Goal: Task Accomplishment & Management: Manage account settings

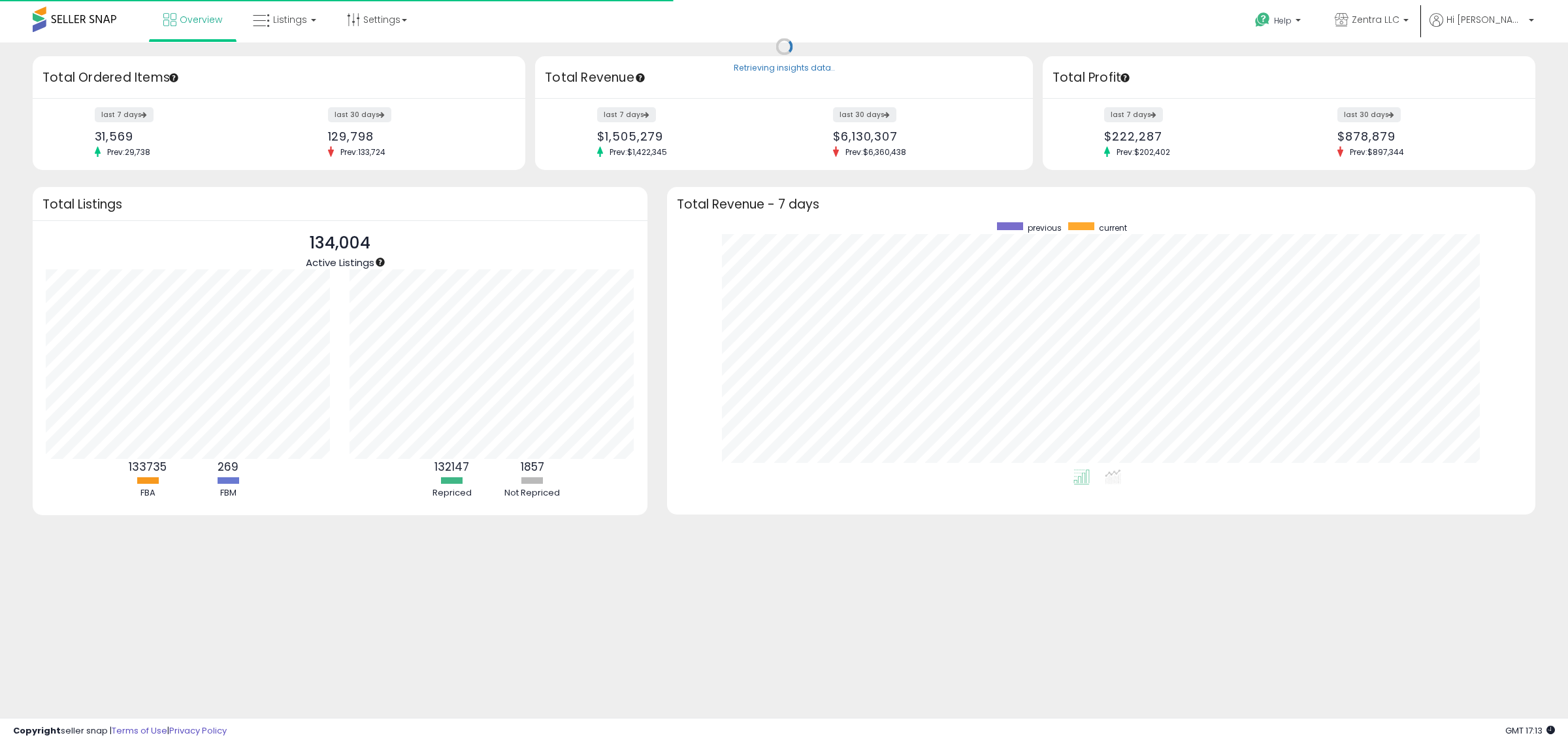
scroll to position [247, 843]
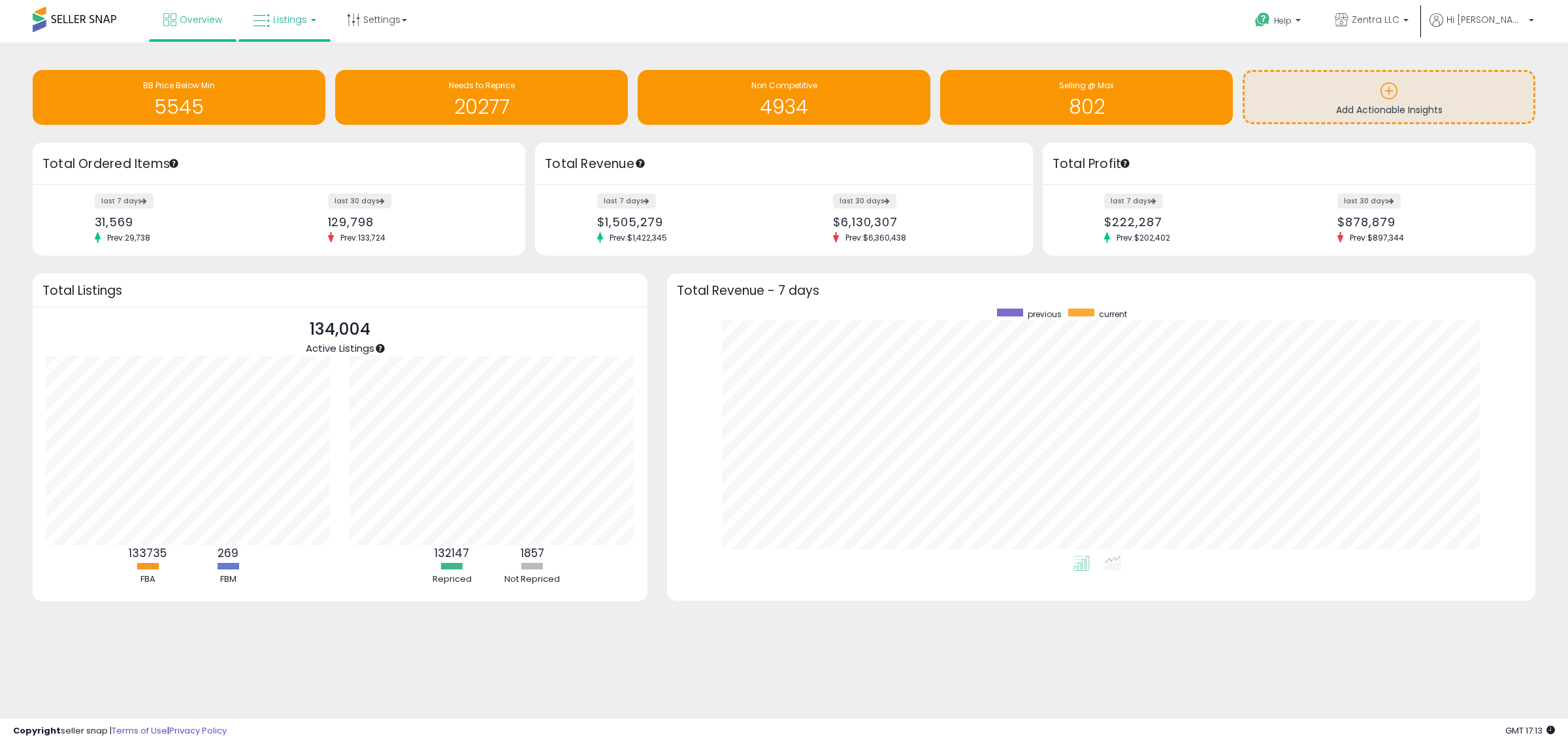
click at [282, 24] on span "Listings" at bounding box center [290, 20] width 34 height 13
click at [285, 60] on icon at bounding box center [294, 65] width 57 height 17
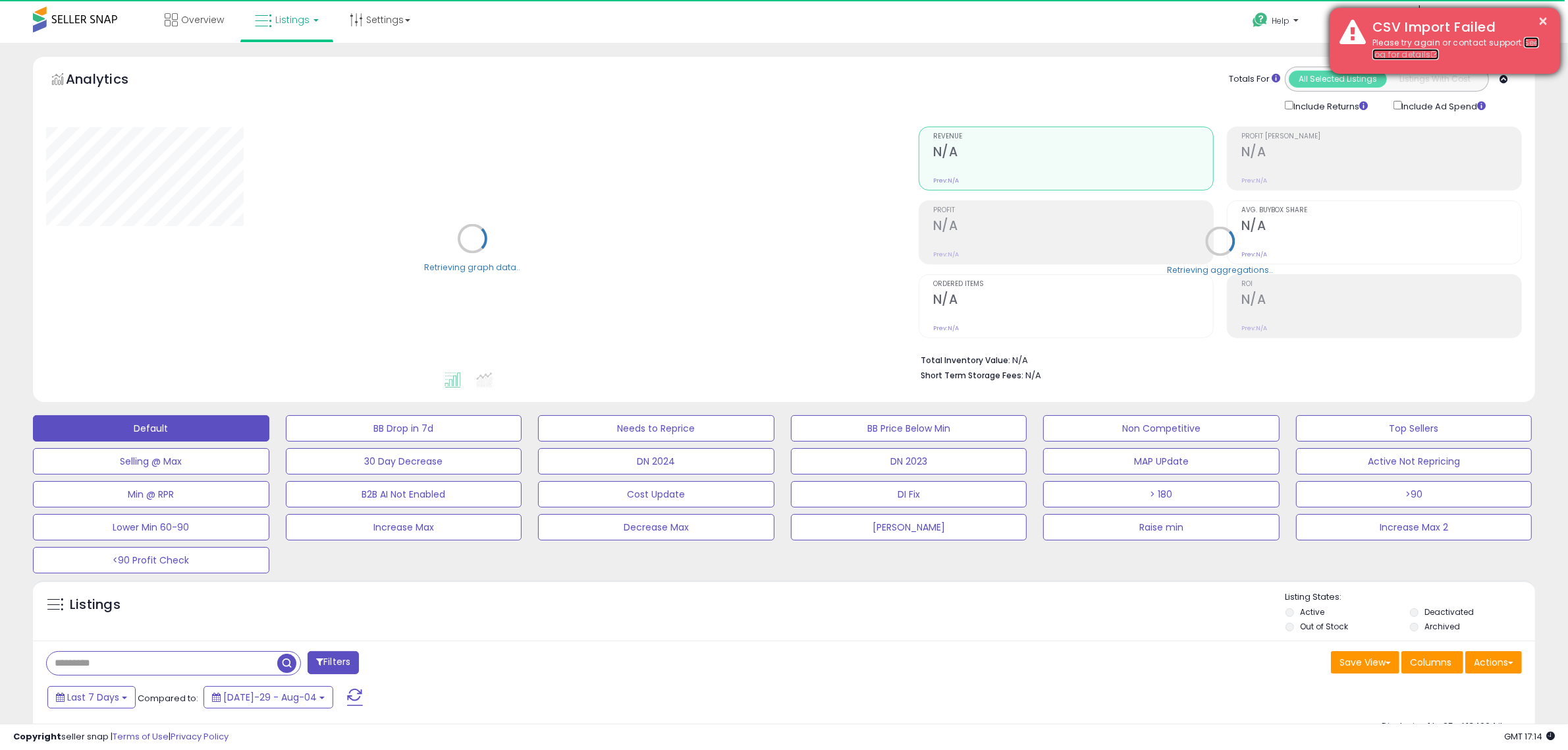
click at [1406, 54] on link "See log for details" at bounding box center [1455, 48] width 167 height 23
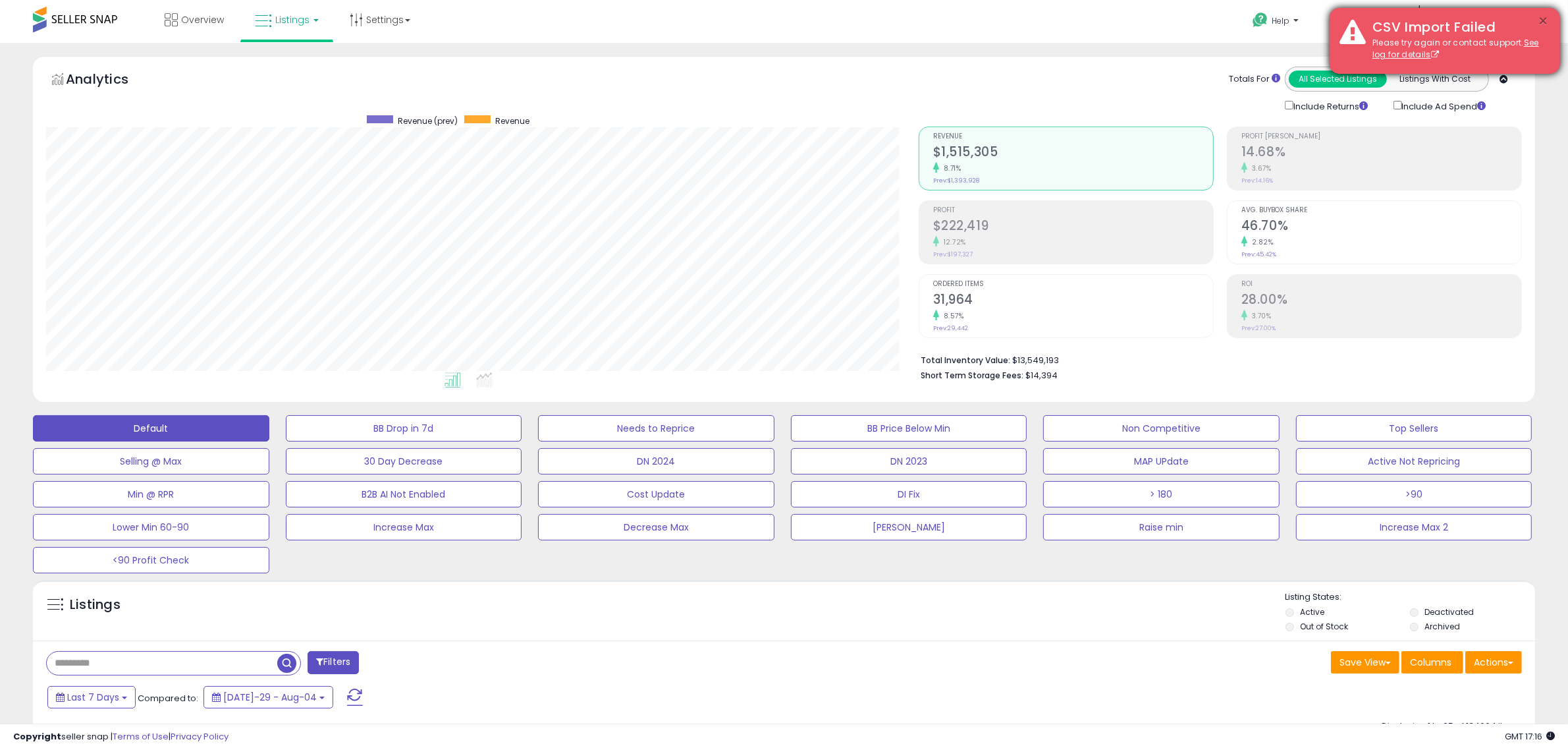
click at [1545, 21] on button "×" at bounding box center [1543, 21] width 11 height 16
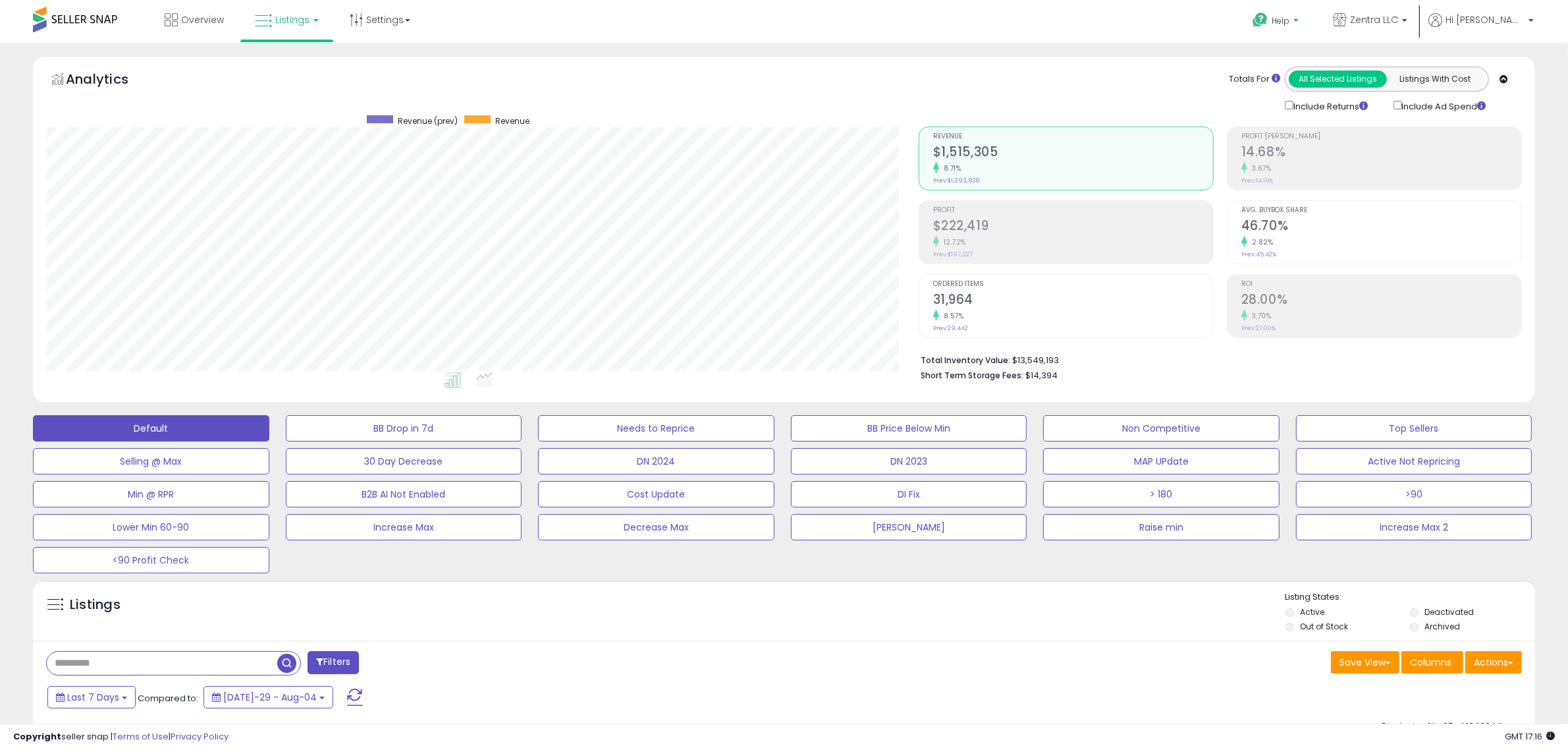
click at [1304, 14] on link "Help" at bounding box center [1277, 23] width 70 height 41
click at [1319, 74] on link "Contact Support" at bounding box center [1290, 70] width 71 height 13
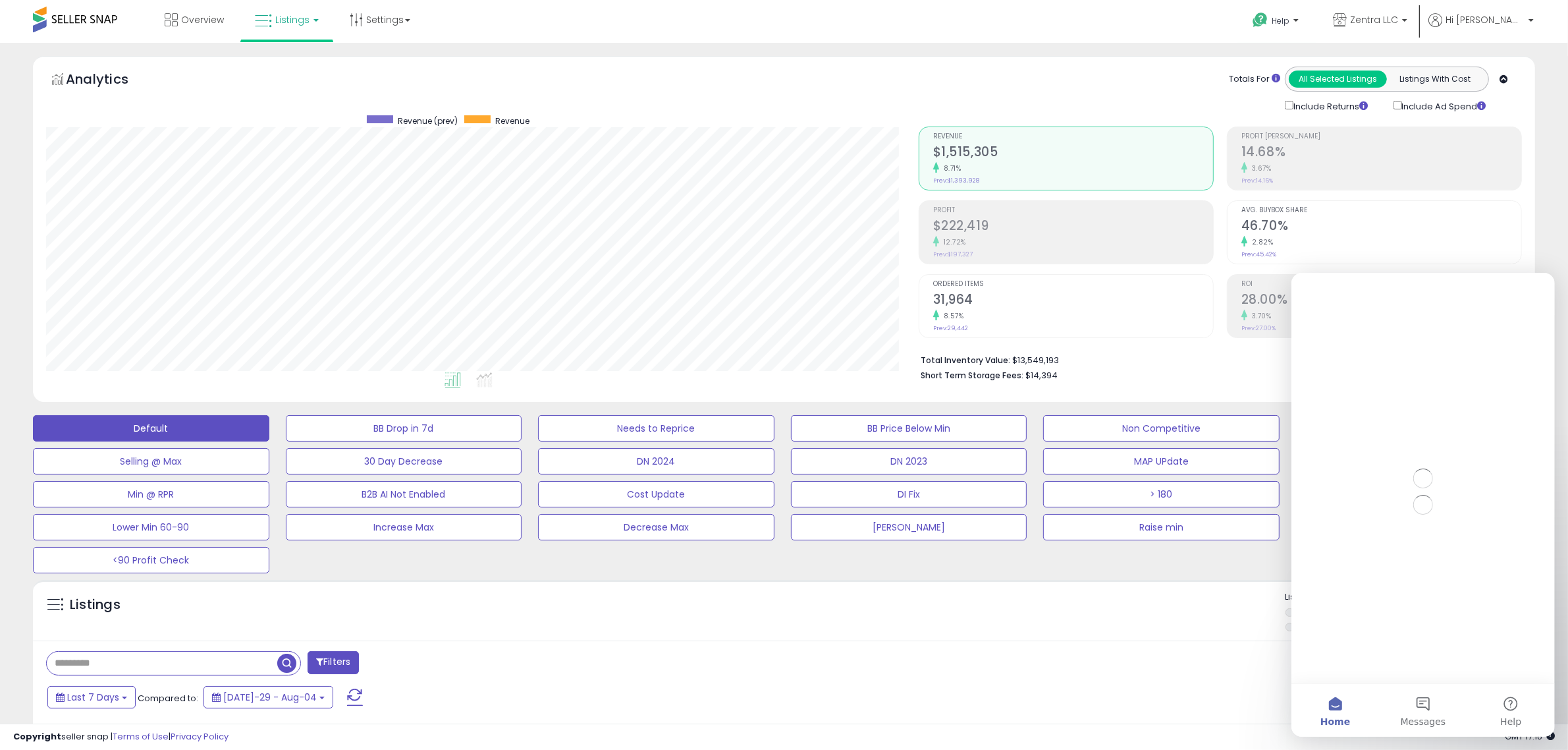
scroll to position [0, 0]
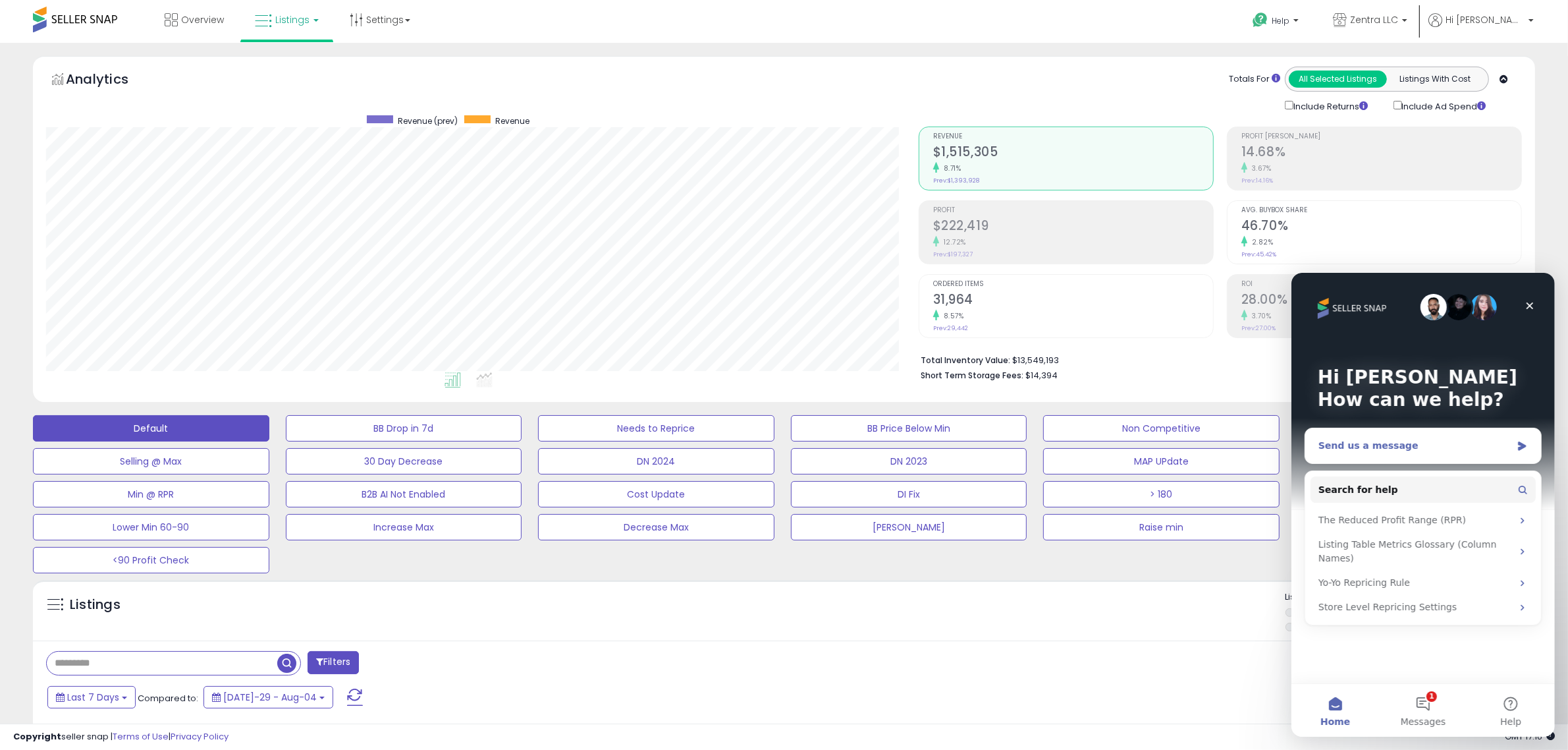
click at [1375, 448] on div "Send us a message" at bounding box center [1414, 445] width 193 height 14
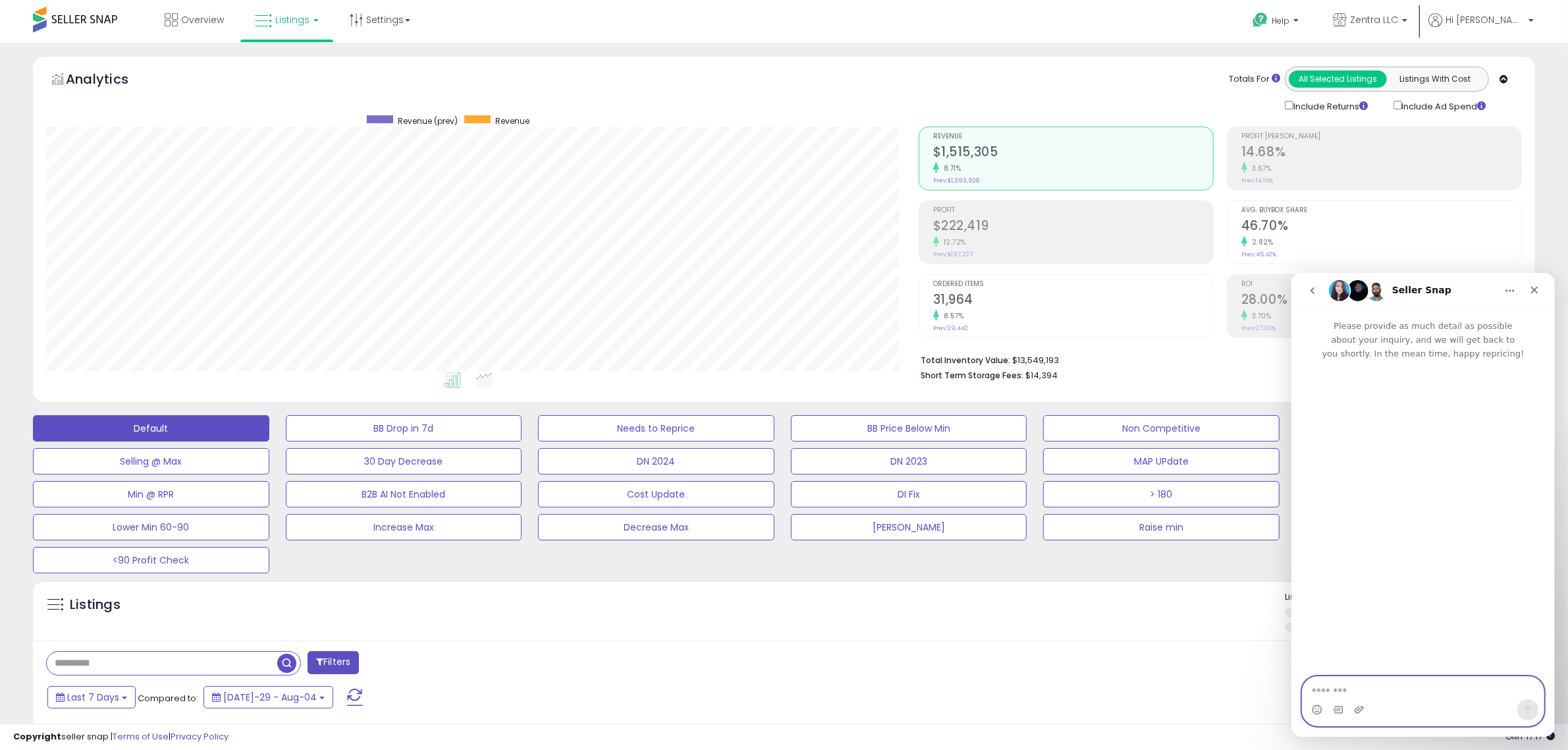
click at [1355, 681] on textarea "Message…" at bounding box center [1423, 688] width 241 height 23
paste textarea "**********"
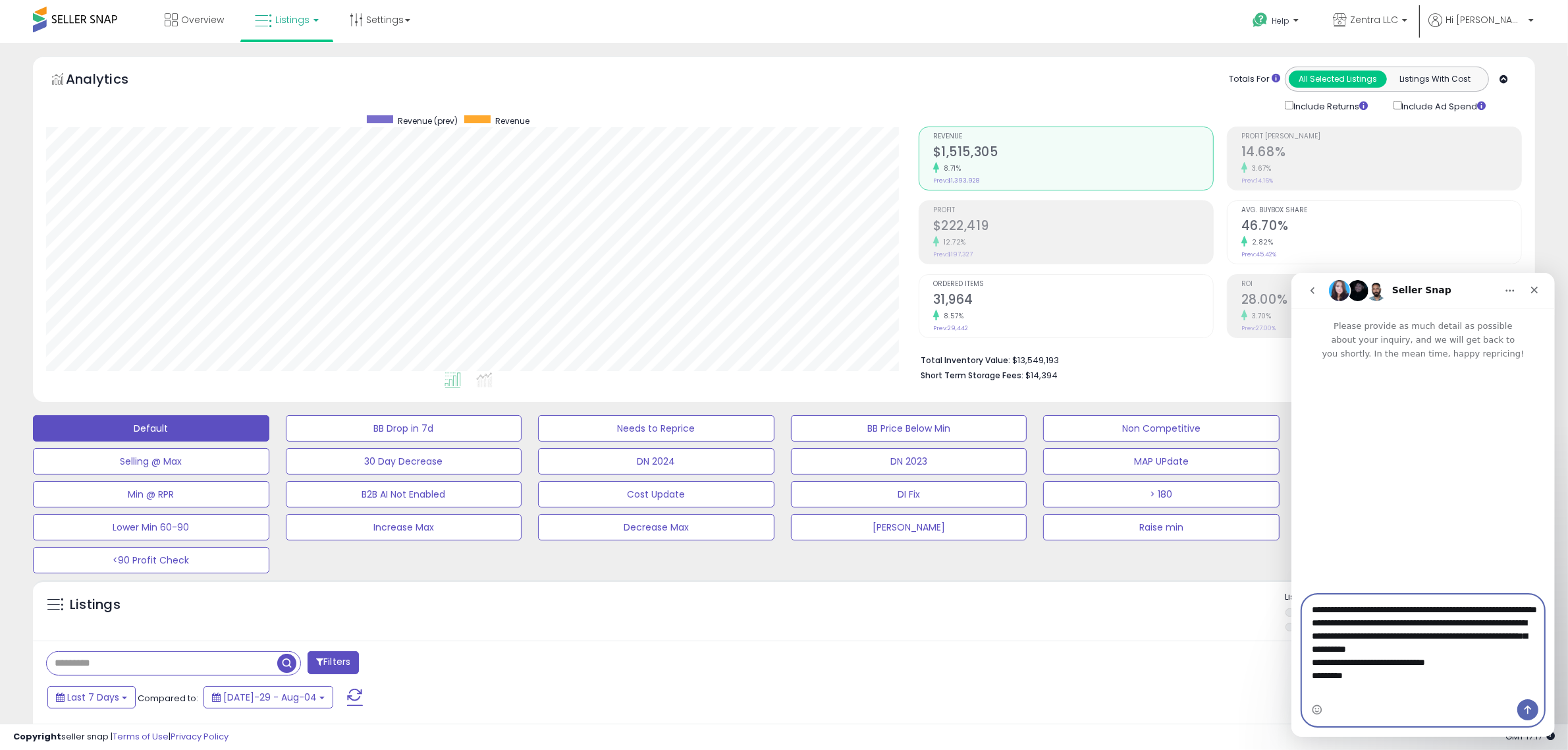
type textarea "**********"
click at [1528, 704] on icon "Send a message…" at bounding box center [1527, 709] width 11 height 11
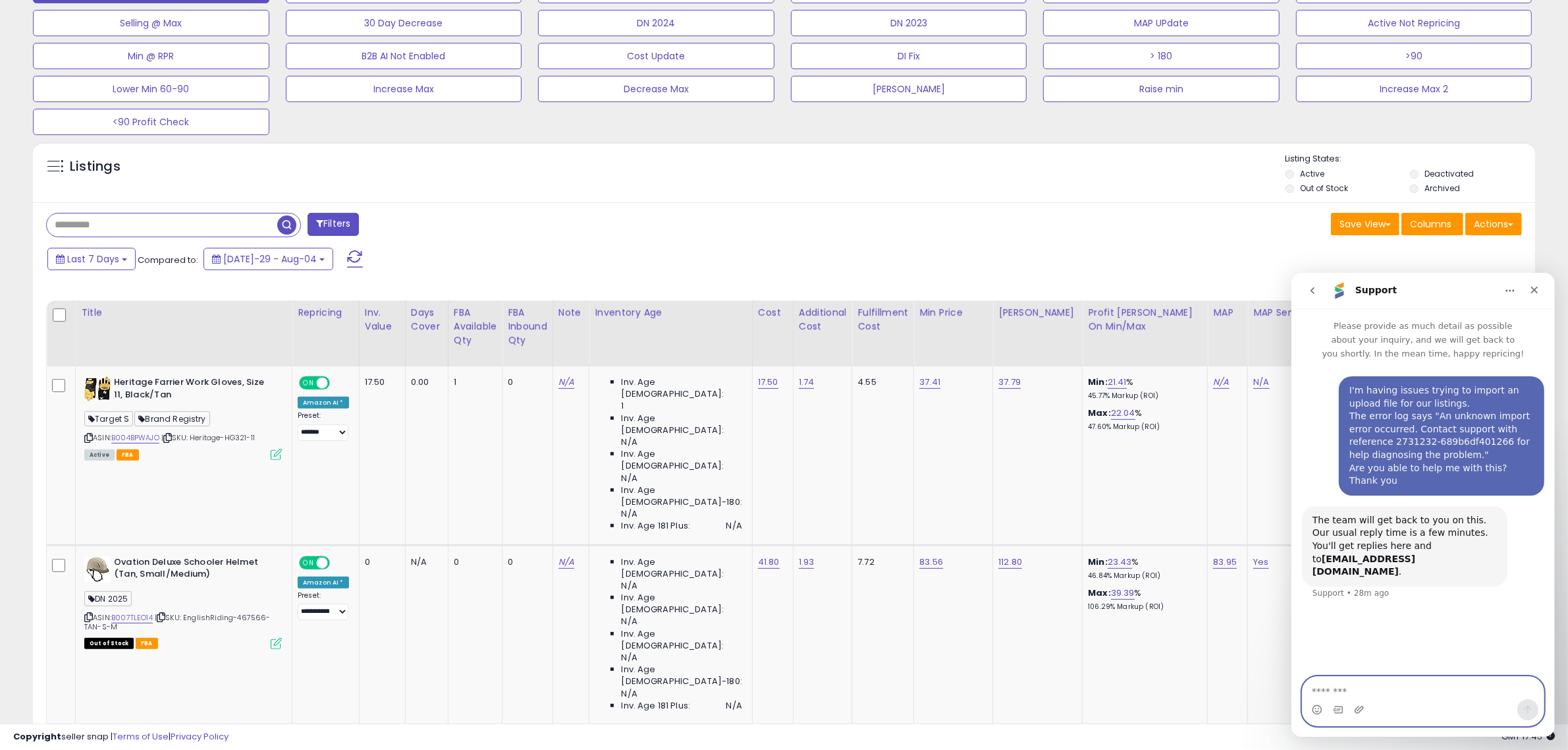
scroll to position [576, 0]
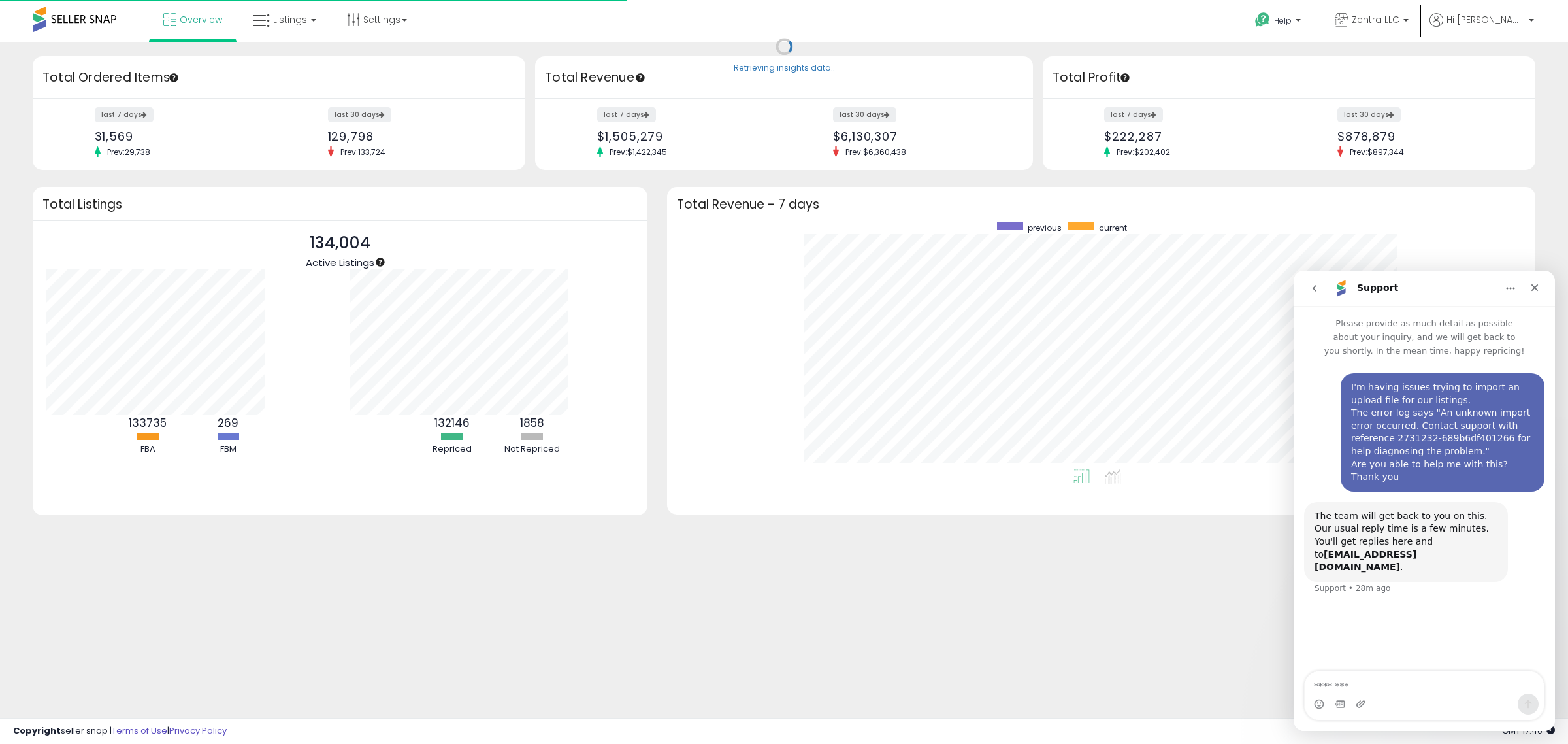
scroll to position [247, 843]
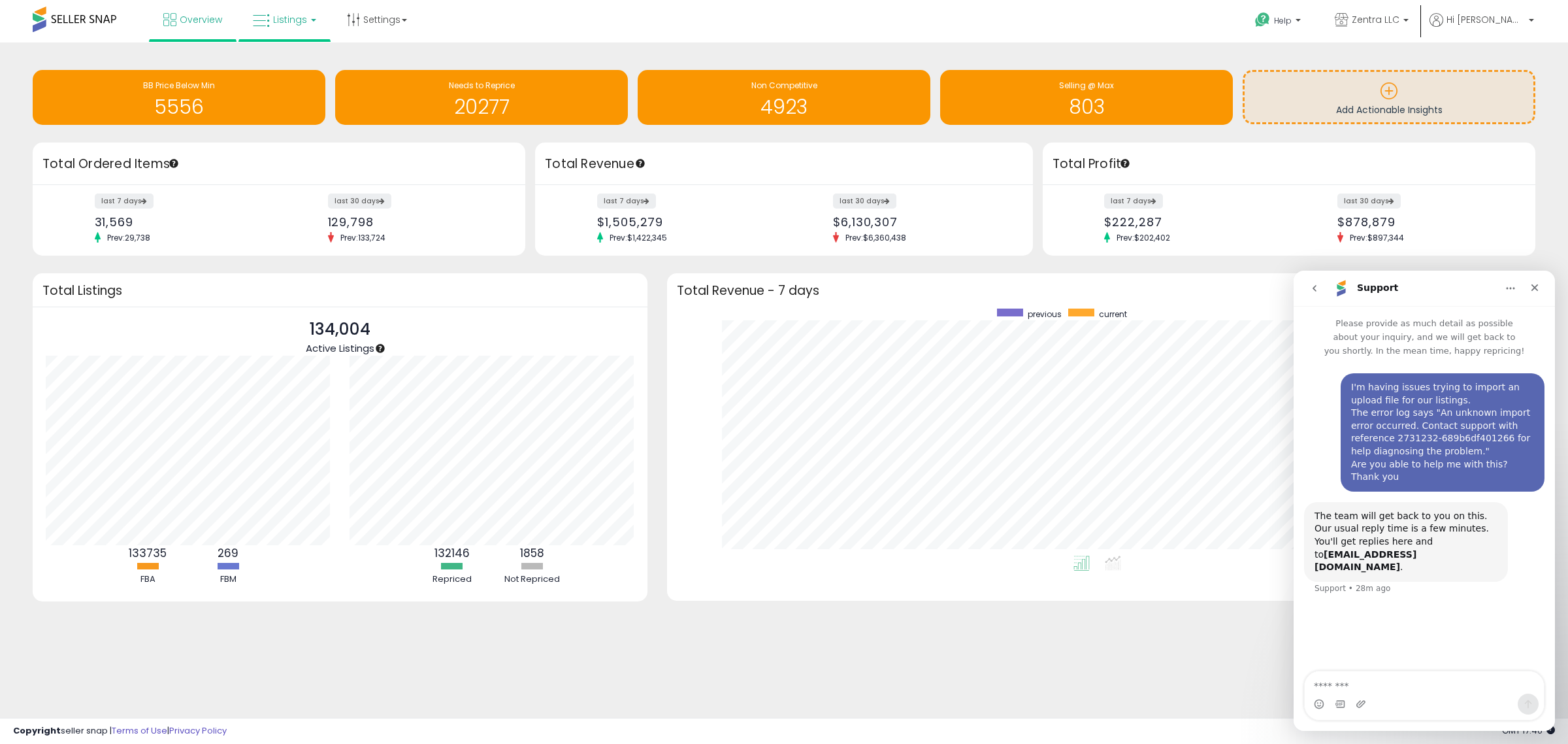
click at [290, 17] on span "Listings" at bounding box center [290, 20] width 34 height 13
click at [291, 64] on icon at bounding box center [294, 65] width 57 height 17
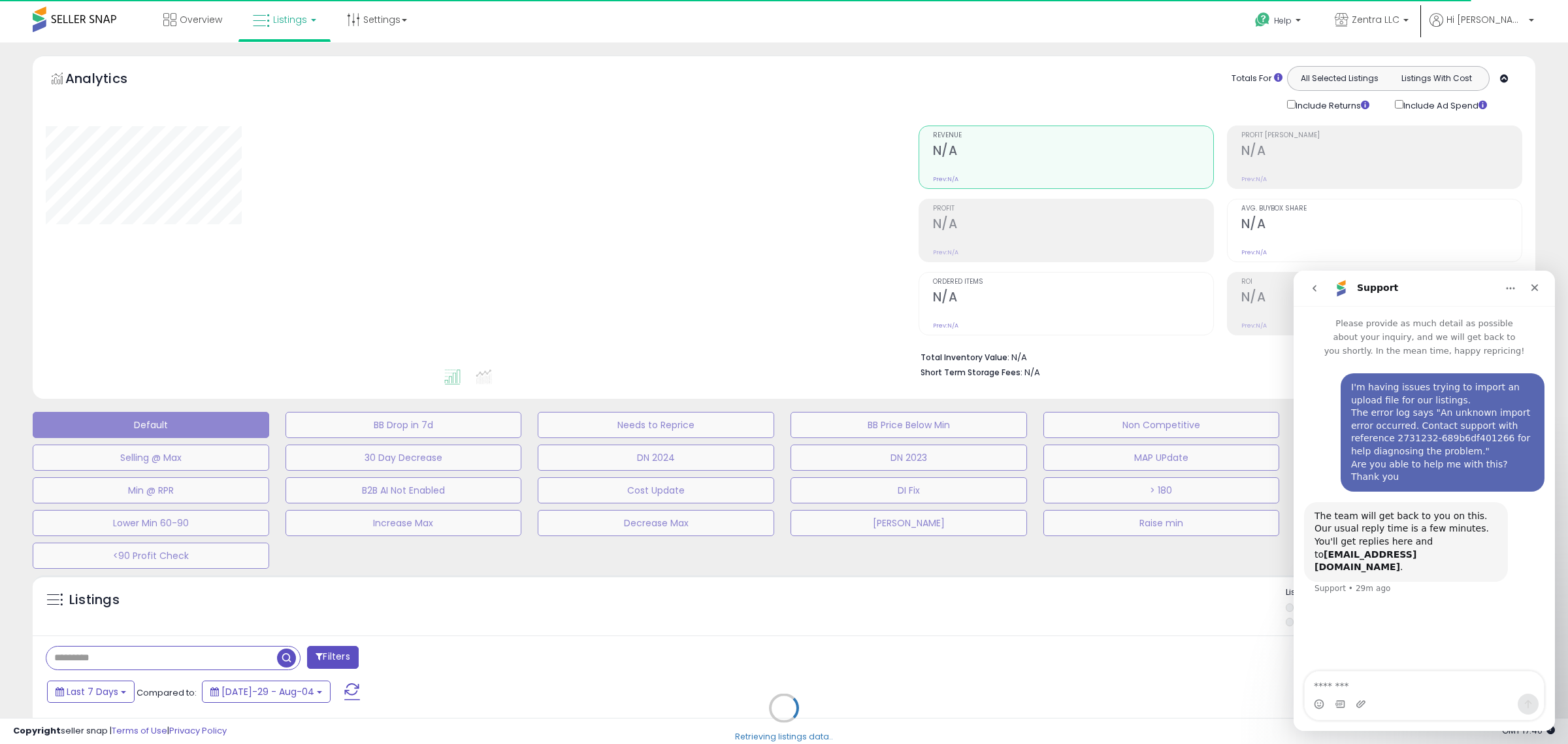
click at [1510, 283] on icon "Home" at bounding box center [1510, 288] width 11 height 11
click at [1505, 290] on icon "Home" at bounding box center [1510, 288] width 11 height 11
click at [1507, 288] on icon "Home" at bounding box center [1510, 288] width 8 height 2
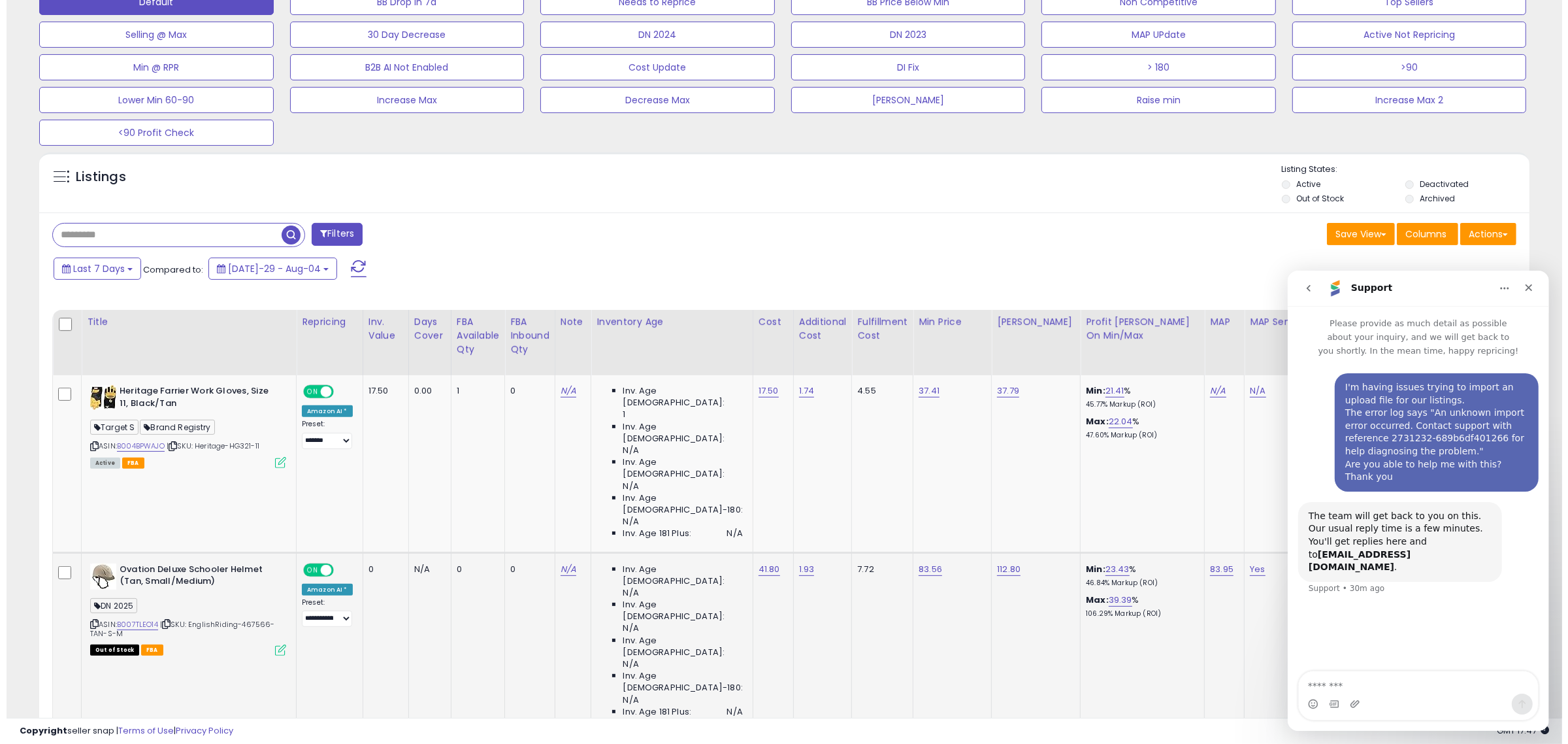
scroll to position [572, 0]
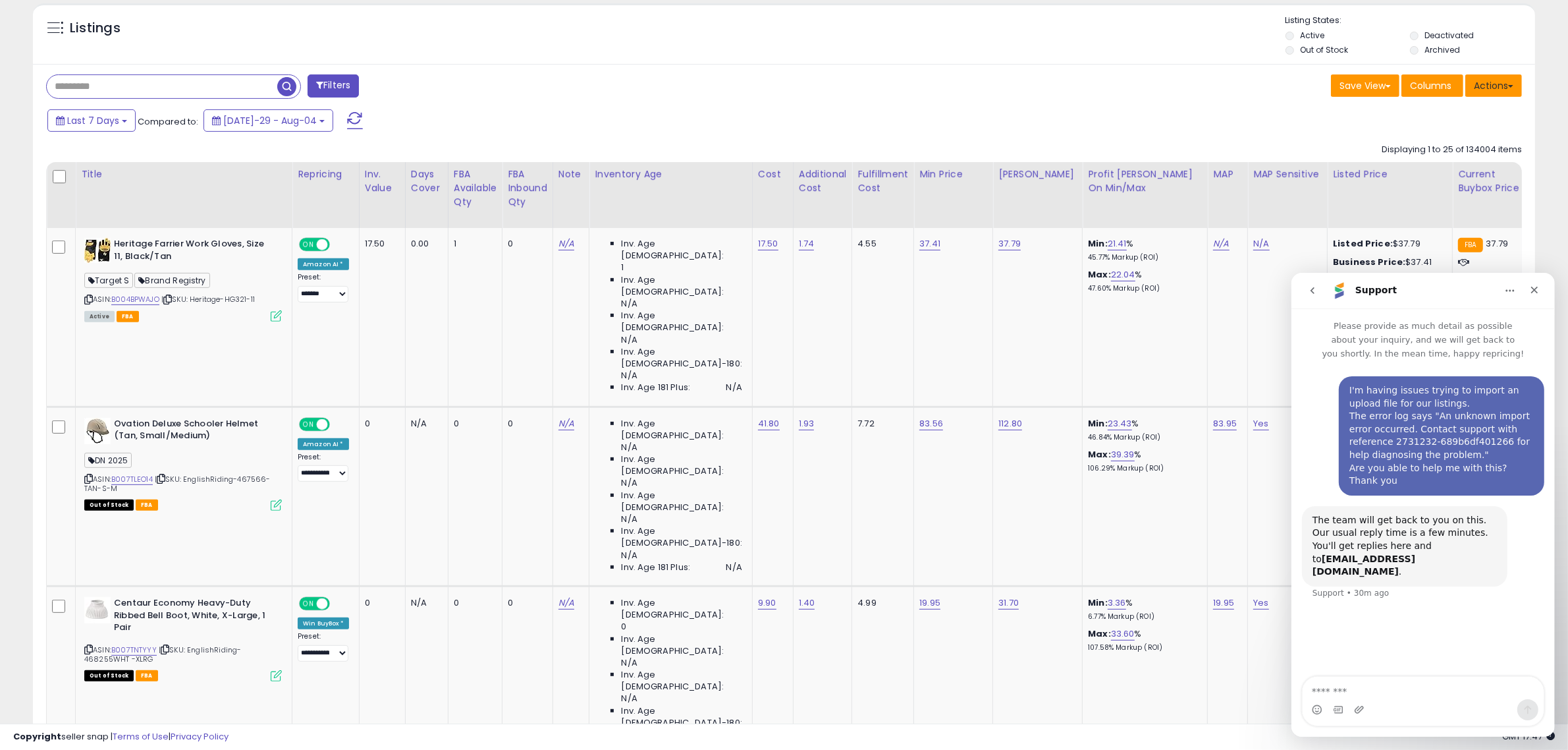
click at [1480, 94] on button "Actions" at bounding box center [1494, 86] width 57 height 23
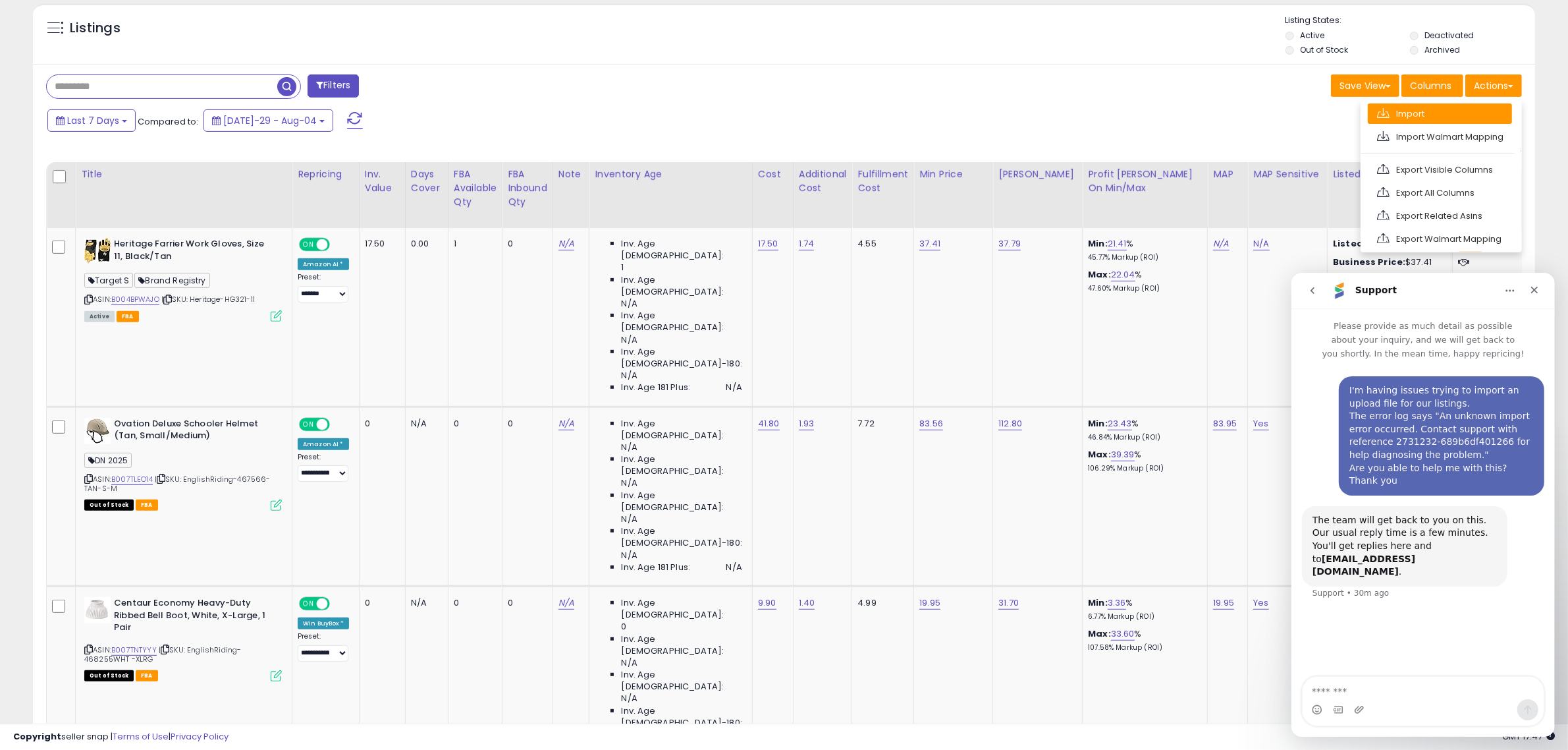
click at [1443, 114] on link "Import" at bounding box center [1440, 113] width 145 height 21
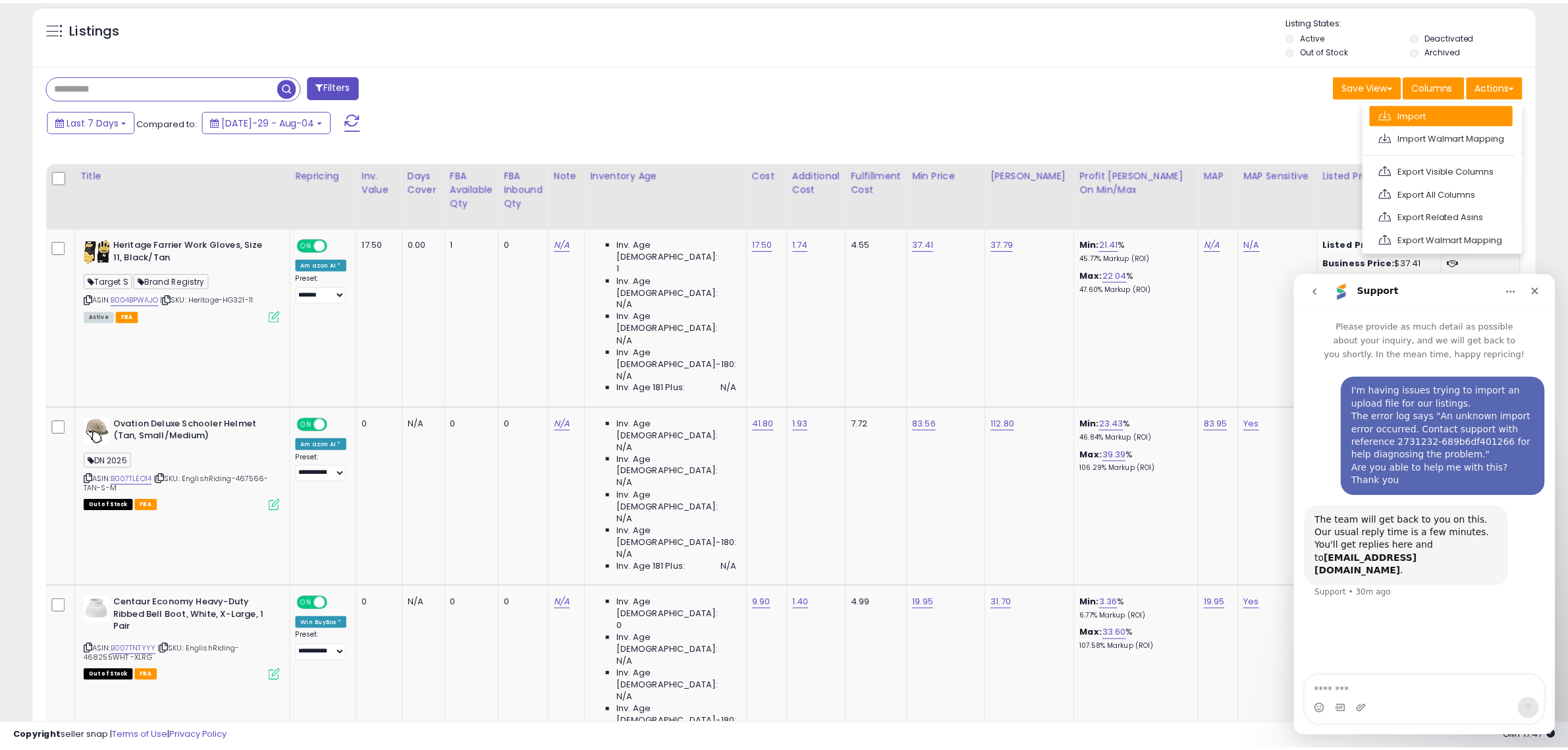
scroll to position [270, 879]
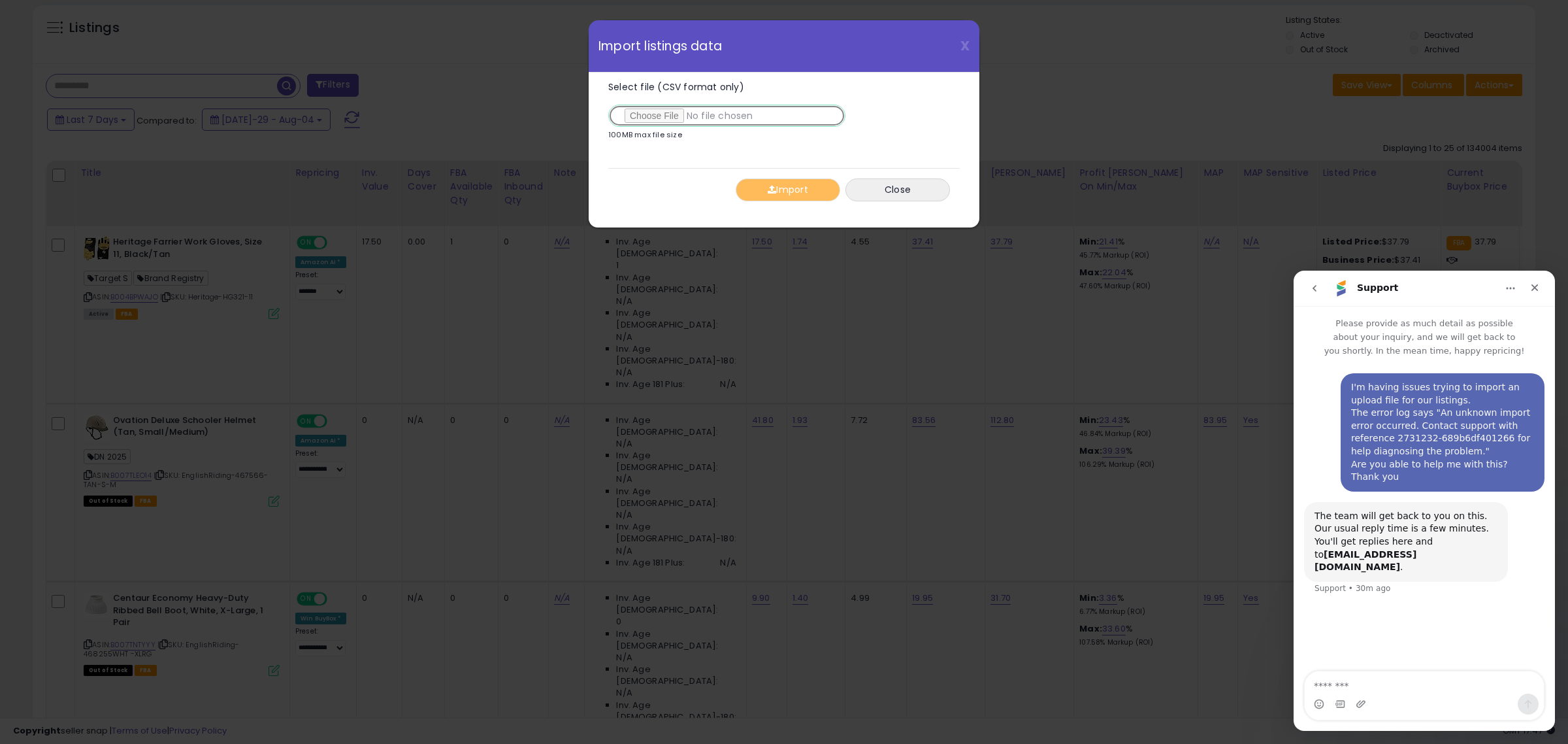
click at [653, 115] on input "Select file (CSV format only)" at bounding box center [726, 116] width 237 height 23
click at [796, 183] on button "Import" at bounding box center [788, 190] width 105 height 23
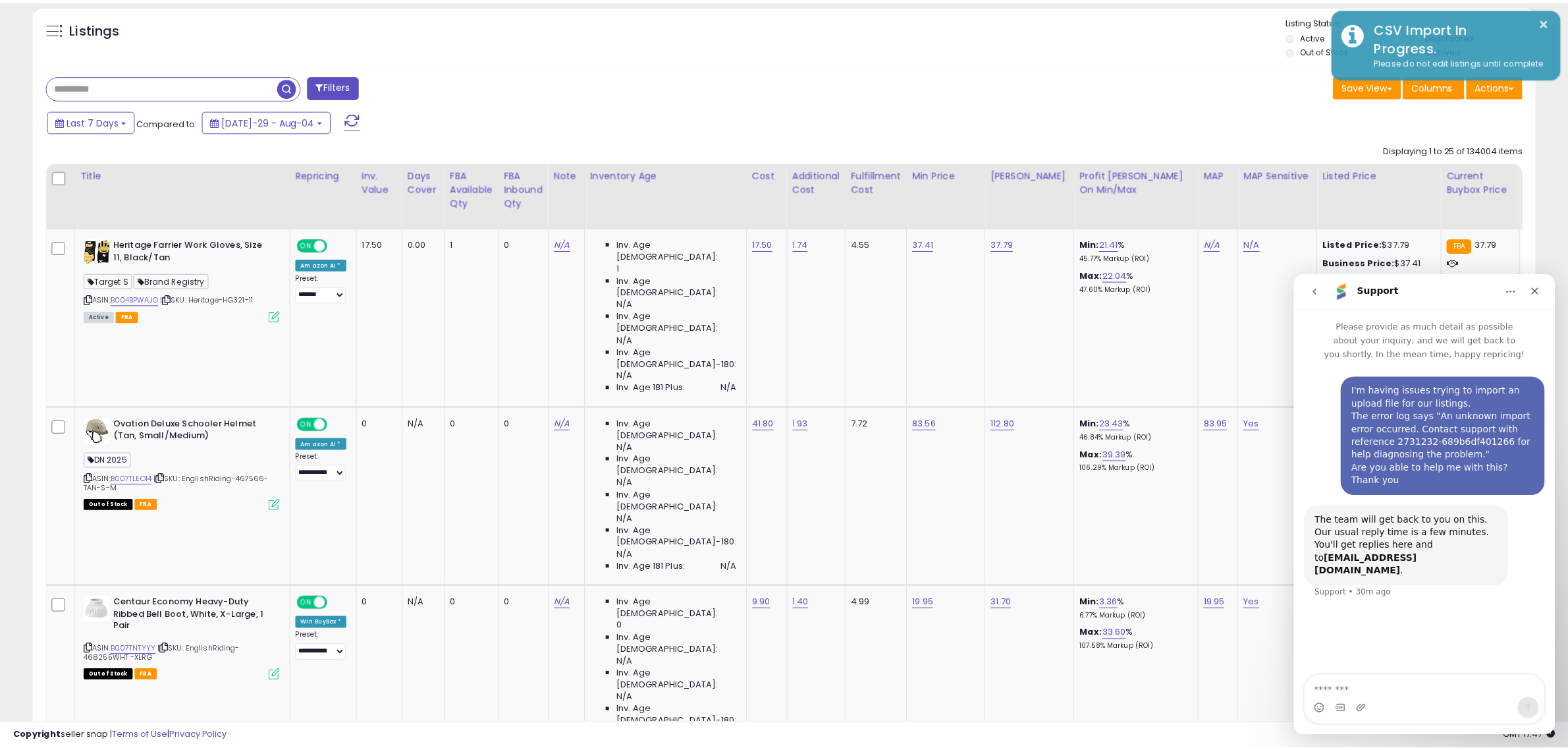
scroll to position [658617, 657694]
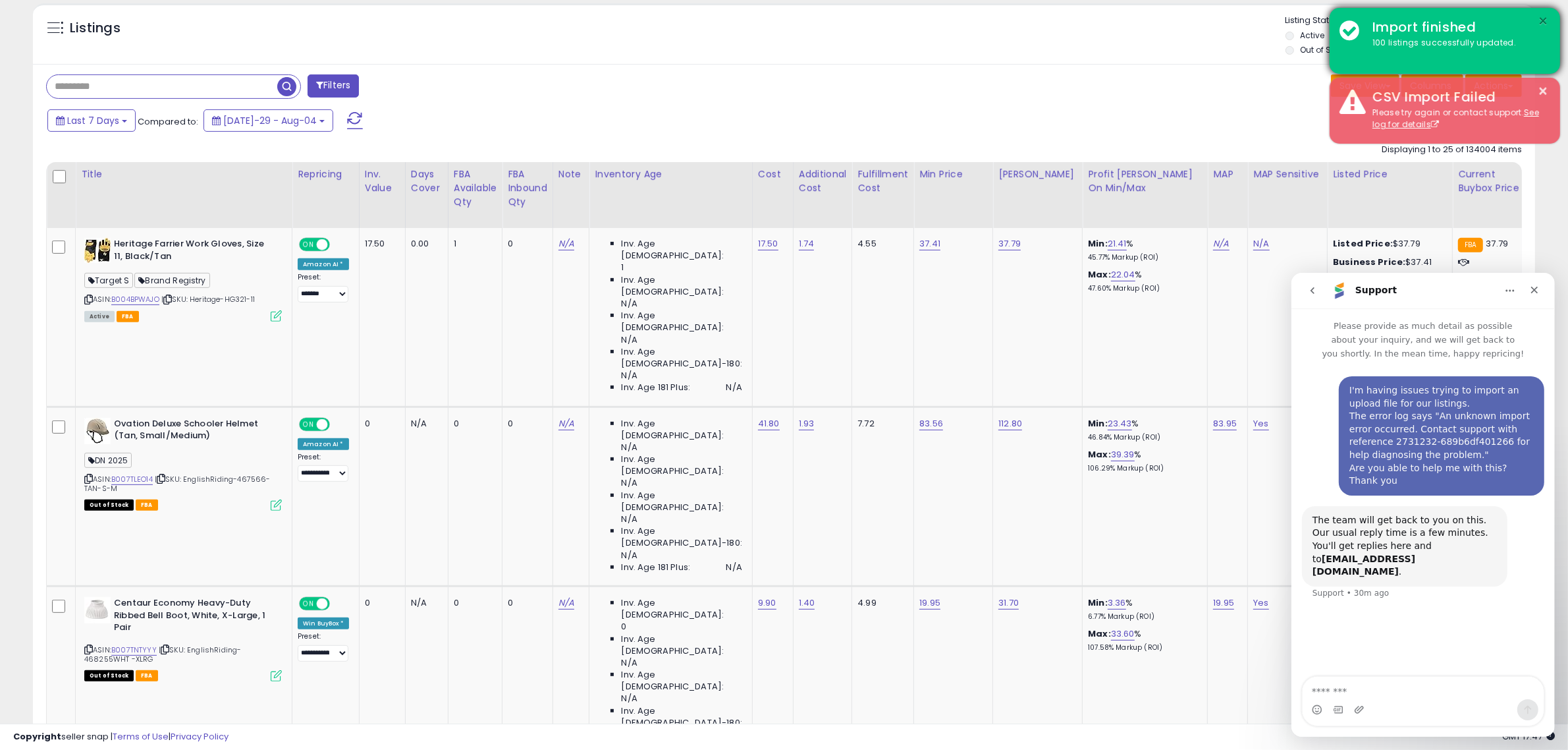
click at [1542, 22] on button "×" at bounding box center [1543, 21] width 11 height 16
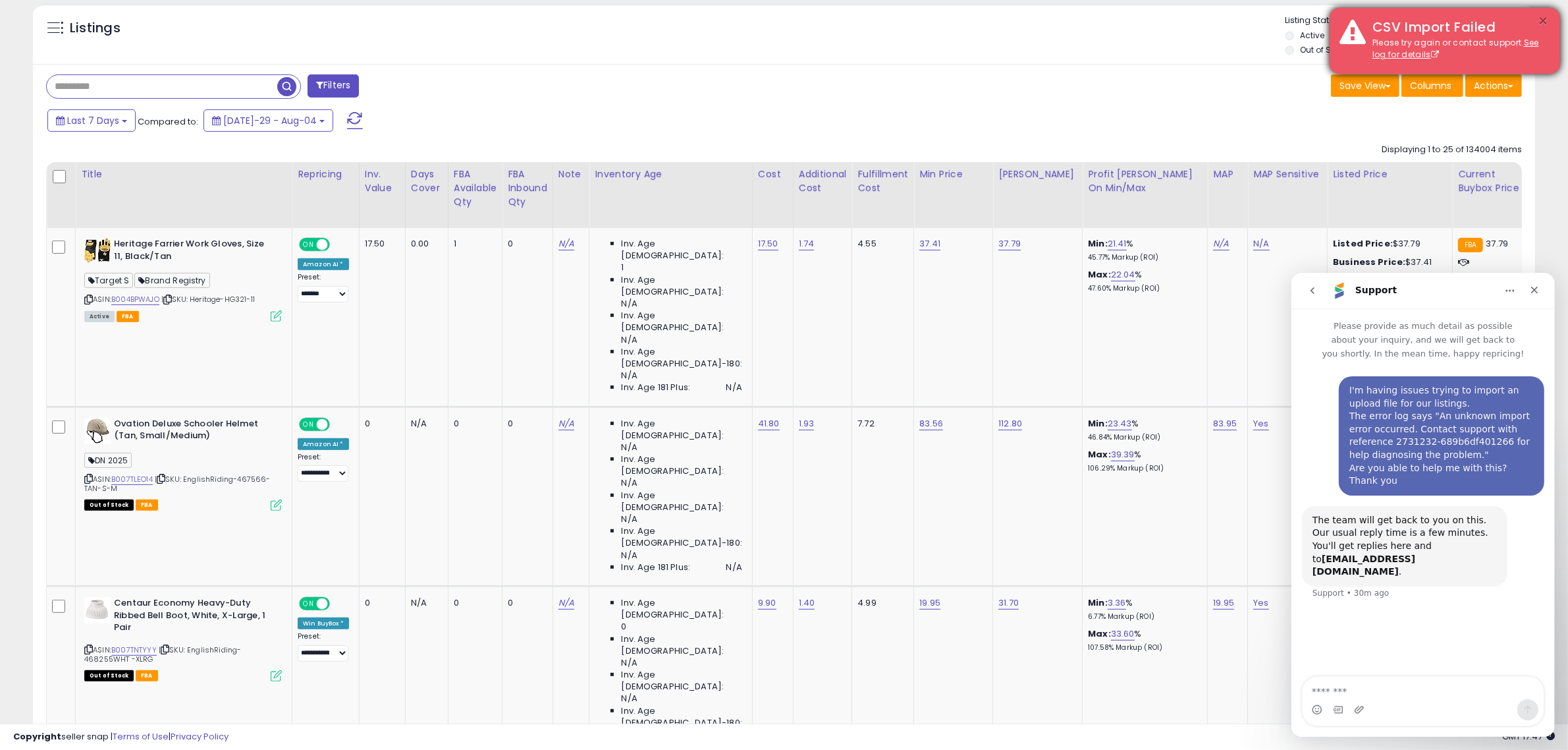
drag, startPoint x: 1545, startPoint y: 20, endPoint x: 1542, endPoint y: 28, distance: 8.5
click at [1545, 21] on button "×" at bounding box center [1543, 21] width 11 height 16
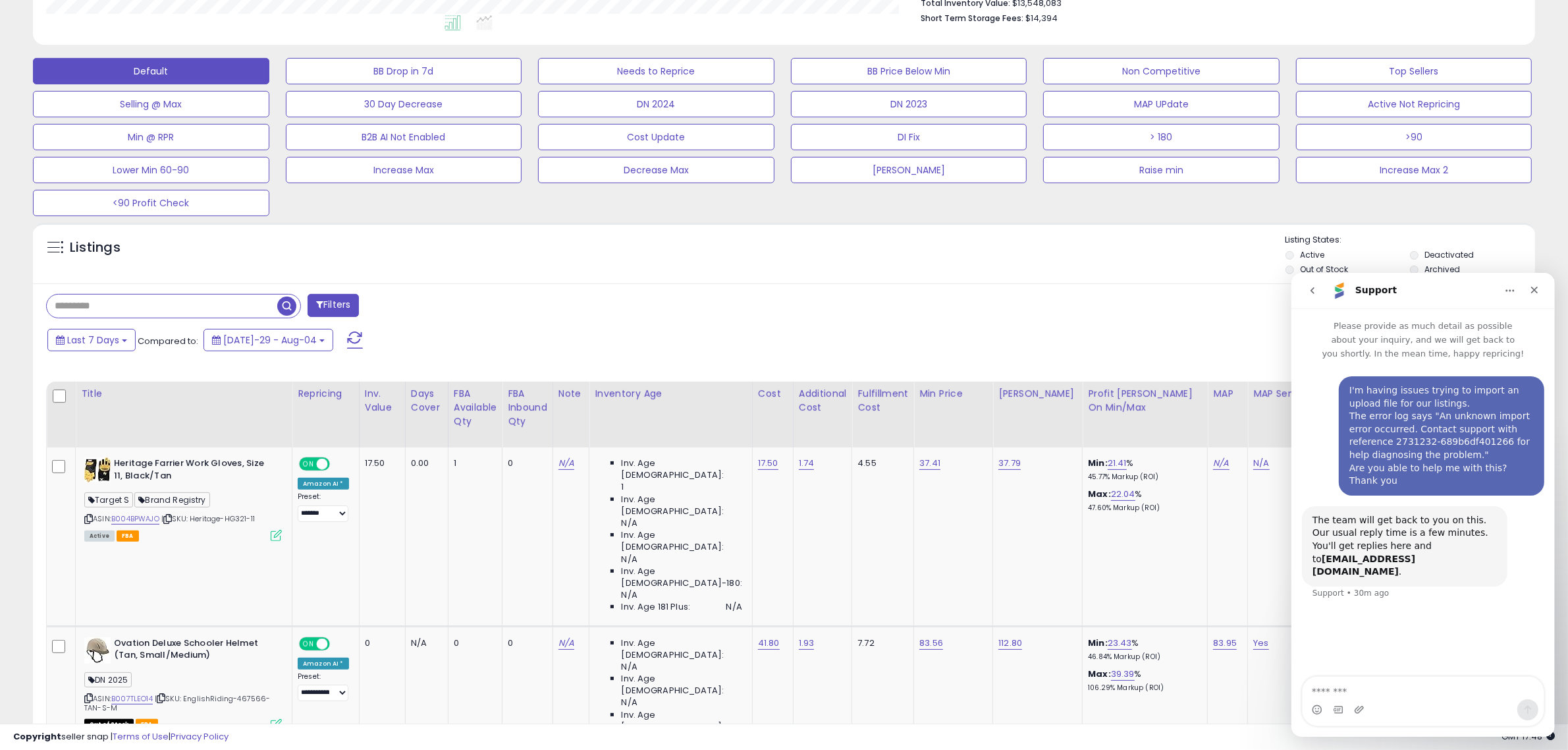
scroll to position [330, 0]
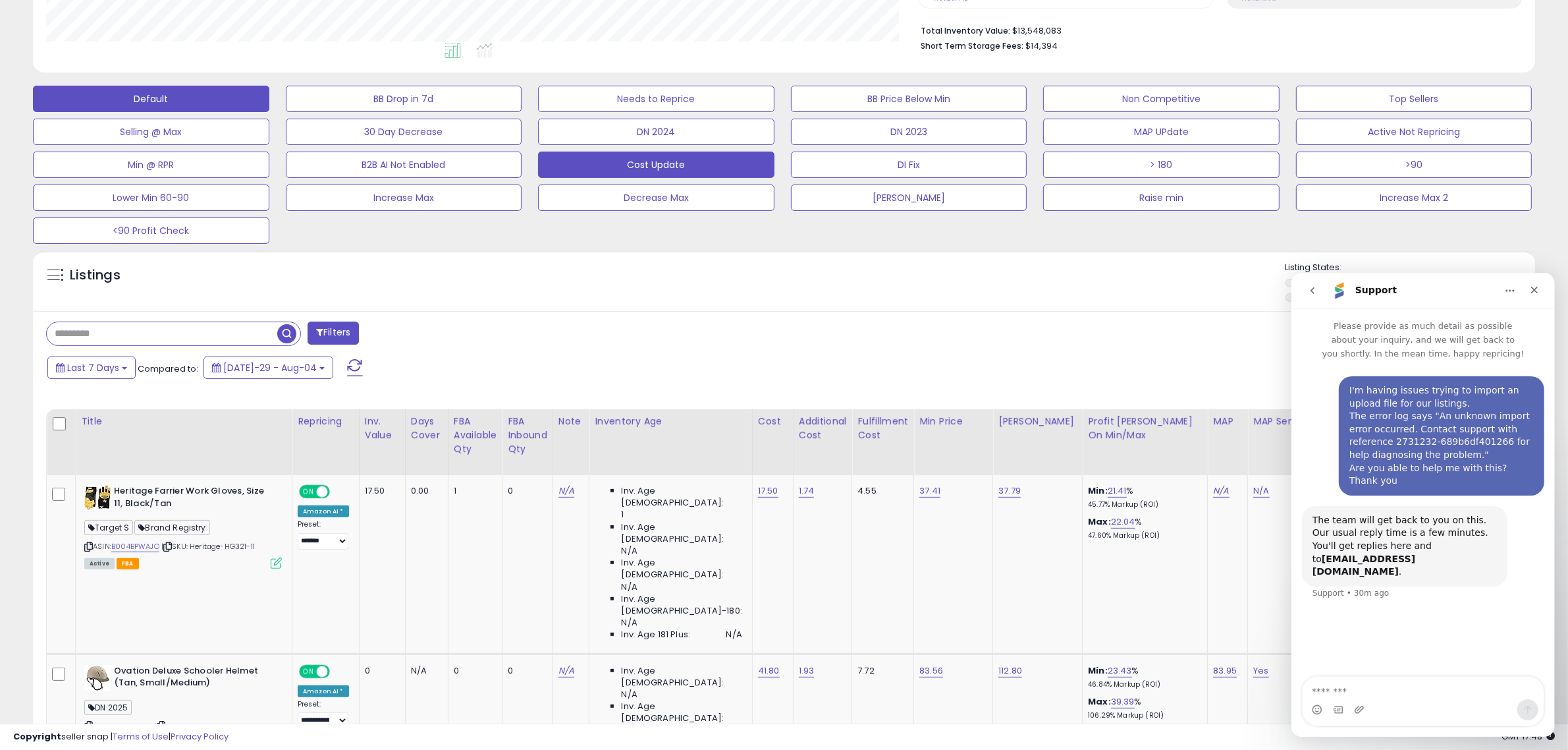
click at [522, 112] on button "Cost Update" at bounding box center [404, 99] width 237 height 26
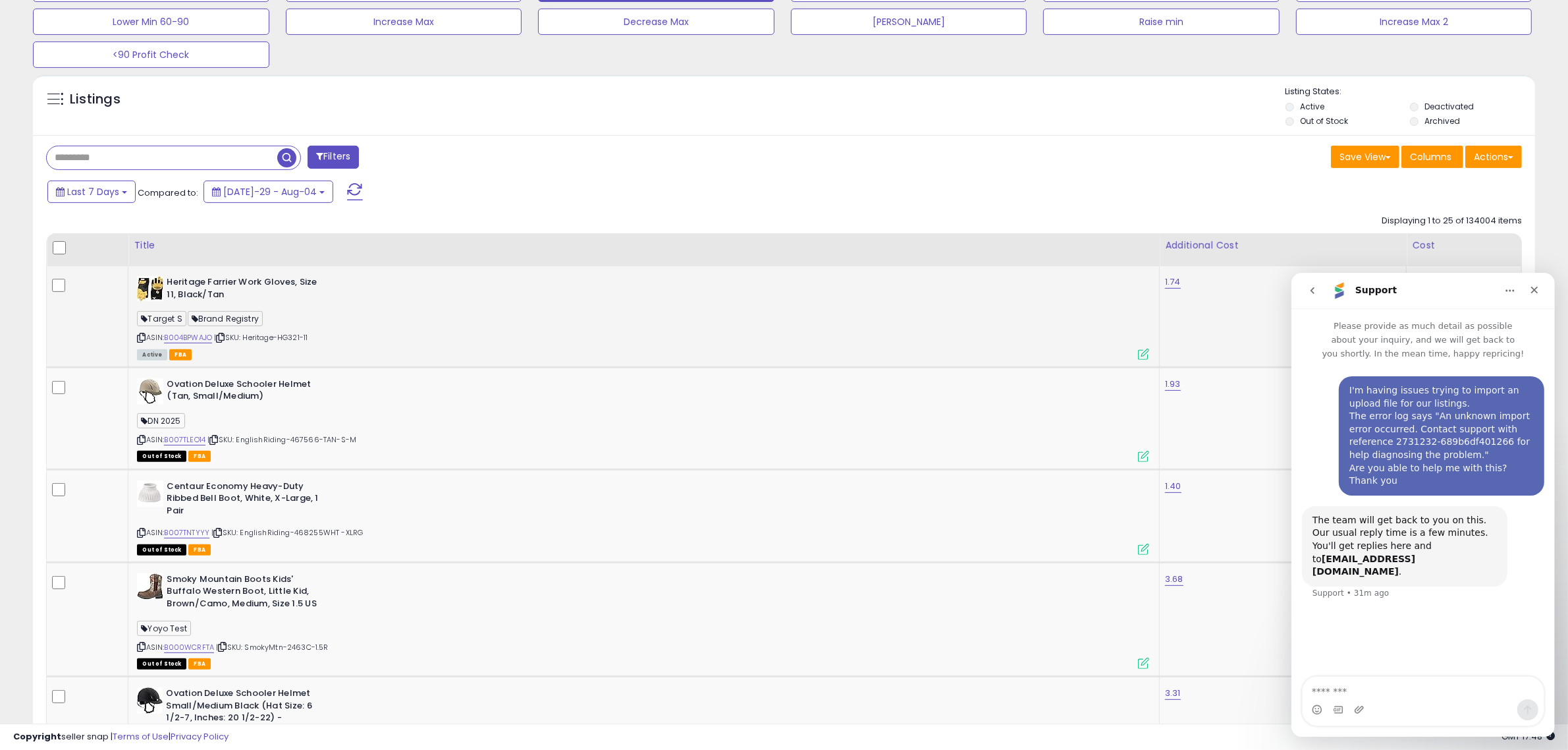
scroll to position [513, 0]
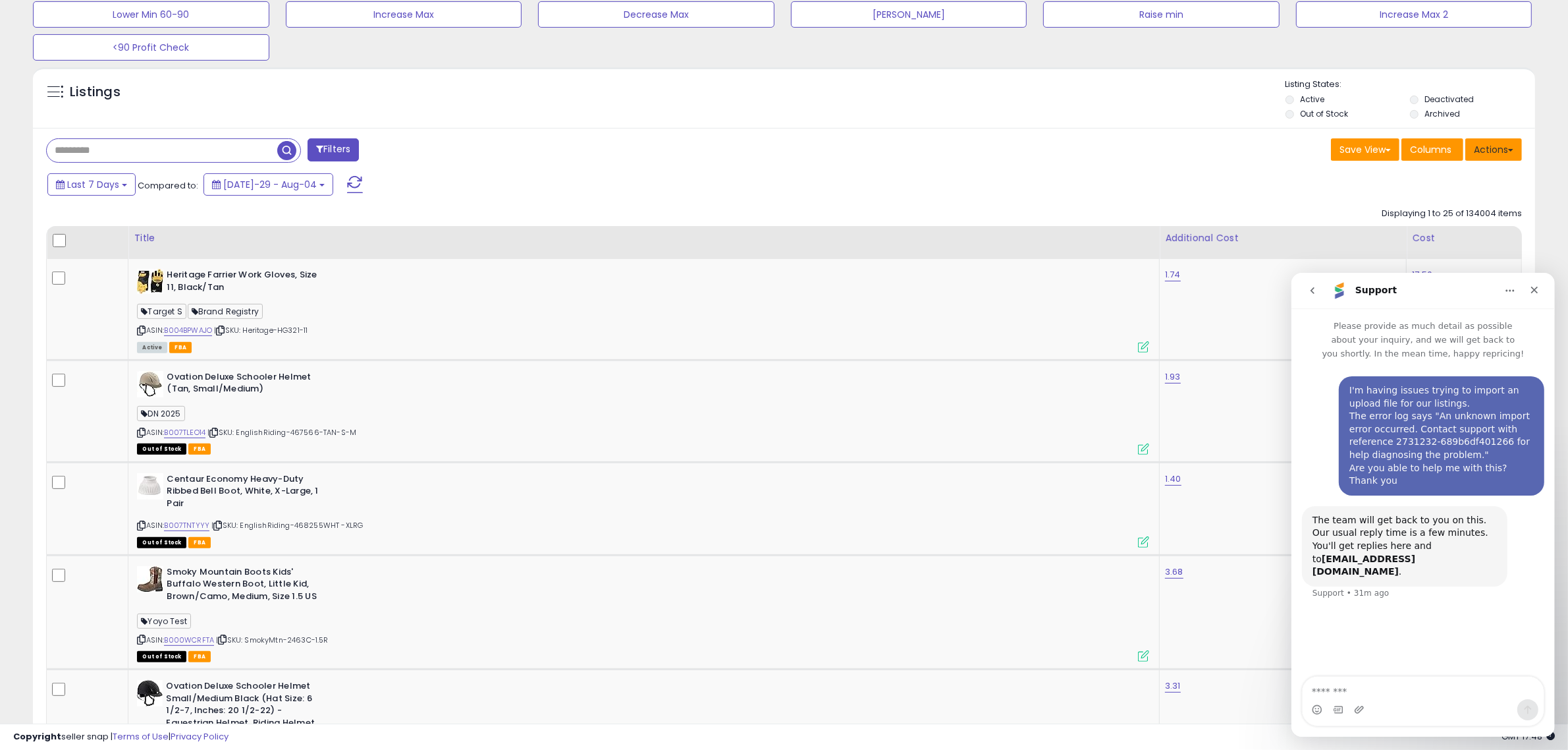
click at [1480, 152] on button "Actions" at bounding box center [1494, 150] width 57 height 23
click at [1436, 226] on link "Export Visible Columns" at bounding box center [1440, 233] width 145 height 21
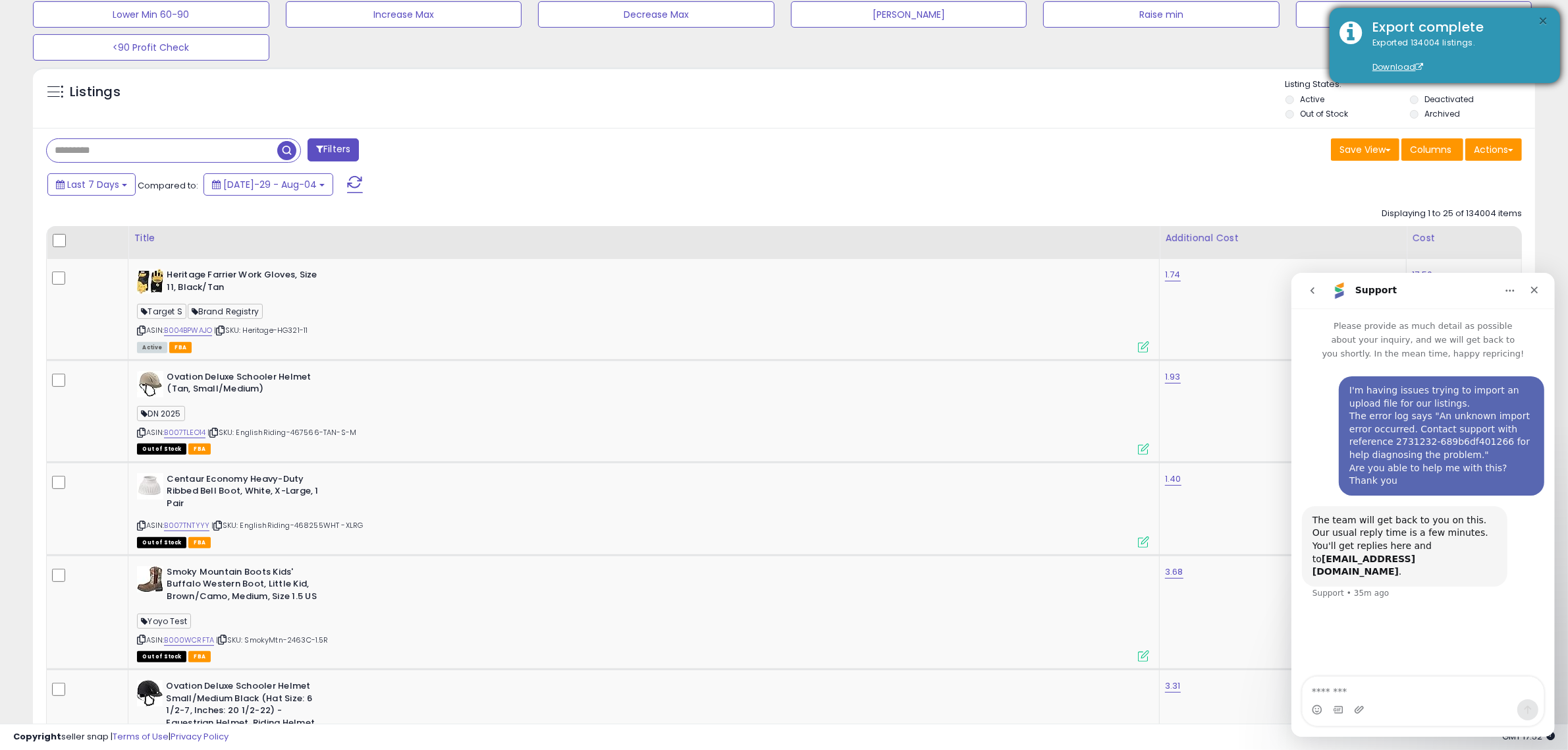
click at [1539, 23] on button "×" at bounding box center [1543, 21] width 11 height 16
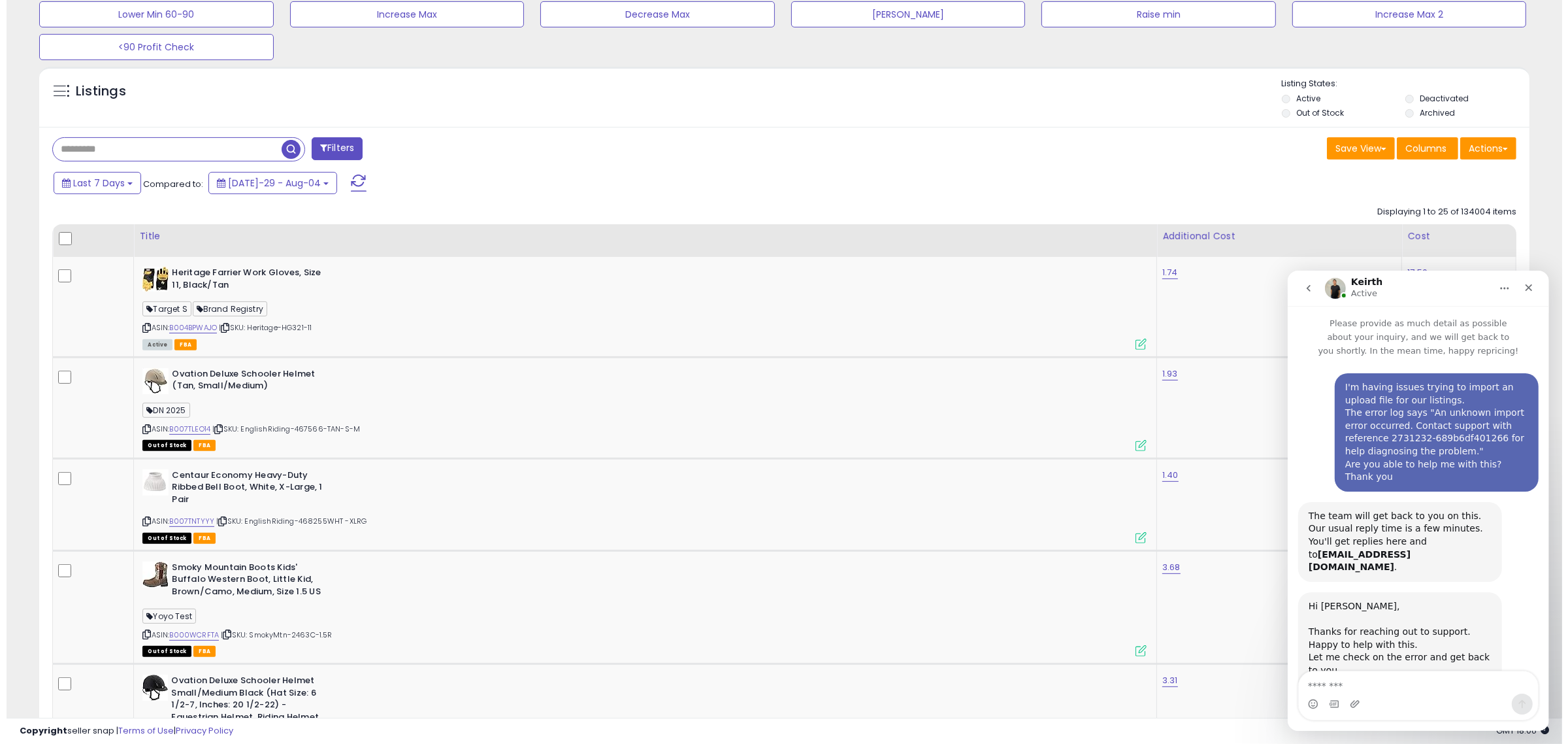
scroll to position [53, 0]
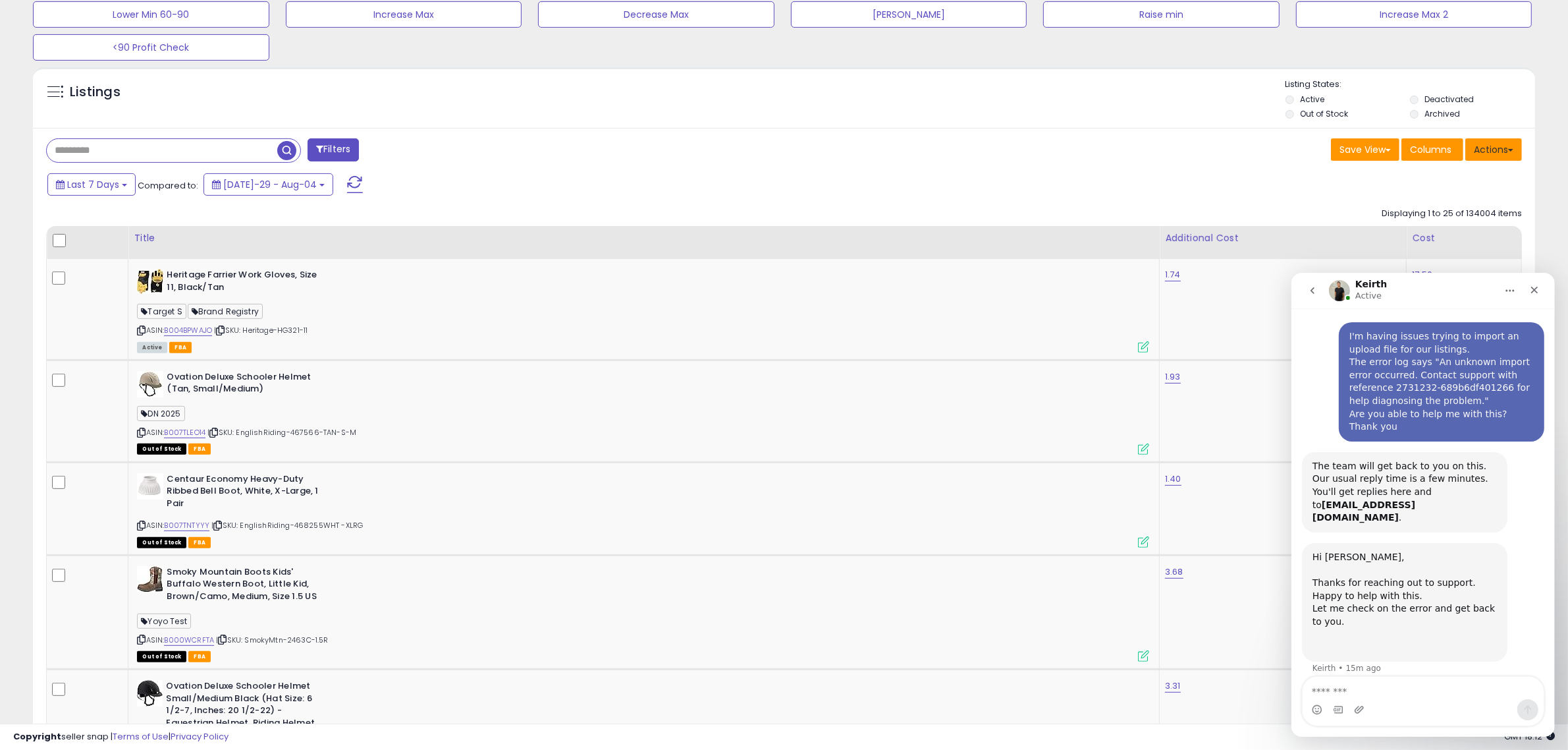
click at [1489, 148] on button "Actions" at bounding box center [1494, 150] width 57 height 23
click at [1476, 173] on link "Import" at bounding box center [1440, 177] width 145 height 21
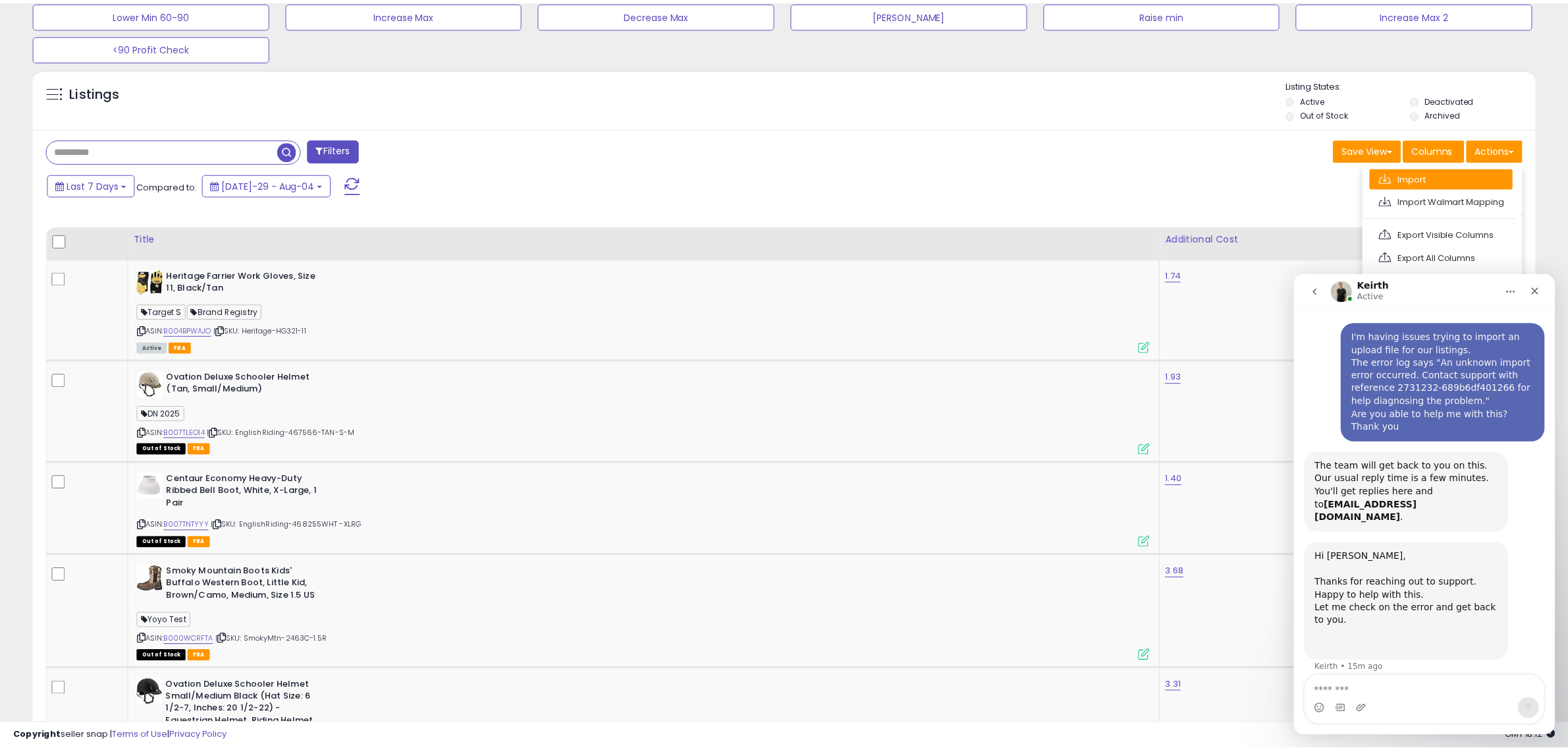
scroll to position [270, 879]
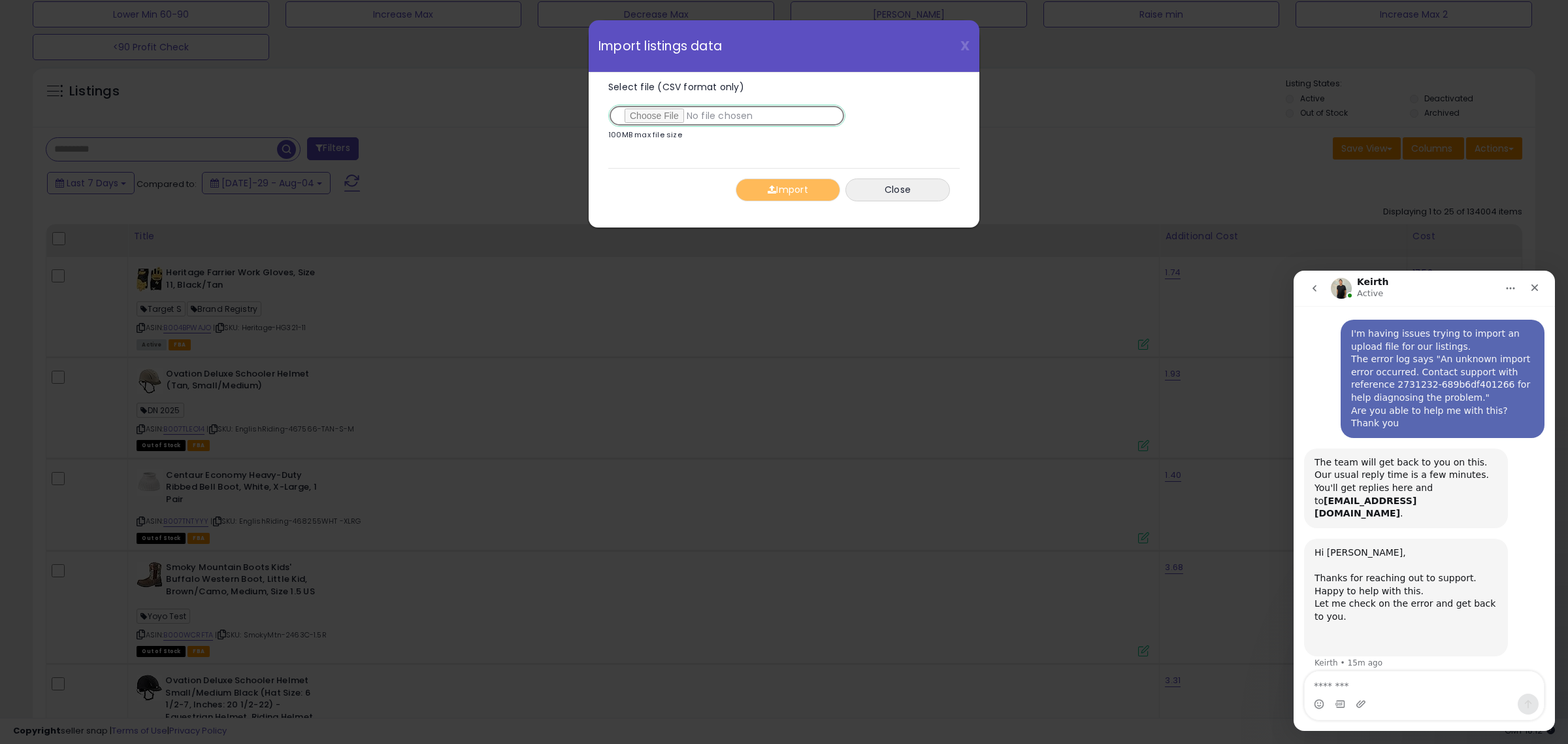
click at [670, 116] on input "Select file (CSV format only)" at bounding box center [726, 116] width 237 height 23
type input "**********"
drag, startPoint x: 793, startPoint y: 191, endPoint x: 783, endPoint y: 181, distance: 14.1
click at [793, 191] on button "Import" at bounding box center [788, 190] width 105 height 23
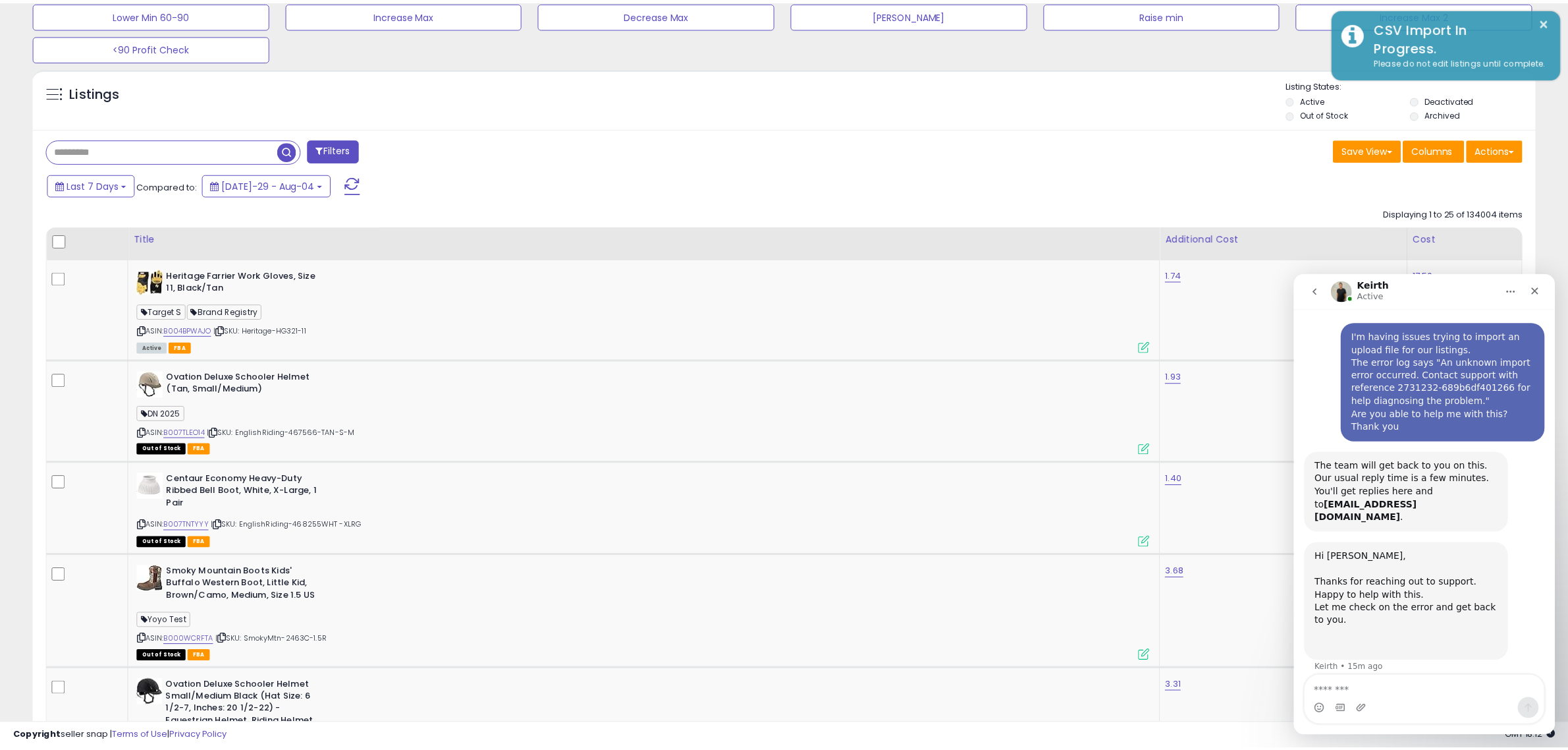
scroll to position [658617, 657694]
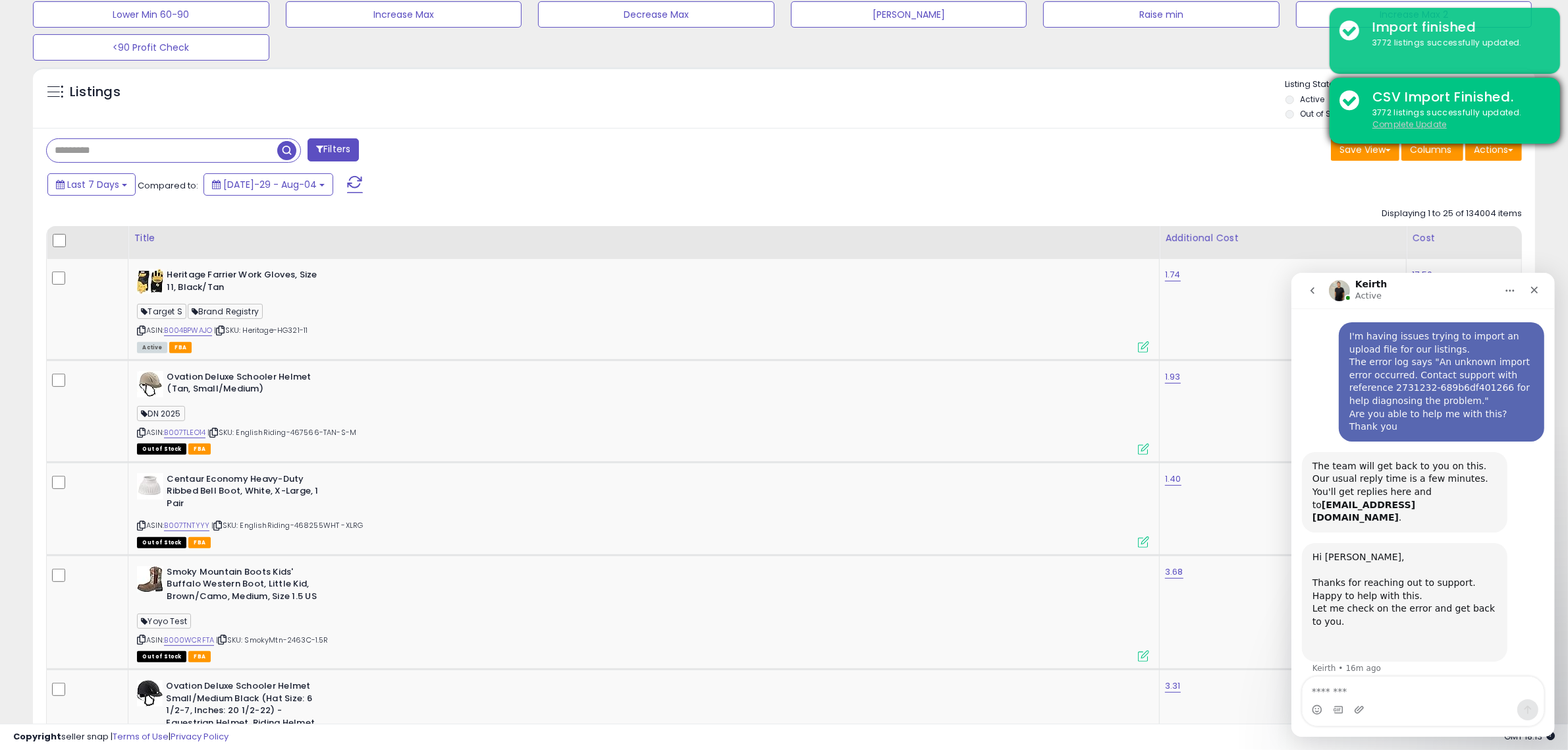
click at [1392, 122] on u "Complete Update" at bounding box center [1409, 124] width 74 height 11
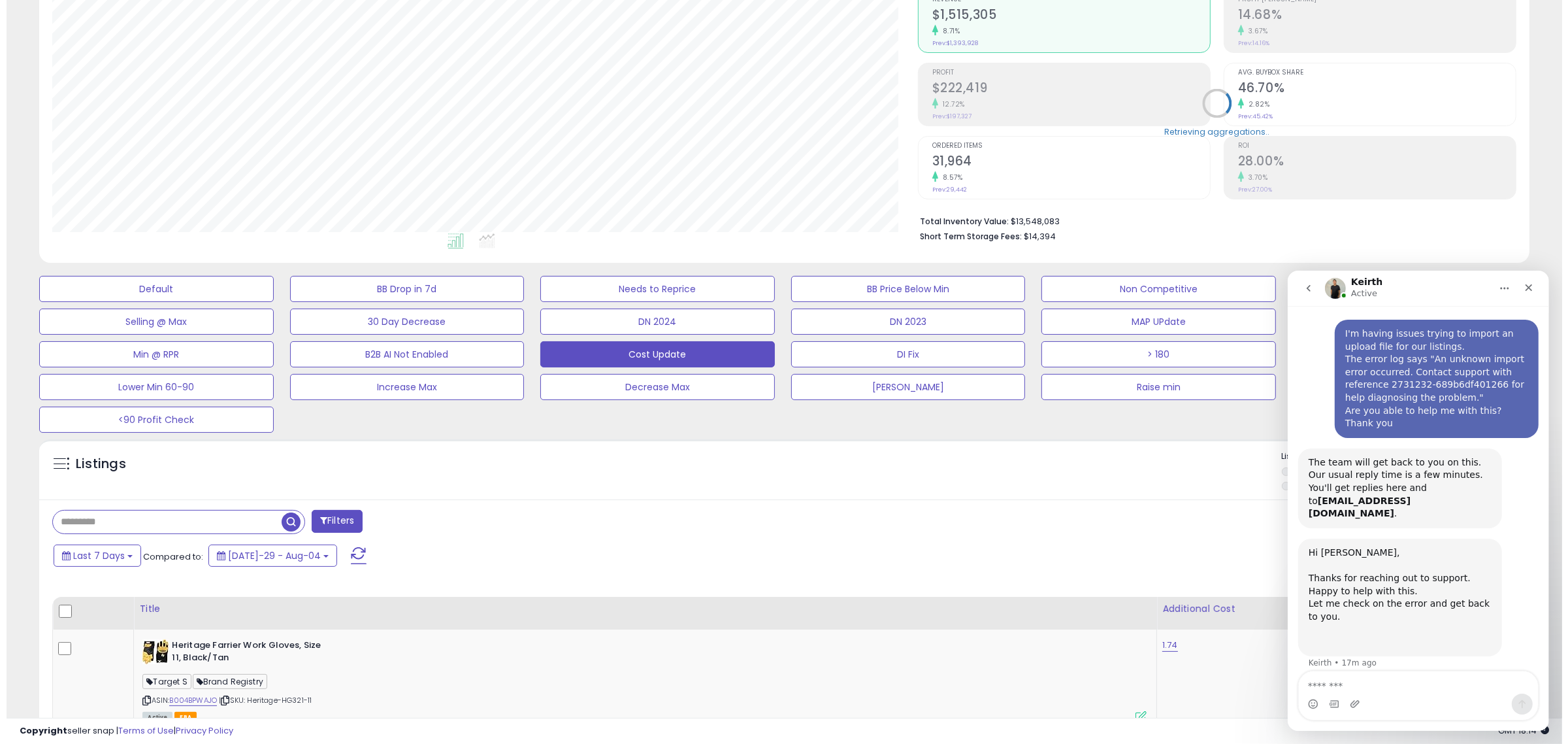
scroll to position [268, 866]
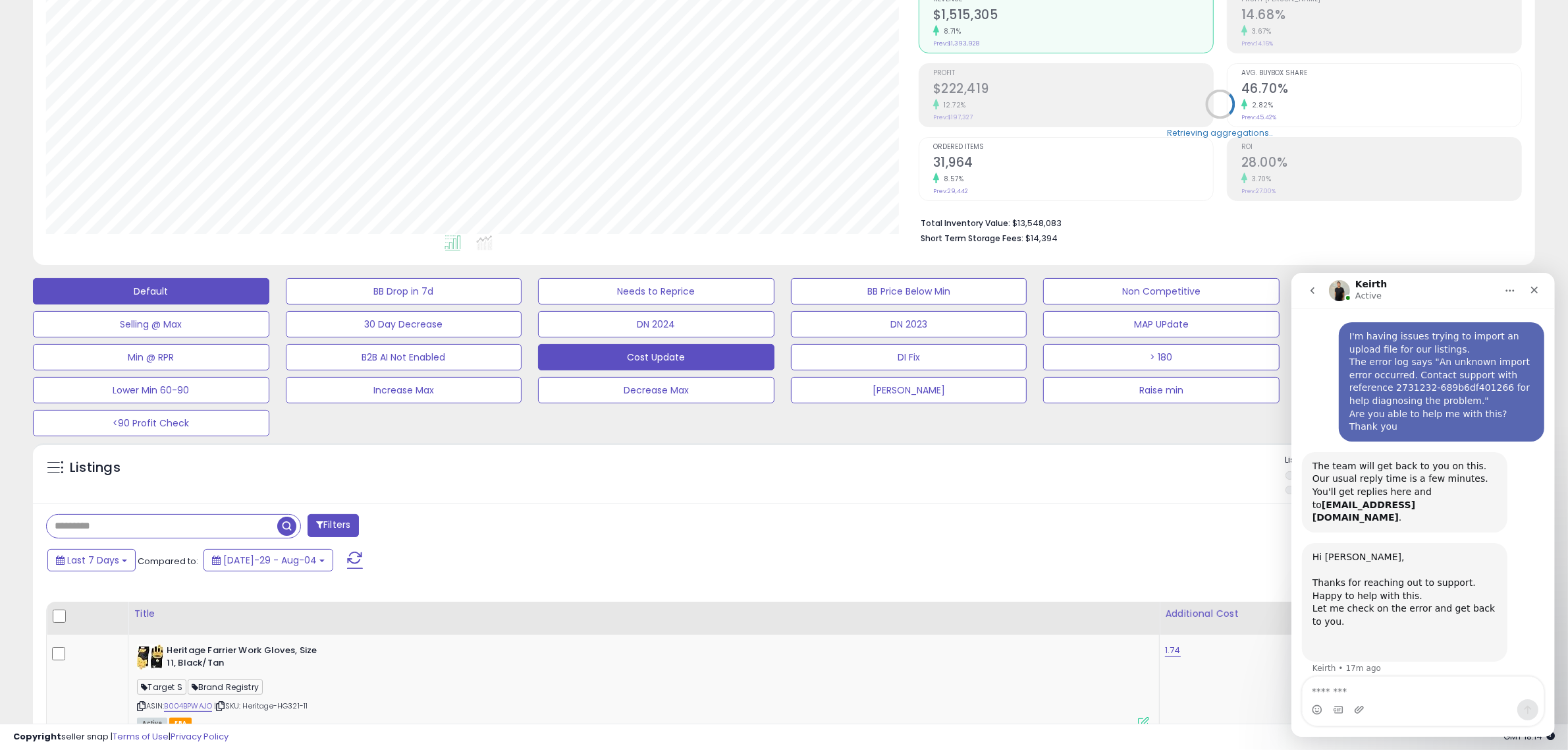
click at [81, 302] on button "Default" at bounding box center [151, 291] width 237 height 26
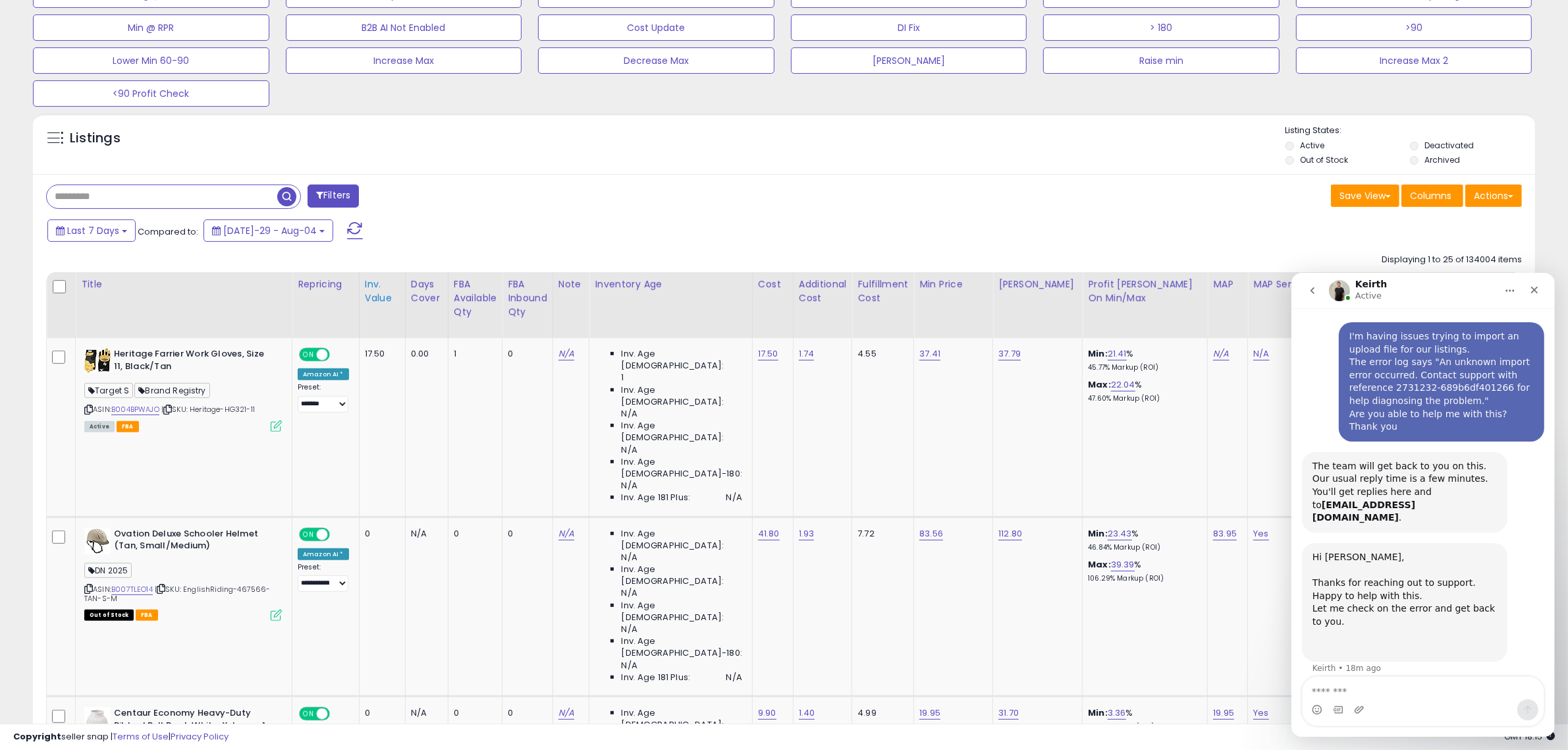
click at [380, 295] on div "Inv. value" at bounding box center [382, 291] width 35 height 28
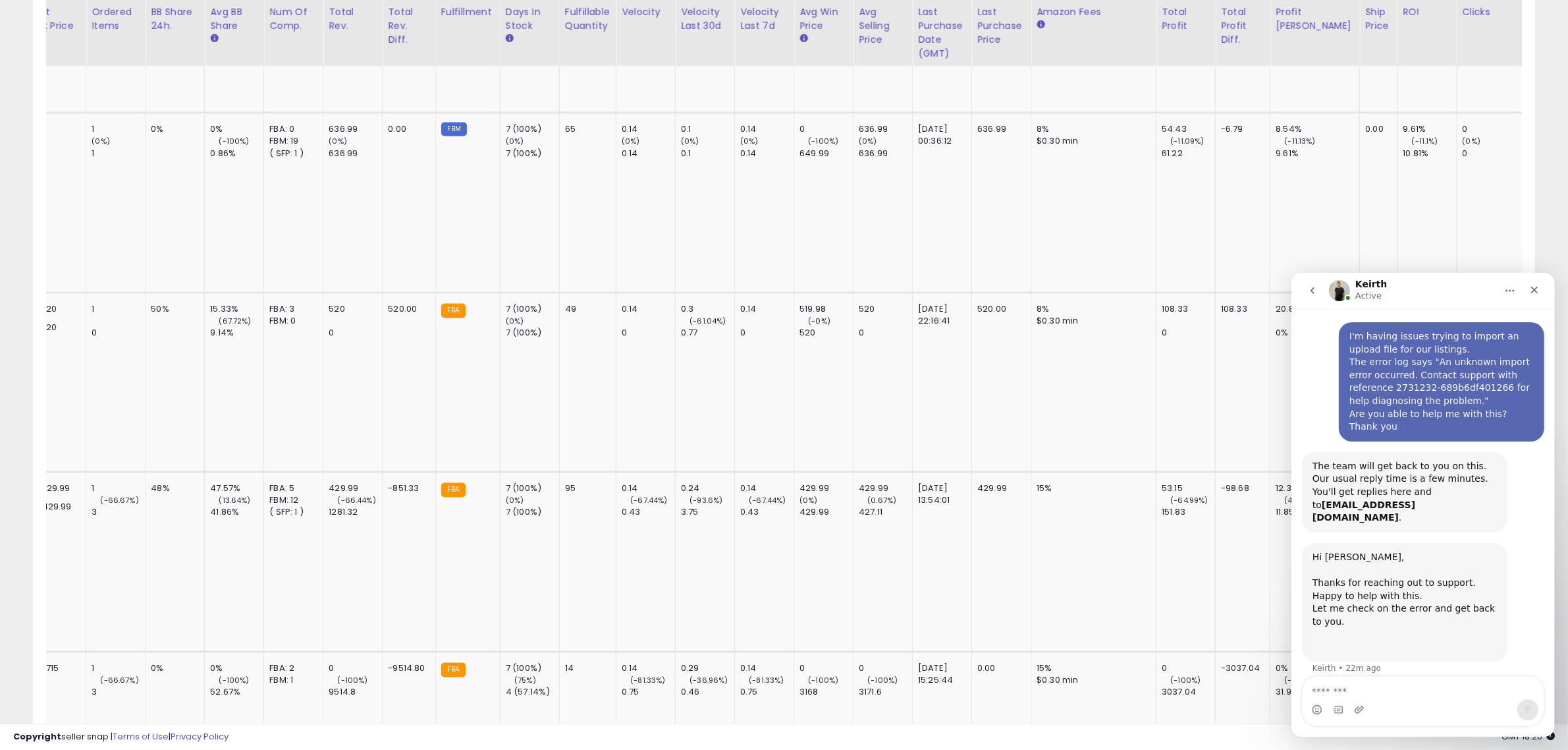
scroll to position [0, 1545]
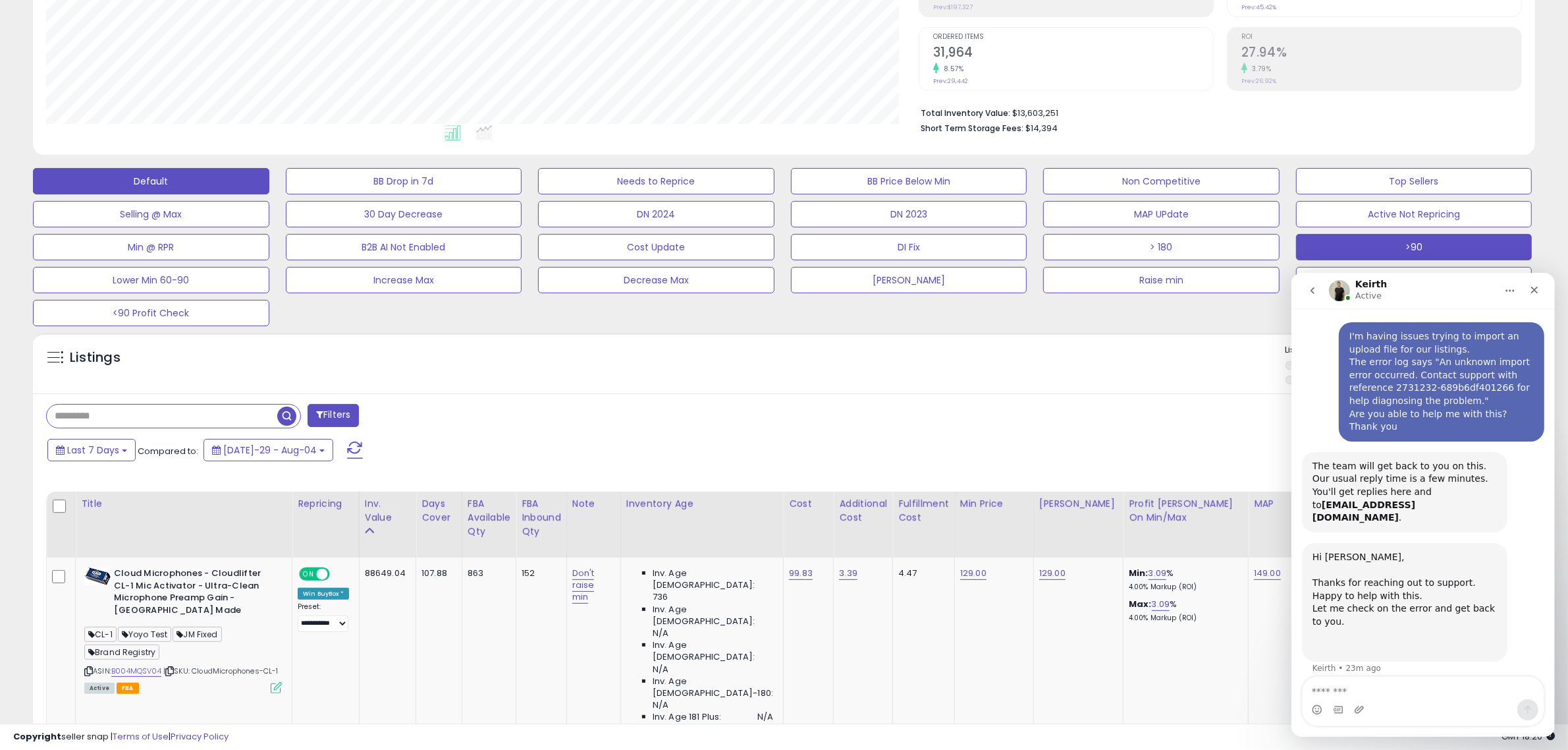
click at [522, 194] on button ">90" at bounding box center [404, 181] width 237 height 26
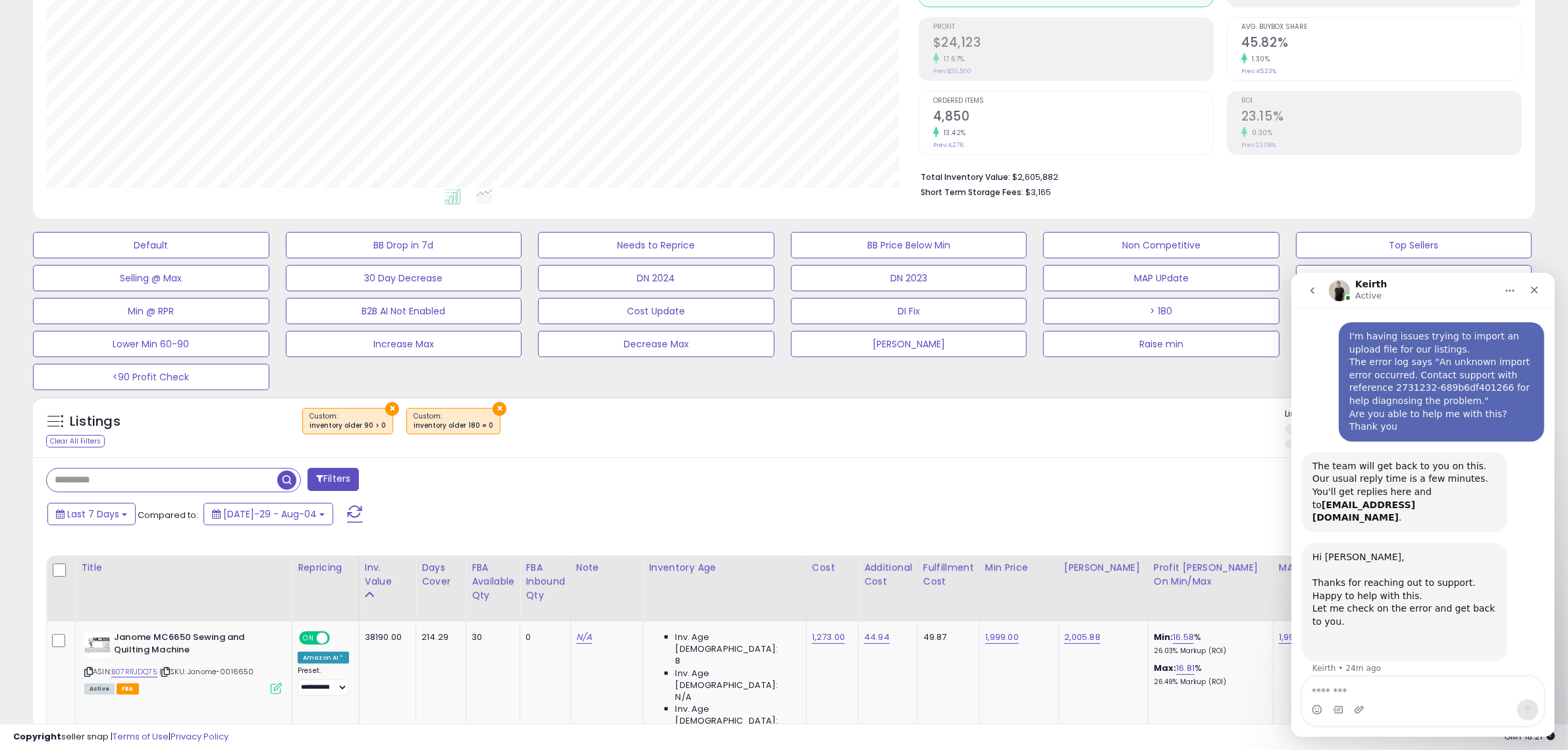
click at [492, 408] on button "×" at bounding box center [500, 409] width 14 height 14
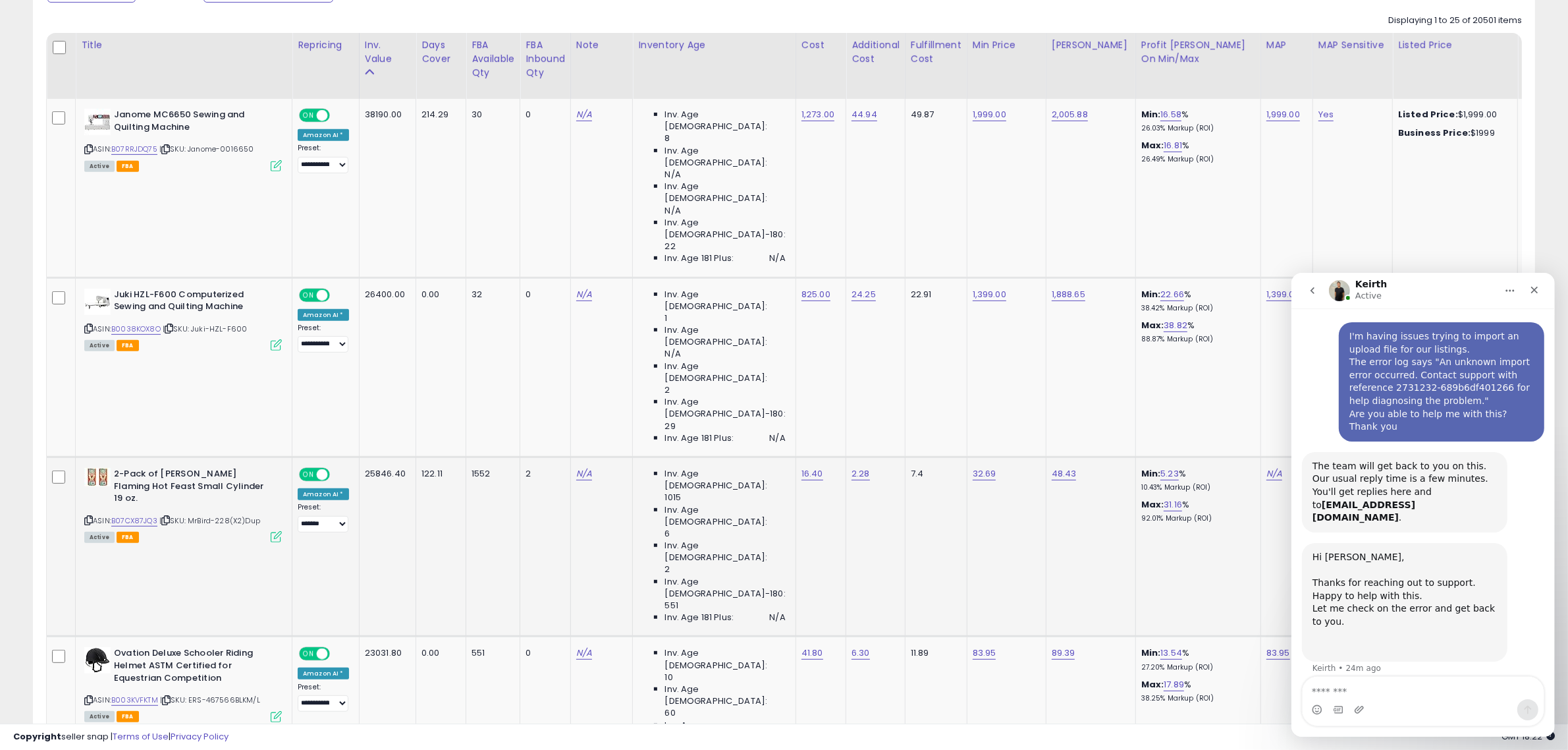
scroll to position [677, 0]
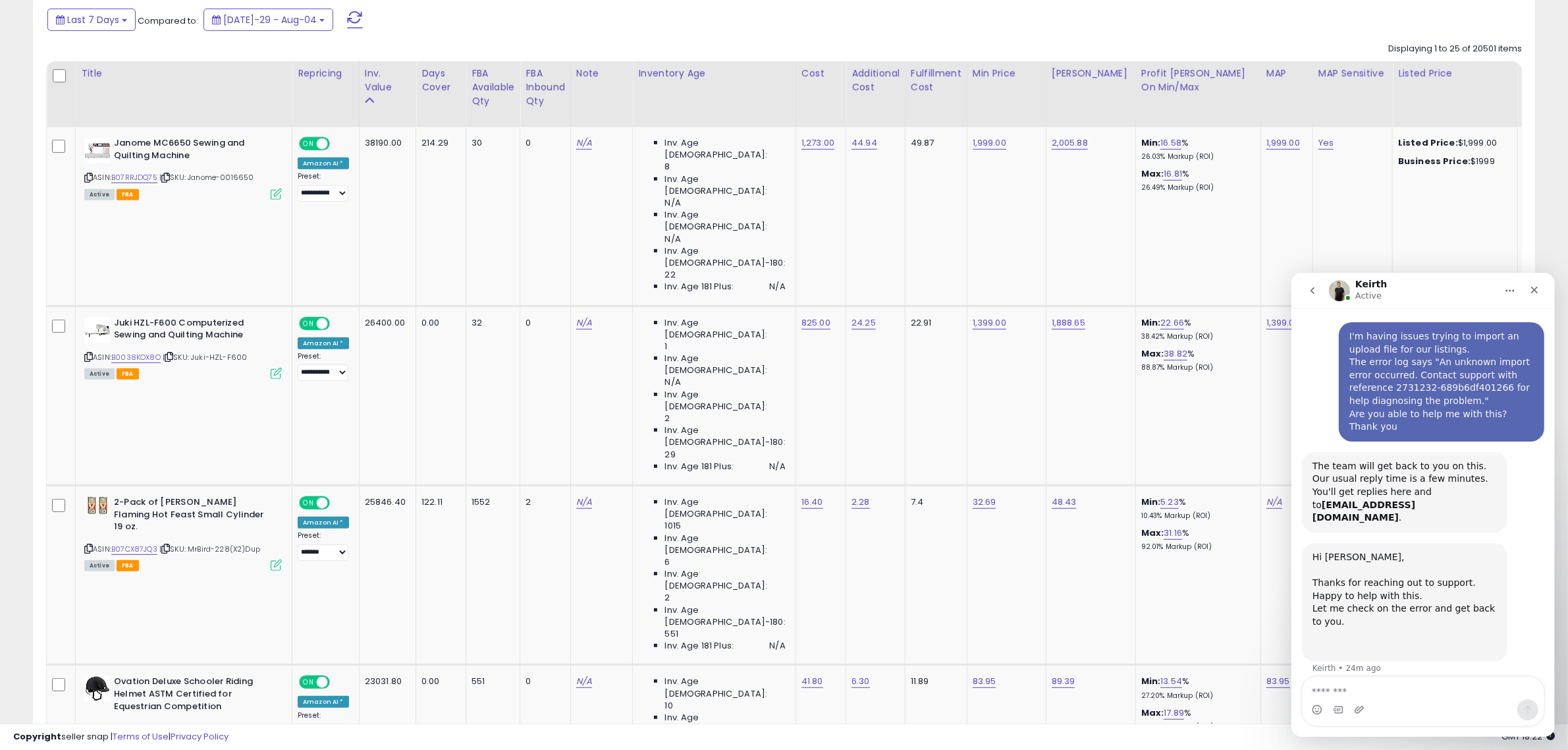
click at [1502, 289] on button "Home" at bounding box center [1509, 289] width 25 height 25
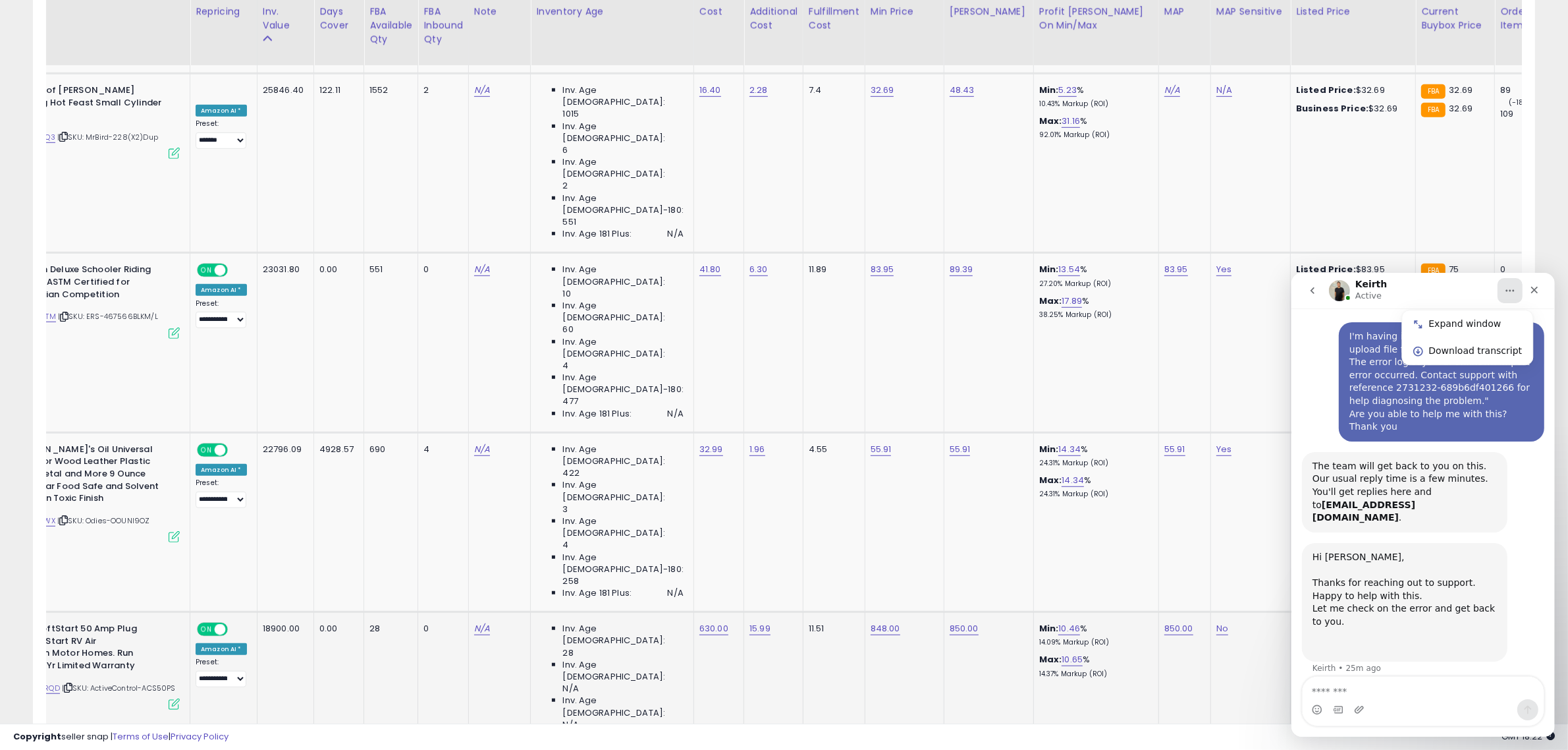
scroll to position [1172, 0]
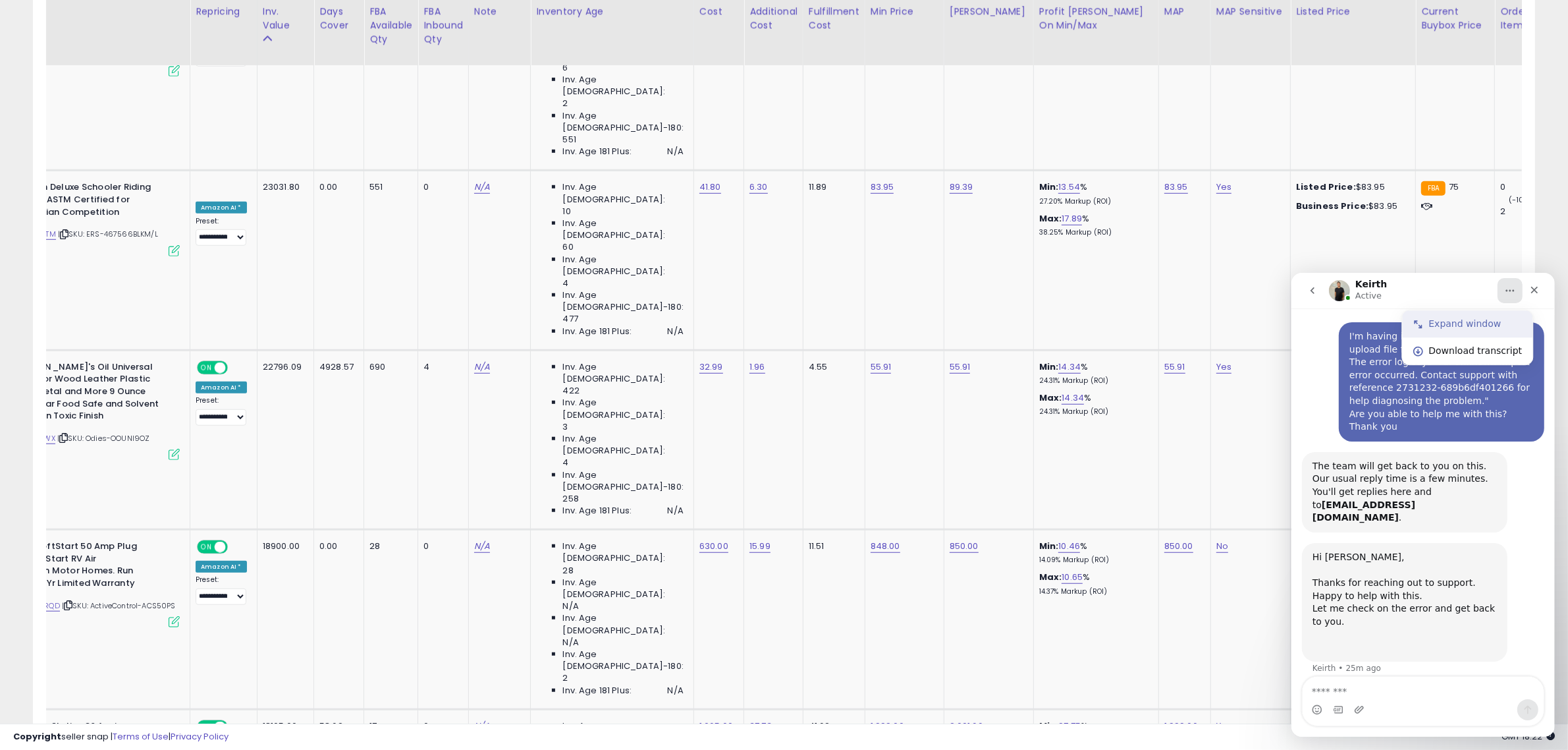
click at [1438, 326] on div "Expand window" at bounding box center [1475, 323] width 94 height 14
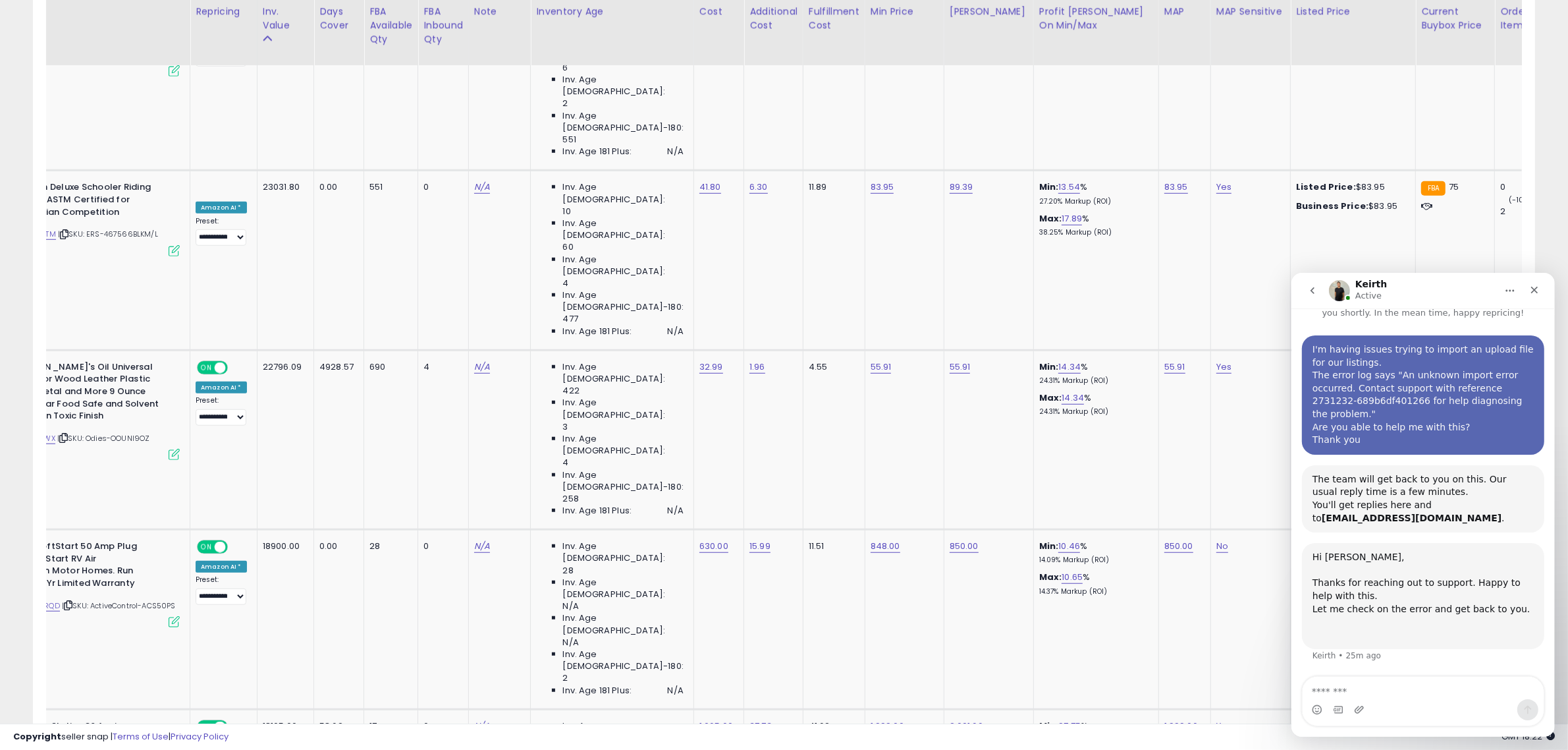
scroll to position [0, 0]
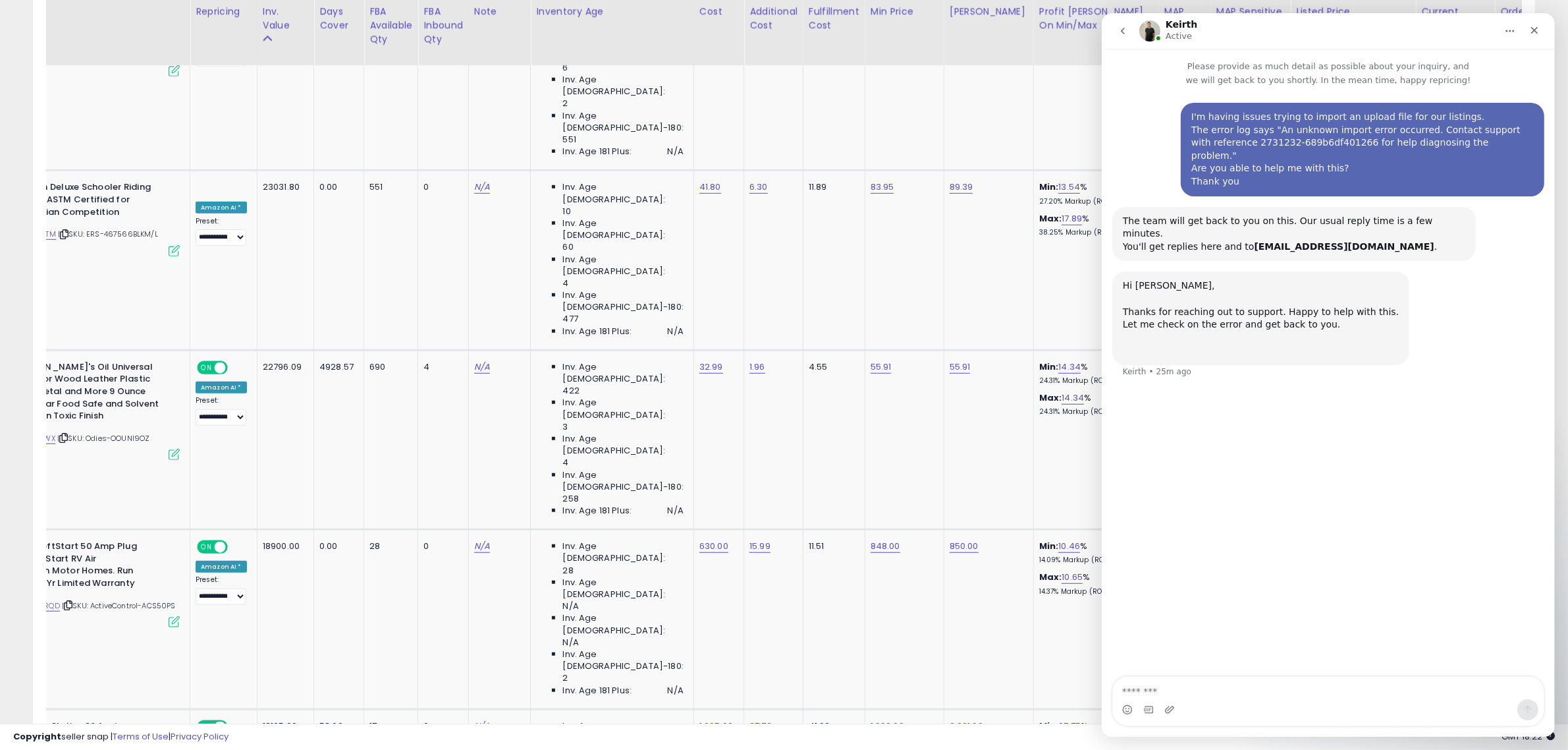
click at [1501, 28] on button "Home" at bounding box center [1509, 30] width 25 height 25
click at [1474, 67] on div "Collapse window" at bounding box center [1474, 65] width 94 height 14
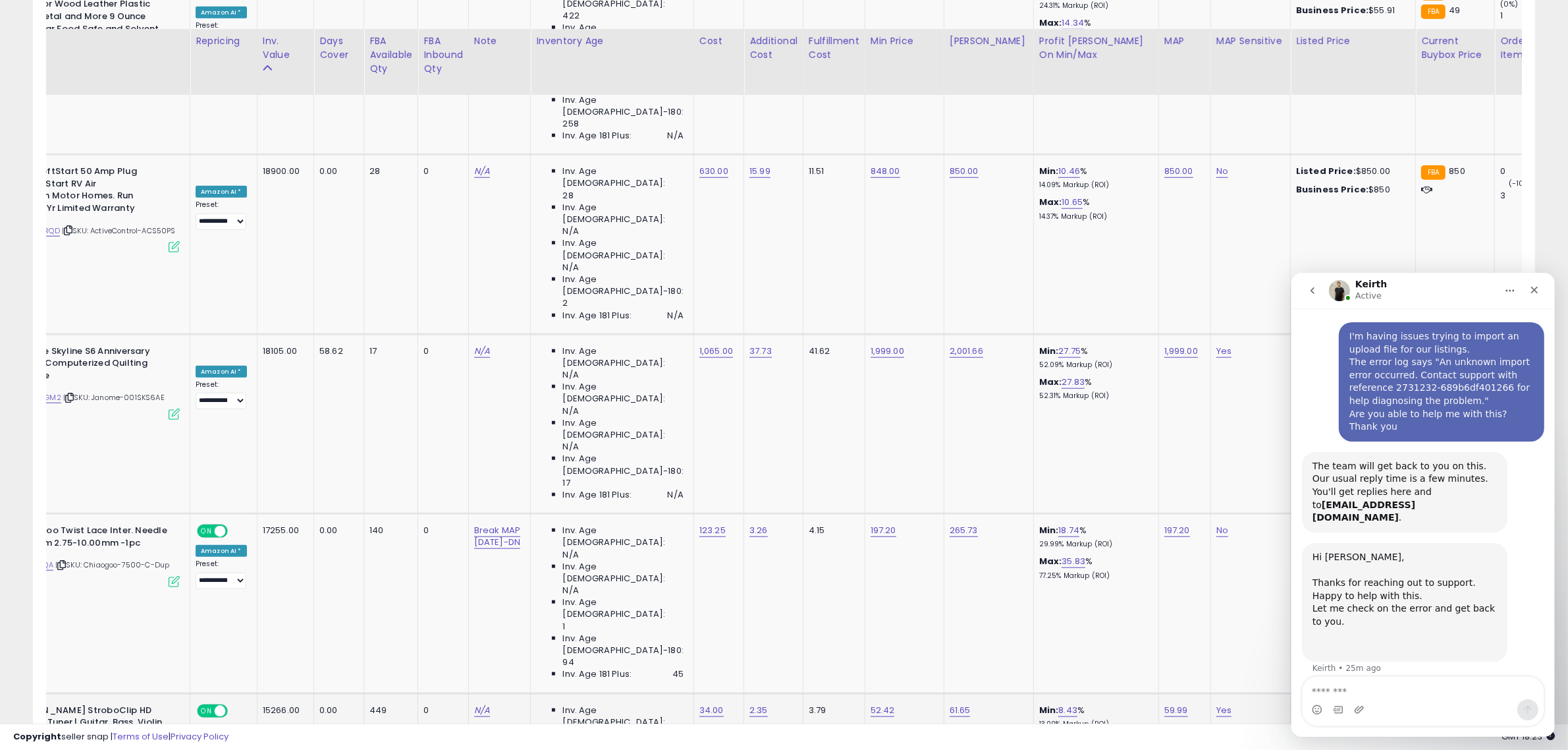
scroll to position [1584, 0]
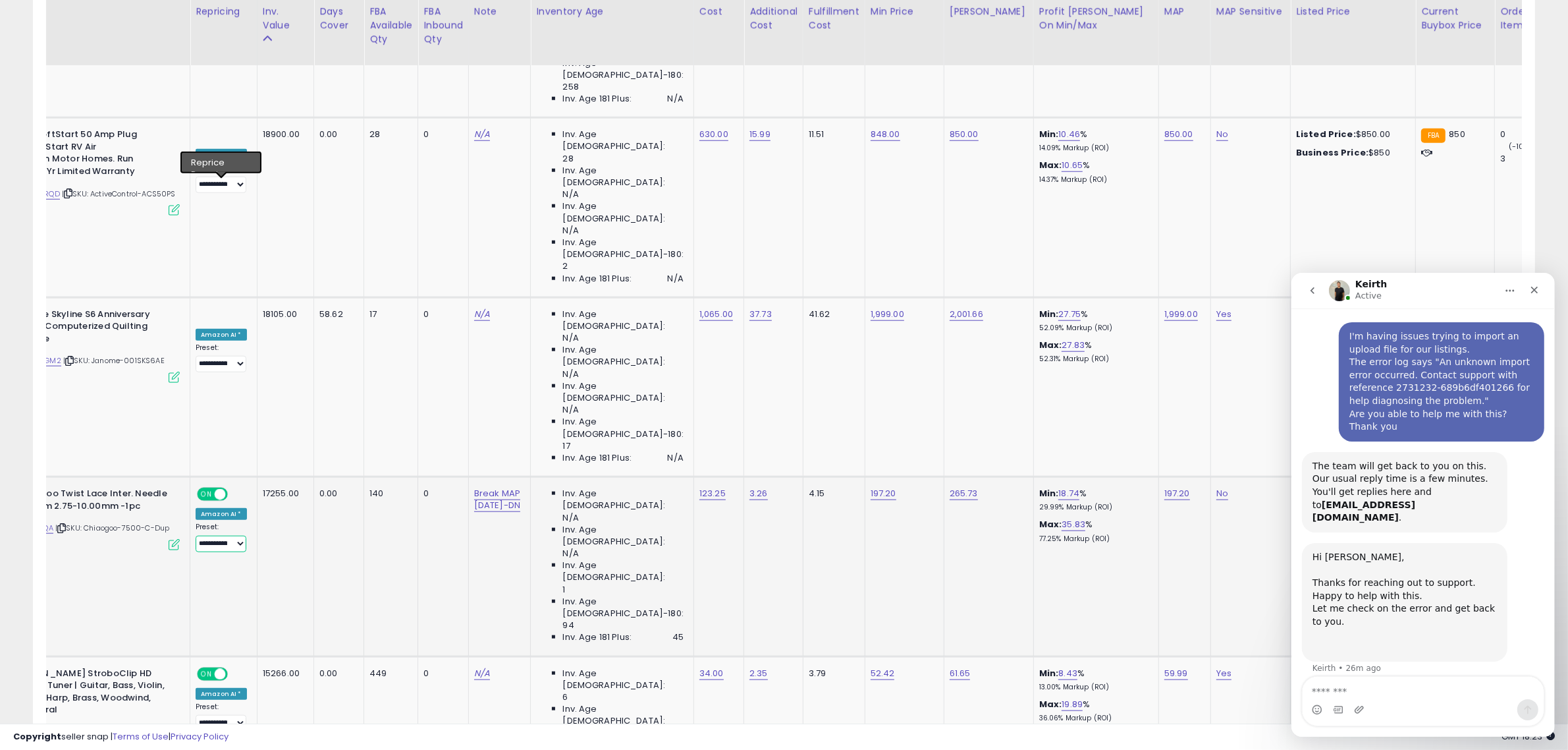
click at [234, 536] on select "**********" at bounding box center [221, 544] width 51 height 16
click at [346, 477] on td "0.00" at bounding box center [339, 566] width 50 height 179
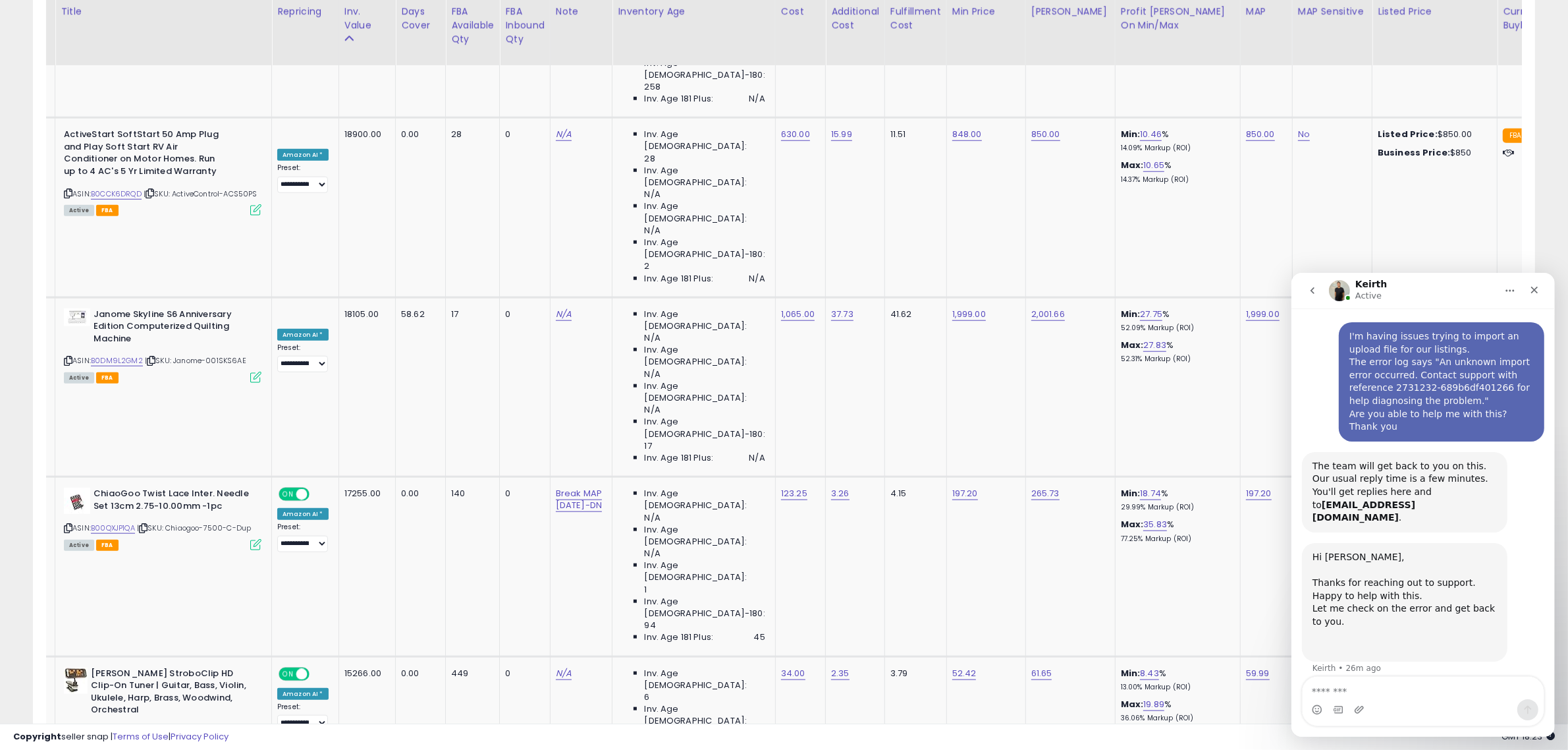
scroll to position [0, 0]
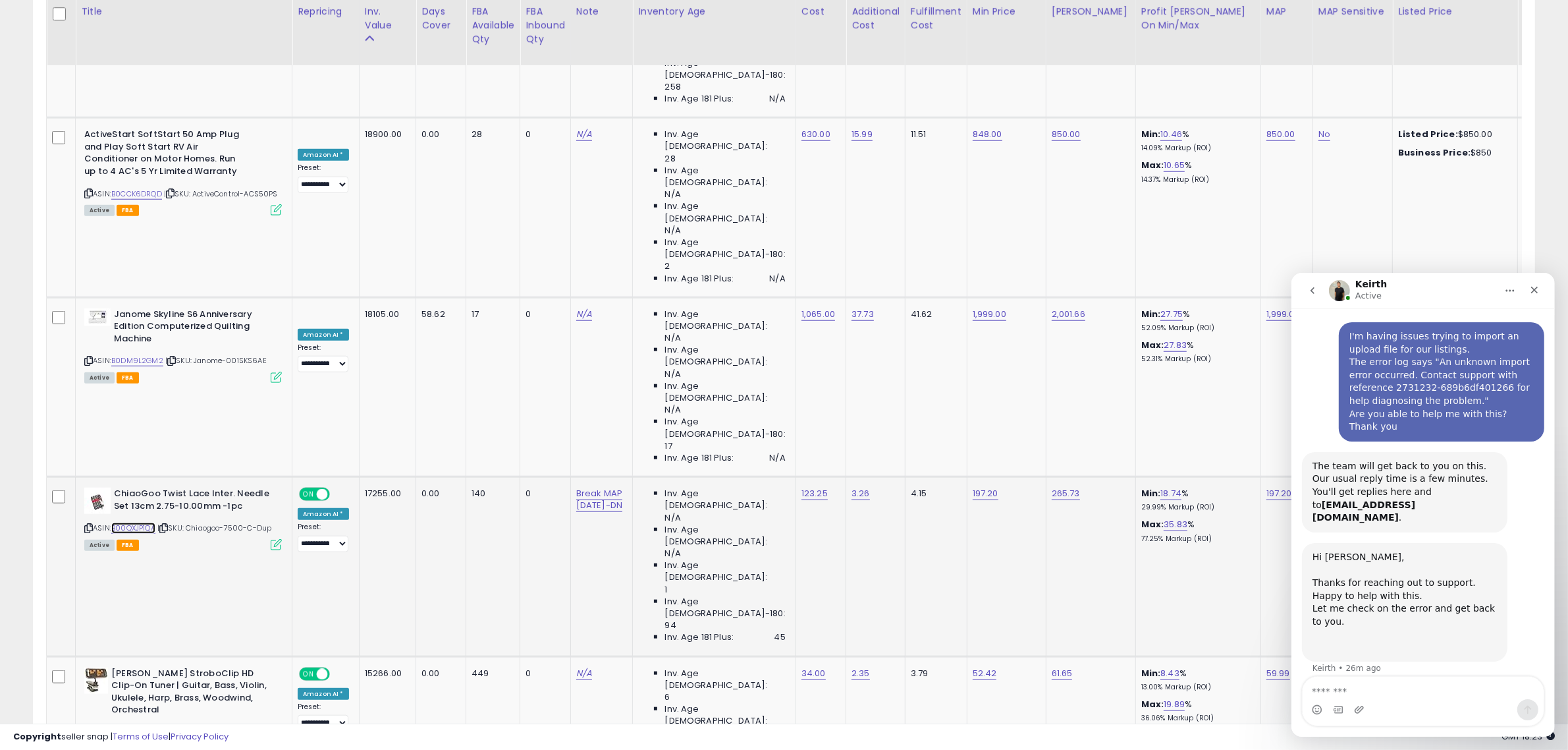
click at [139, 522] on link "B00QXJP1QA" at bounding box center [133, 528] width 44 height 11
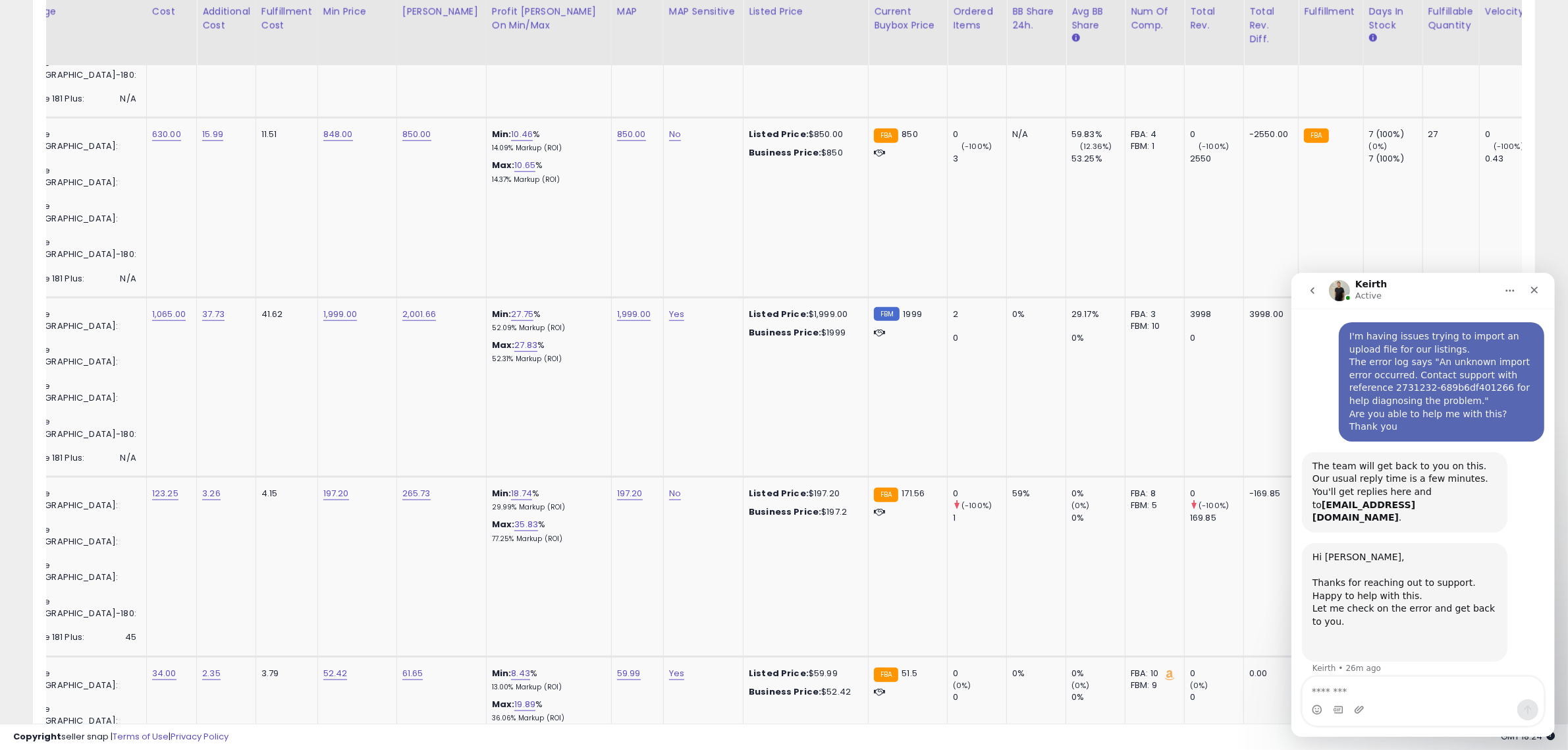
scroll to position [0, 801]
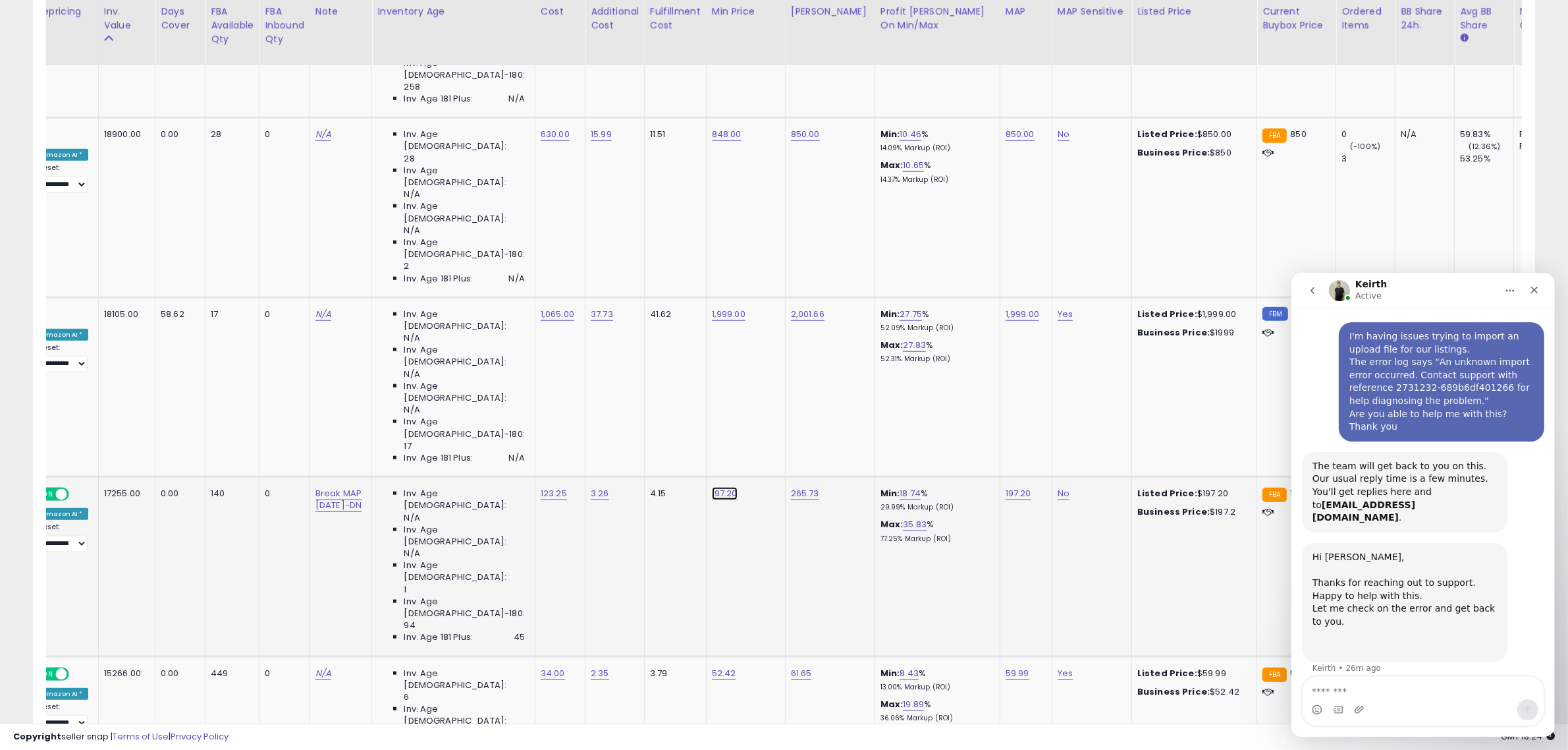
drag, startPoint x: 685, startPoint y: 106, endPoint x: 581, endPoint y: 86, distance: 105.9
type input "******"
click button "submit" at bounding box center [743, 104] width 23 height 20
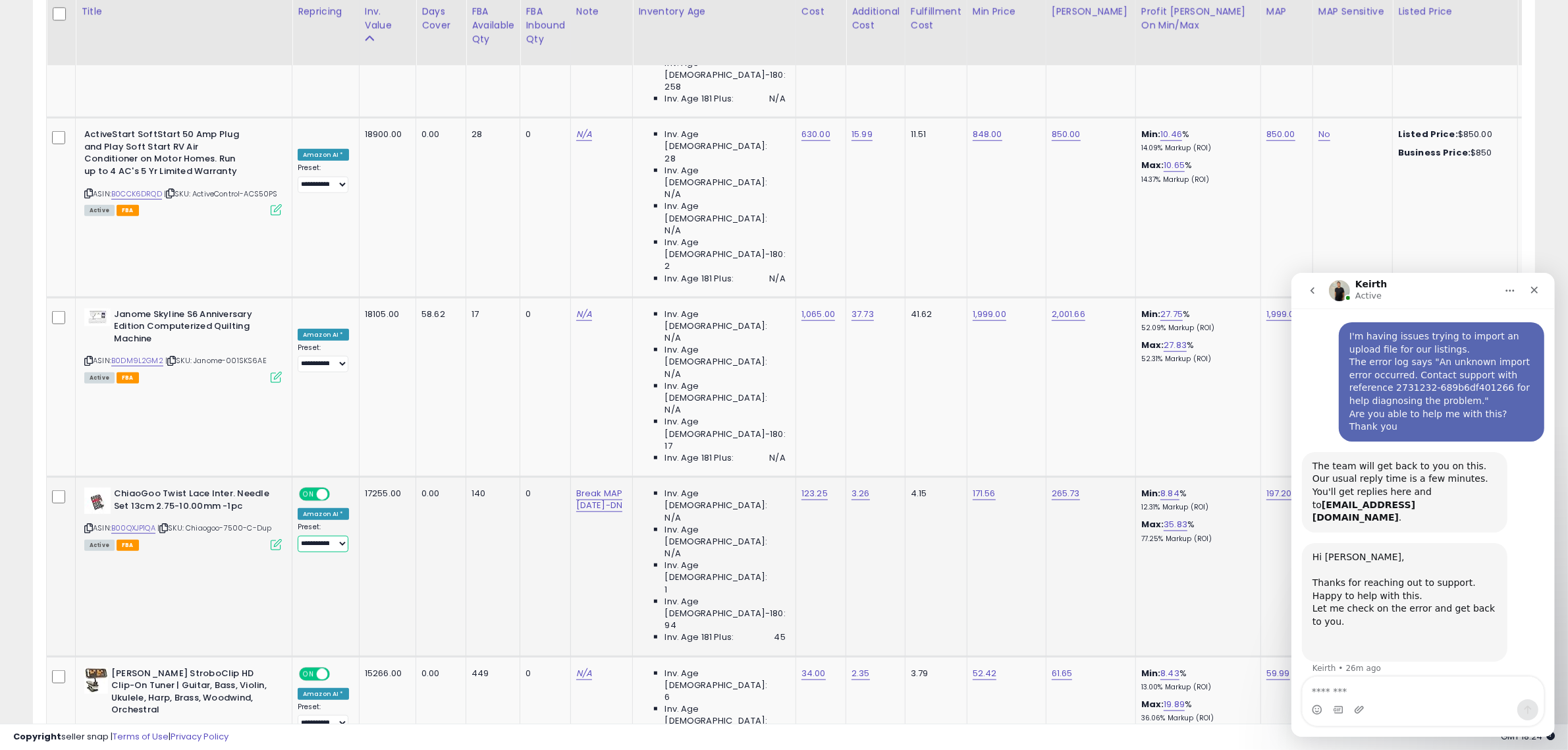
click at [343, 536] on select "**********" at bounding box center [323, 544] width 51 height 16
click at [338, 536] on select "**********" at bounding box center [323, 544] width 51 height 16
click at [590, 477] on td "Break MAP 7.11.25-DN" at bounding box center [602, 566] width 62 height 179
click at [604, 477] on td "Break MAP 7.11.25-DN" at bounding box center [602, 566] width 62 height 179
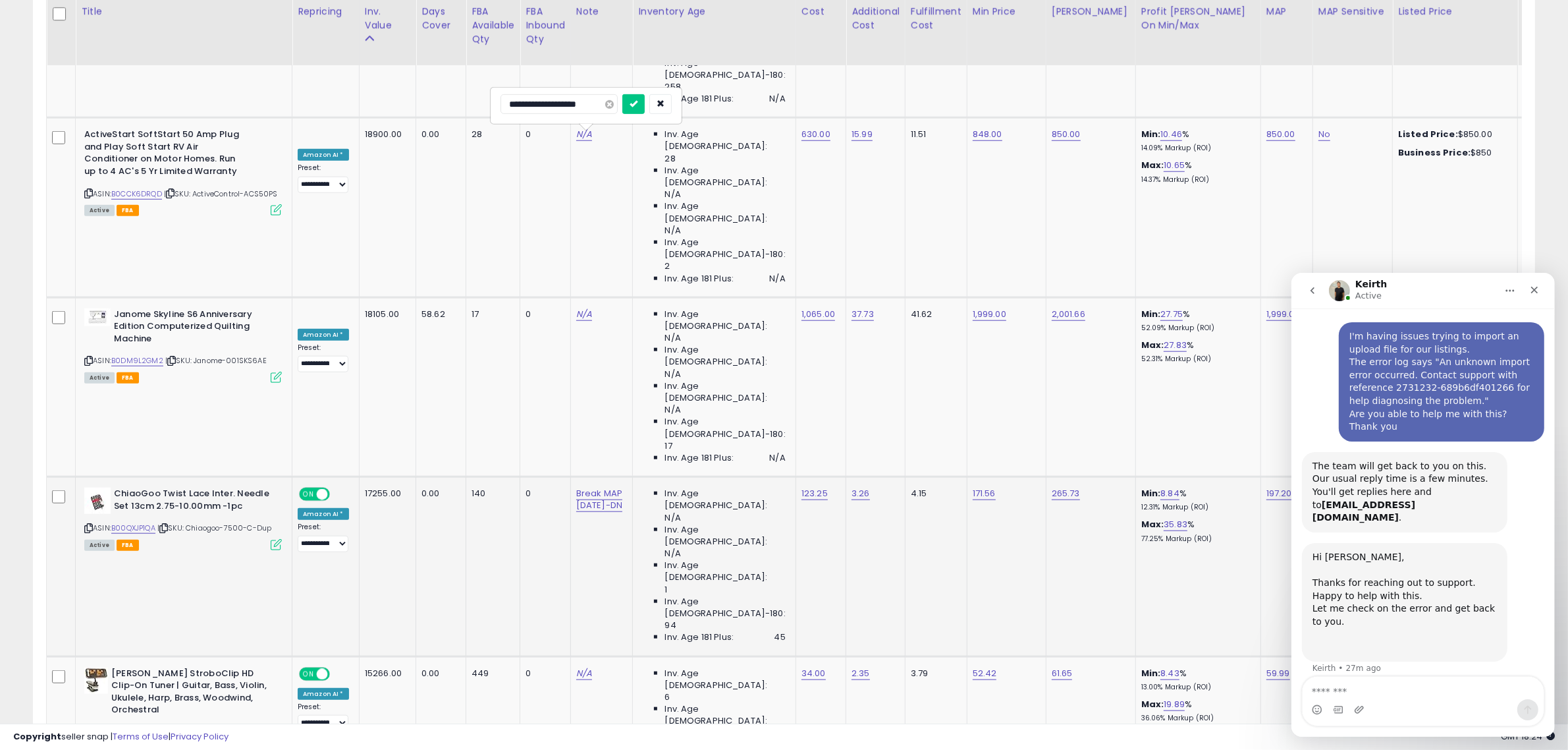
click at [614, 108] on span at bounding box center [609, 104] width 9 height 9
click at [638, 108] on icon "submit" at bounding box center [633, 103] width 8 height 8
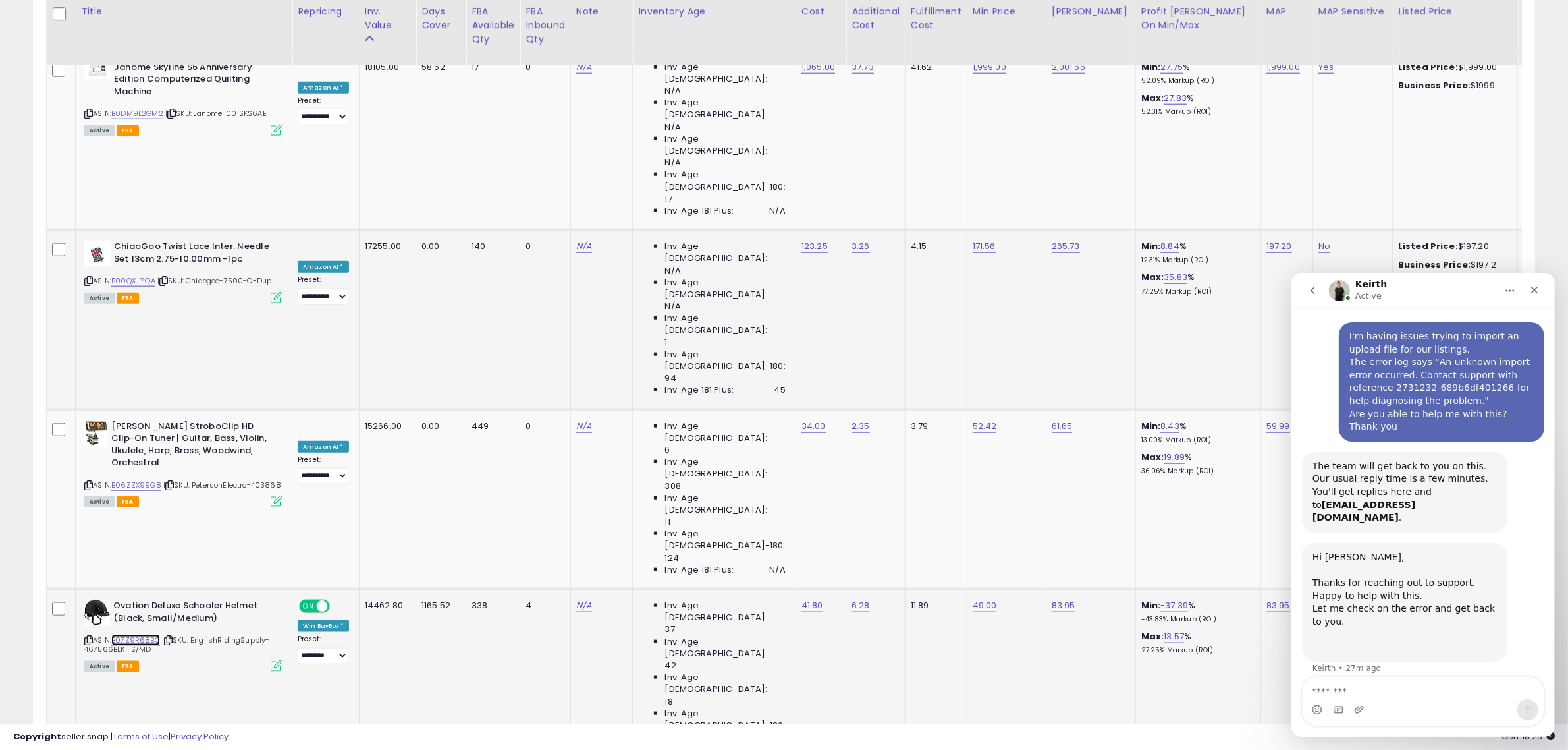
click at [143, 634] on link "B07Z9R68BC" at bounding box center [135, 640] width 49 height 11
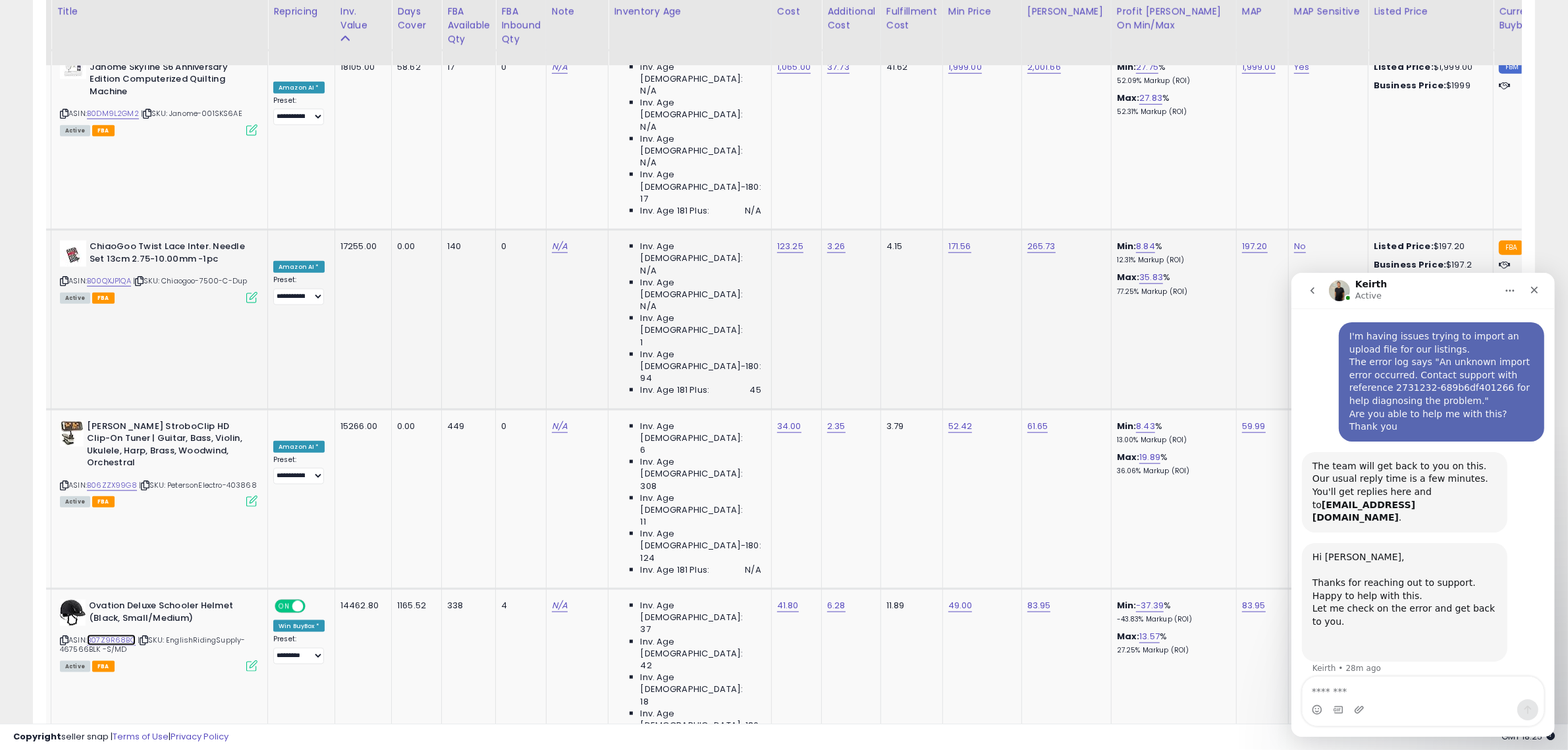
scroll to position [0, 126]
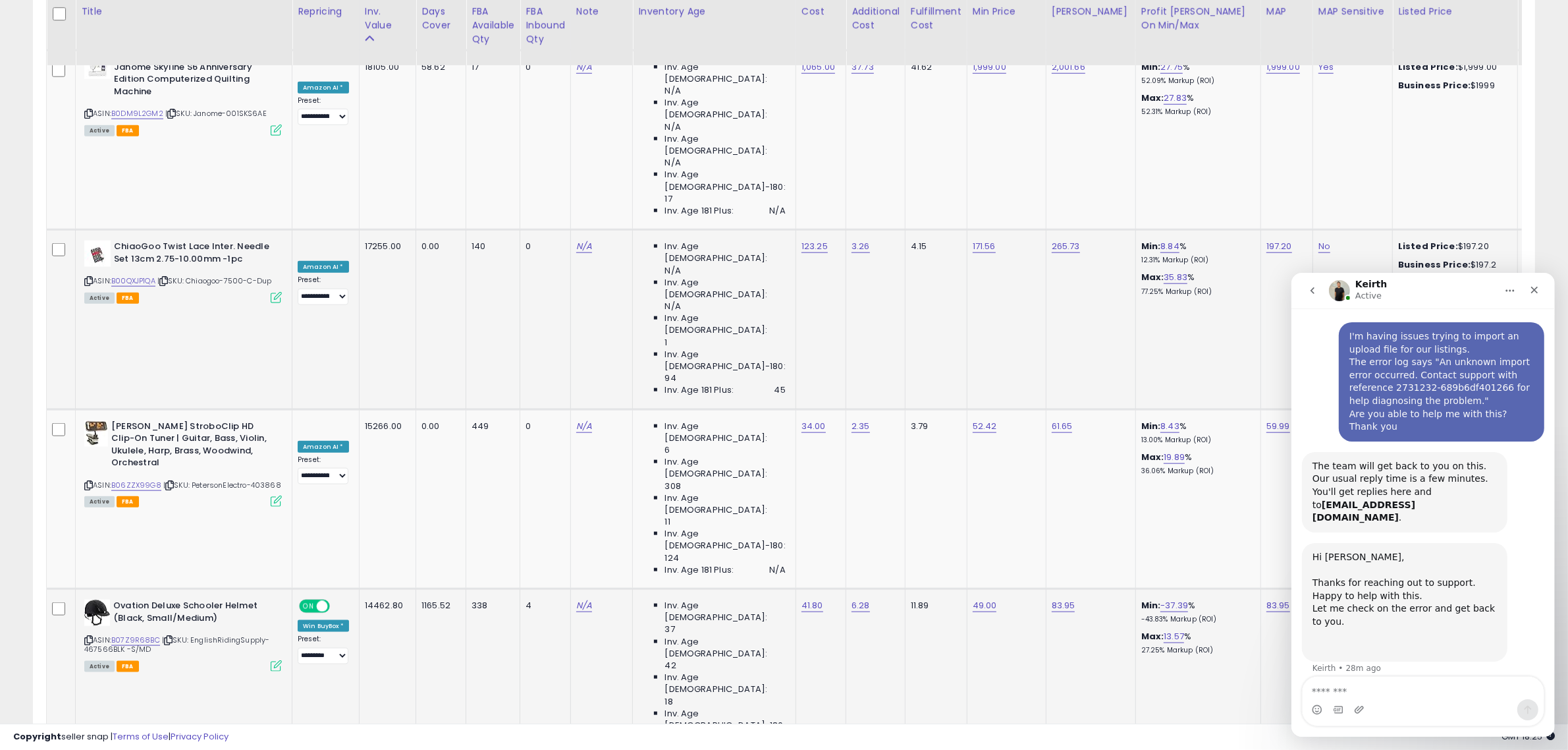
click at [87, 637] on icon at bounding box center [89, 640] width 9 height 7
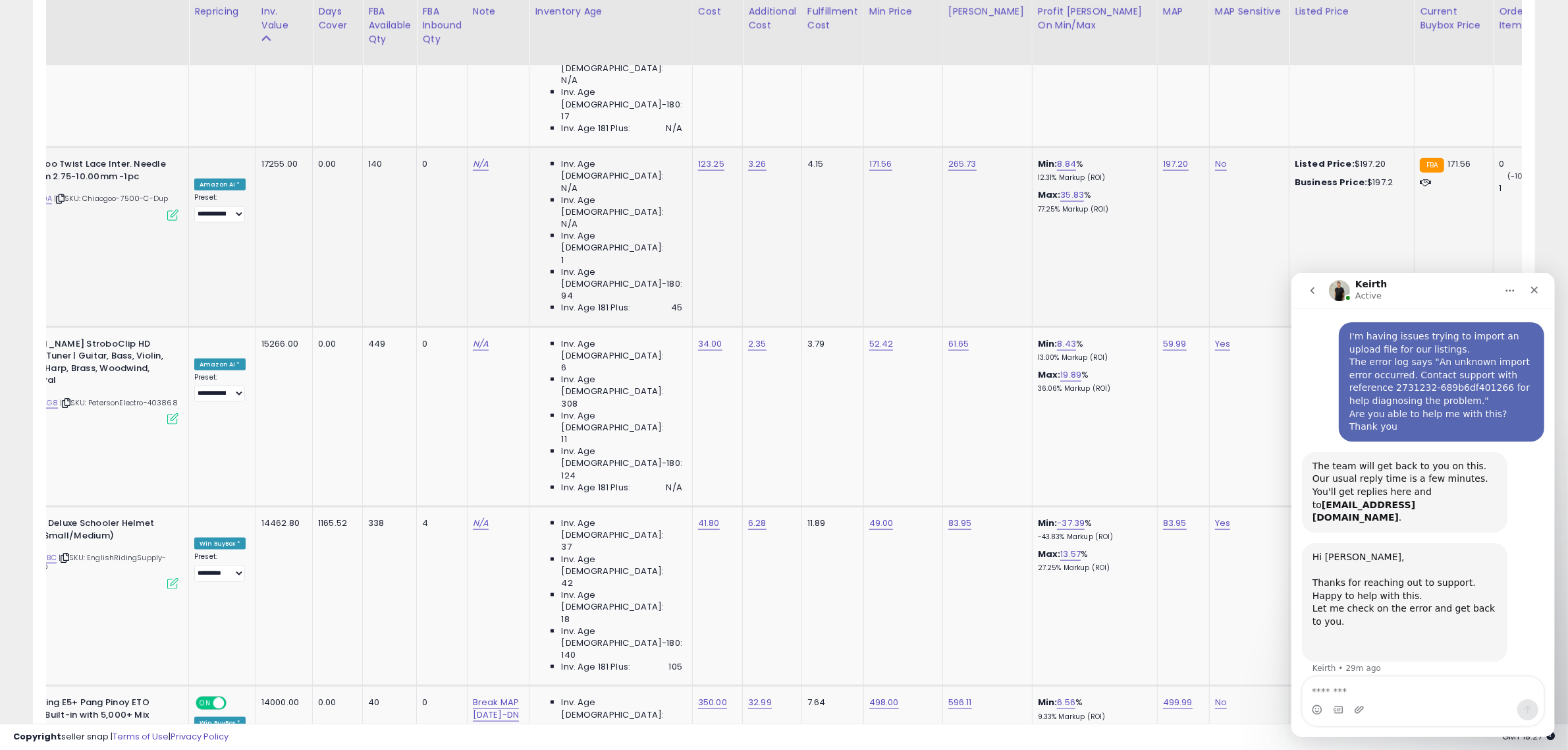
scroll to position [0, 0]
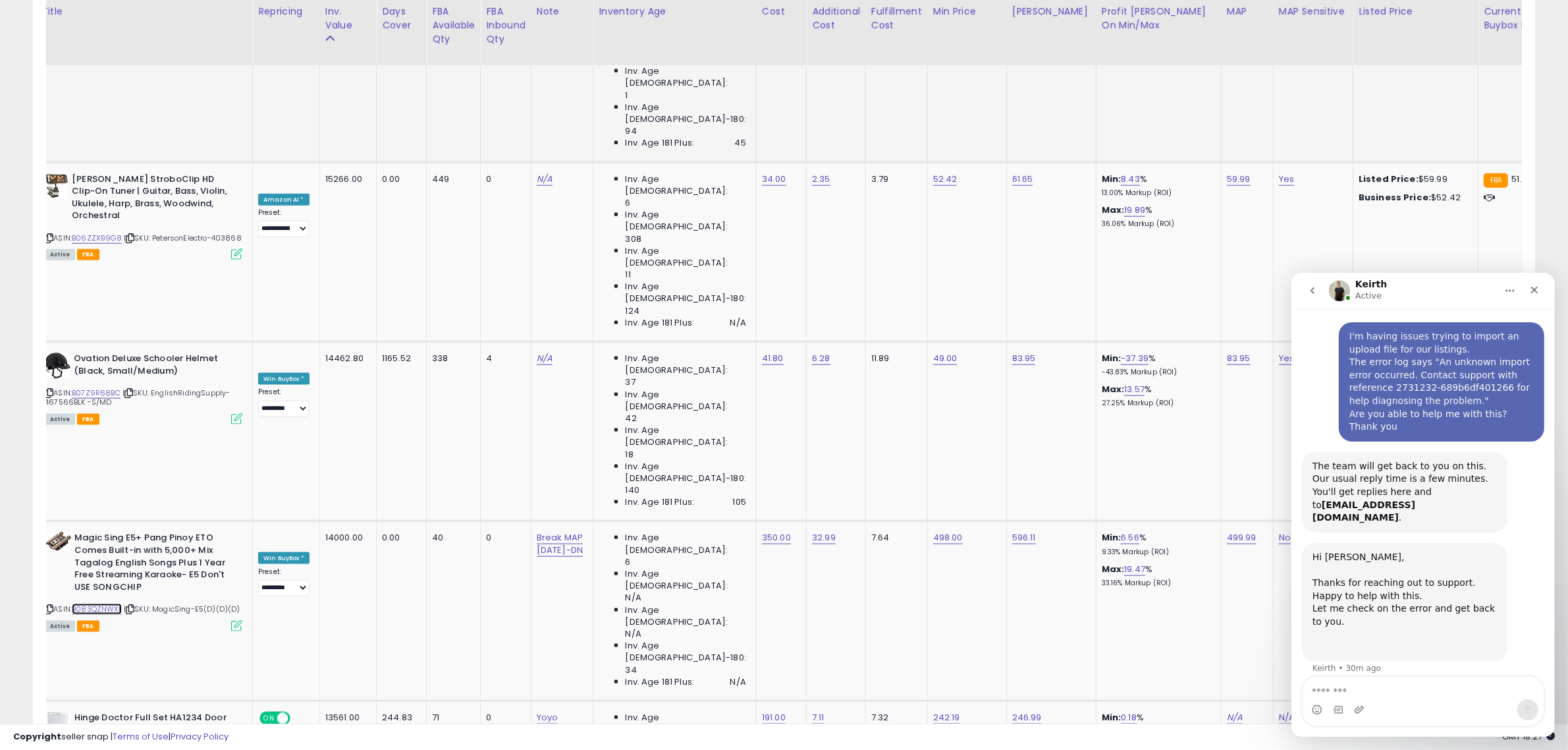
scroll to position [0, 30]
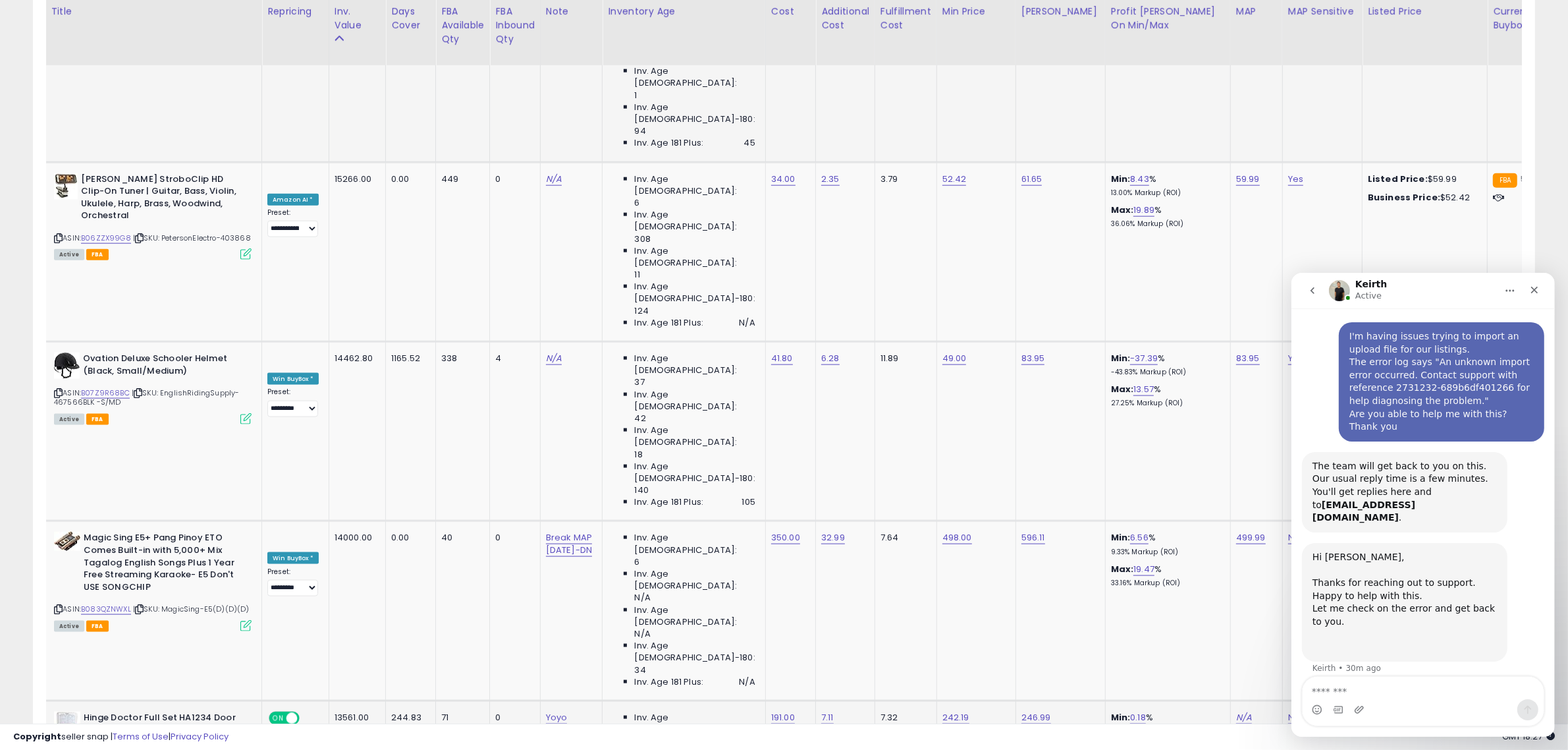
click at [114, 746] on link "B0149J13EY" at bounding box center [101, 752] width 40 height 11
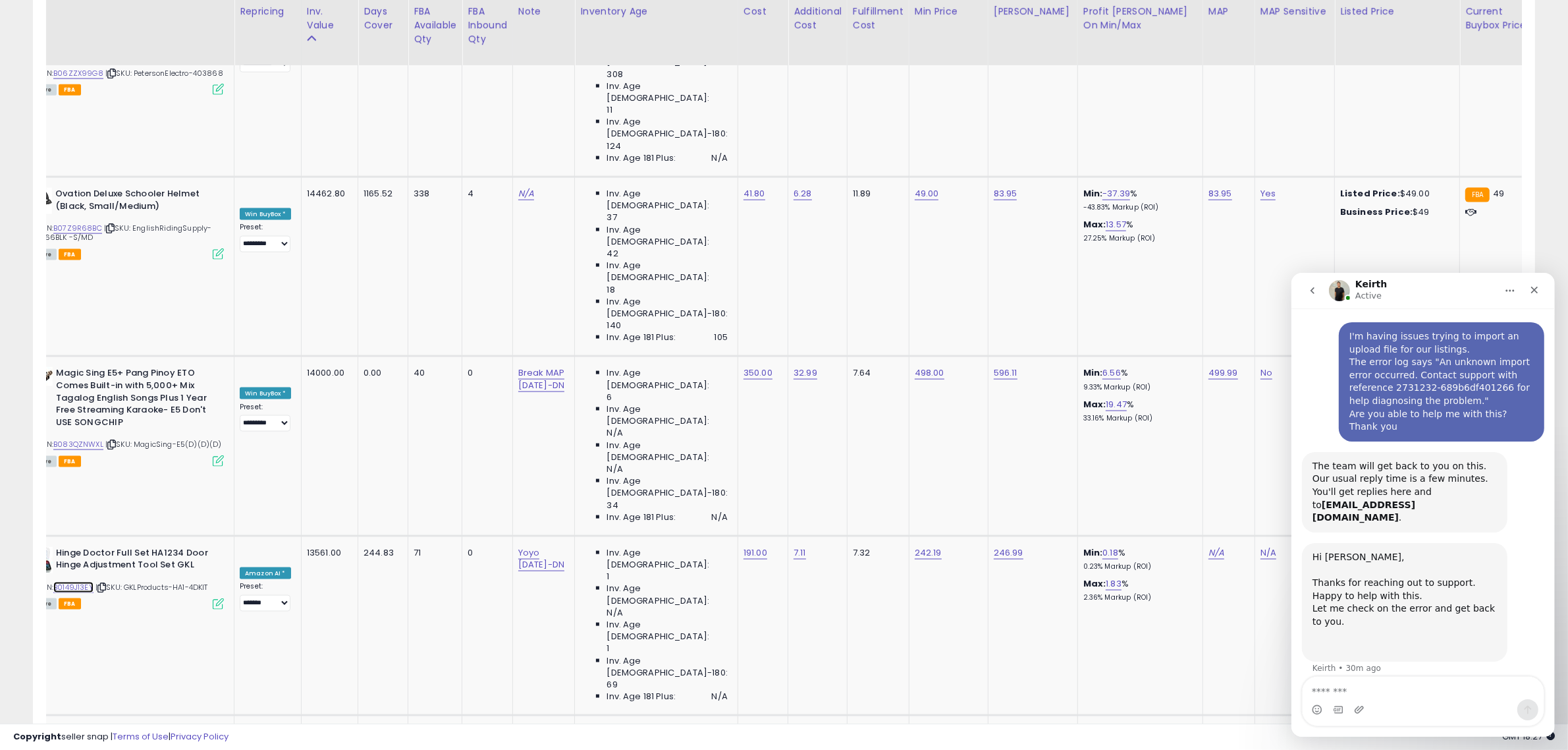
scroll to position [0, 71]
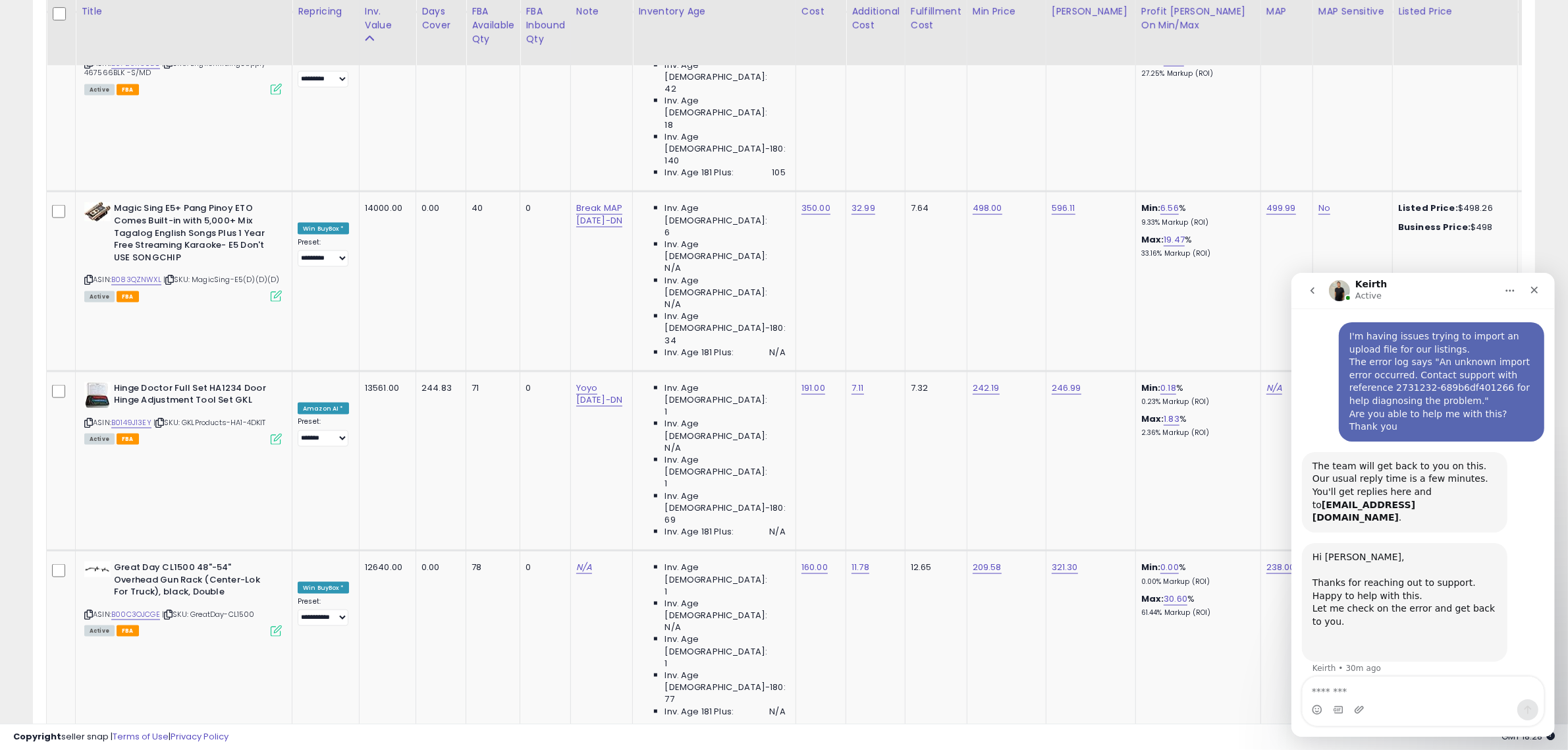
drag, startPoint x: 927, startPoint y: 55, endPoint x: 791, endPoint y: 36, distance: 137.3
type input "****"
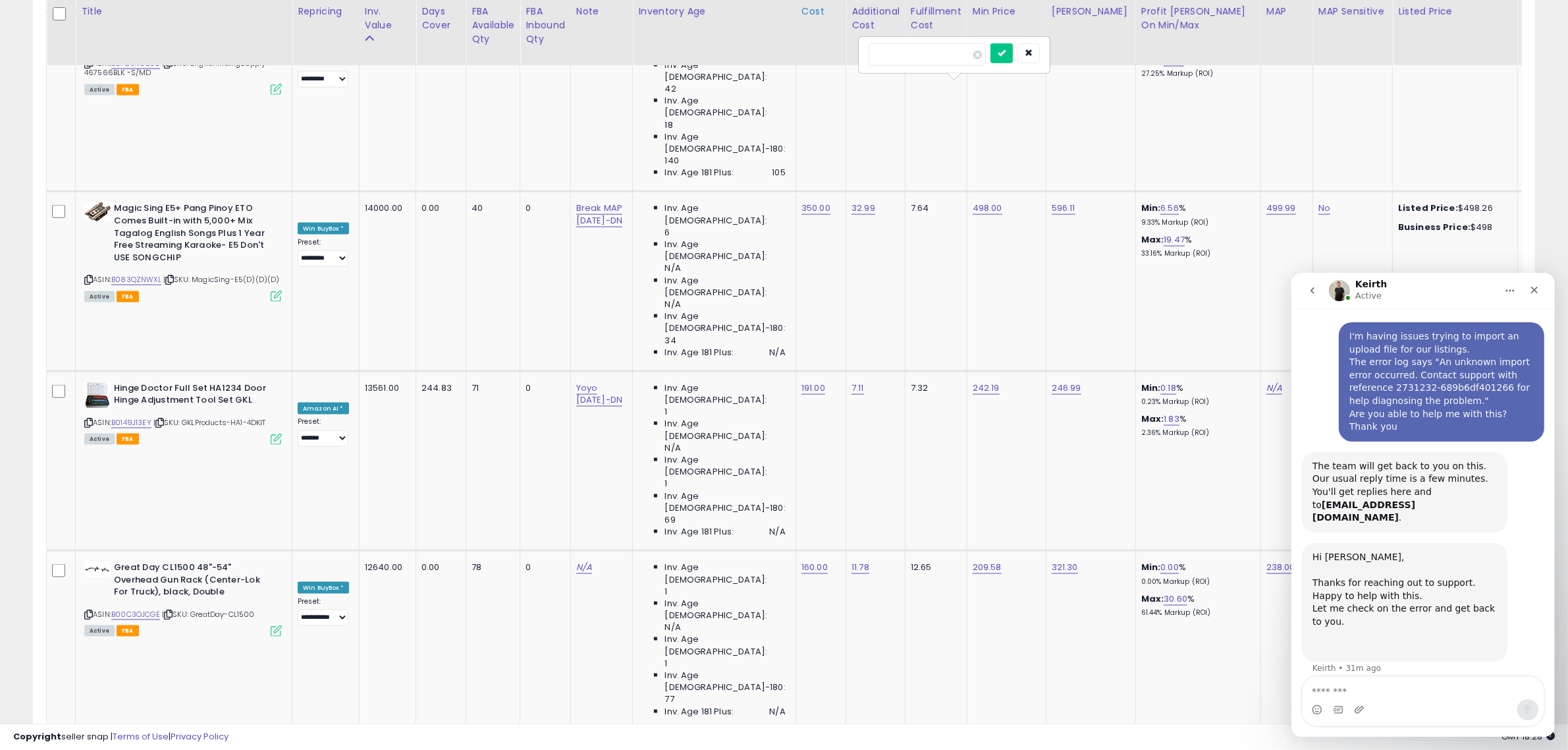
click button "submit" at bounding box center [1002, 53] width 23 height 20
click at [1161, 741] on link "4.02" at bounding box center [1170, 747] width 19 height 13
drag, startPoint x: 1081, startPoint y: 57, endPoint x: 1003, endPoint y: 45, distance: 78.9
type input "*"
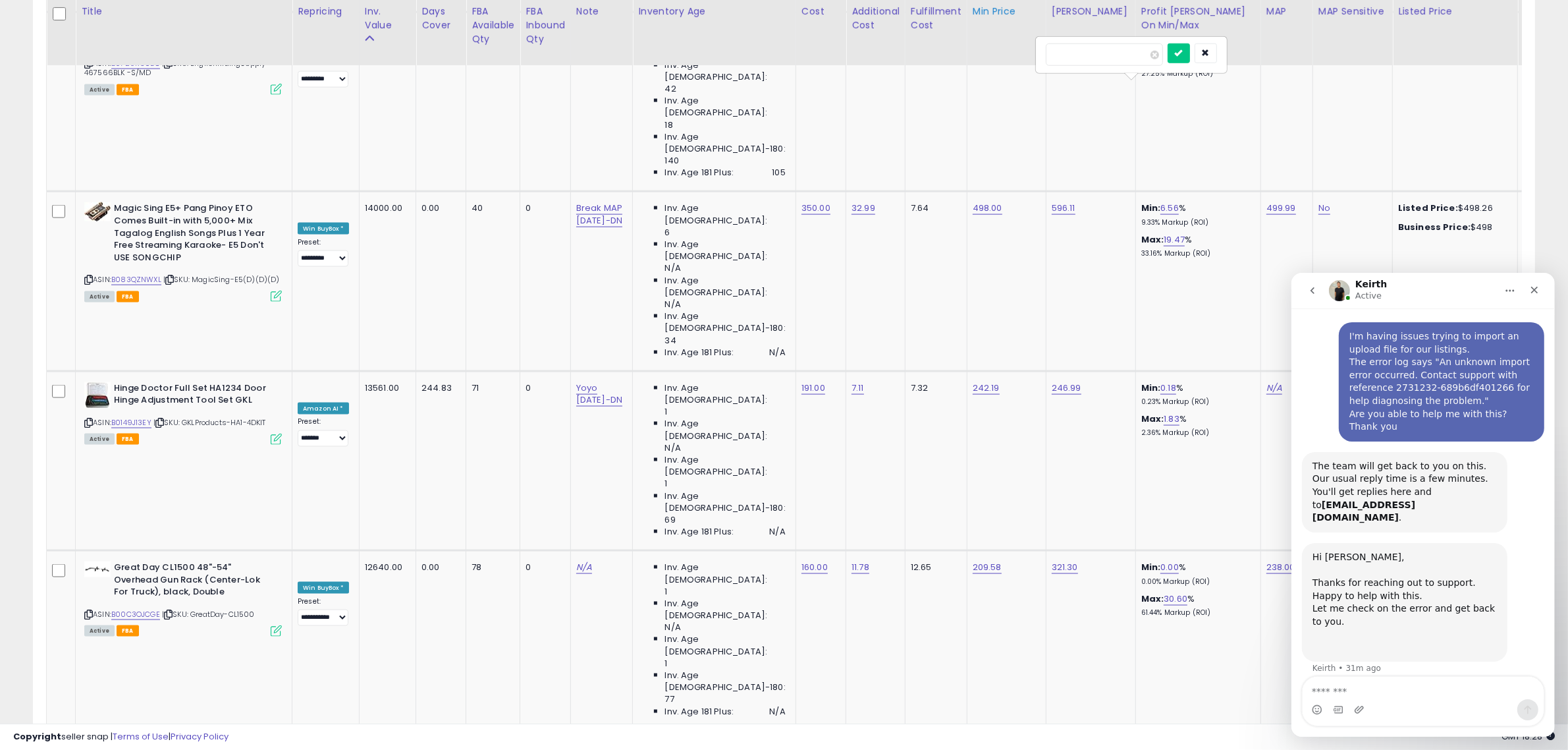
click button "submit" at bounding box center [1179, 53] width 23 height 20
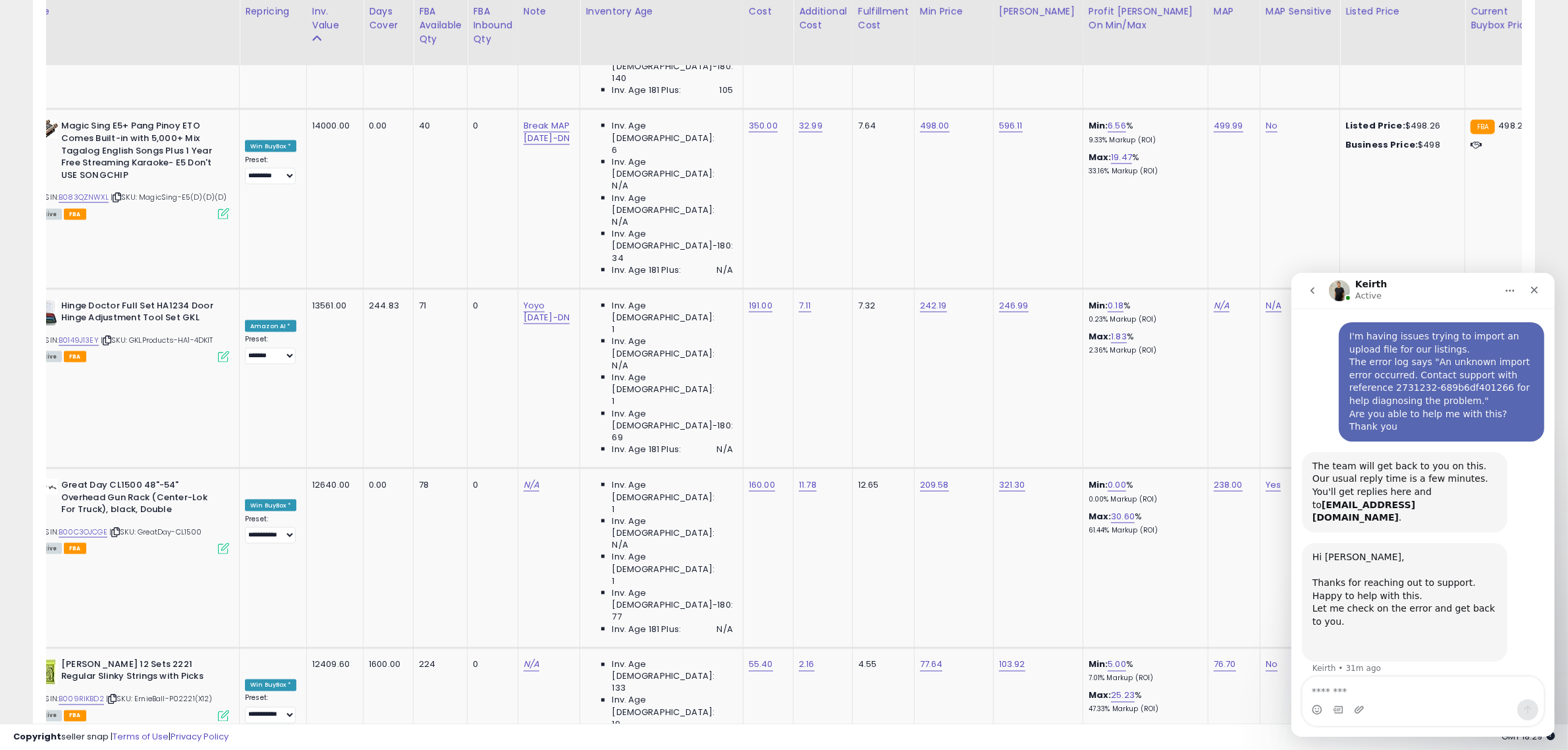
scroll to position [0, 0]
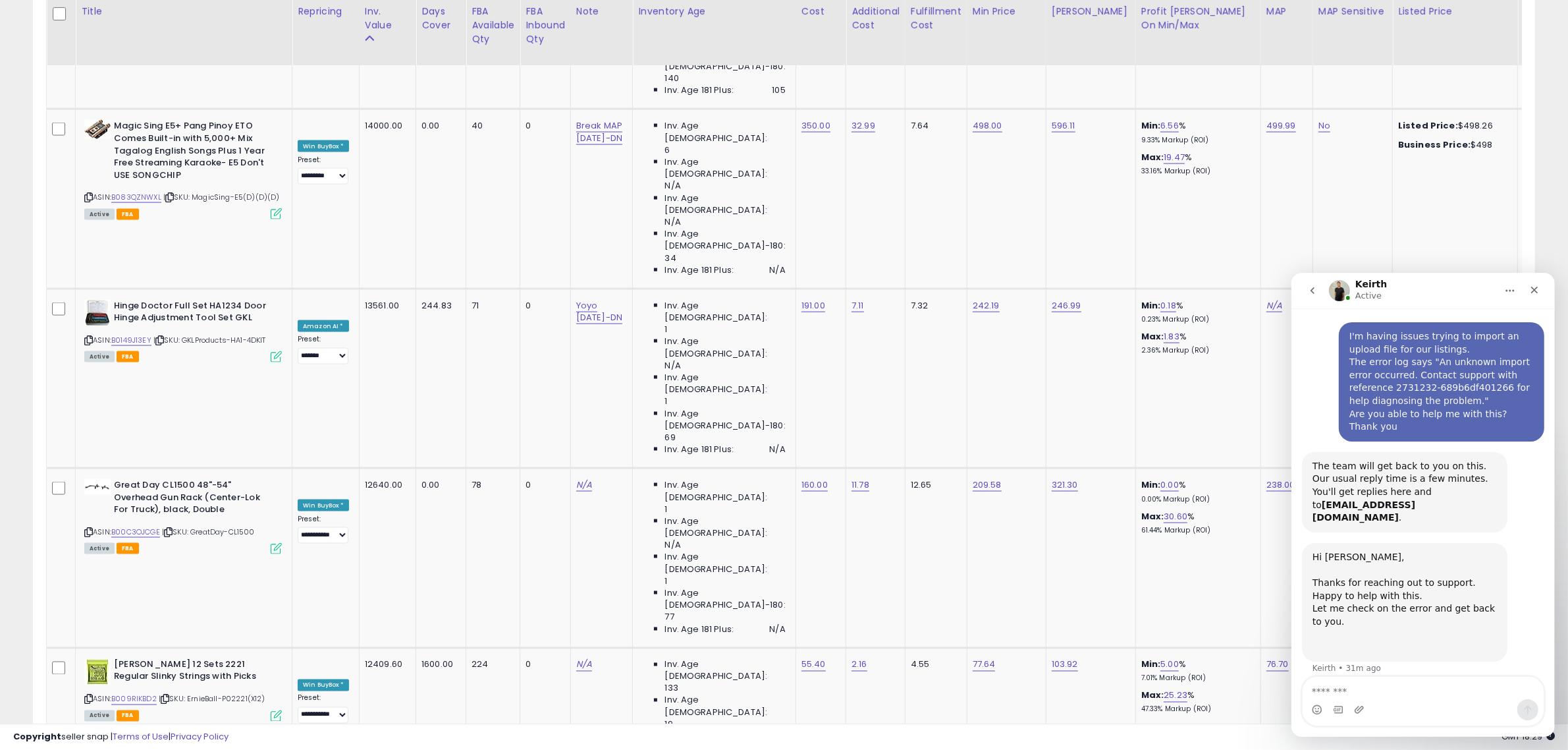
drag, startPoint x: 923, startPoint y: 104, endPoint x: 890, endPoint y: 99, distance: 33.4
click at [890, 99] on input "******" at bounding box center [930, 101] width 117 height 23
type input "*****"
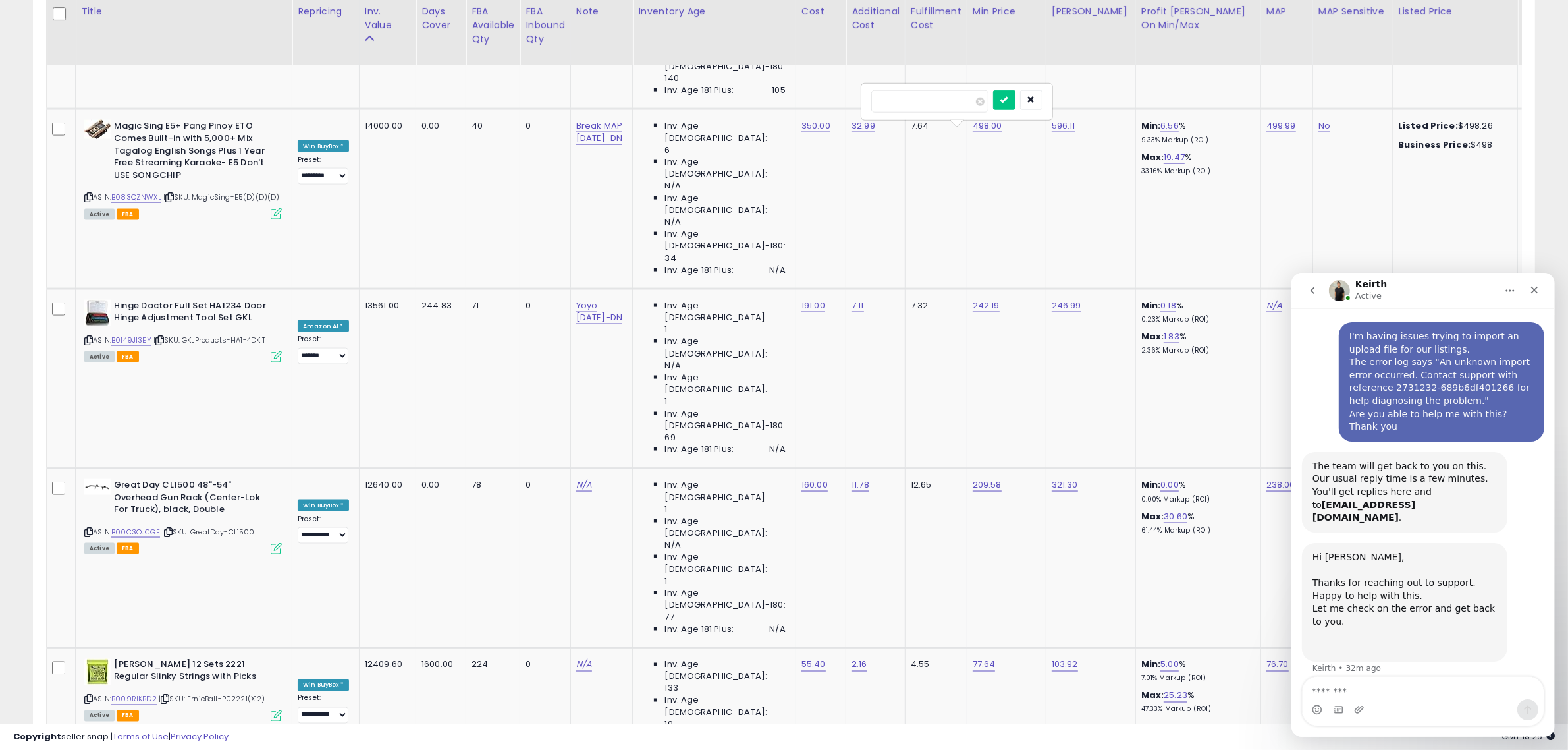
click button "submit" at bounding box center [1005, 100] width 23 height 20
type input "*****"
click button "submit" at bounding box center [1005, 100] width 23 height 20
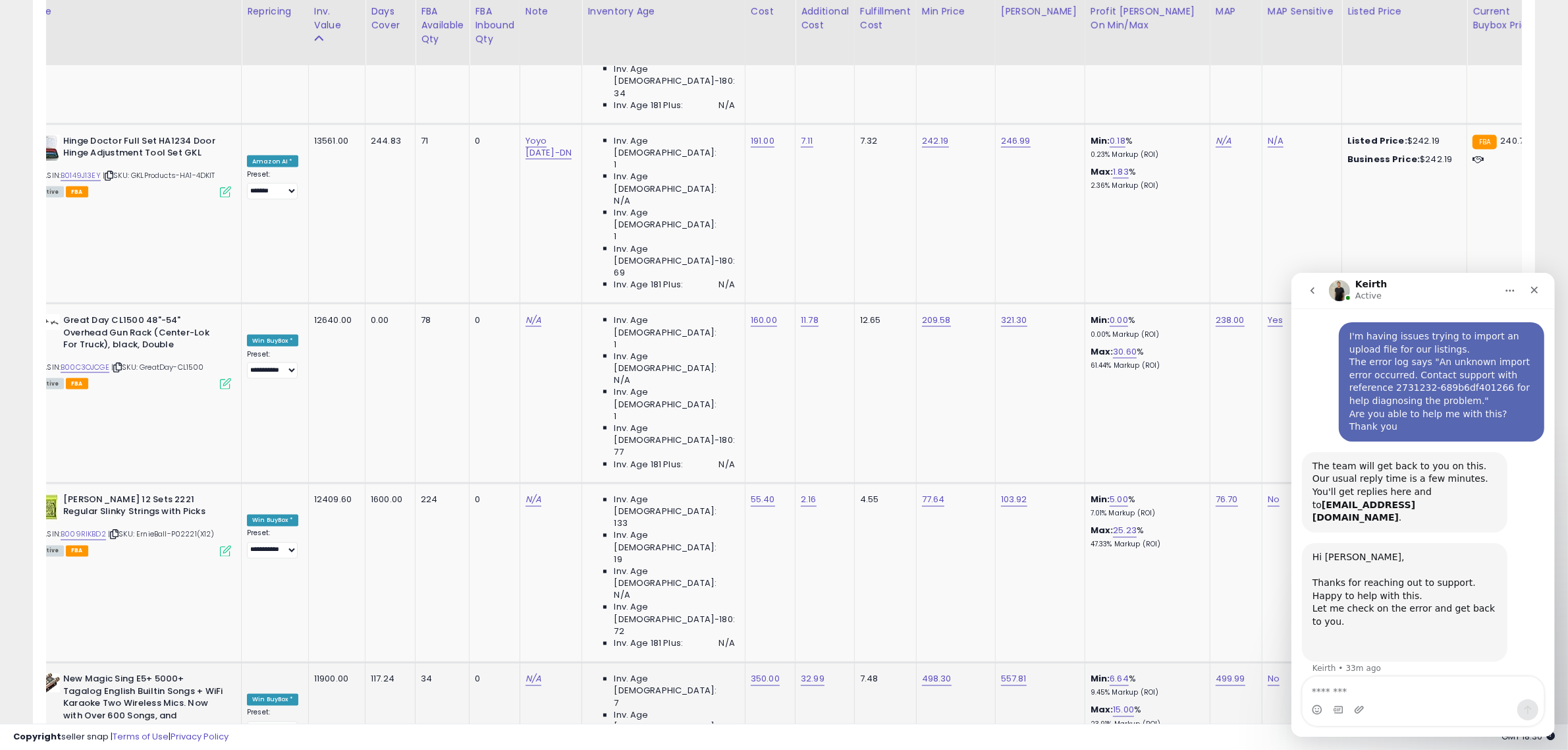
scroll to position [0, 14]
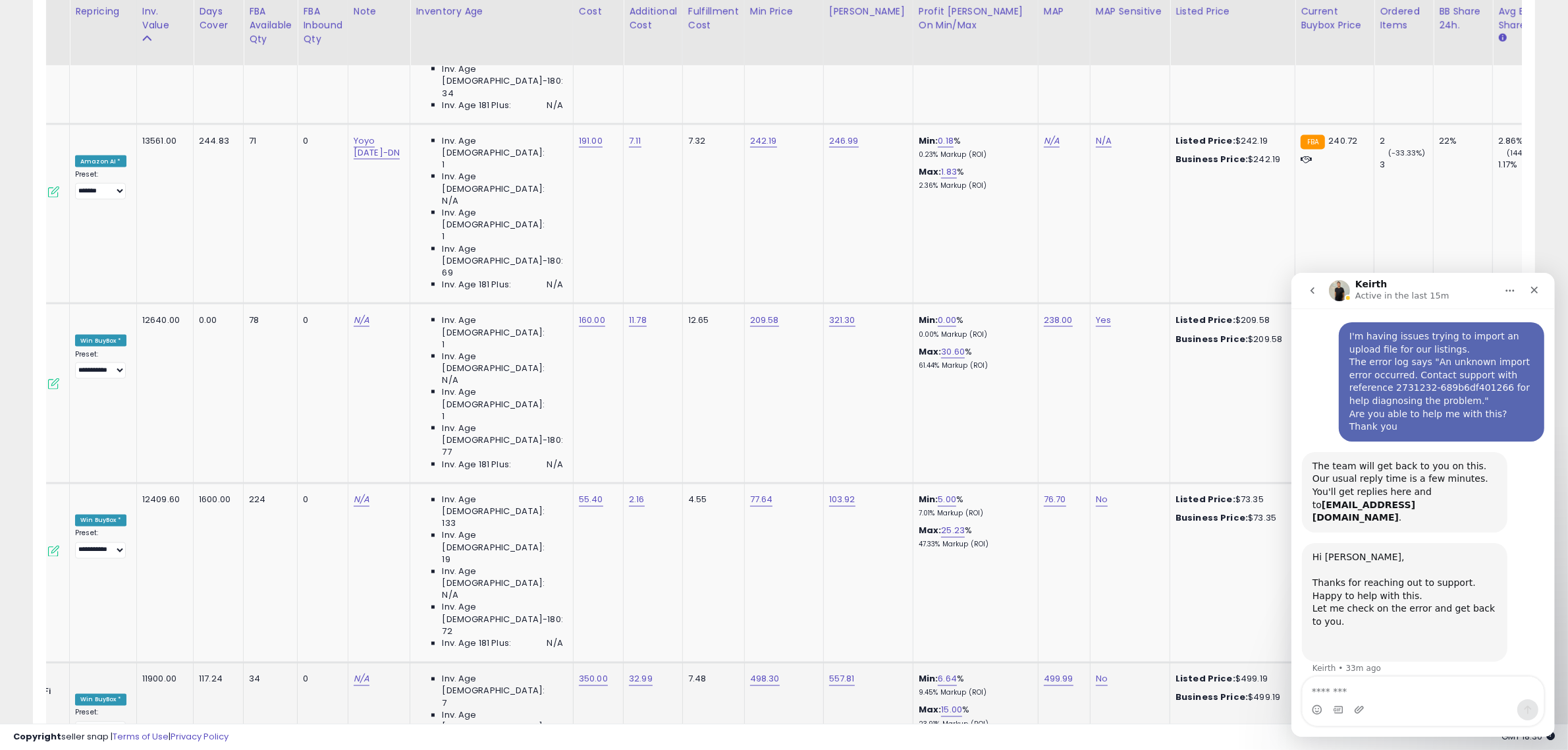
scroll to position [0, 388]
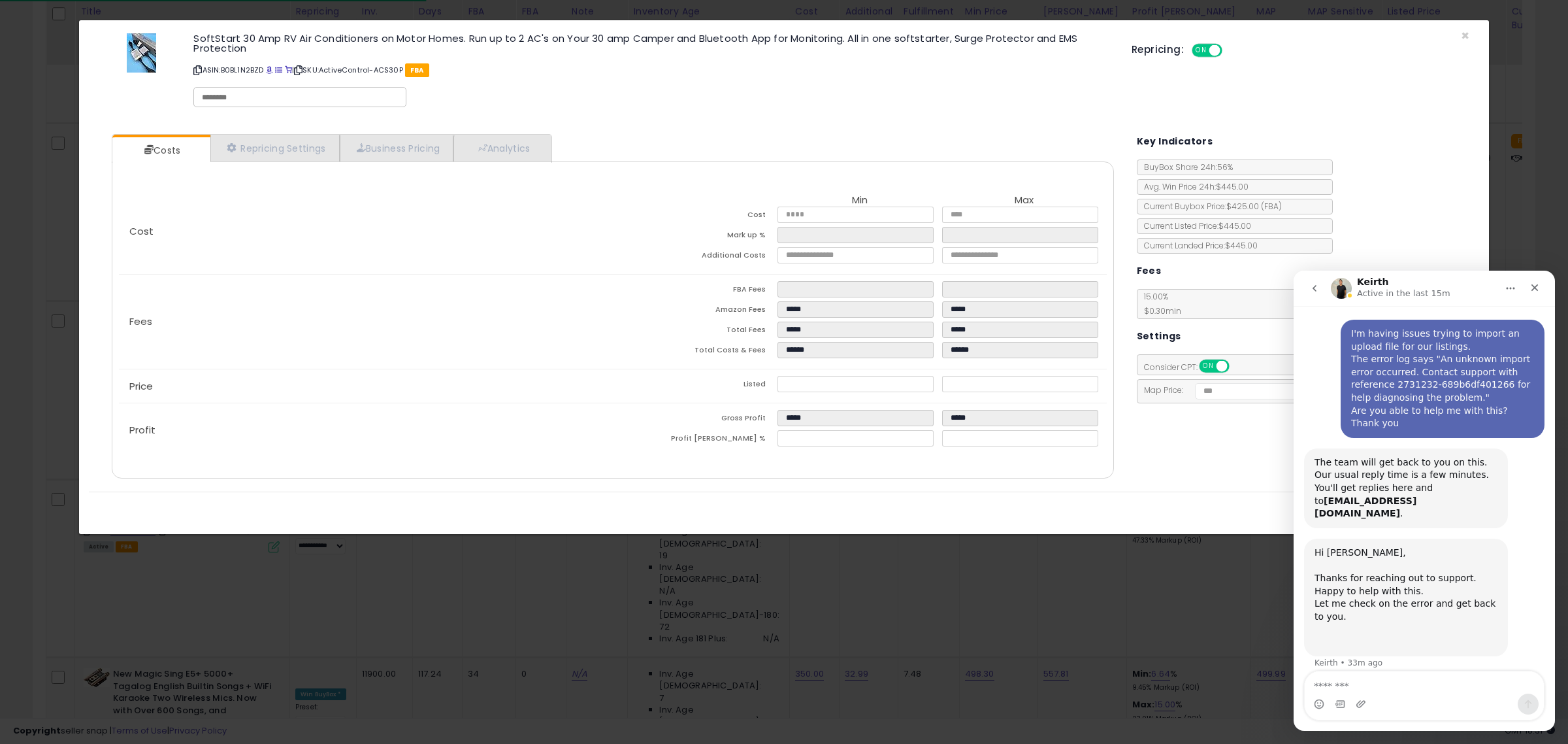
click at [285, 106] on div at bounding box center [299, 97] width 213 height 20
type input "*********"
click at [471, 70] on p "ASIN: B0BL1N2BZD | SKU: ActiveControl-ACS30P FBA" at bounding box center [652, 70] width 919 height 21
click at [1468, 37] on div "SoftStart 30 Amp RV Air Conditioners on Motor Homes. Run up to 2 AC's on Your 3…" at bounding box center [784, 72] width 1390 height 84
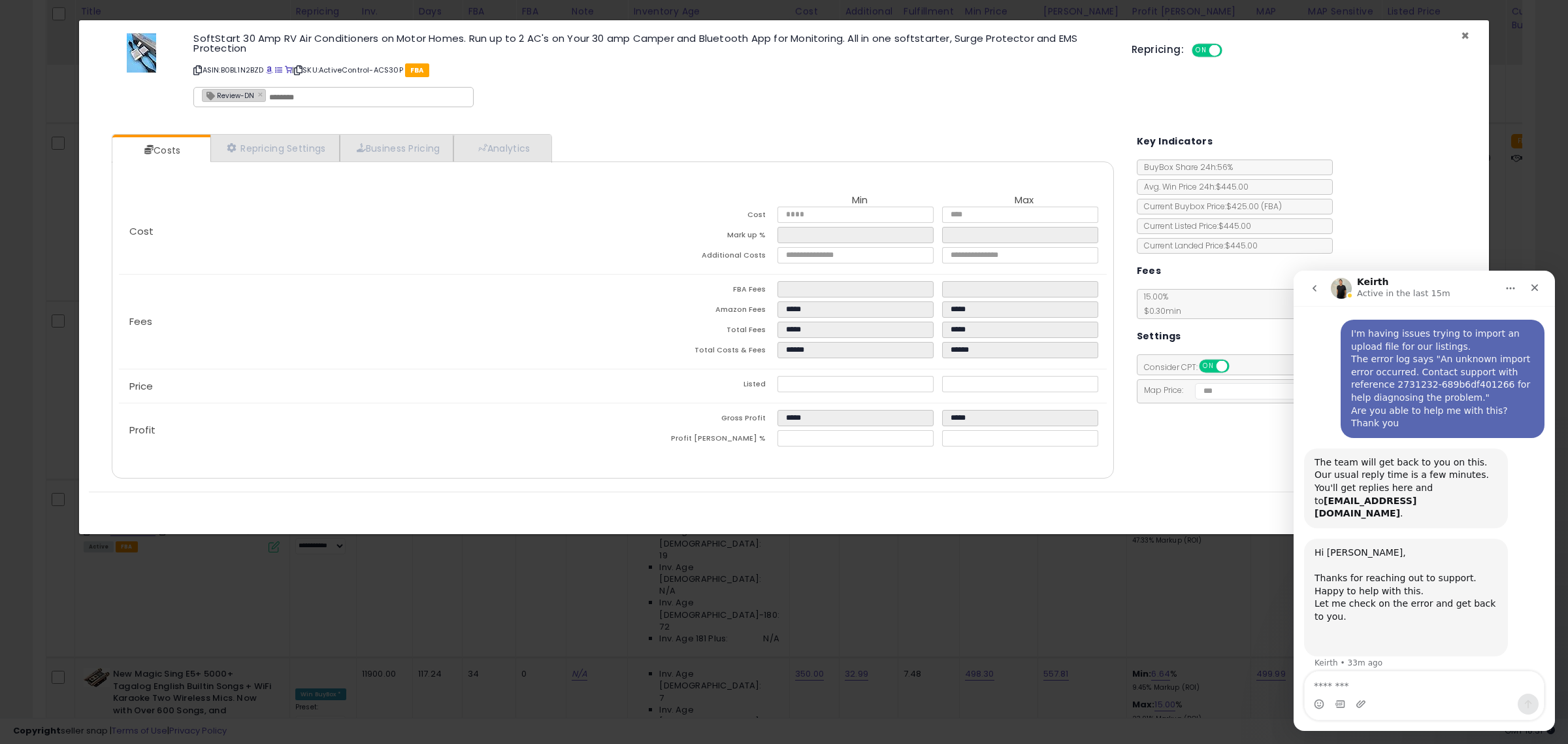
click at [1465, 36] on span "×" at bounding box center [1465, 35] width 8 height 19
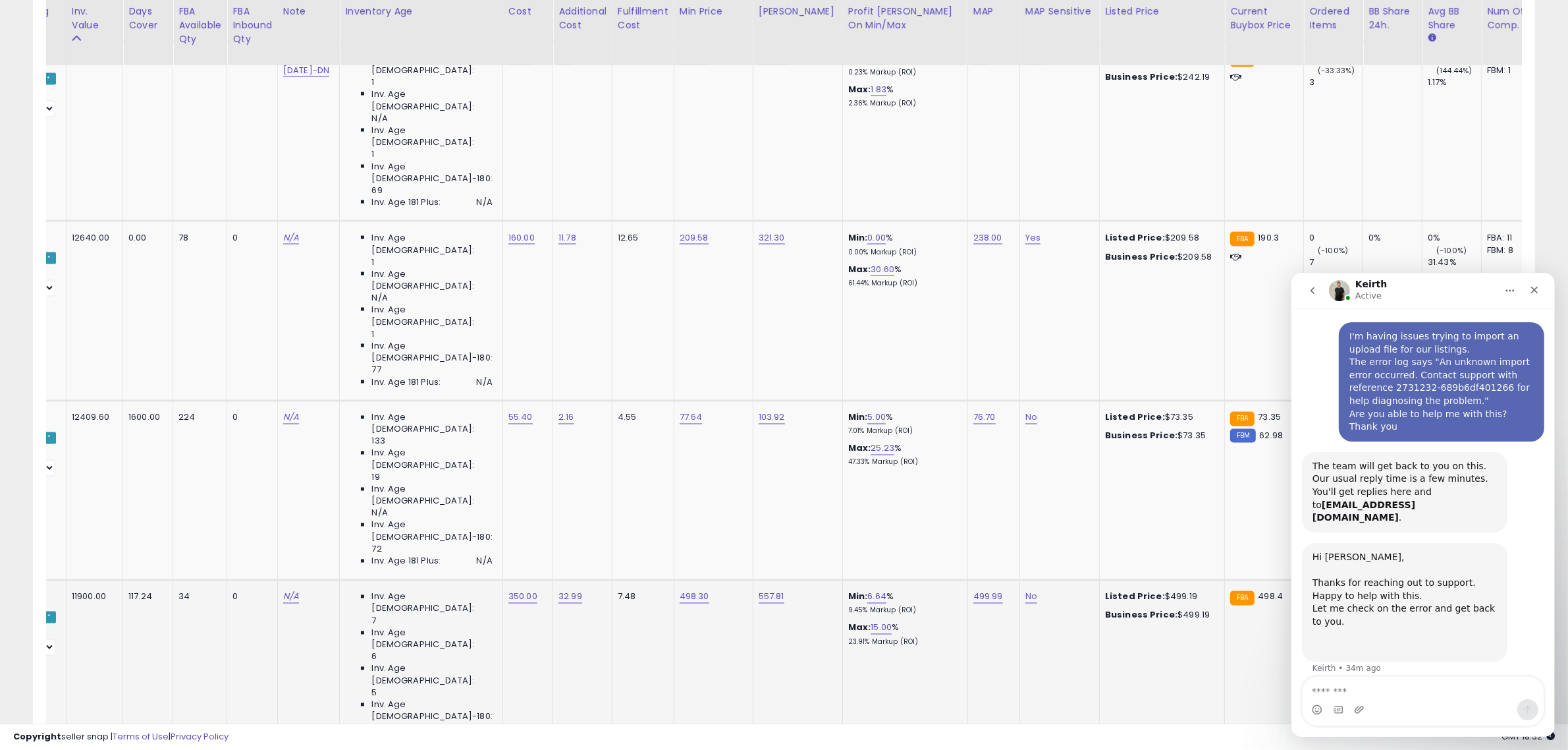
drag, startPoint x: 634, startPoint y: 118, endPoint x: 536, endPoint y: 100, distance: 99.6
click at [536, 100] on tbody "**********" at bounding box center [1445, 311] width 3383 height 4487
type input "*****"
click button "submit" at bounding box center [708, 112] width 23 height 20
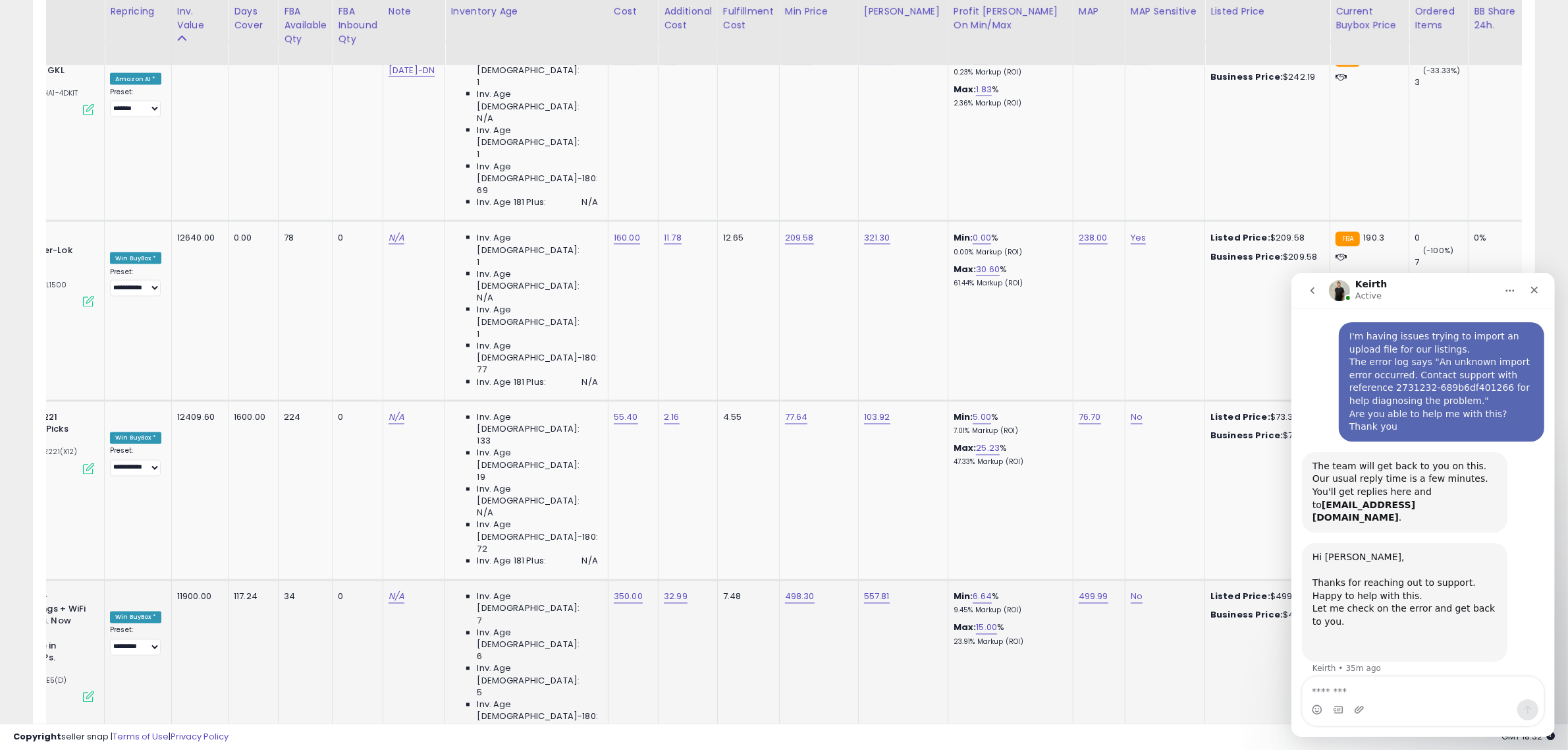
scroll to position [0, 178]
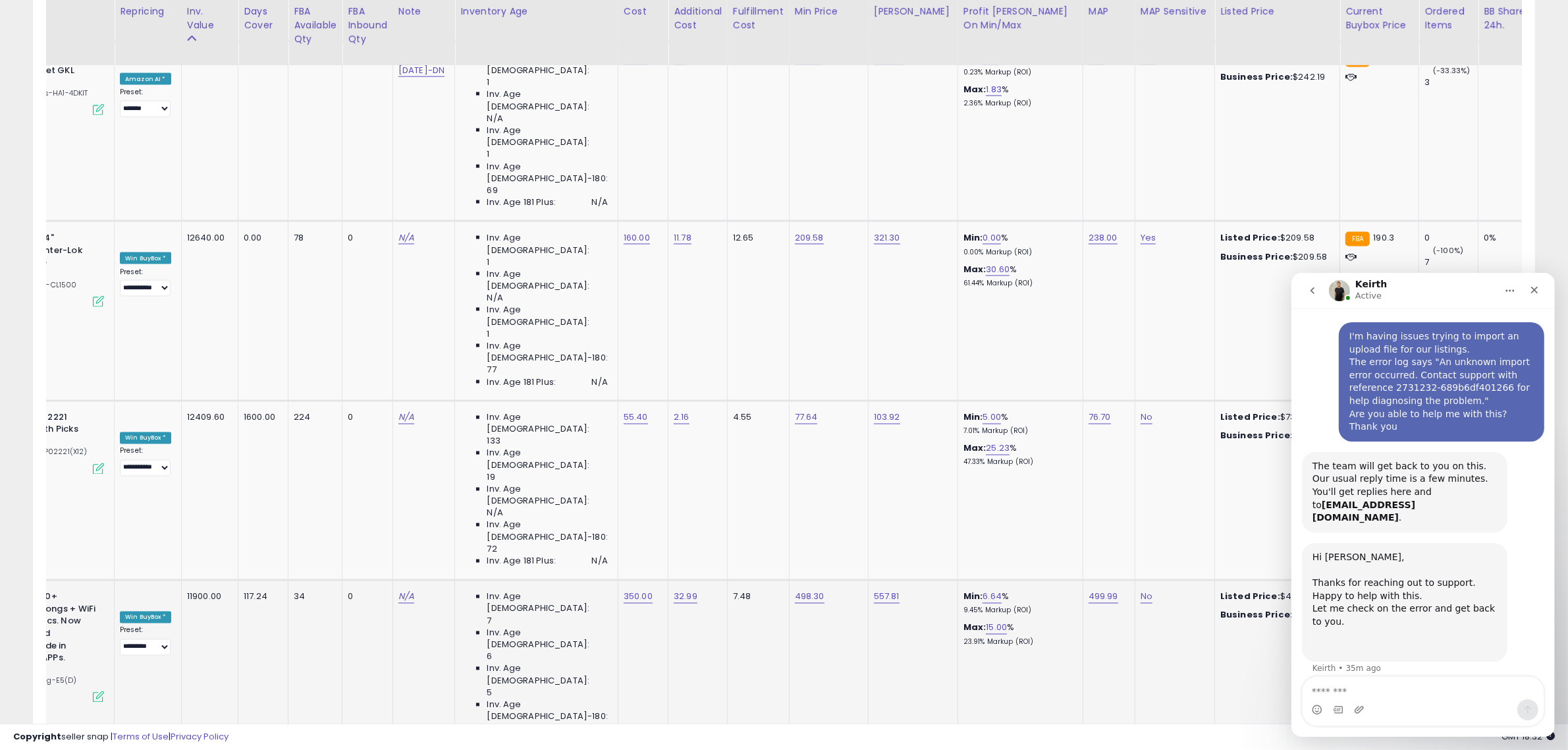
click at [434, 113] on span at bounding box center [429, 112] width 9 height 9
click at [465, 114] on button "submit" at bounding box center [454, 112] width 23 height 20
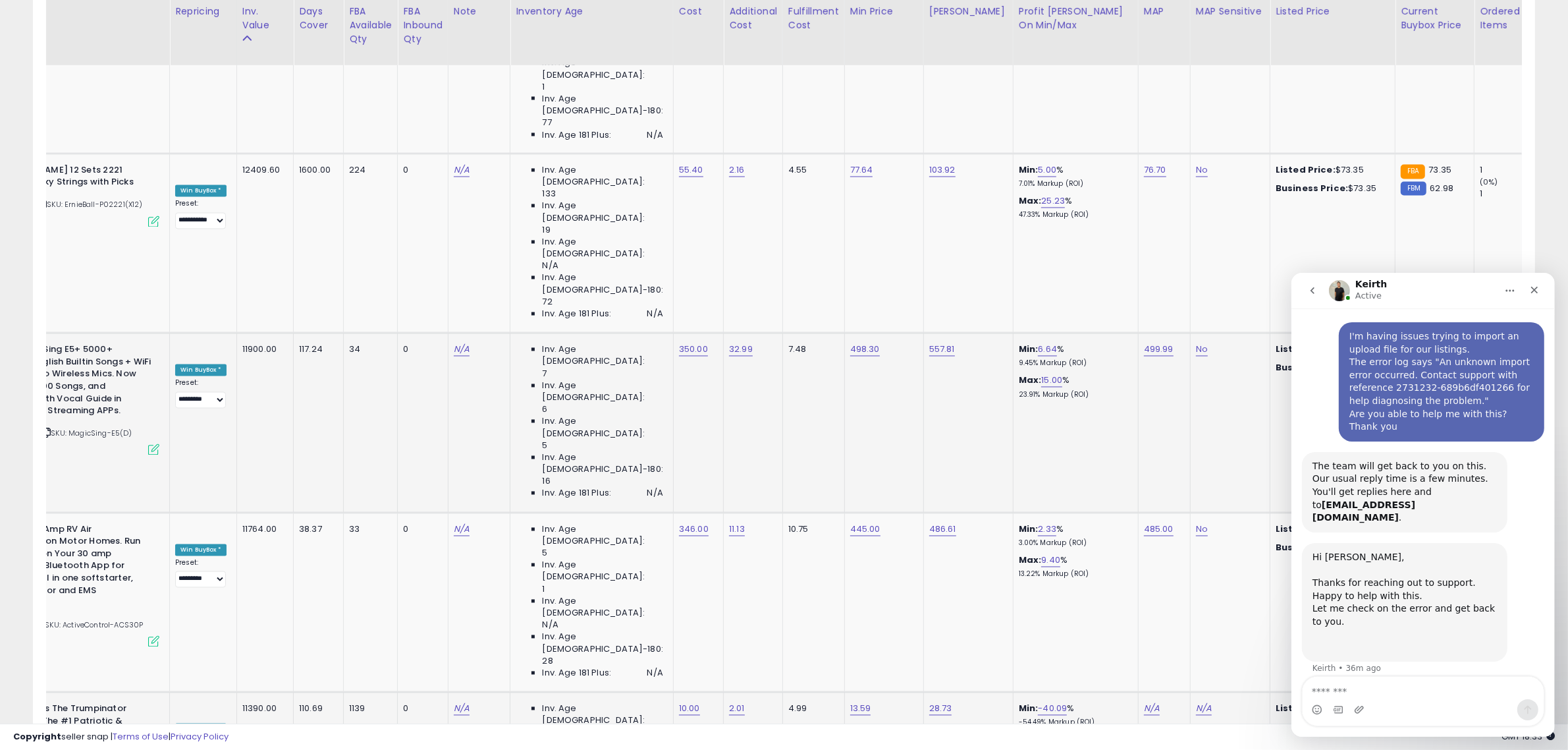
scroll to position [0, 585]
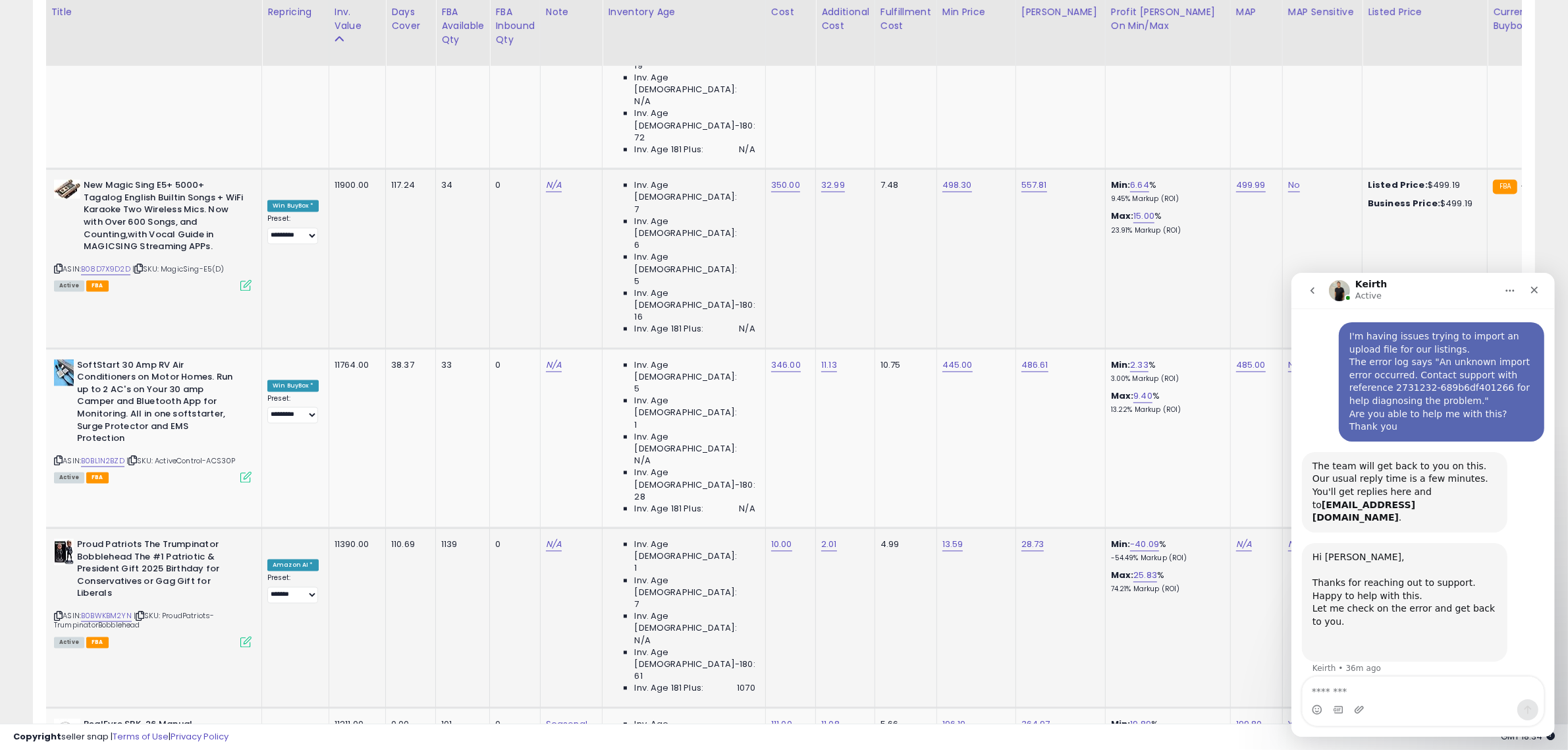
drag, startPoint x: 604, startPoint y: 730, endPoint x: 618, endPoint y: 718, distance: 18.4
click at [617, 729] on div "Copyright seller snap | Terms of Use | Privacy Policy GMT 18:34 Authorization r…" at bounding box center [784, 737] width 1568 height 26
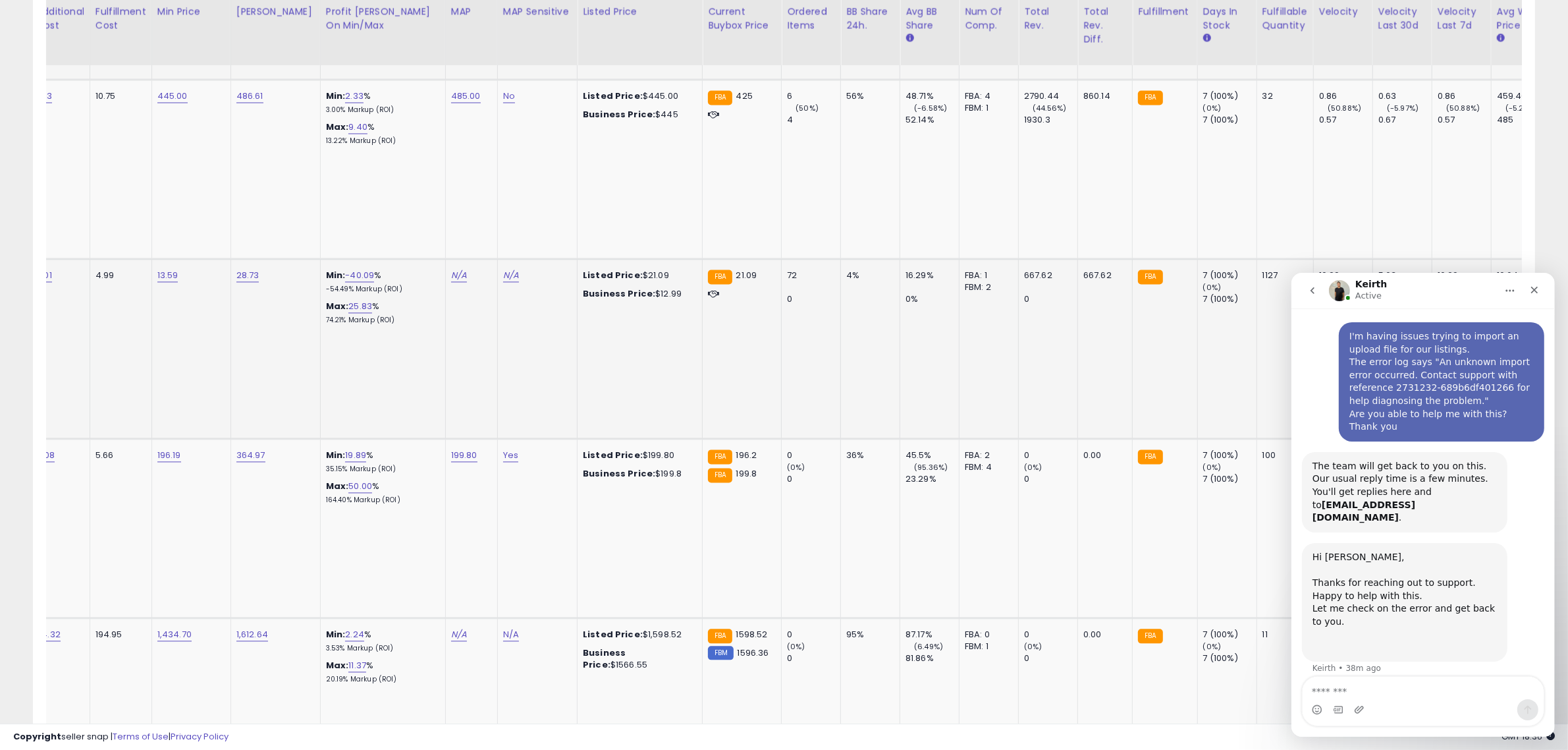
scroll to position [0, 861]
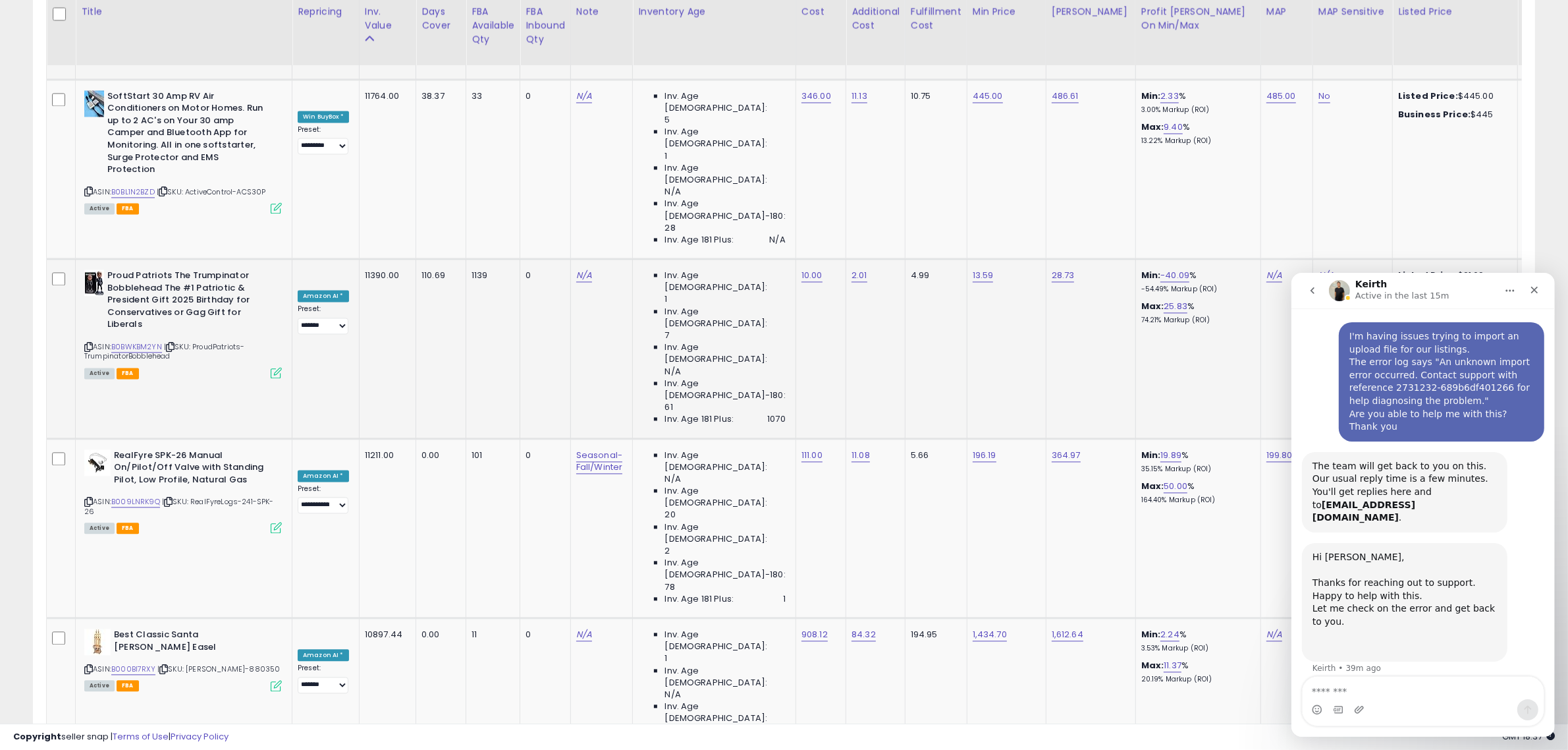
type input "**********"
click button "submit" at bounding box center [619, 346] width 23 height 20
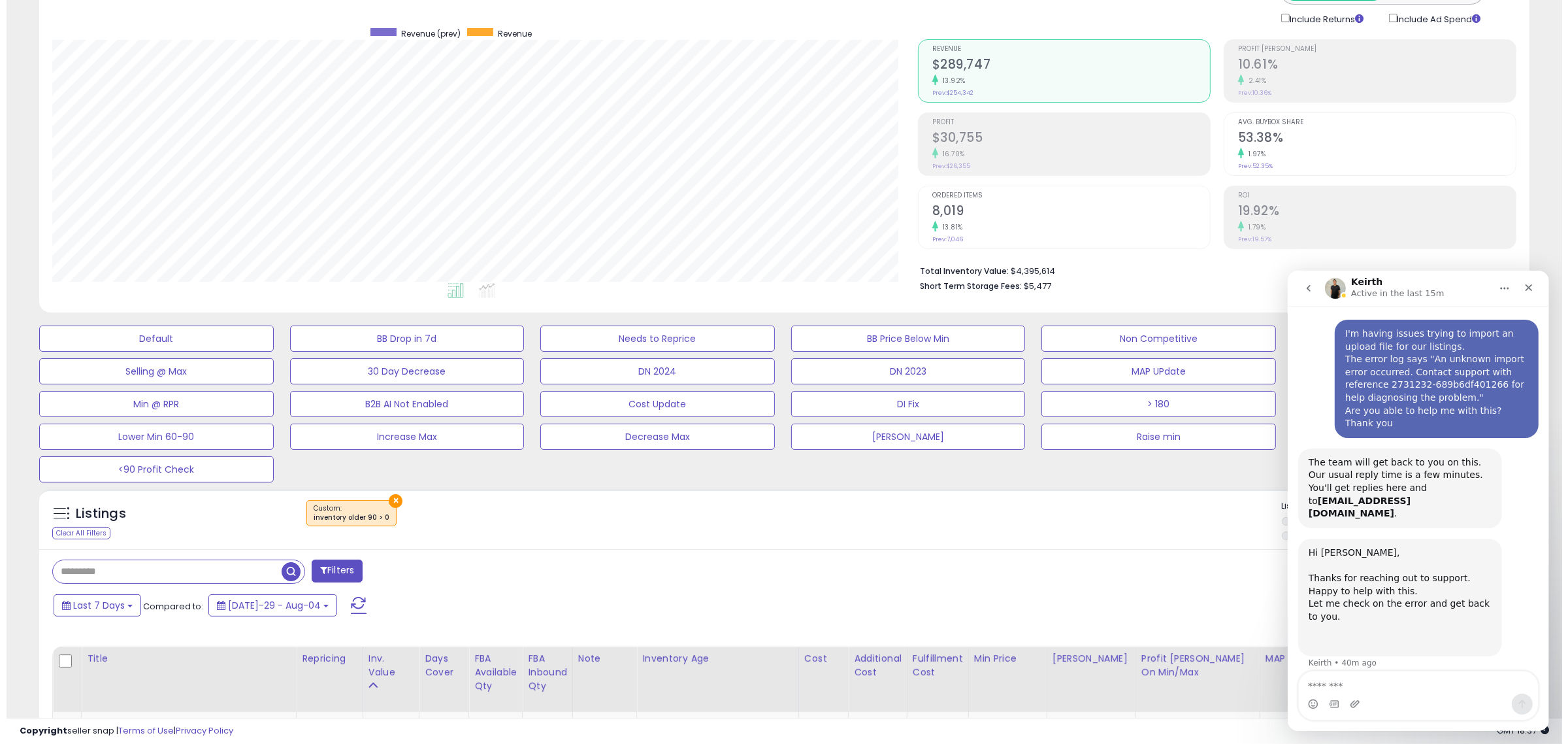
scroll to position [82, 0]
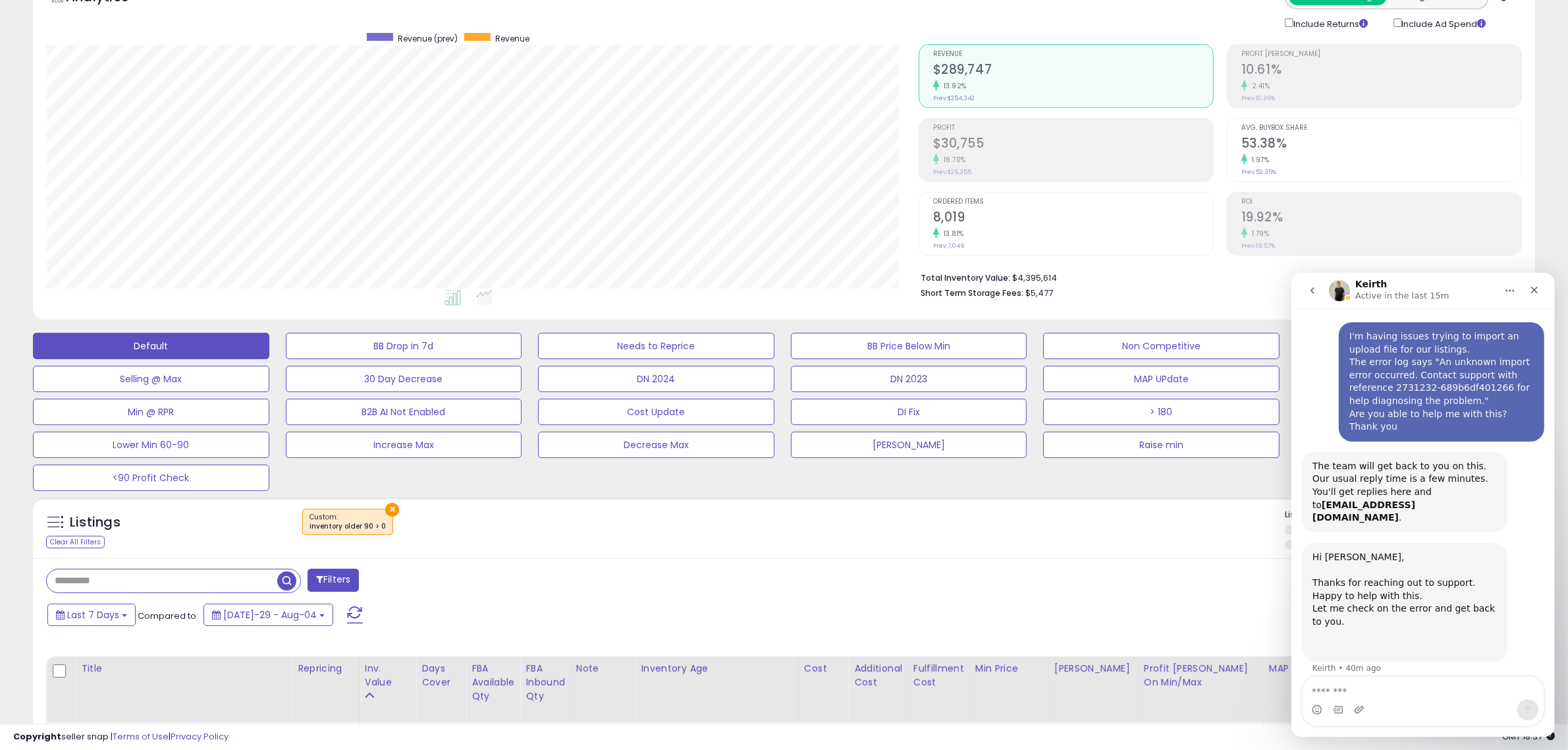
click at [169, 347] on button "Default" at bounding box center [151, 345] width 237 height 26
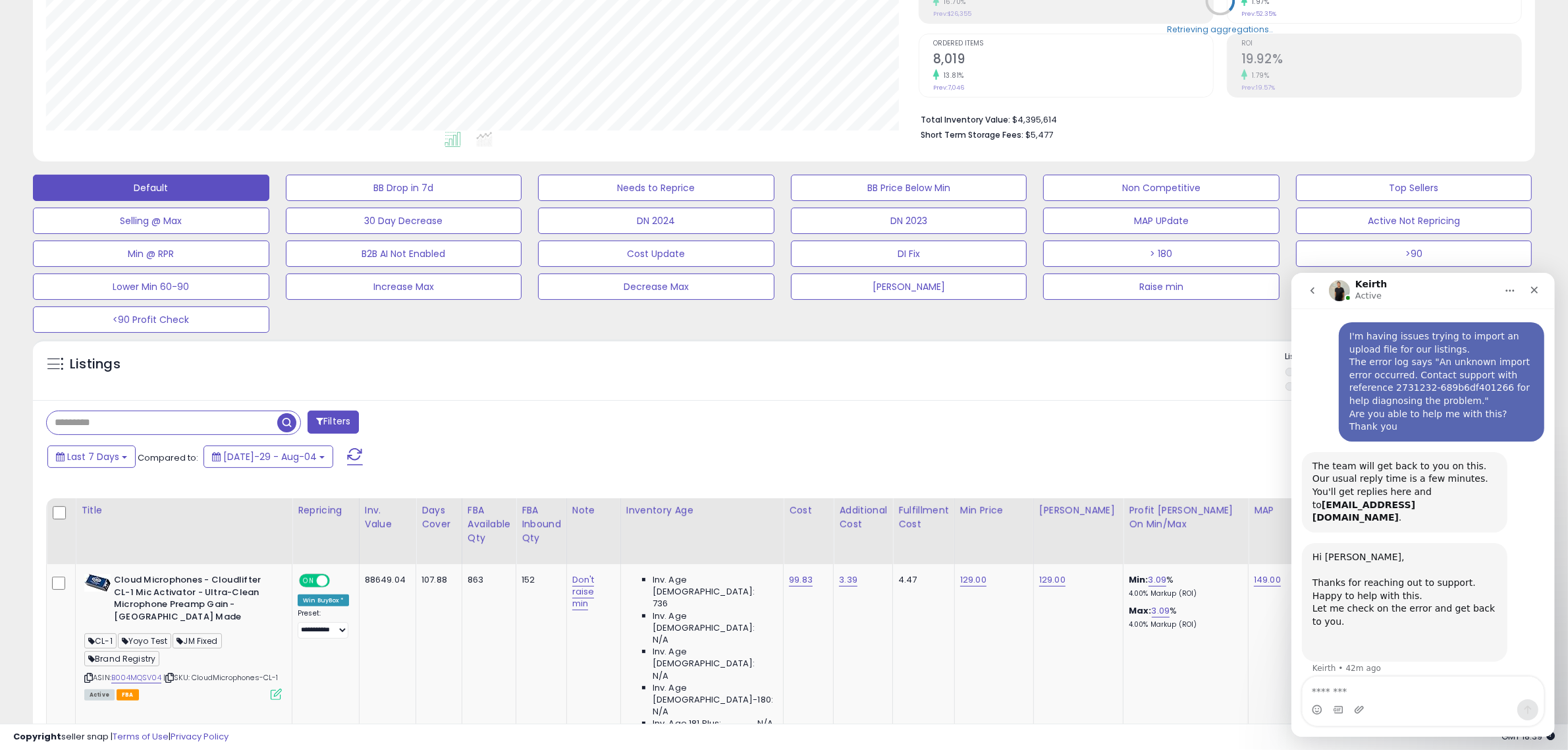
scroll to position [247, 0]
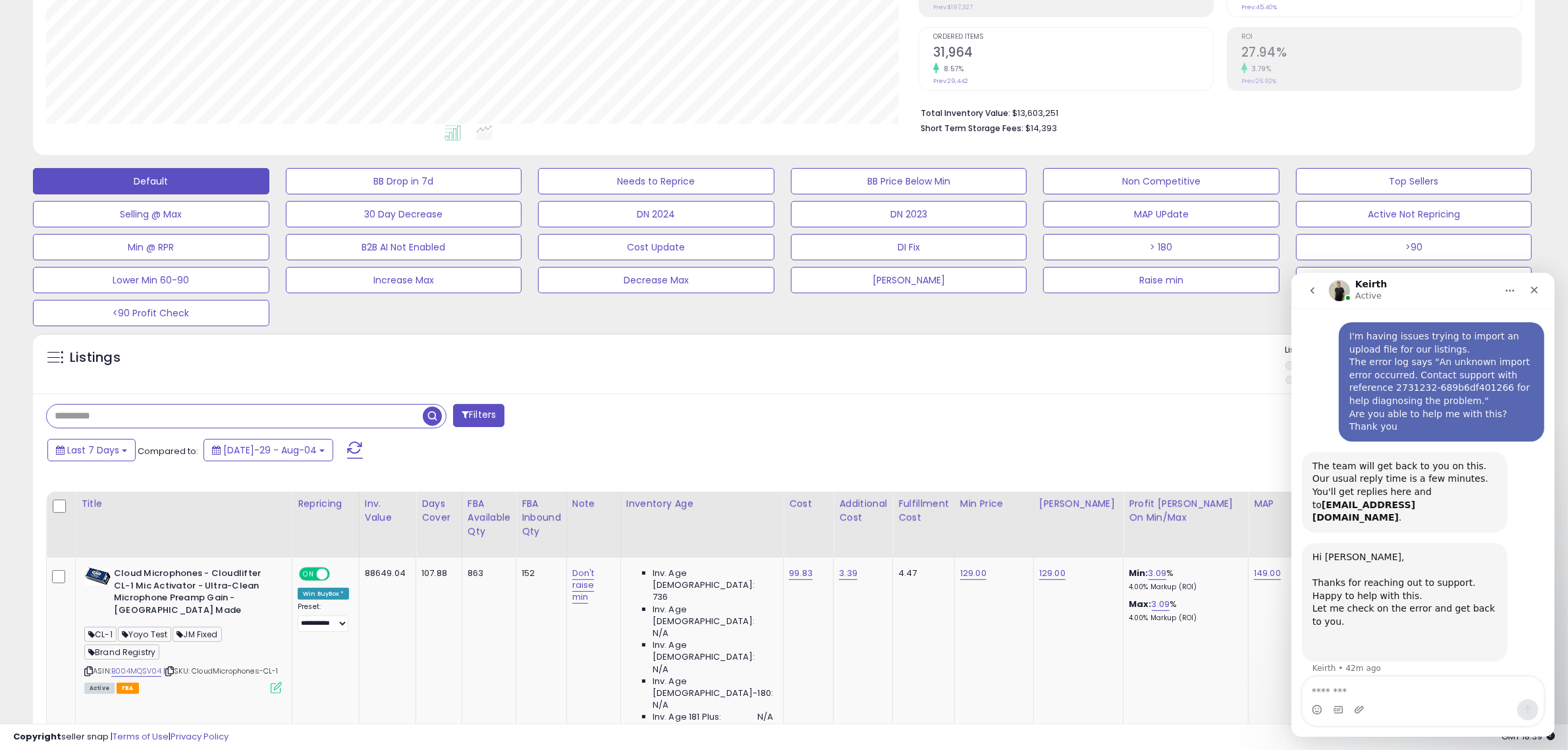
click at [174, 415] on input "text" at bounding box center [235, 416] width 376 height 23
paste input "**********"
type input "**********"
click at [432, 416] on span "button" at bounding box center [432, 415] width 19 height 19
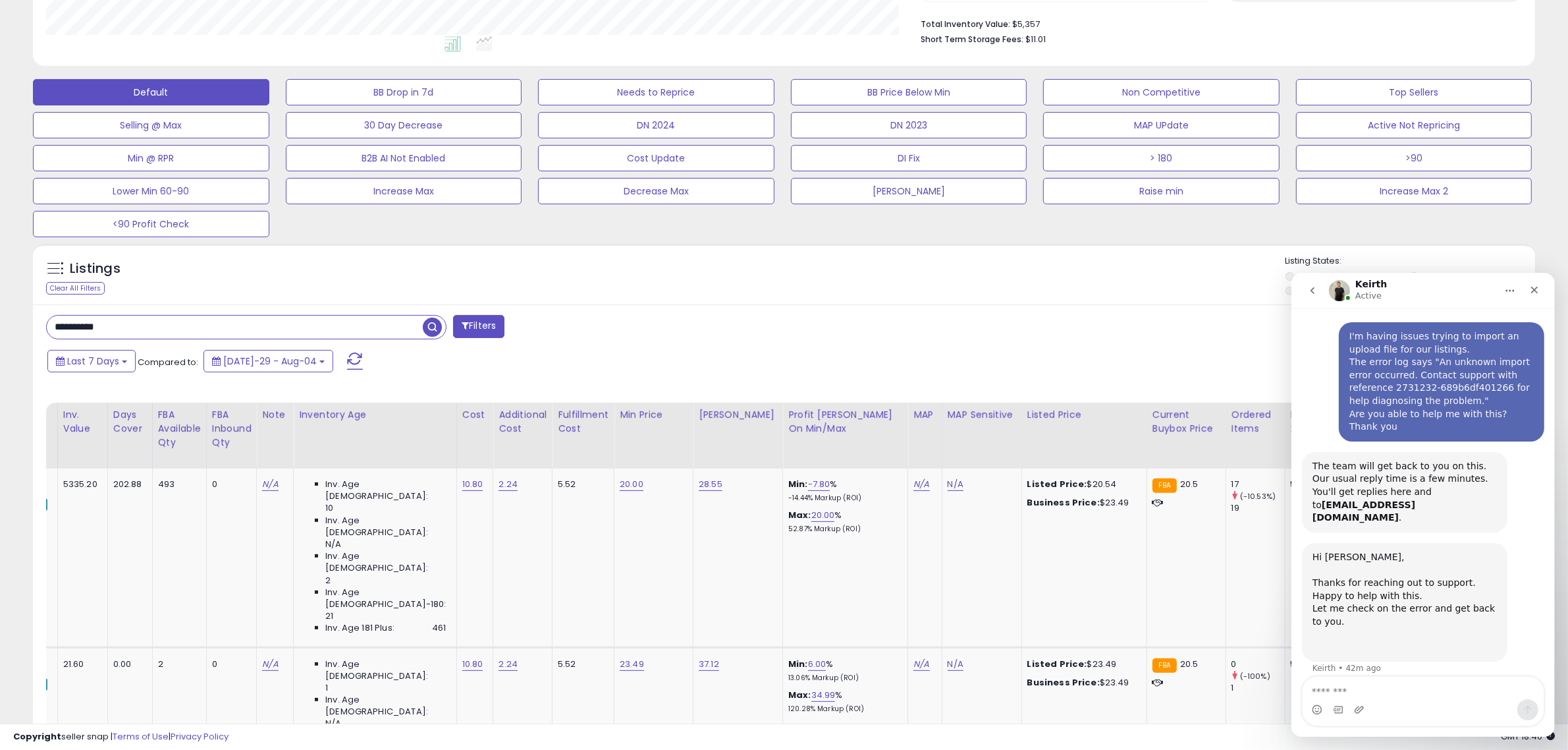
scroll to position [0, 296]
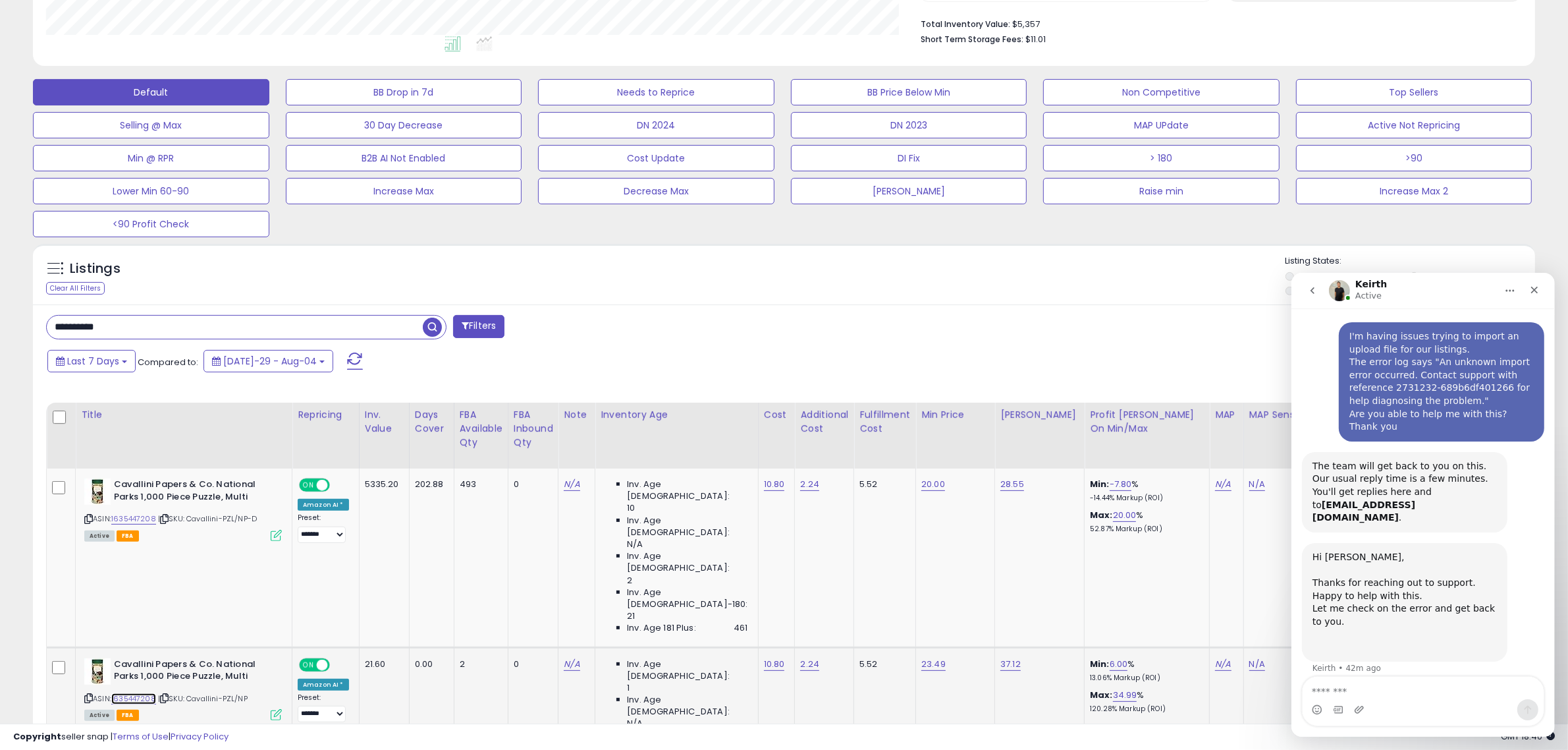
click at [130, 693] on link "1635447208" at bounding box center [133, 699] width 45 height 11
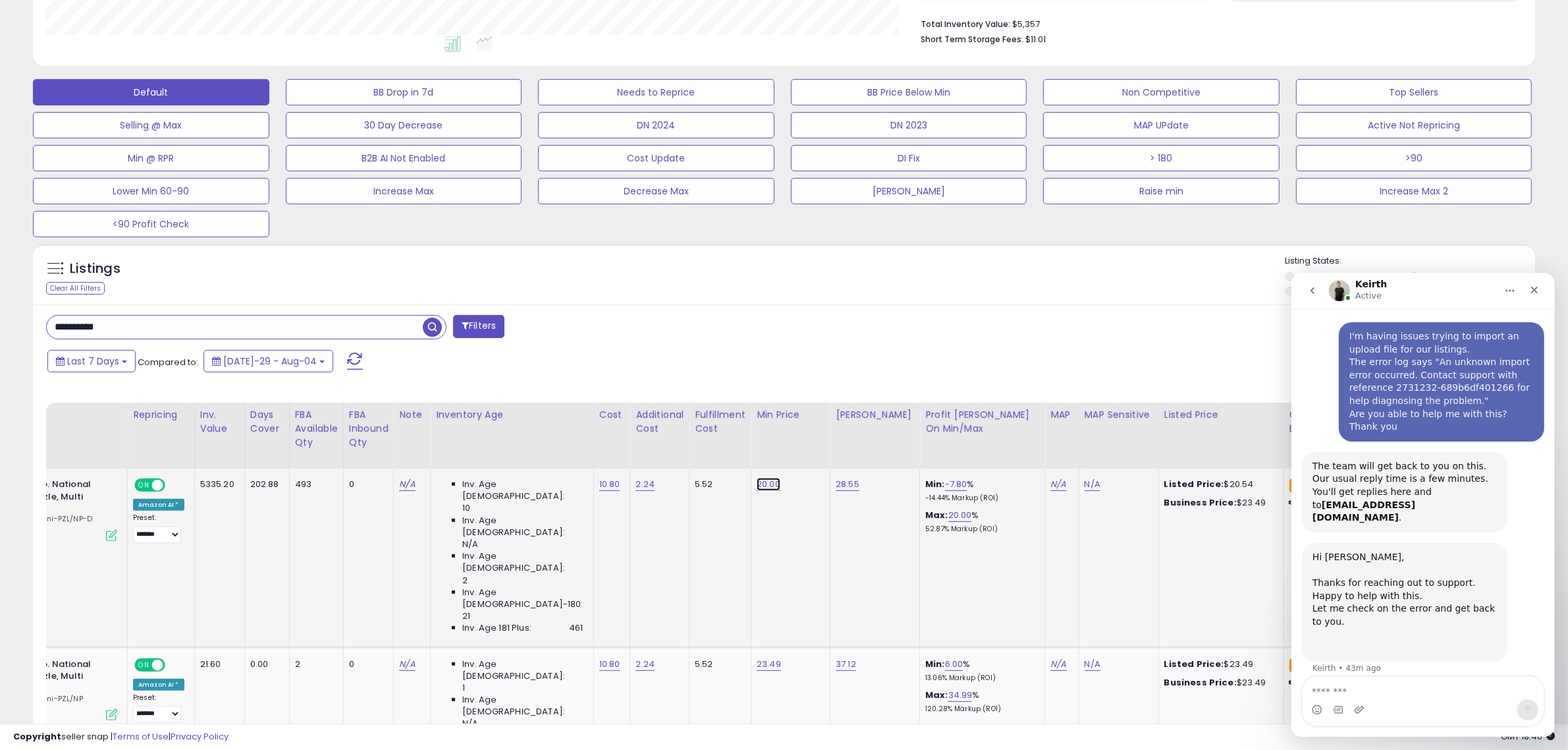
click at [757, 481] on link "20.00" at bounding box center [768, 484] width 23 height 13
drag, startPoint x: 698, startPoint y: 454, endPoint x: 648, endPoint y: 447, distance: 50.5
click at [648, 447] on div "*****" at bounding box center [737, 452] width 190 height 35
type input "*****"
click button "submit" at bounding box center [784, 450] width 23 height 20
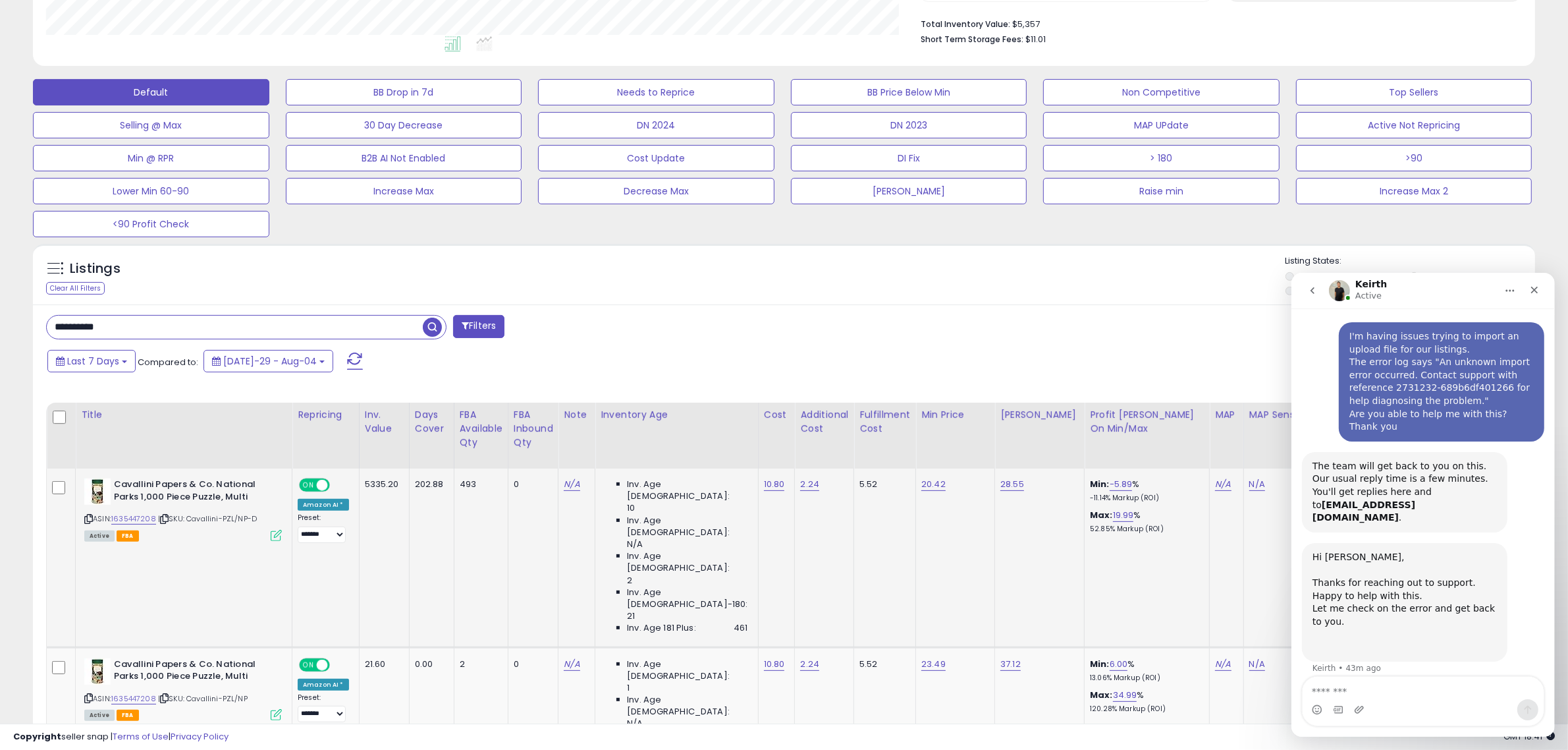
click at [256, 328] on input "**********" at bounding box center [235, 327] width 376 height 23
paste input "text"
type input "**********"
click at [427, 328] on span "button" at bounding box center [432, 327] width 19 height 19
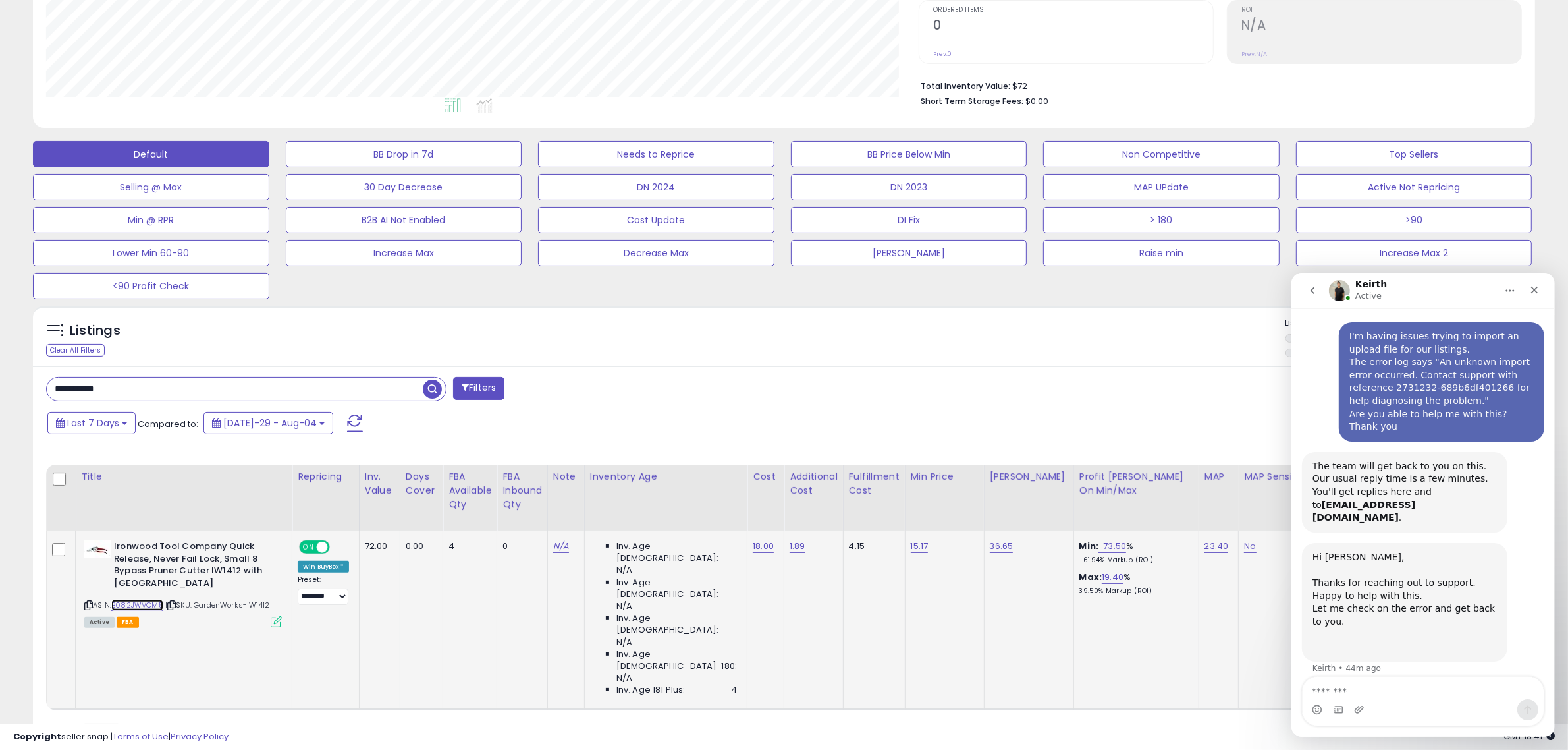
click at [136, 602] on link "B082JWVCM5" at bounding box center [137, 605] width 52 height 11
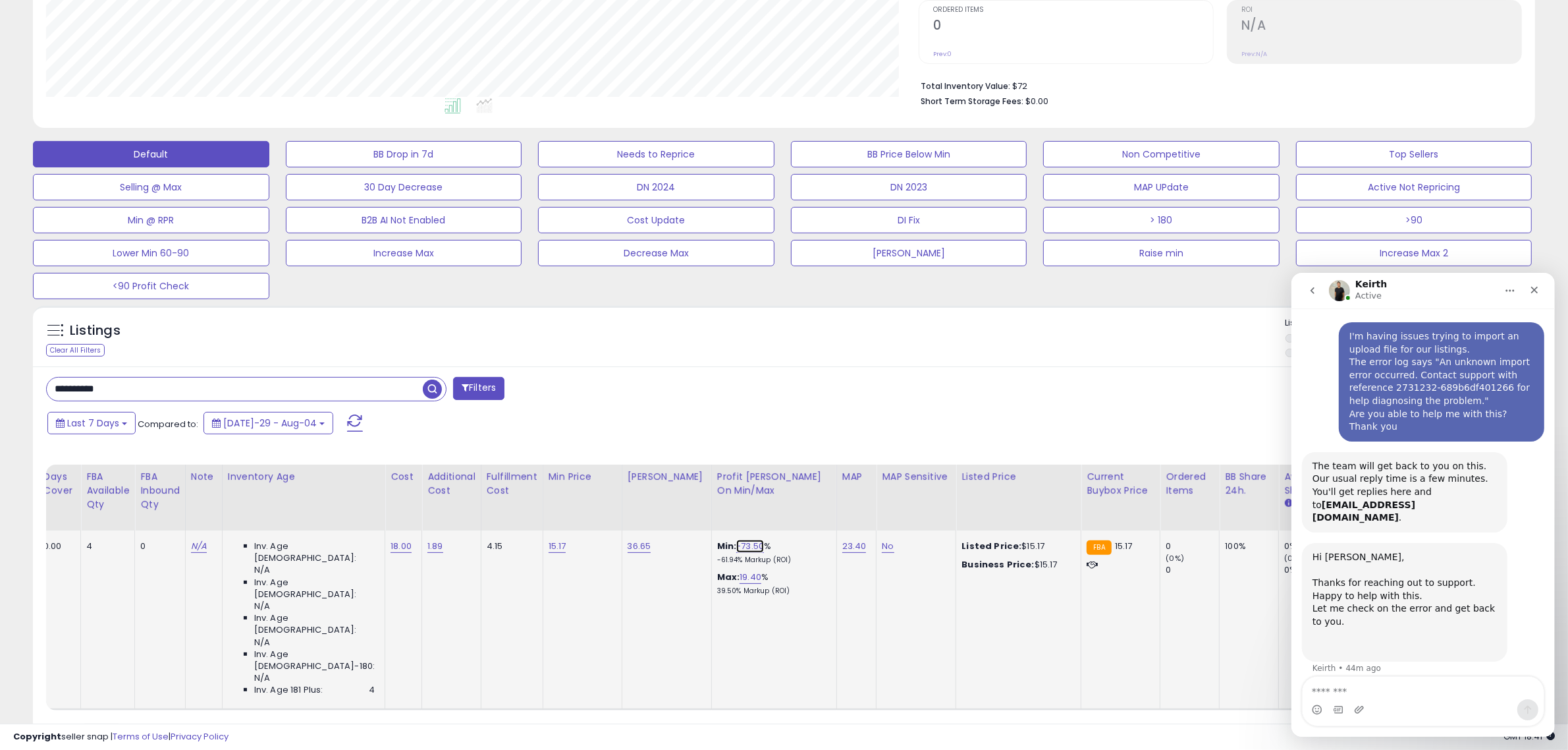
click at [736, 544] on link "-73.50" at bounding box center [750, 546] width 28 height 13
drag, startPoint x: 677, startPoint y: 510, endPoint x: 623, endPoint y: 509, distance: 54.0
click at [623, 509] on div "******" at bounding box center [714, 513] width 190 height 35
type input "*"
click button "submit" at bounding box center [761, 512] width 23 height 20
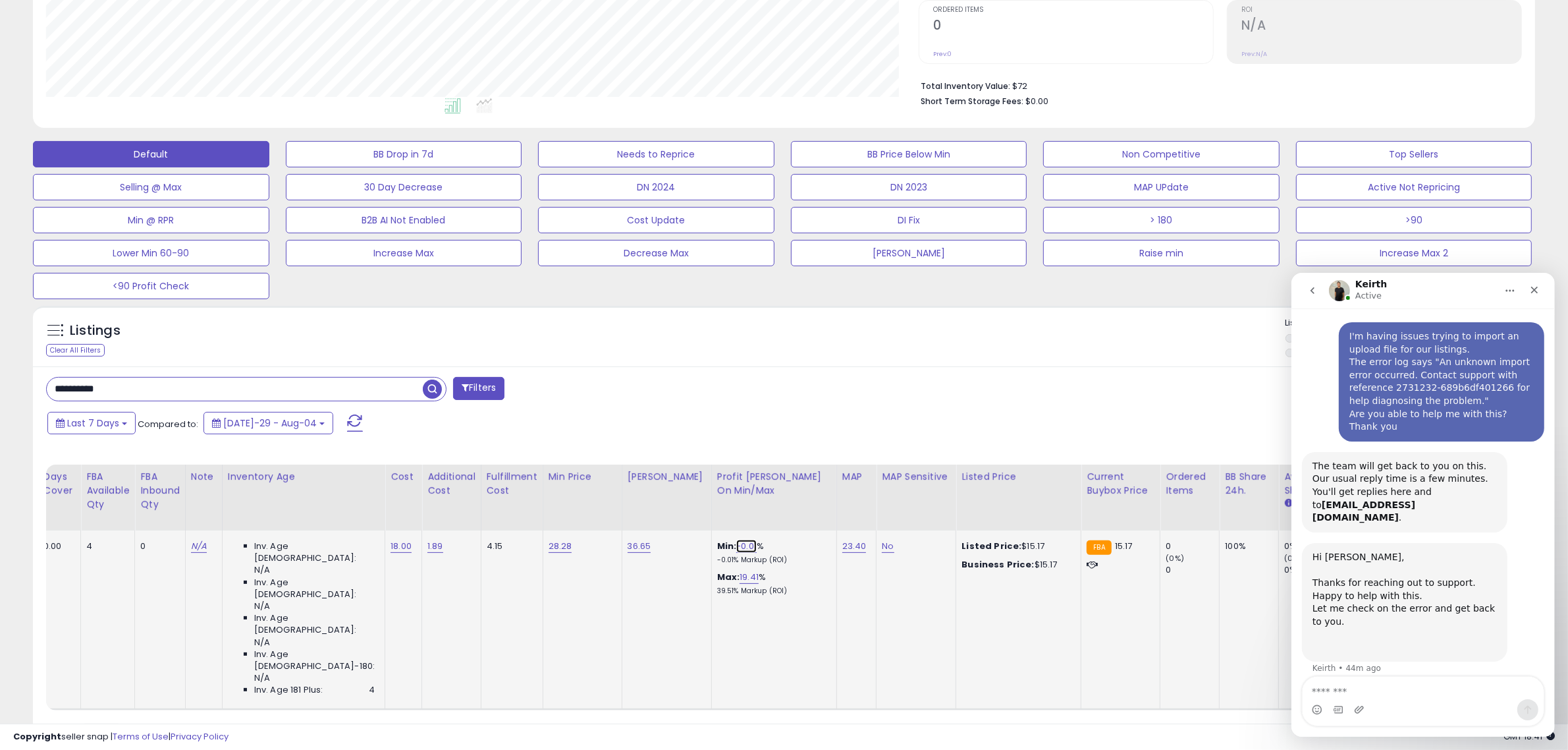
click at [736, 545] on link "-0.01" at bounding box center [746, 546] width 21 height 13
drag, startPoint x: 686, startPoint y: 511, endPoint x: 602, endPoint y: 502, distance: 84.5
click at [607, 502] on table "Title Repricing" at bounding box center [1297, 587] width 3226 height 245
type input "*"
click button "submit" at bounding box center [757, 512] width 23 height 20
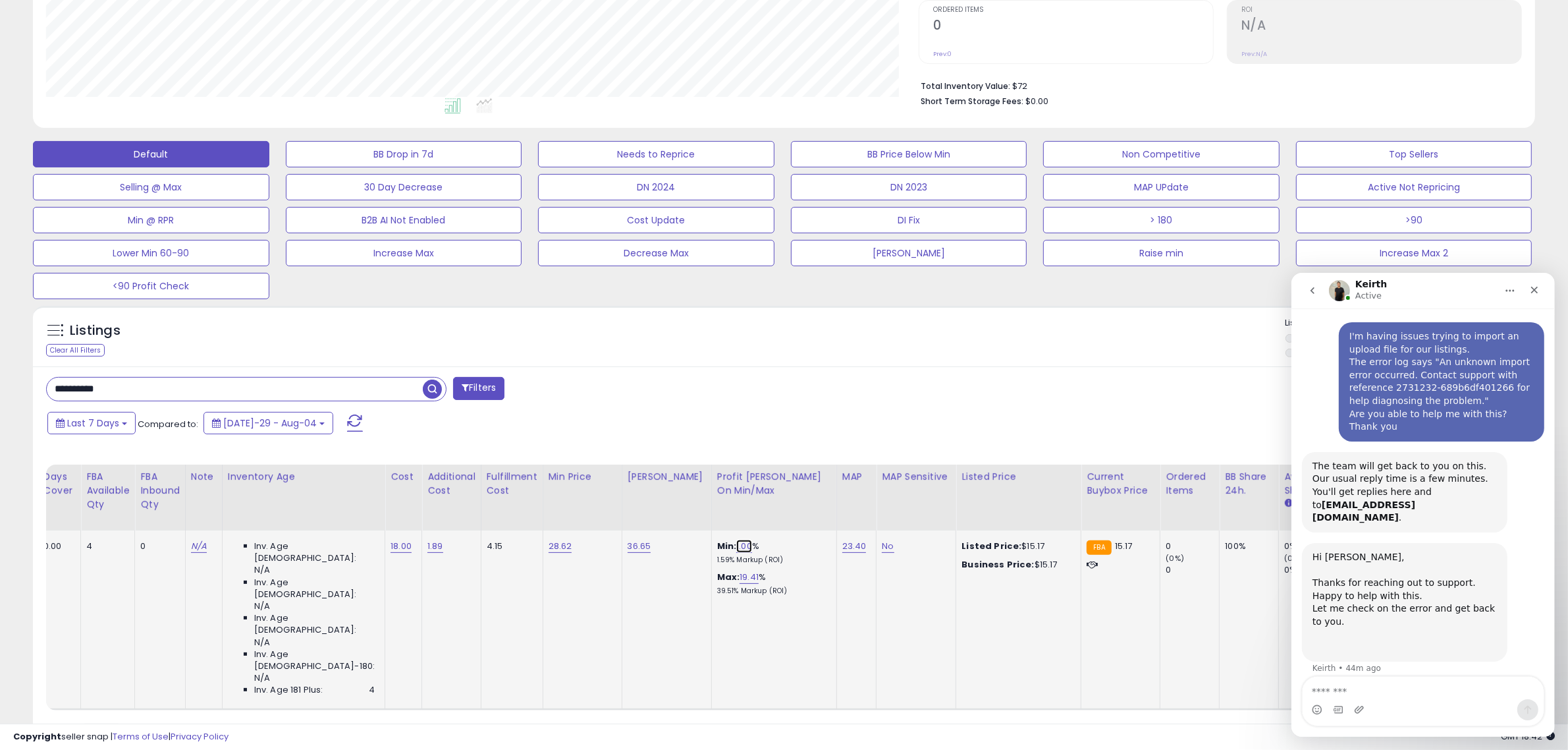
click at [736, 544] on link "1.00" at bounding box center [744, 546] width 16 height 13
drag, startPoint x: 687, startPoint y: 511, endPoint x: 594, endPoint y: 499, distance: 93.8
click at [594, 499] on table "Title Repricing" at bounding box center [1297, 587] width 3226 height 245
type input "*"
click button "submit" at bounding box center [755, 512] width 23 height 20
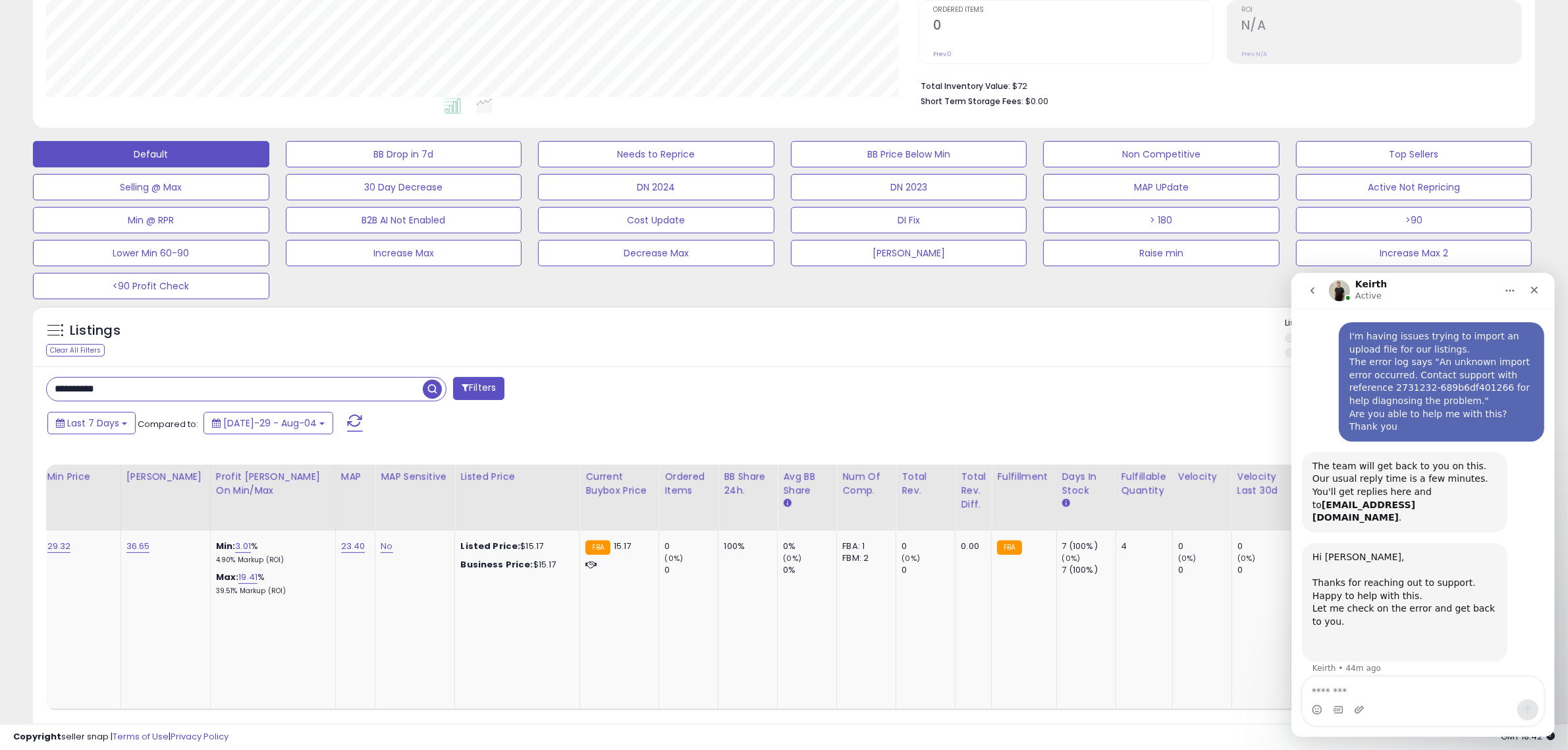
scroll to position [0, 1240]
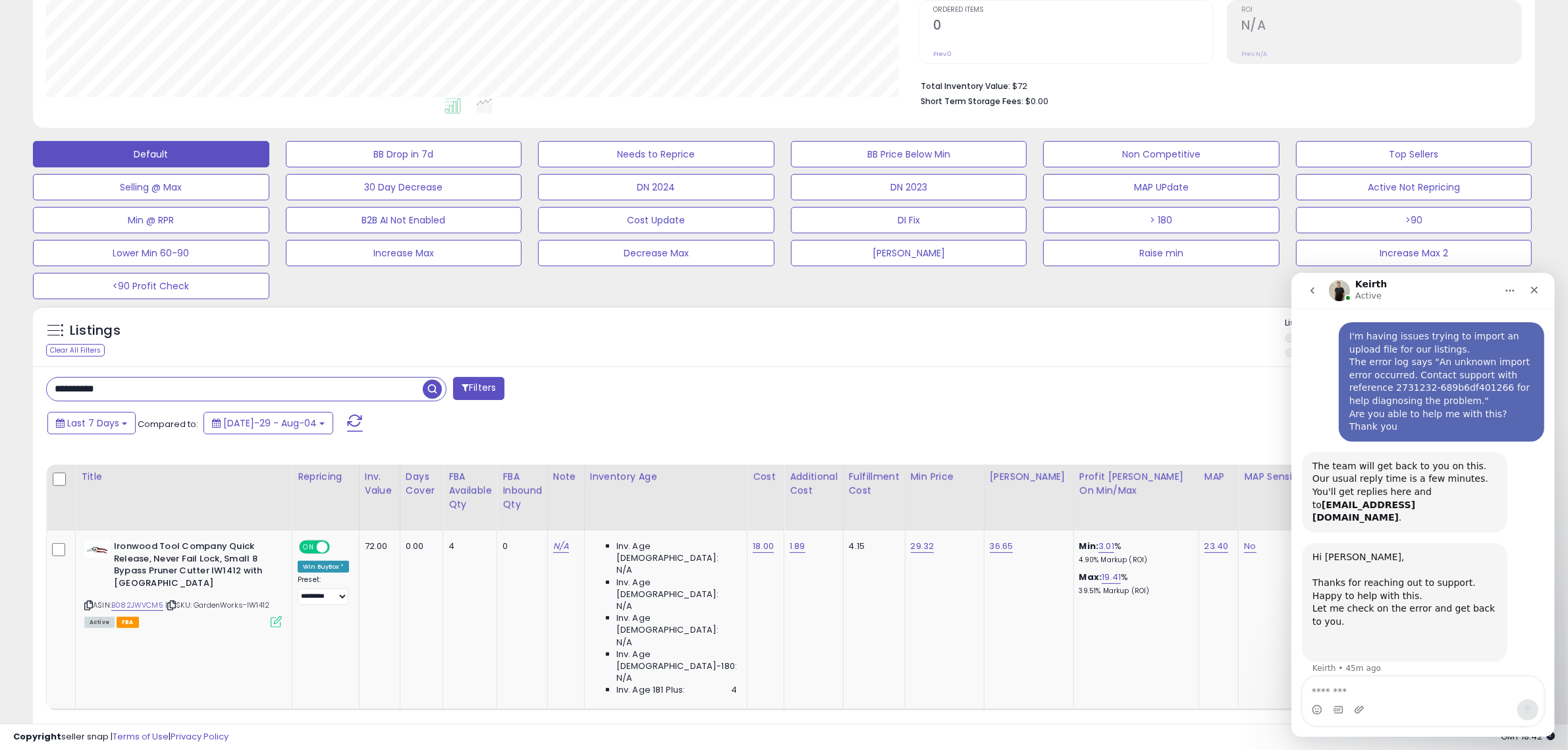
click at [334, 384] on input "**********" at bounding box center [235, 389] width 376 height 23
paste input "text"
click at [154, 605] on link "B082JWVCM5" at bounding box center [137, 605] width 52 height 11
click at [425, 389] on span "button" at bounding box center [432, 388] width 19 height 19
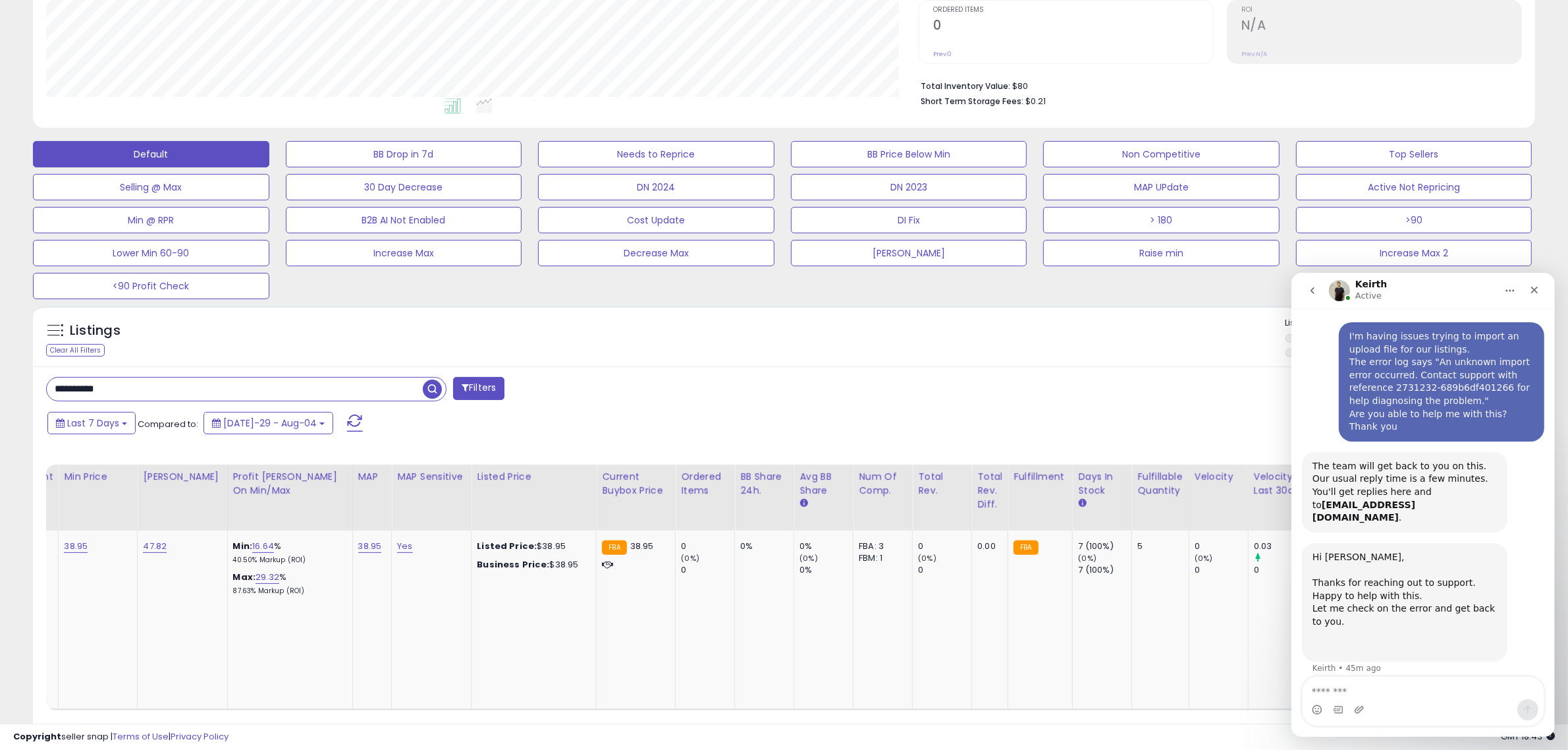
scroll to position [0, 544]
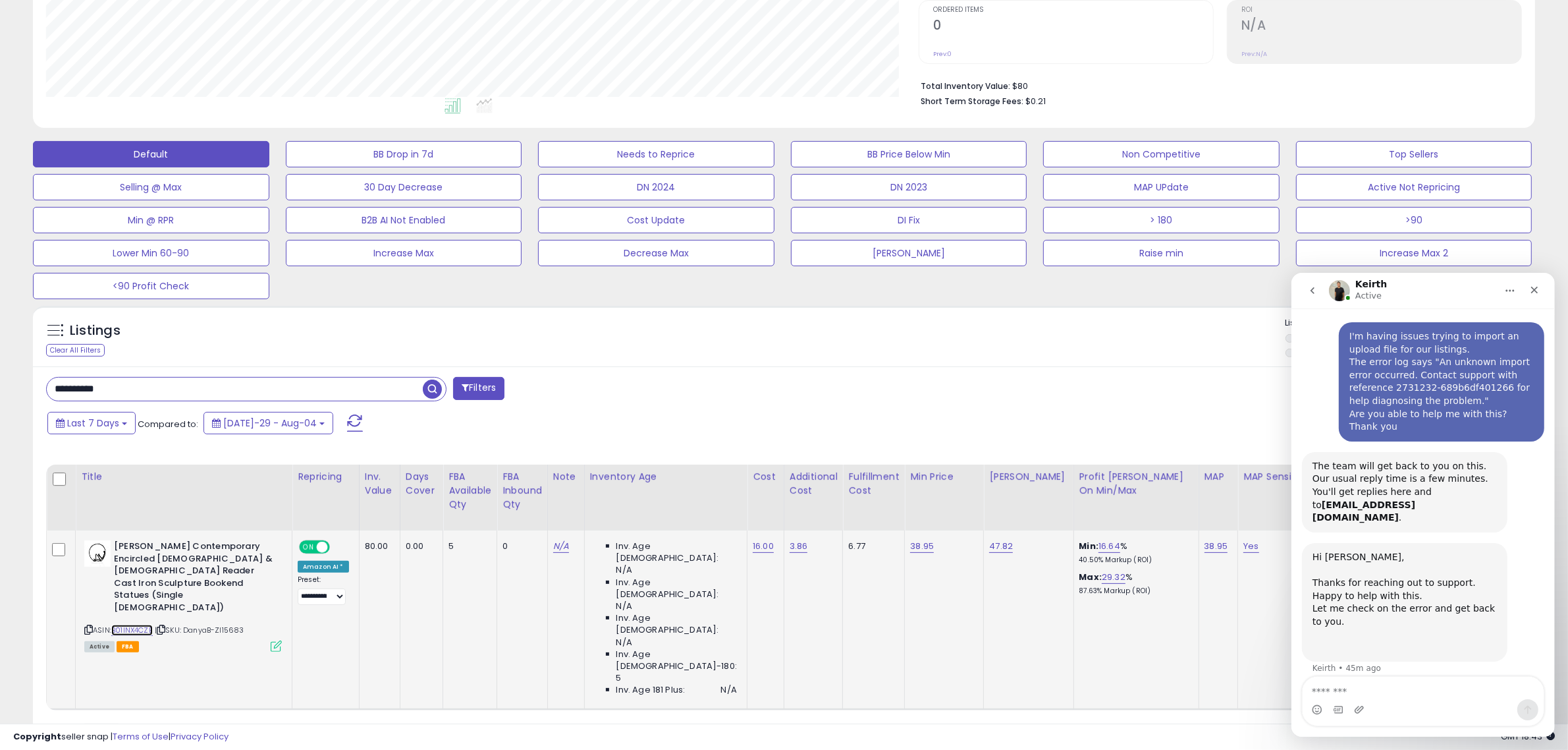
click at [124, 625] on link "B01INX4CZE" at bounding box center [132, 630] width 42 height 11
click at [369, 383] on input "**********" at bounding box center [235, 389] width 376 height 23
paste input "text"
click at [430, 389] on span "button" at bounding box center [432, 388] width 19 height 19
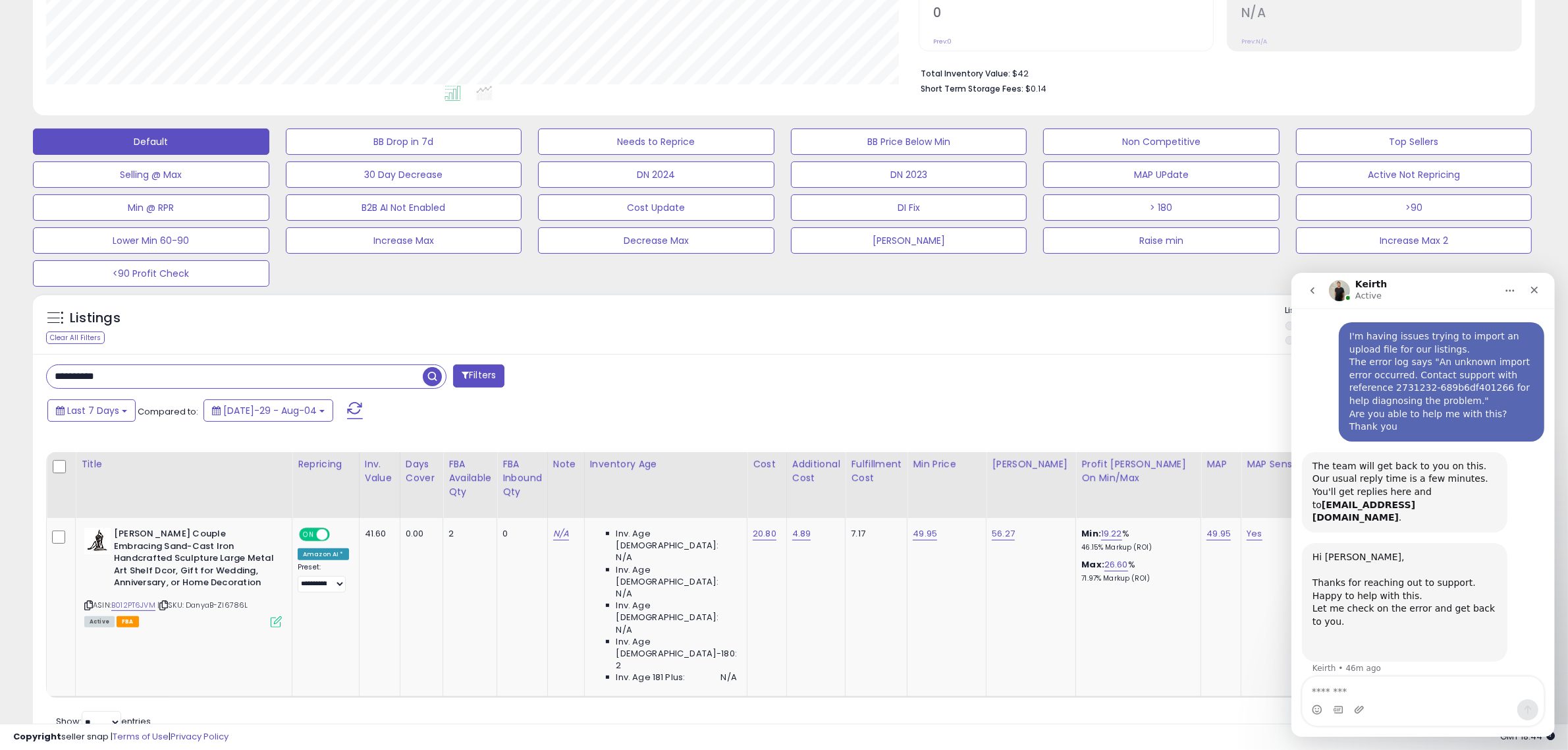
click at [189, 371] on input "**********" at bounding box center [235, 376] width 376 height 23
paste input "text"
type input "**********"
click at [430, 376] on span "button" at bounding box center [432, 376] width 19 height 19
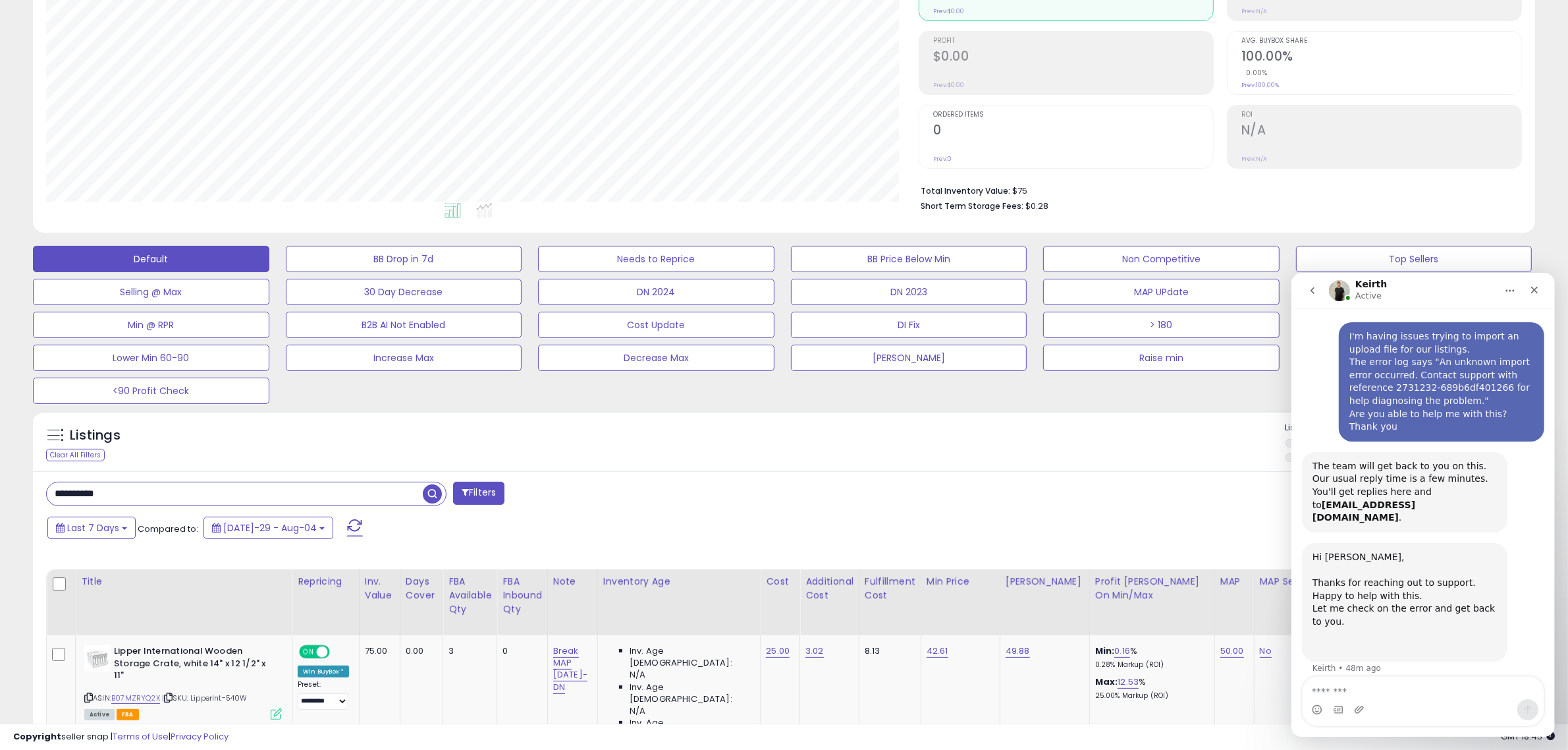
click at [1123, 515] on div "Last 7 Days Compared to: Jul-29 - Aug-04" at bounding box center [597, 530] width 1107 height 30
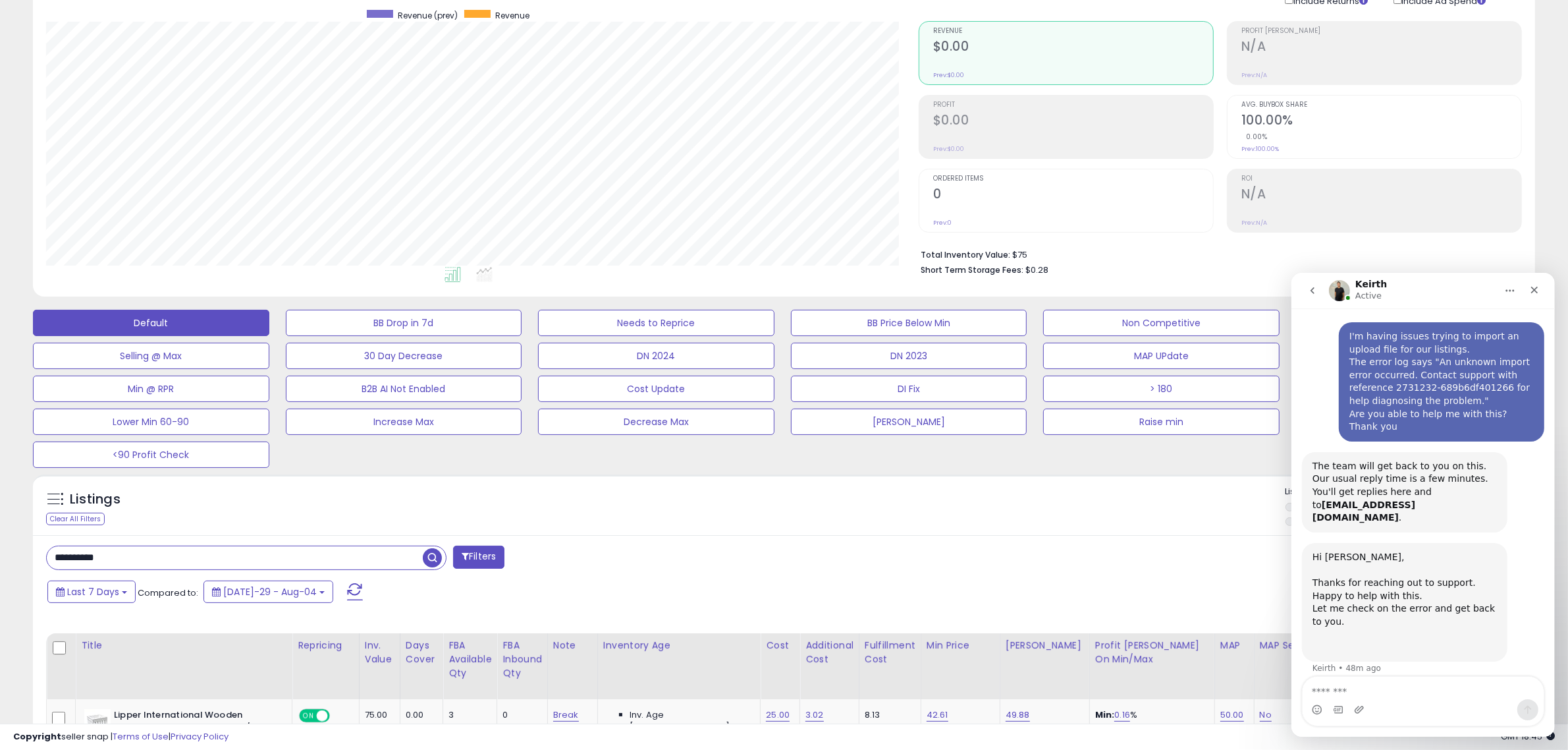
scroll to position [252, 0]
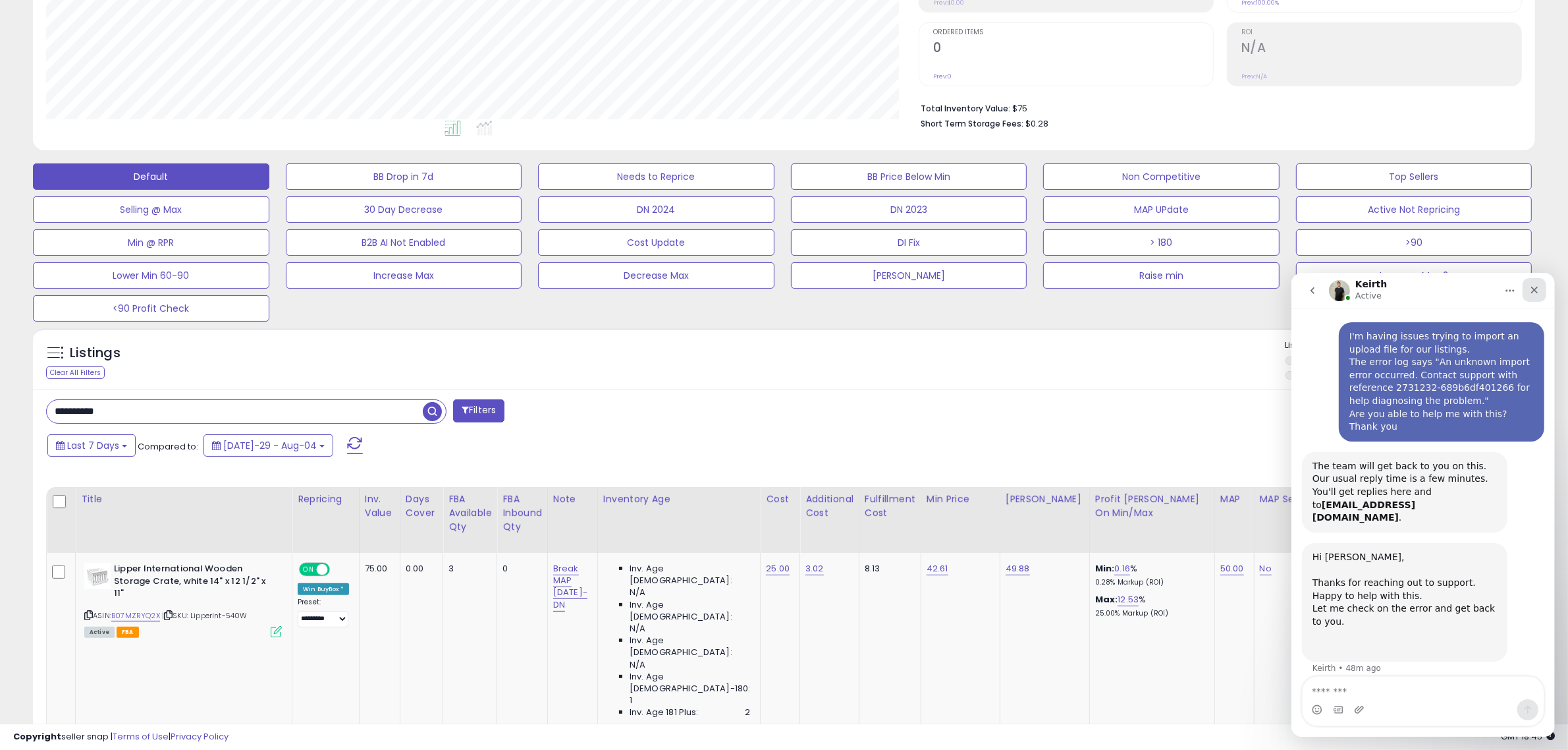
click at [1535, 287] on icon "Close" at bounding box center [1533, 289] width 11 height 11
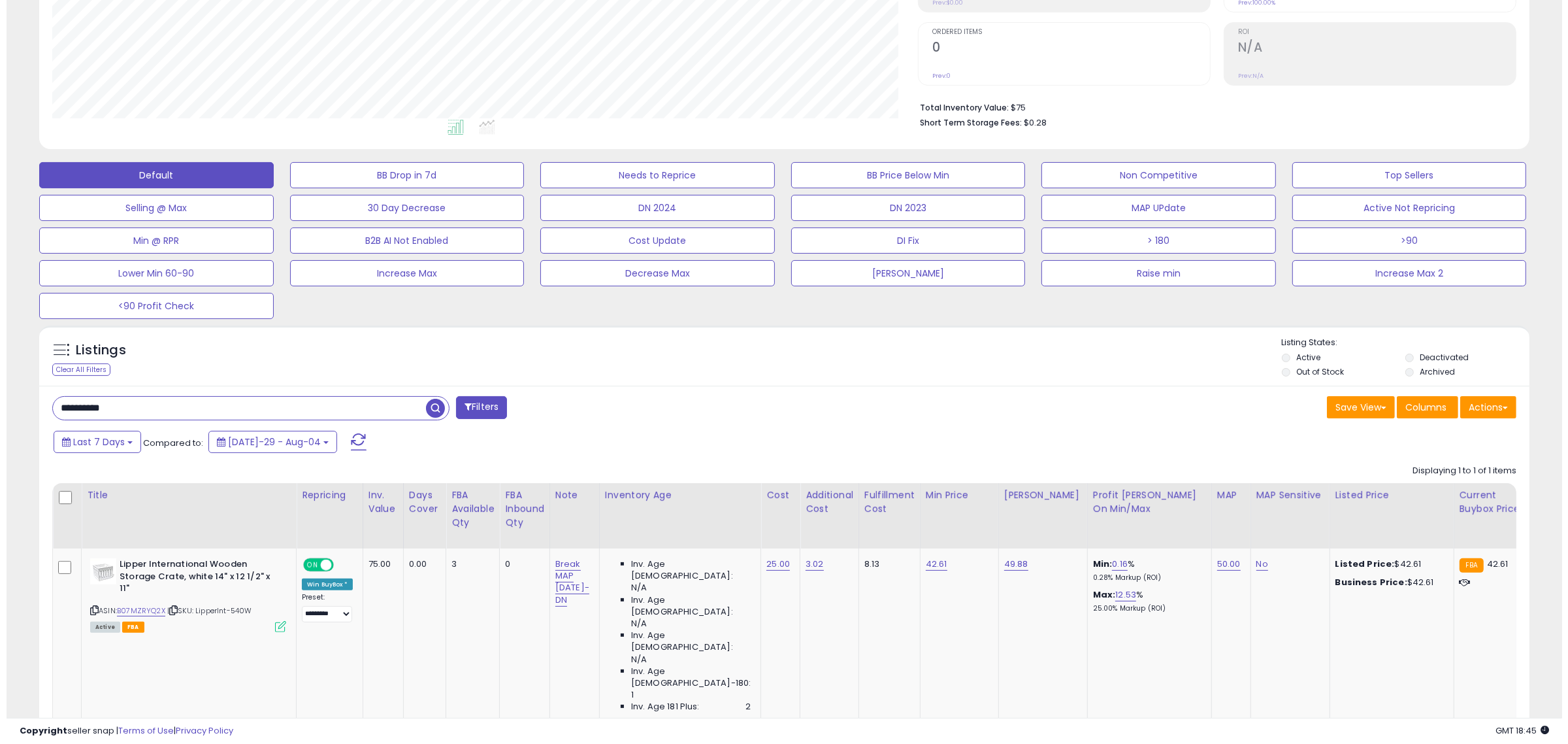
scroll to position [53, 0]
click at [1488, 411] on button "Actions" at bounding box center [1482, 407] width 56 height 23
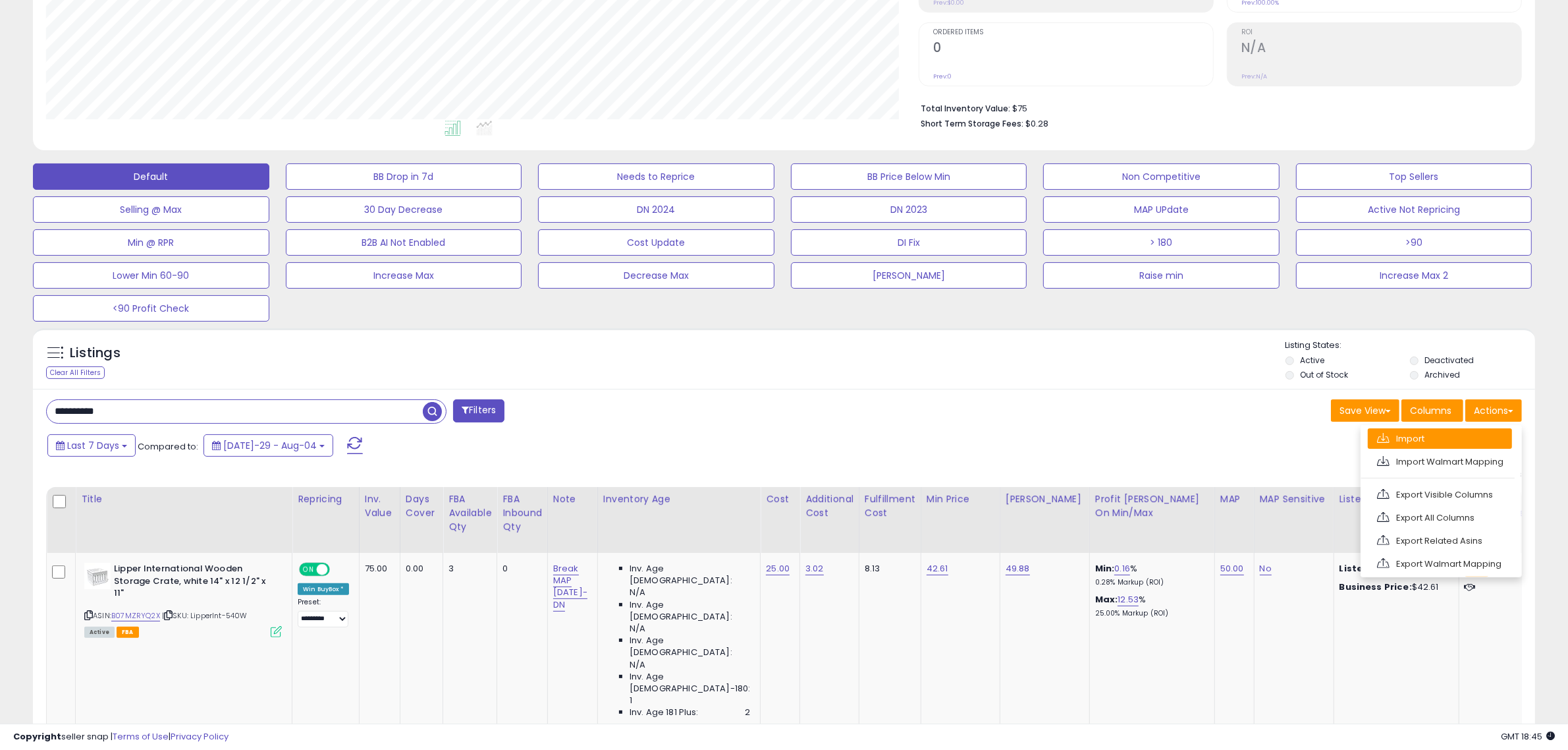
click at [1480, 448] on link "Import" at bounding box center [1440, 438] width 145 height 21
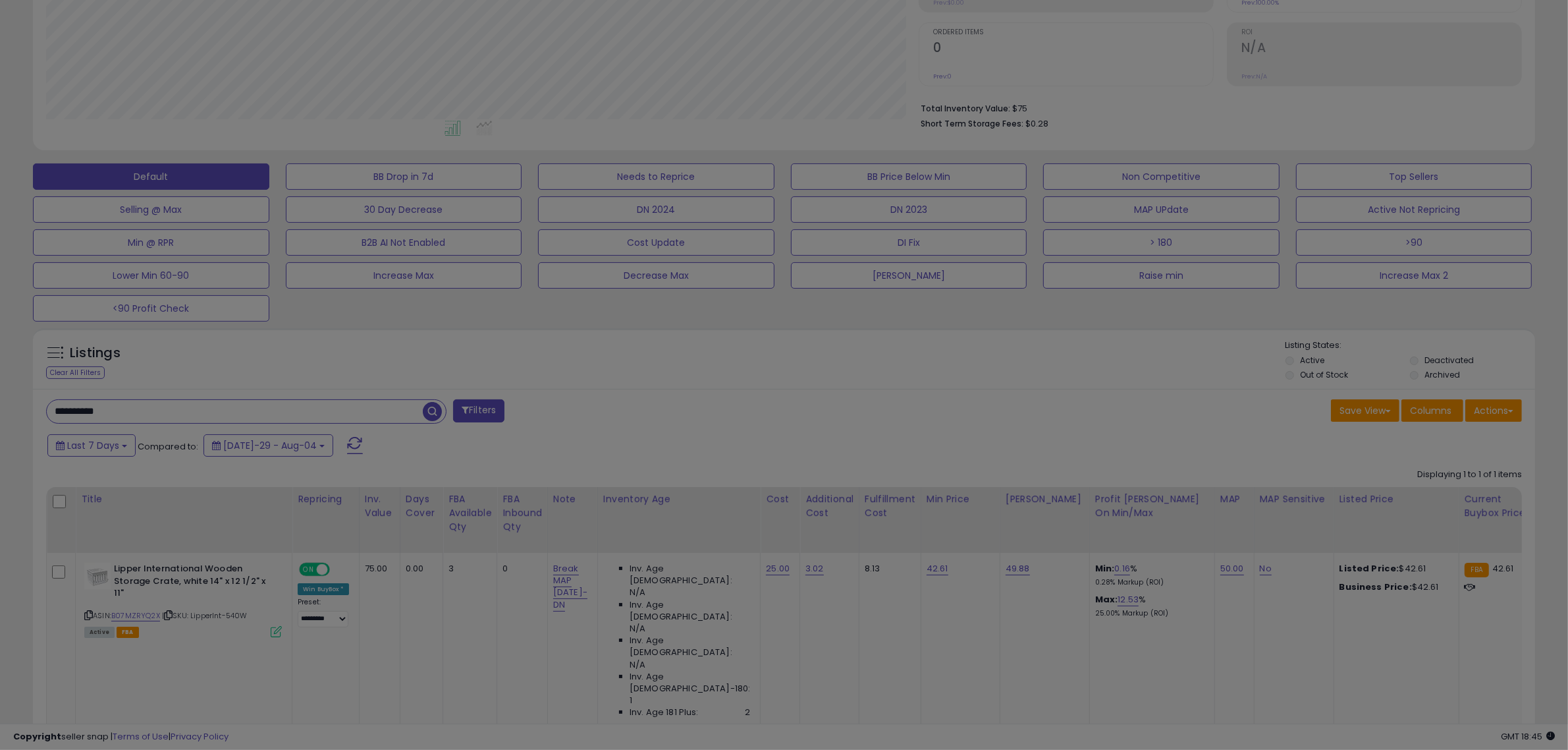
scroll to position [270, 879]
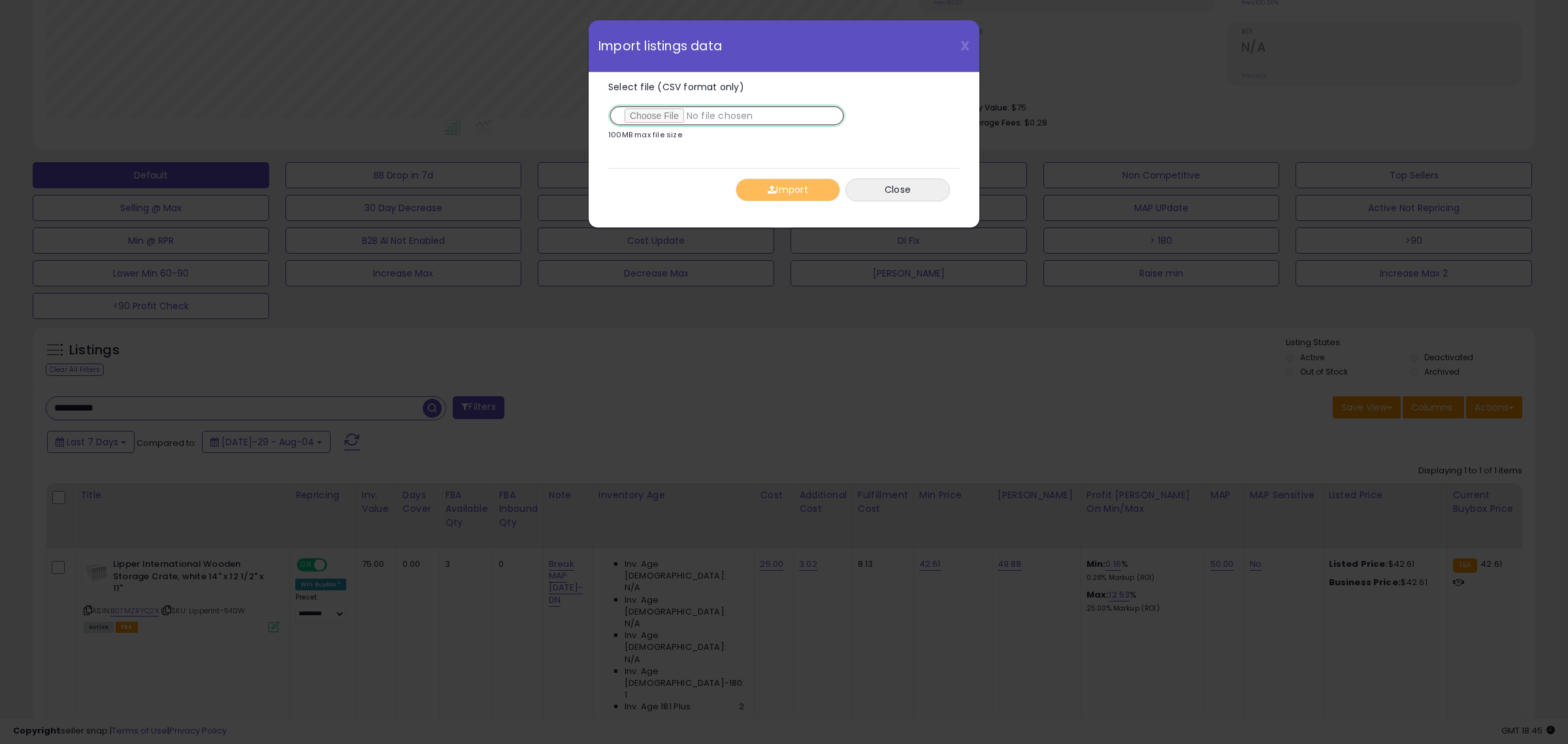
click at [660, 115] on input "Select file (CSV format only)" at bounding box center [726, 116] width 237 height 23
type input "**********"
click at [801, 195] on button "Import" at bounding box center [788, 190] width 105 height 23
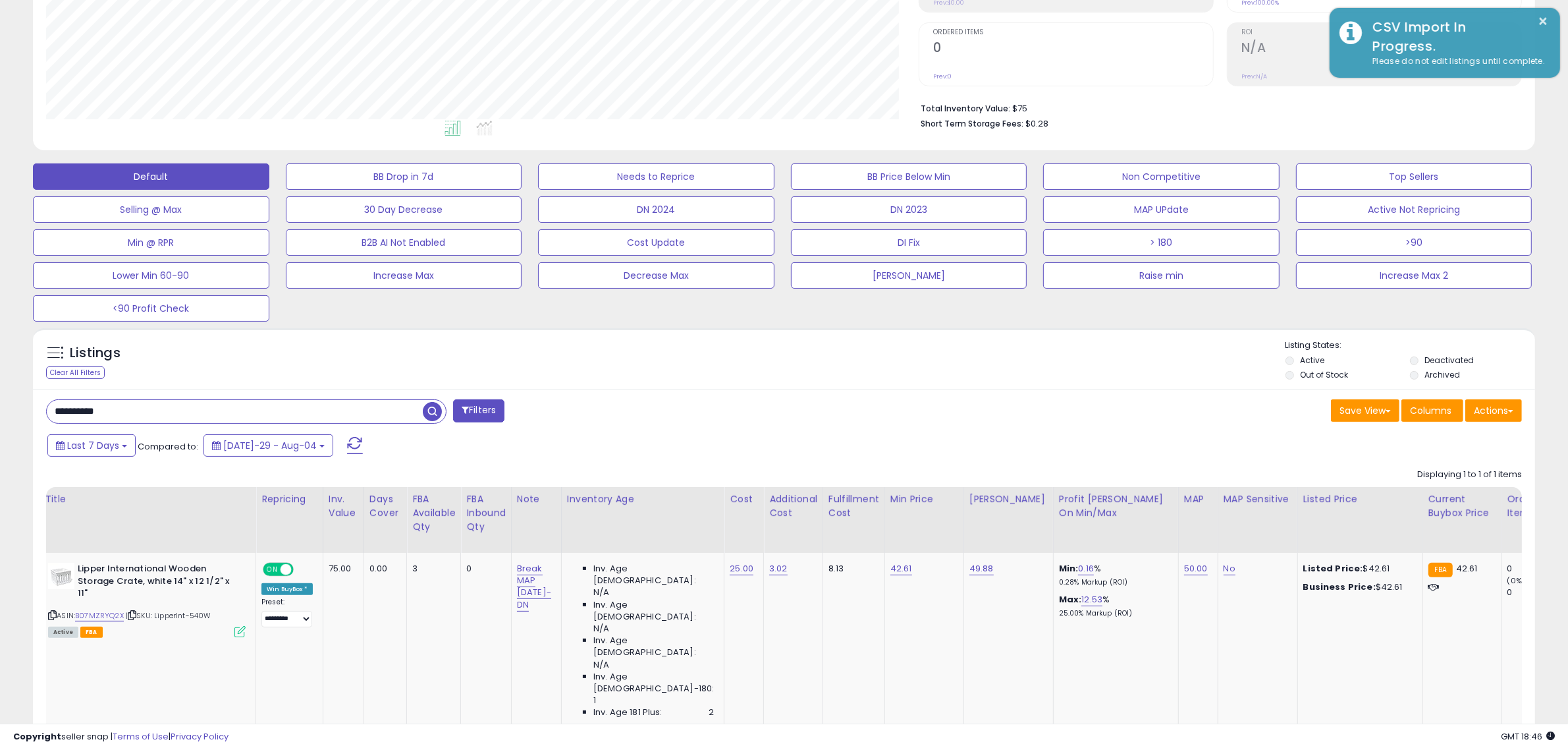
scroll to position [0, 0]
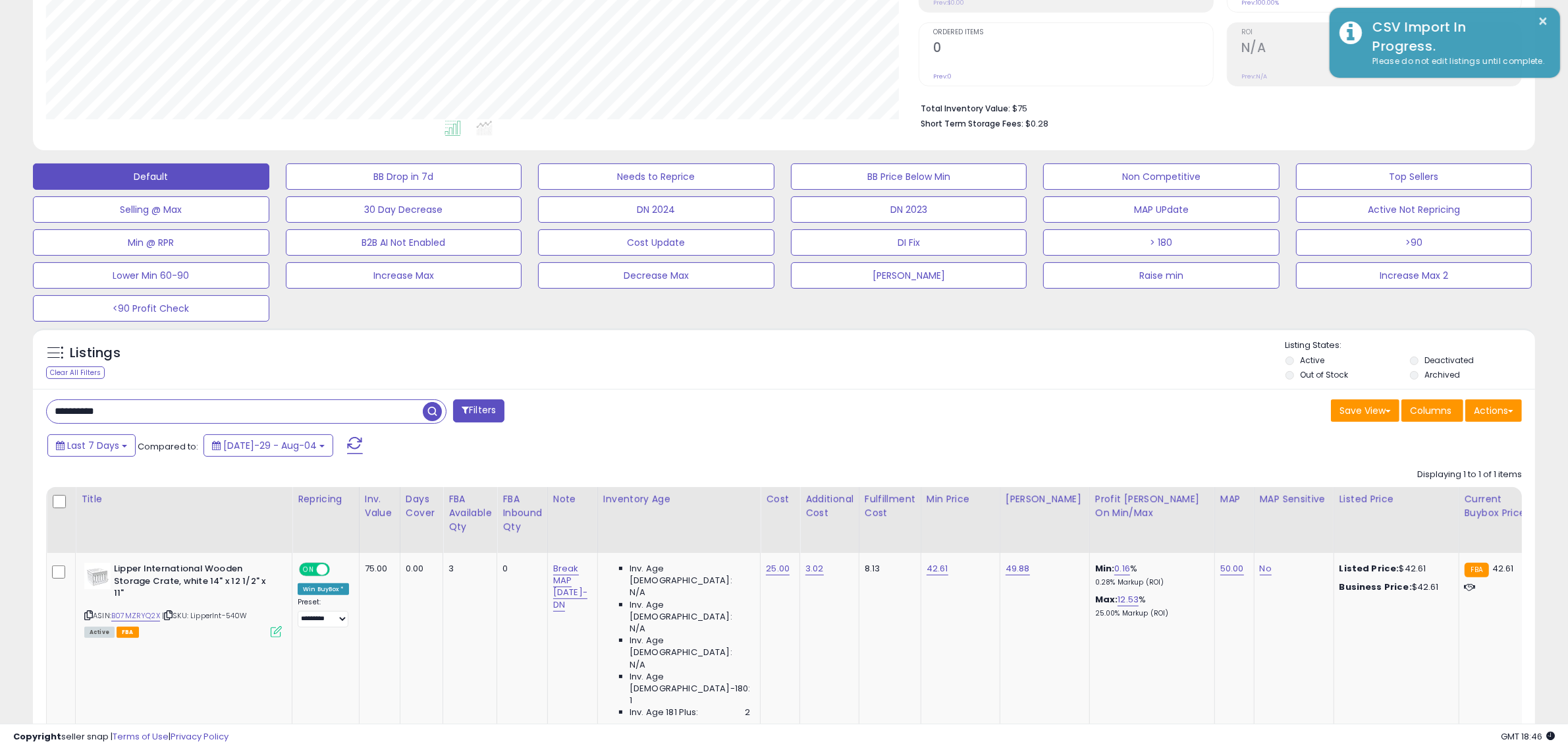
click at [208, 419] on input "**********" at bounding box center [235, 411] width 376 height 23
paste input "text"
click at [428, 412] on span "button" at bounding box center [432, 411] width 19 height 19
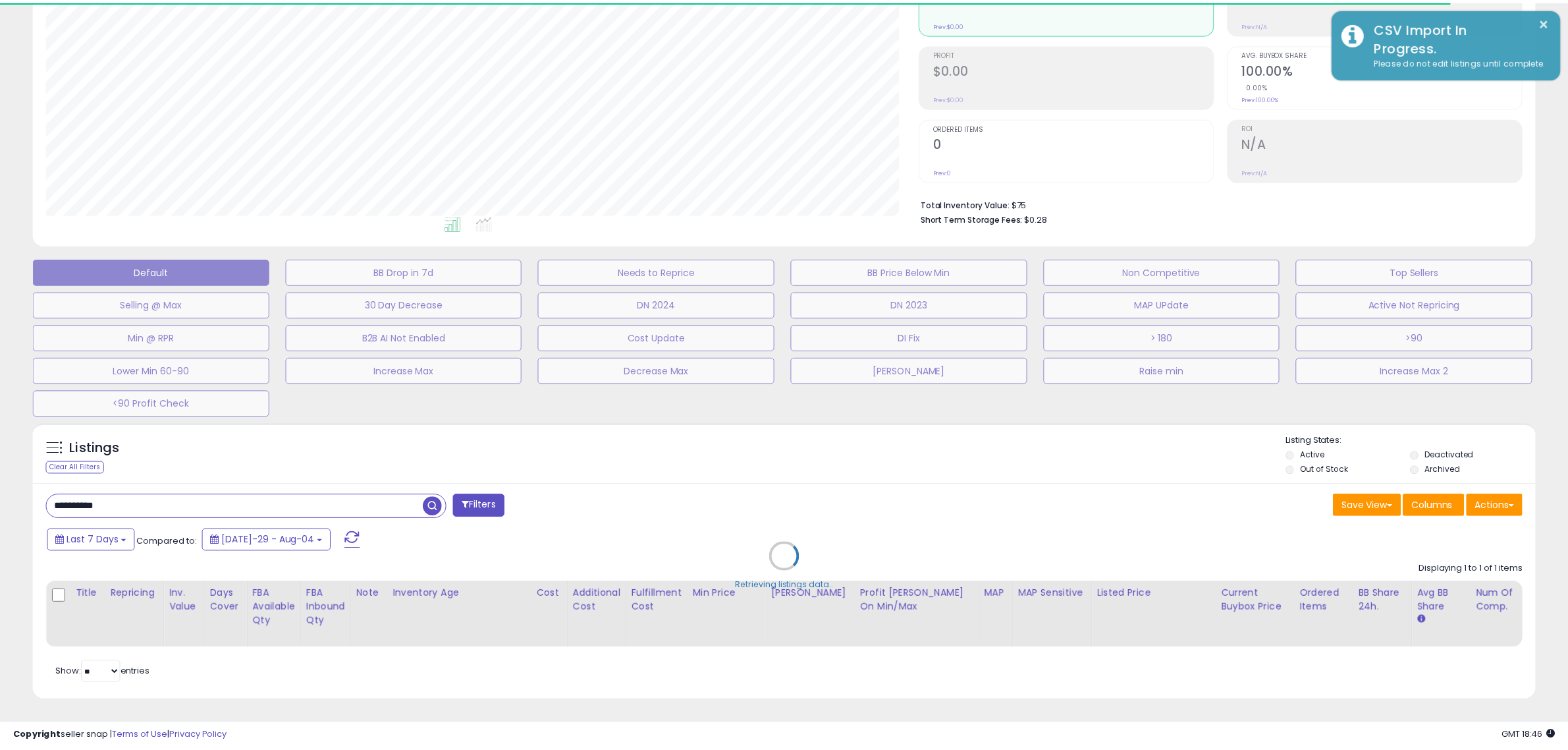
scroll to position [270, 873]
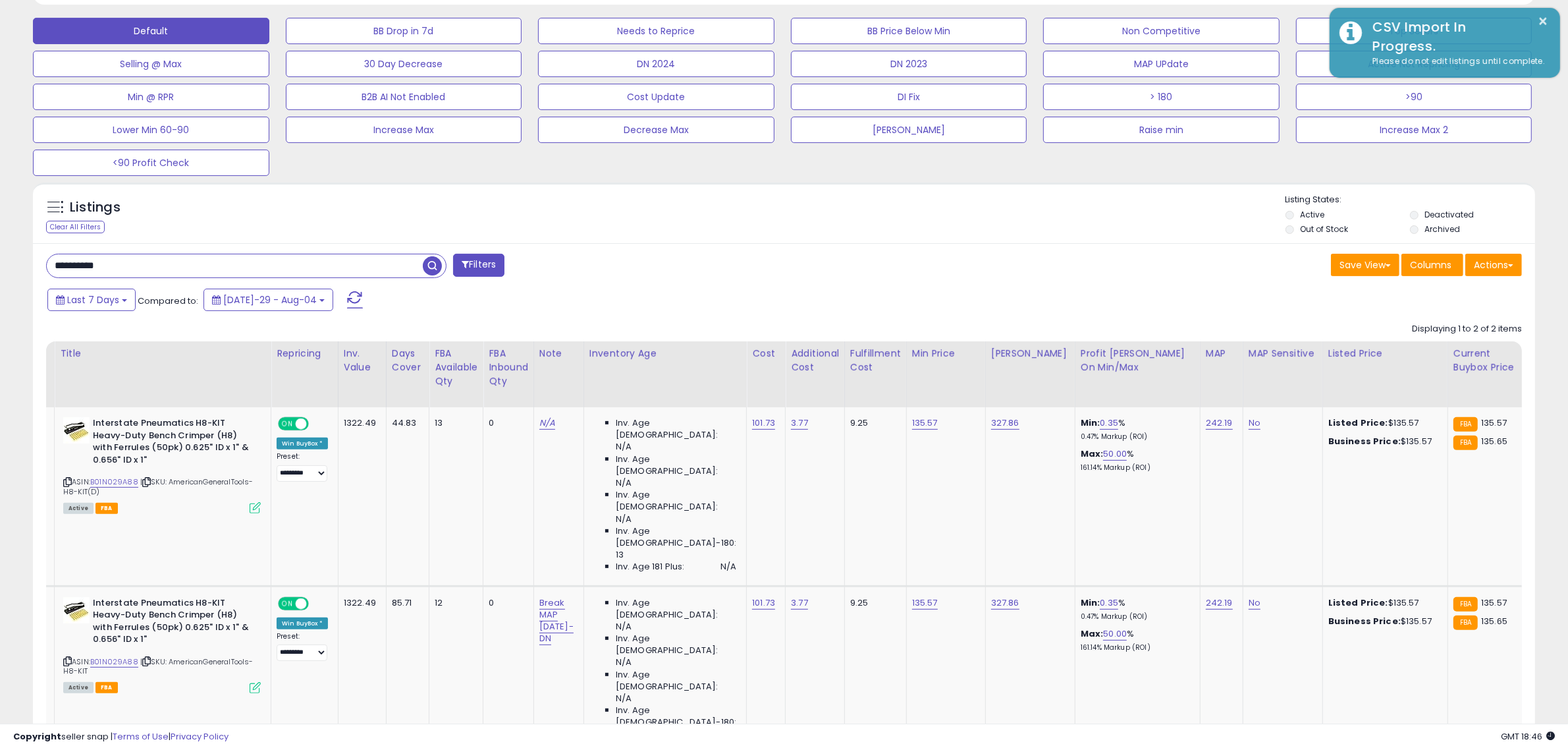
click at [277, 268] on input "**********" at bounding box center [235, 266] width 376 height 23
paste input "text"
click at [429, 267] on span "button" at bounding box center [432, 266] width 19 height 19
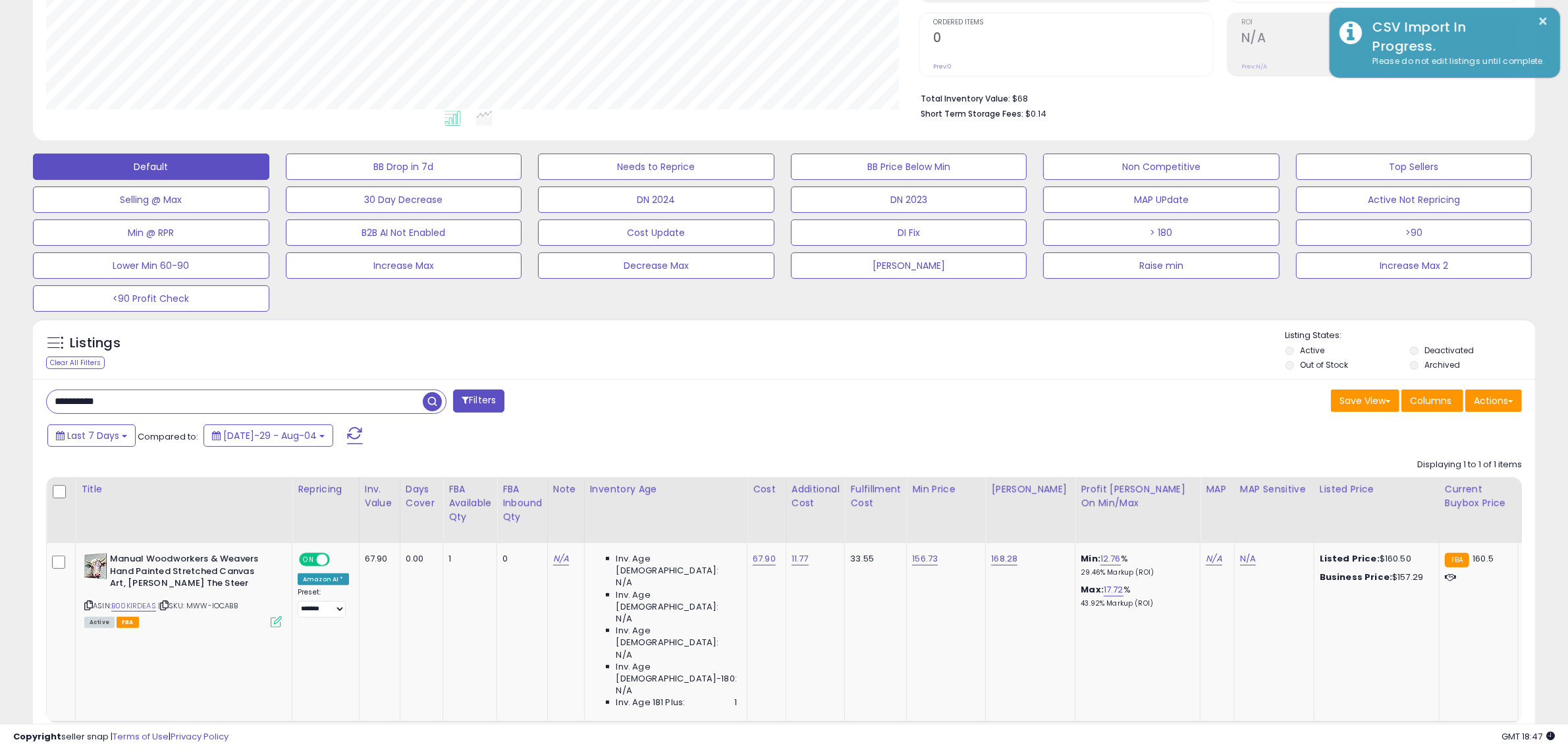
drag, startPoint x: 272, startPoint y: 401, endPoint x: 285, endPoint y: 397, distance: 13.6
click at [273, 401] on input "**********" at bounding box center [235, 401] width 376 height 23
paste input "text"
click at [429, 401] on span "button" at bounding box center [432, 401] width 19 height 19
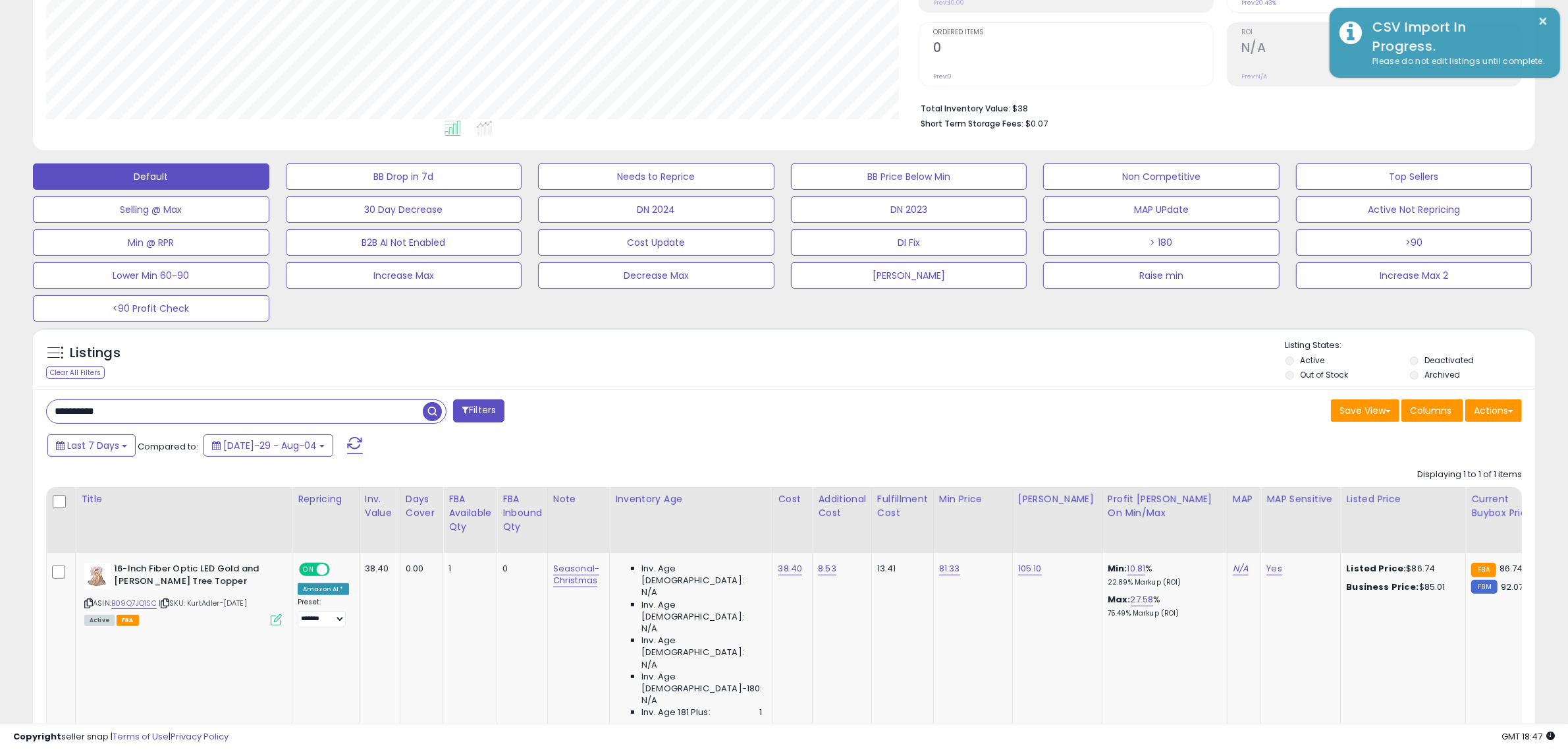
click at [287, 410] on input "**********" at bounding box center [235, 411] width 376 height 23
paste input "text"
click at [428, 412] on span "button" at bounding box center [432, 411] width 19 height 19
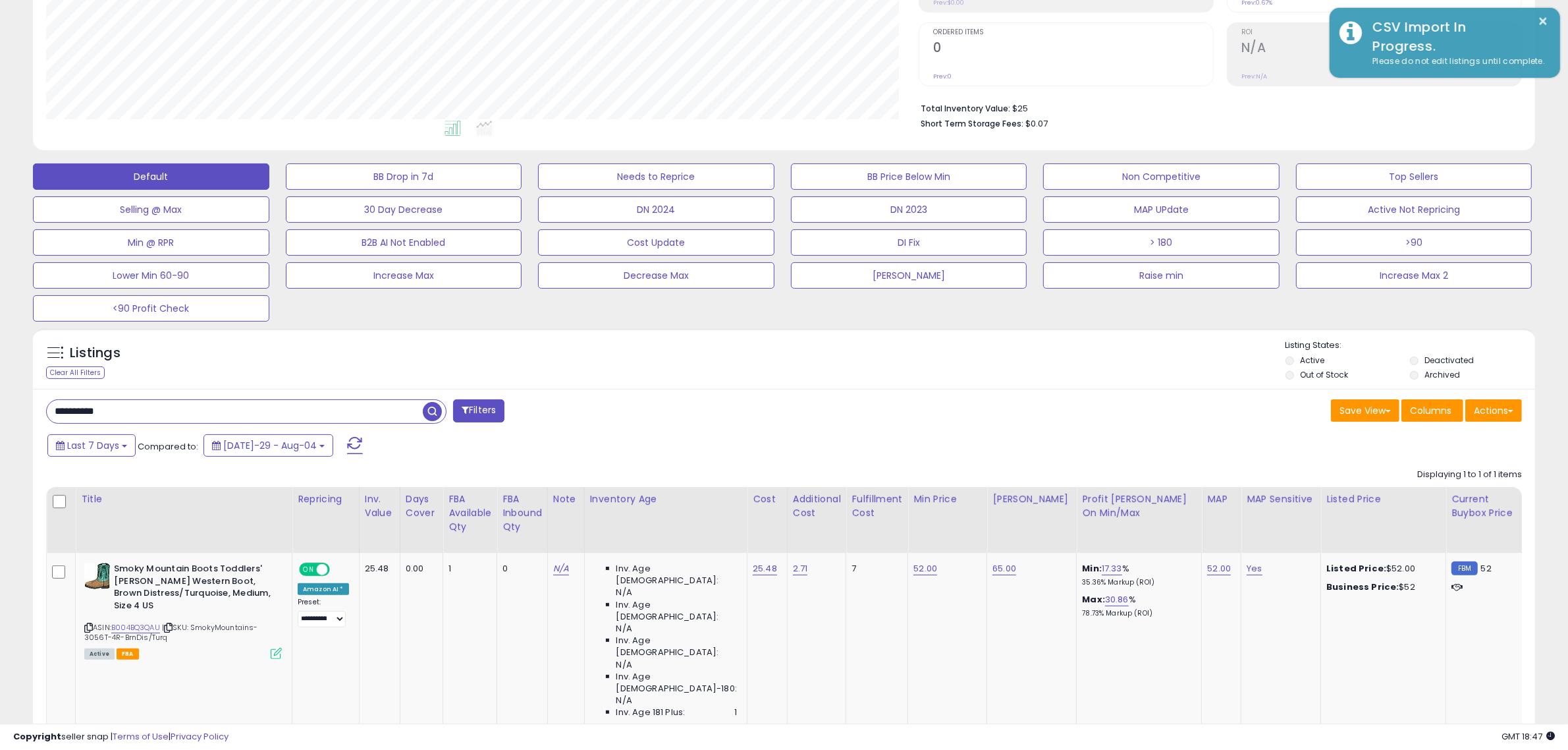
click at [179, 419] on input "**********" at bounding box center [235, 411] width 376 height 23
paste input "text"
click at [434, 410] on span "button" at bounding box center [432, 411] width 19 height 19
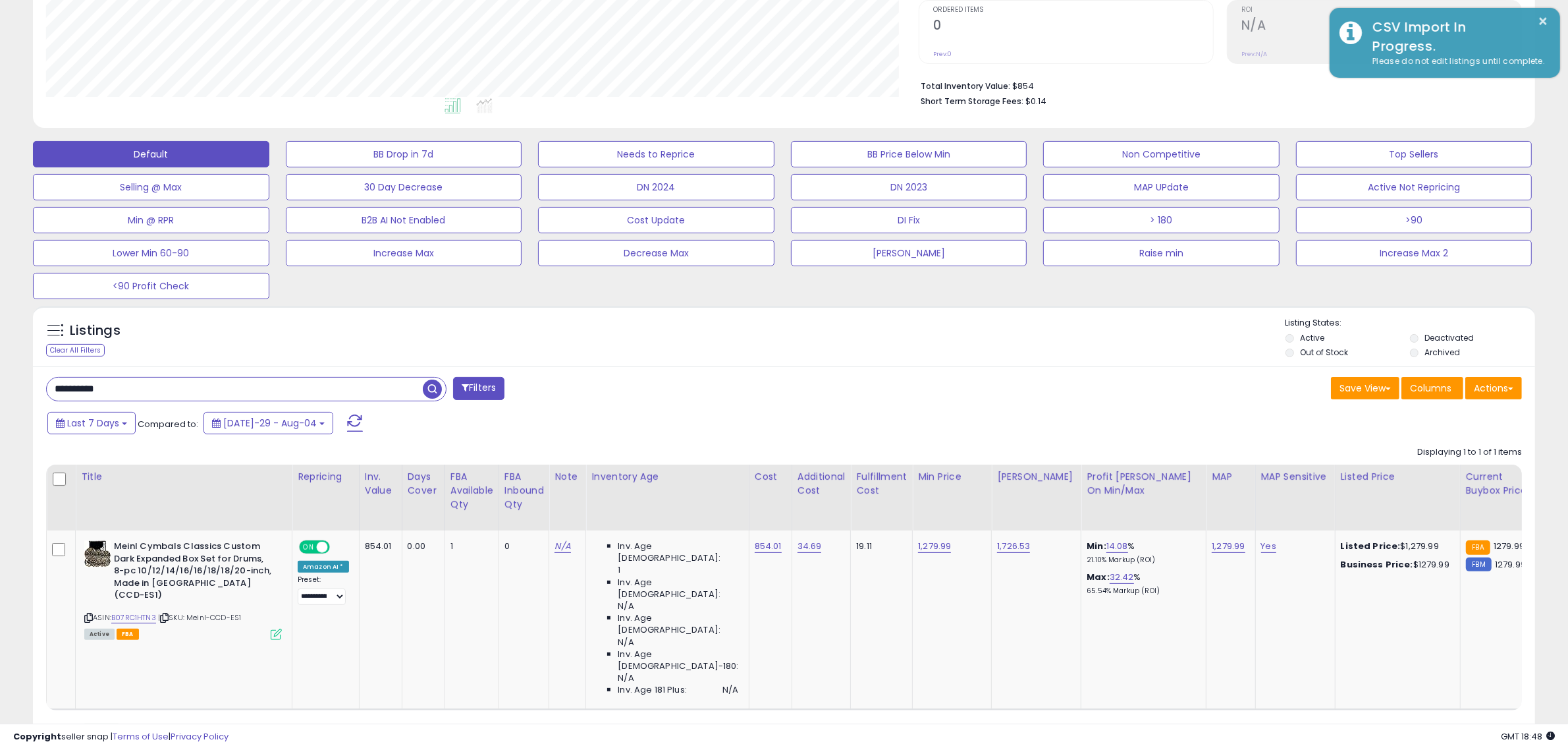
click at [406, 408] on div "**********" at bounding box center [784, 564] width 1502 height 396
click at [387, 401] on div "**********" at bounding box center [246, 389] width 400 height 24
click at [379, 387] on input "**********" at bounding box center [235, 389] width 376 height 23
paste input "text"
type input "**********"
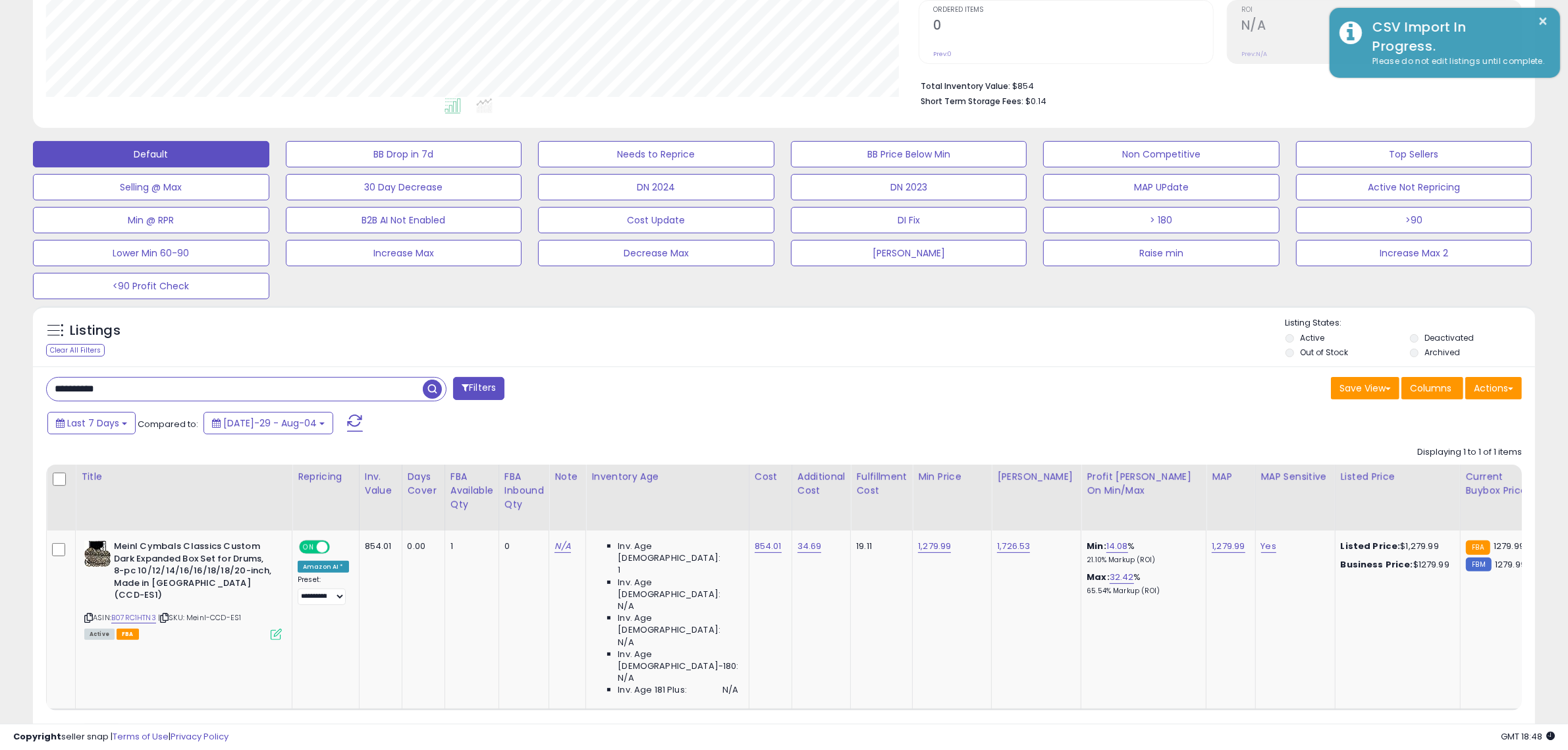
click at [432, 388] on span "button" at bounding box center [432, 388] width 19 height 19
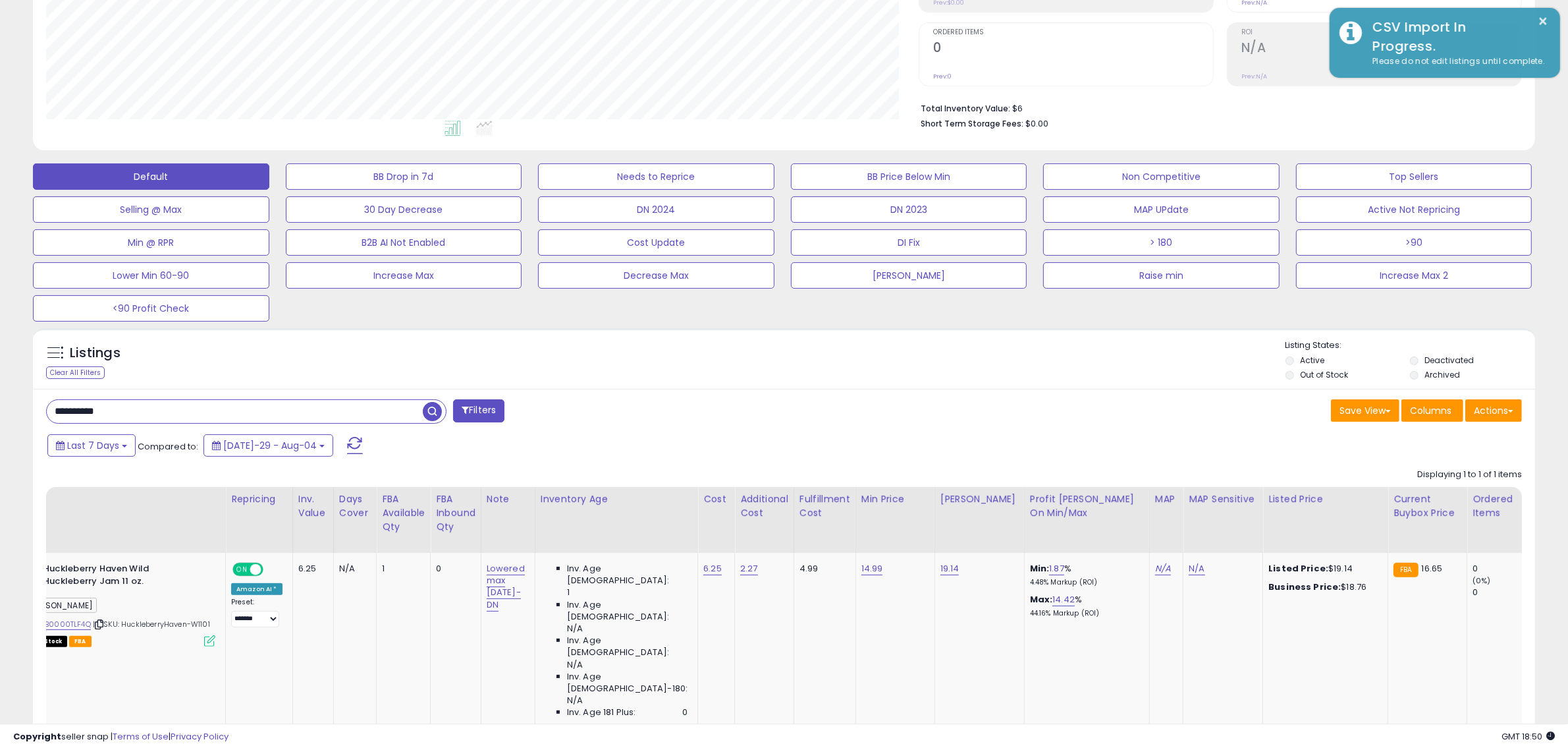
scroll to position [0, 0]
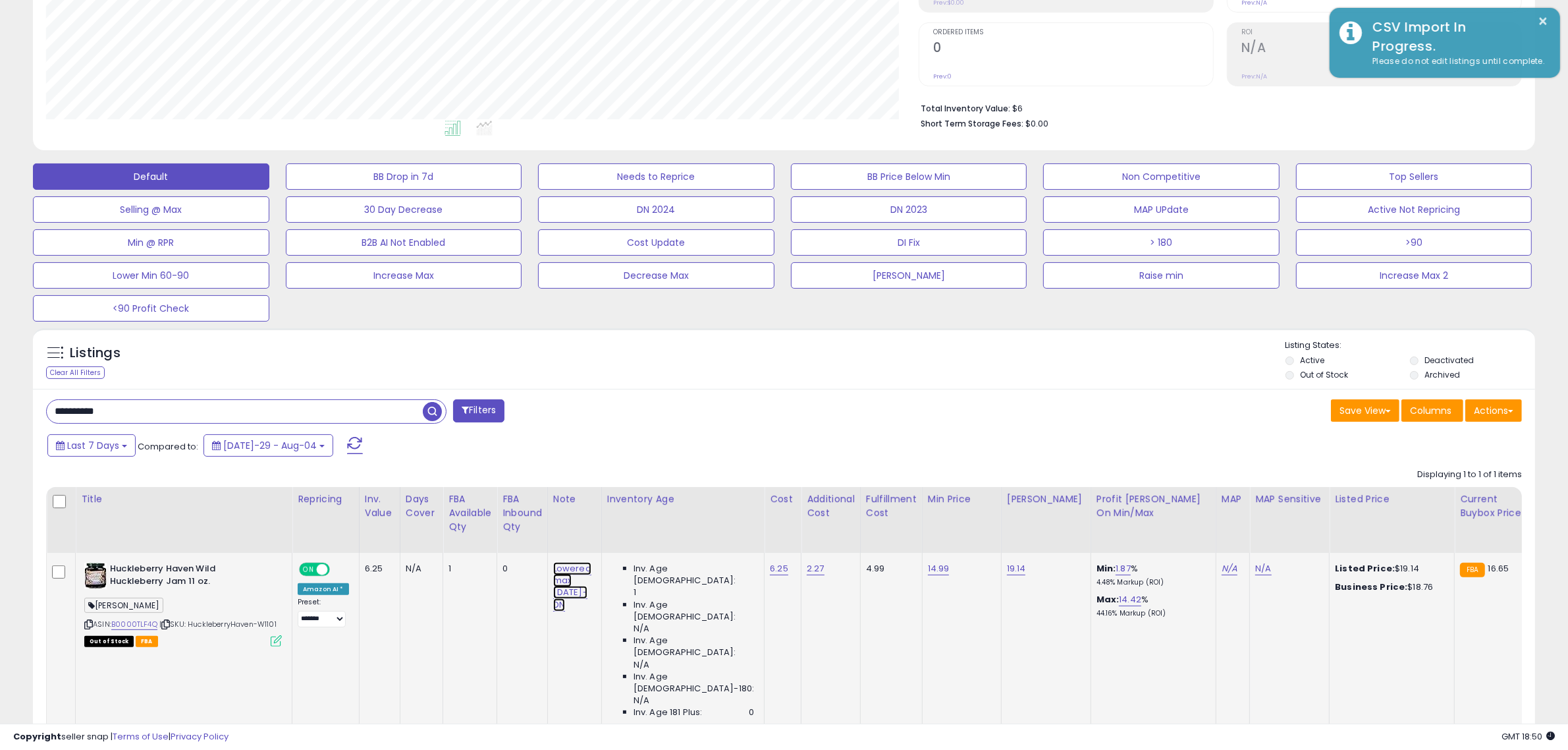
click at [560, 596] on link "Lowered max 7.14.25-DN" at bounding box center [573, 587] width 38 height 50
click at [586, 534] on span at bounding box center [582, 534] width 9 height 9
click at [617, 536] on button "submit" at bounding box center [606, 534] width 23 height 20
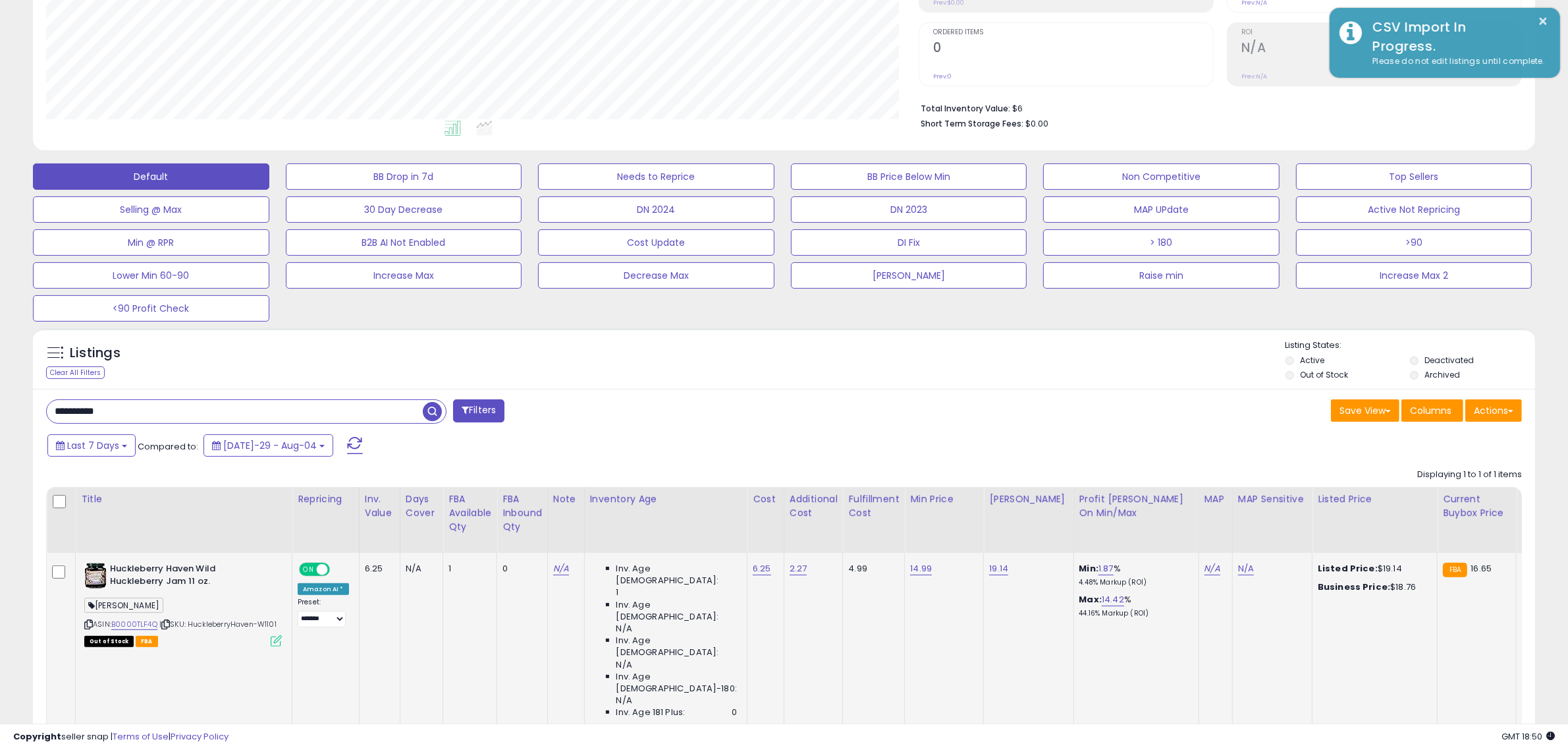
click at [349, 408] on input "**********" at bounding box center [235, 411] width 376 height 23
paste input "text"
click at [436, 409] on span "button" at bounding box center [432, 411] width 19 height 19
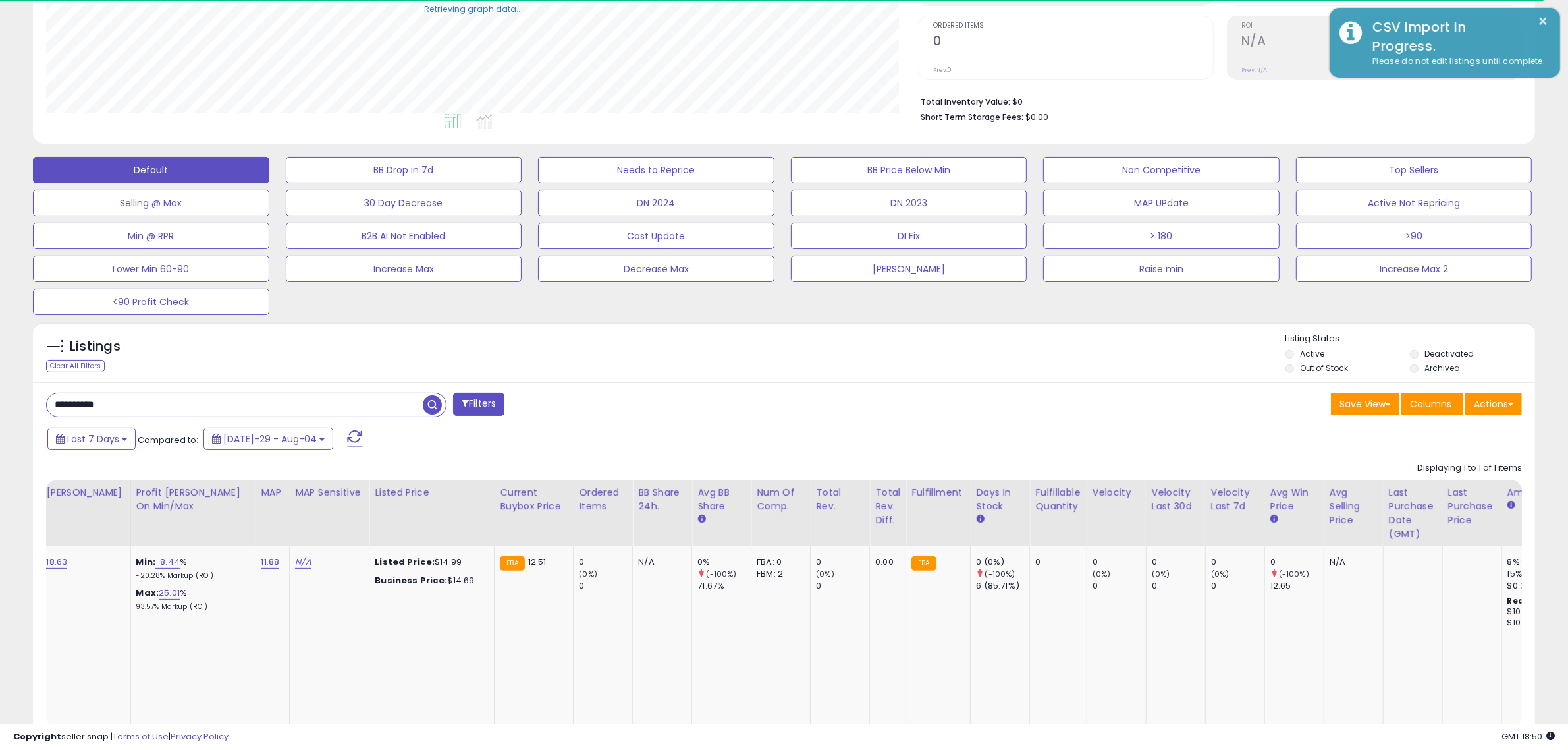
scroll to position [0, 1294]
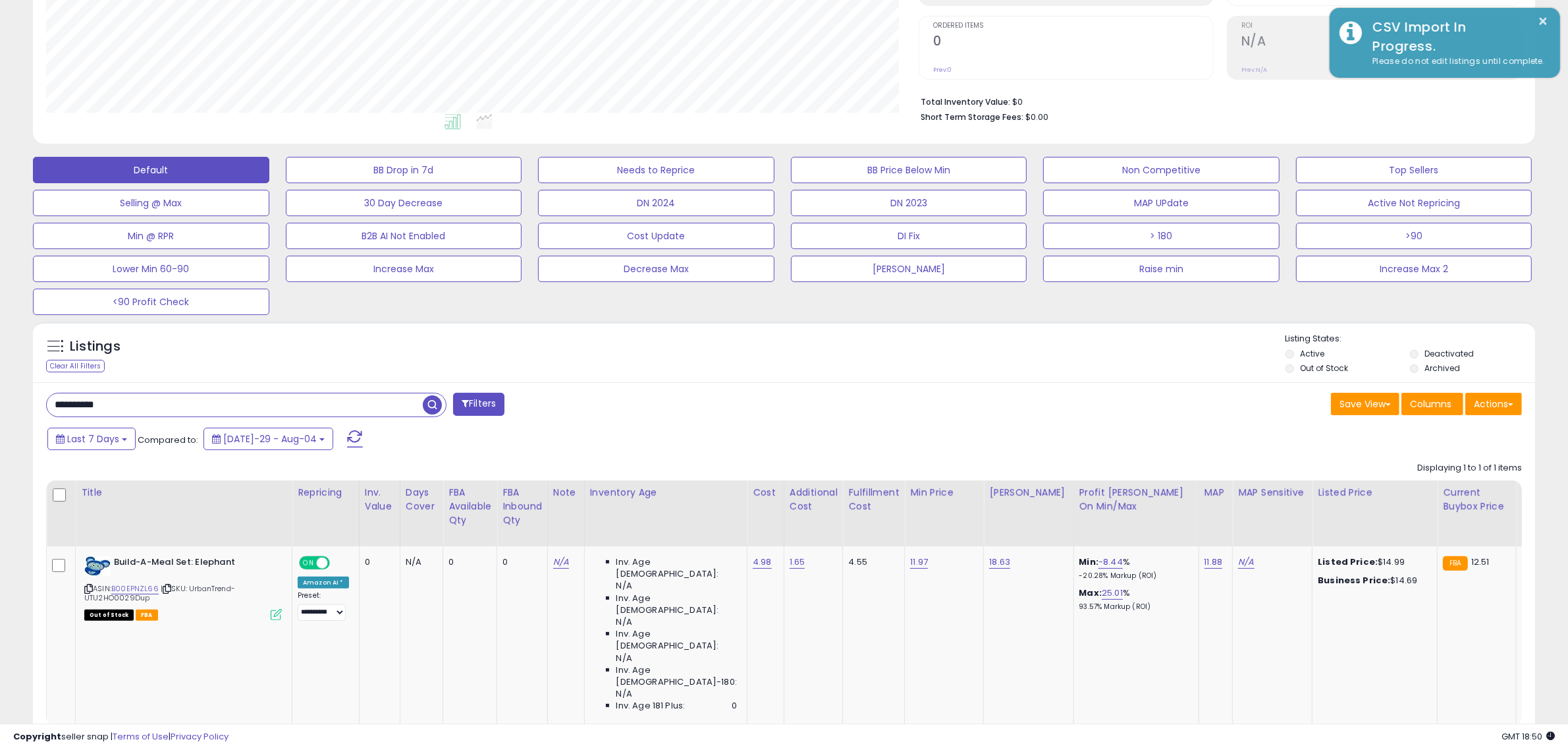
click at [352, 400] on input "**********" at bounding box center [235, 405] width 376 height 23
paste input "text"
click at [432, 410] on span "button" at bounding box center [432, 405] width 19 height 19
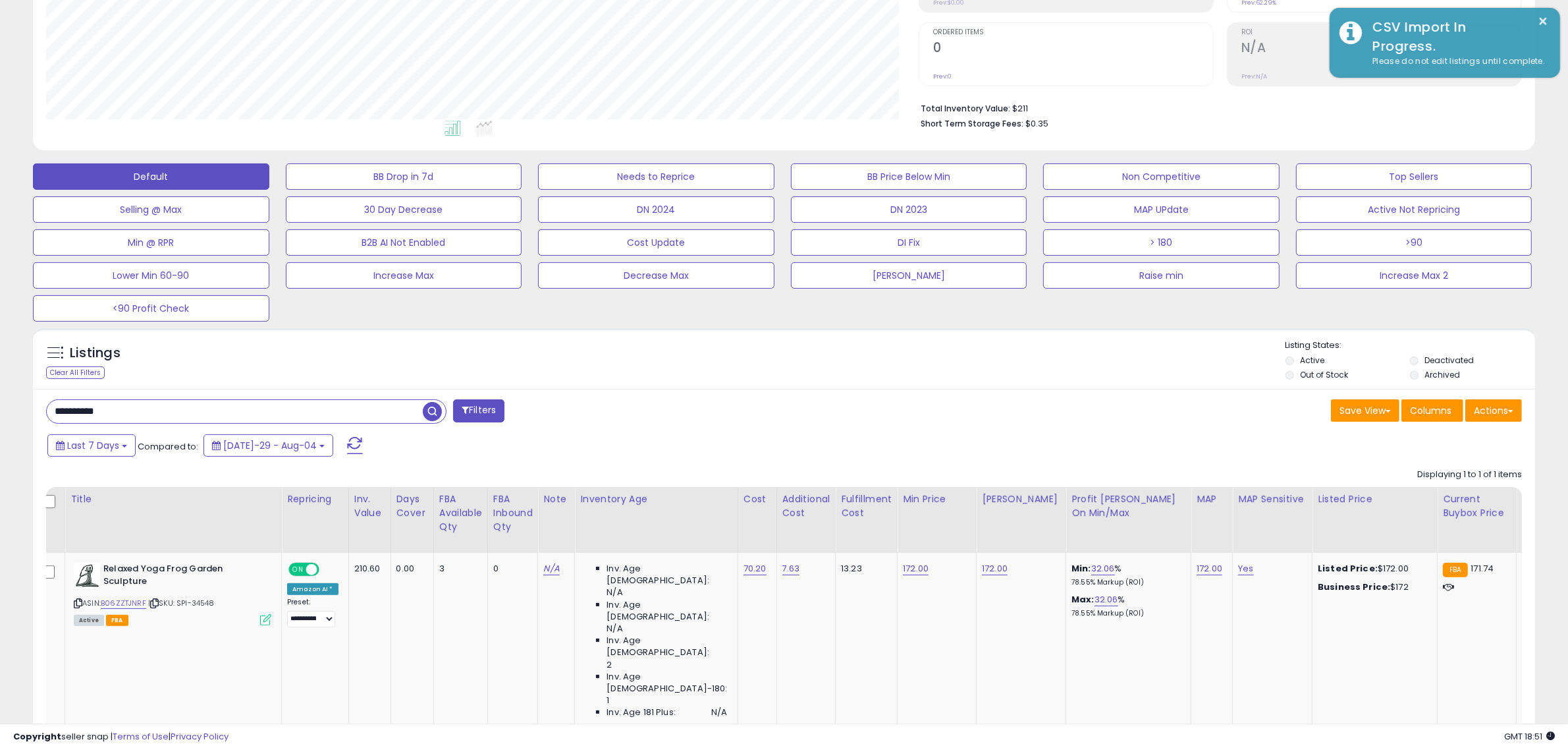
drag, startPoint x: 349, startPoint y: 415, endPoint x: 68, endPoint y: 406, distance: 281.1
click at [68, 406] on input "**********" at bounding box center [235, 411] width 376 height 23
type input "*"
click at [436, 416] on span "button" at bounding box center [432, 411] width 19 height 19
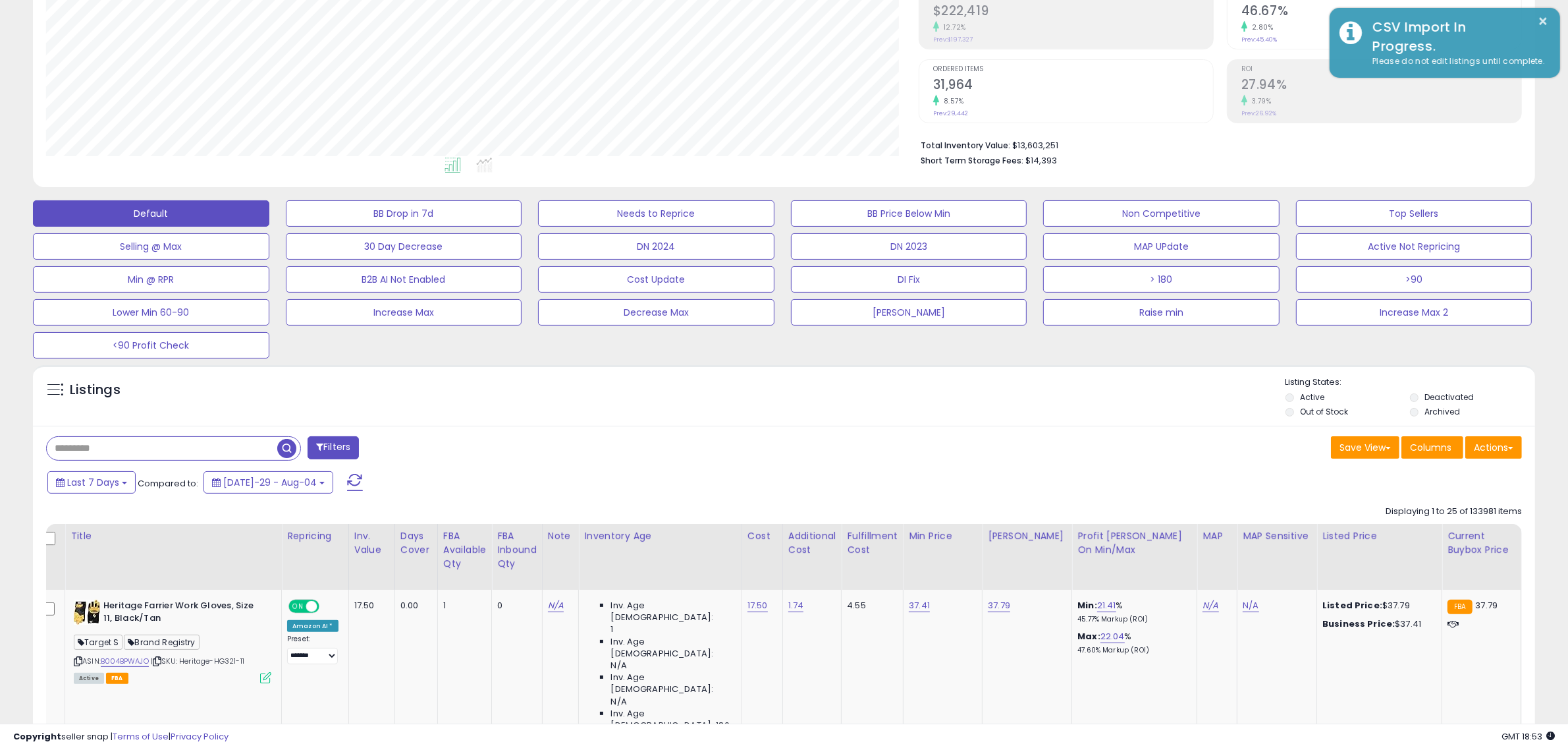
scroll to position [252, 0]
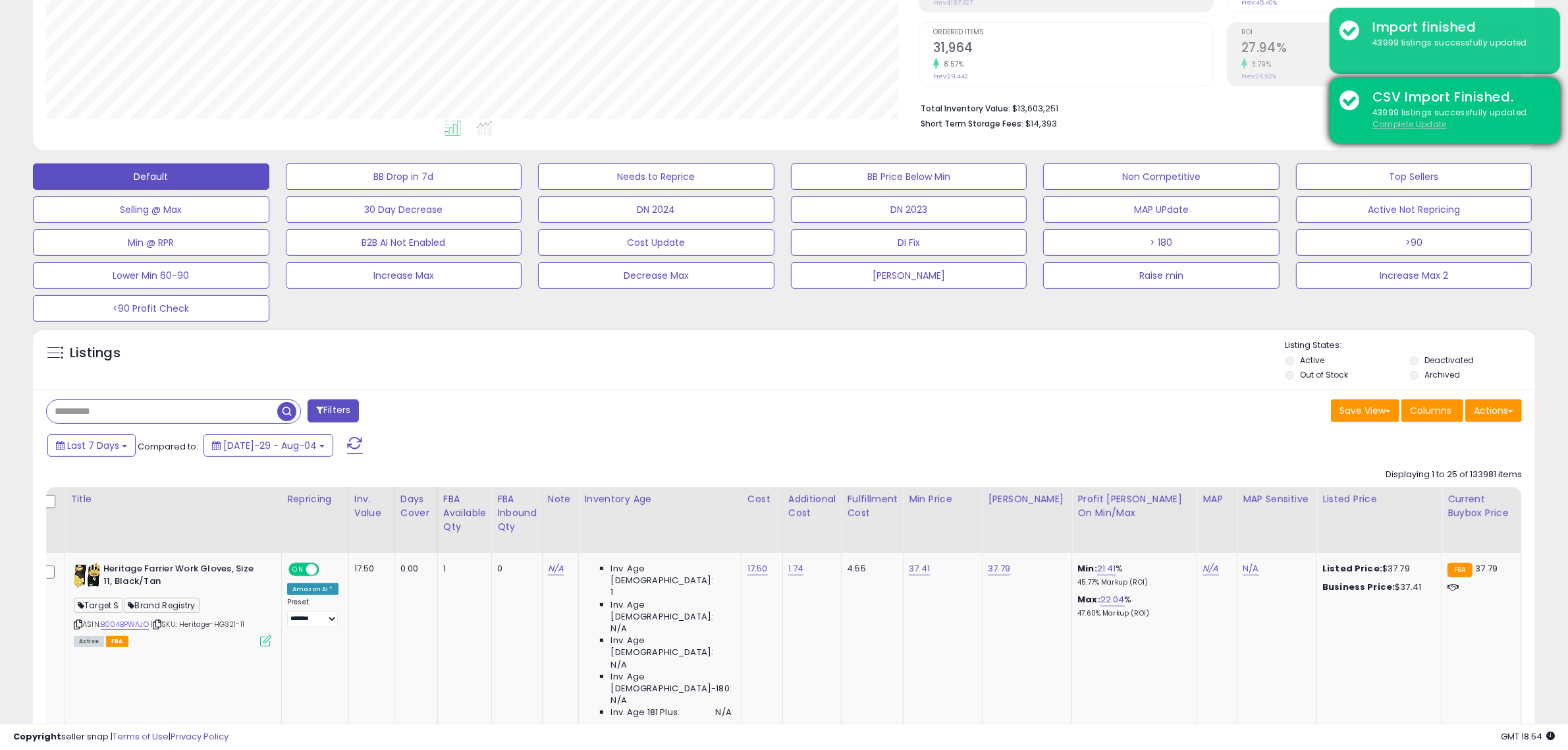
click at [1405, 123] on u "Complete Update" at bounding box center [1409, 124] width 74 height 11
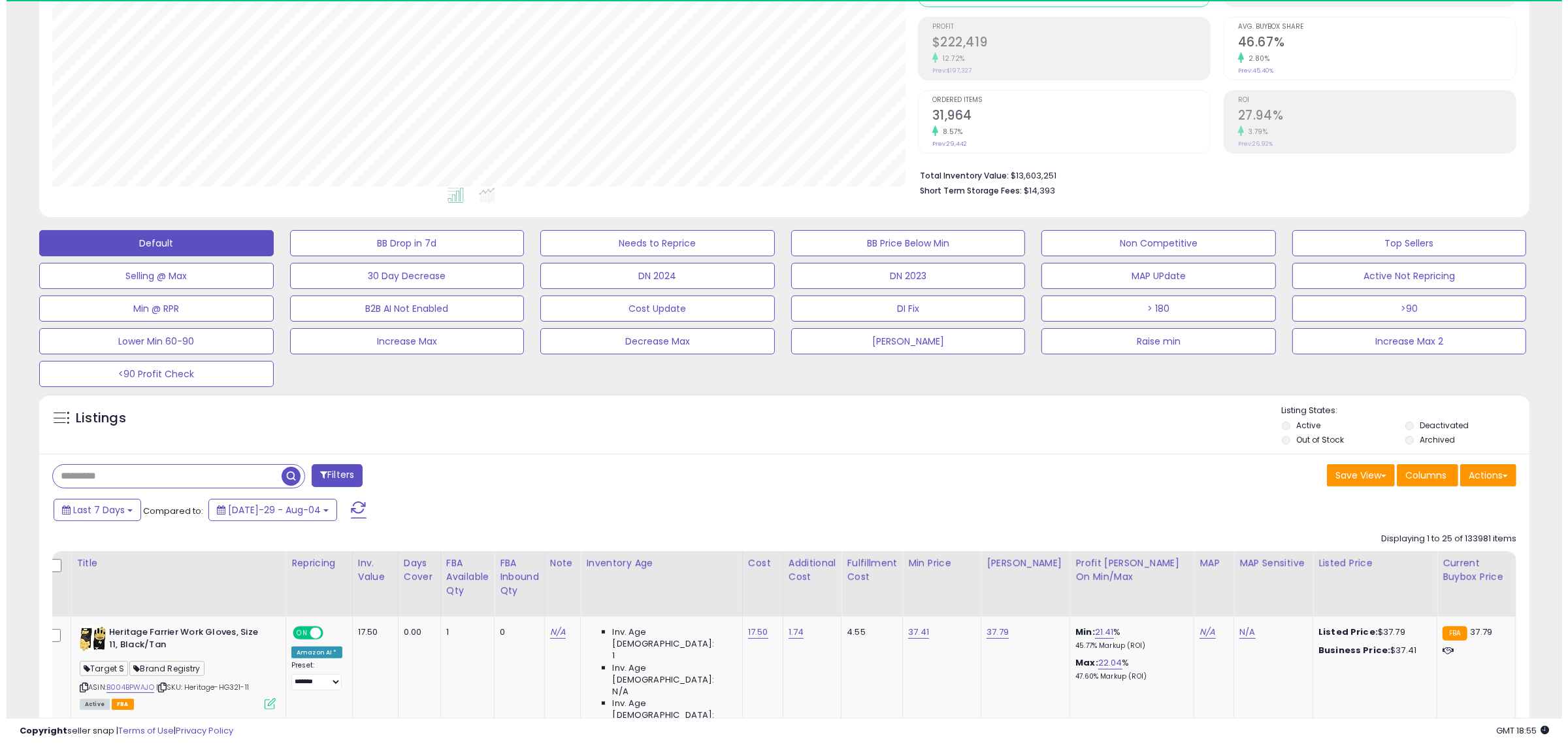
scroll to position [268, 866]
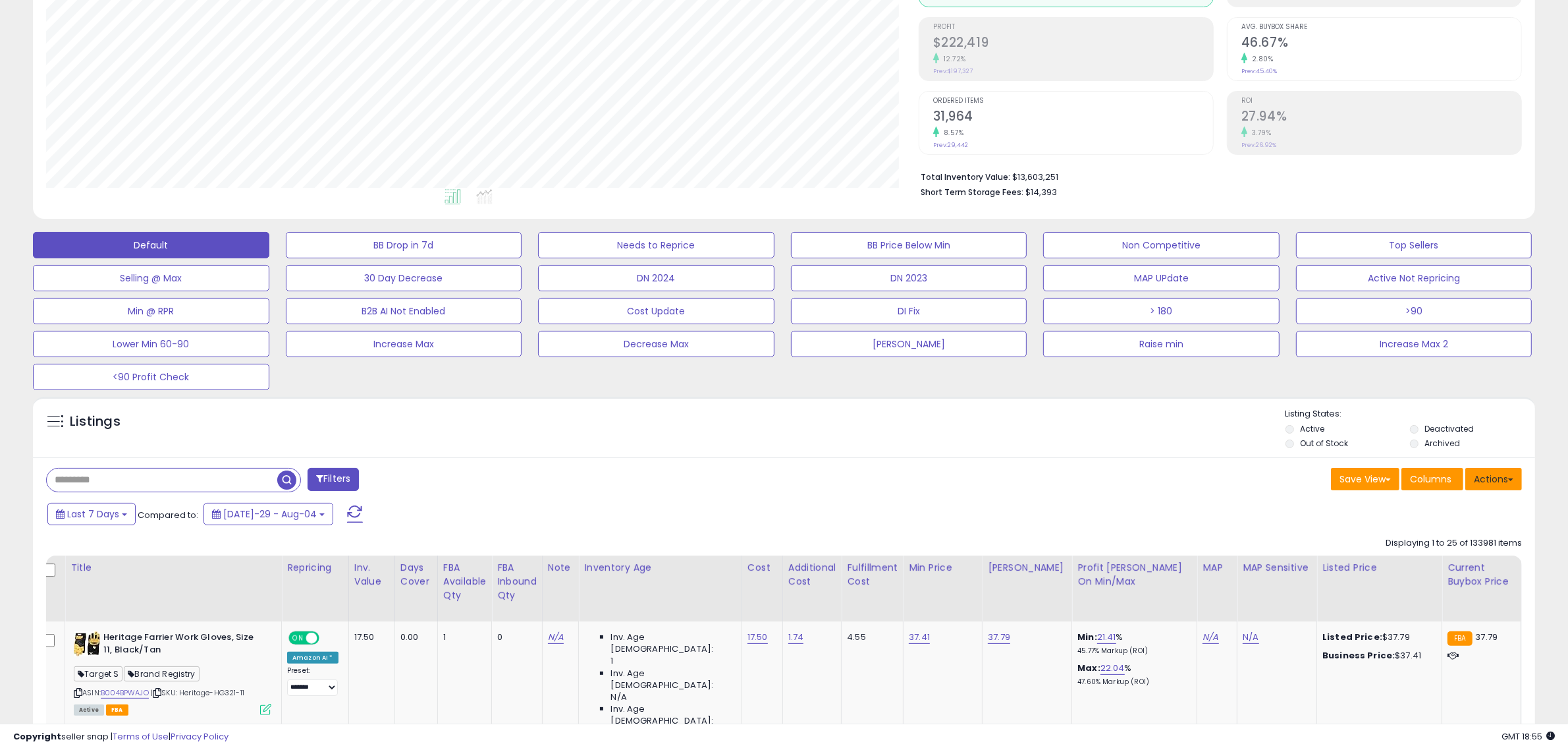
click at [1499, 480] on button "Actions" at bounding box center [1494, 479] width 57 height 23
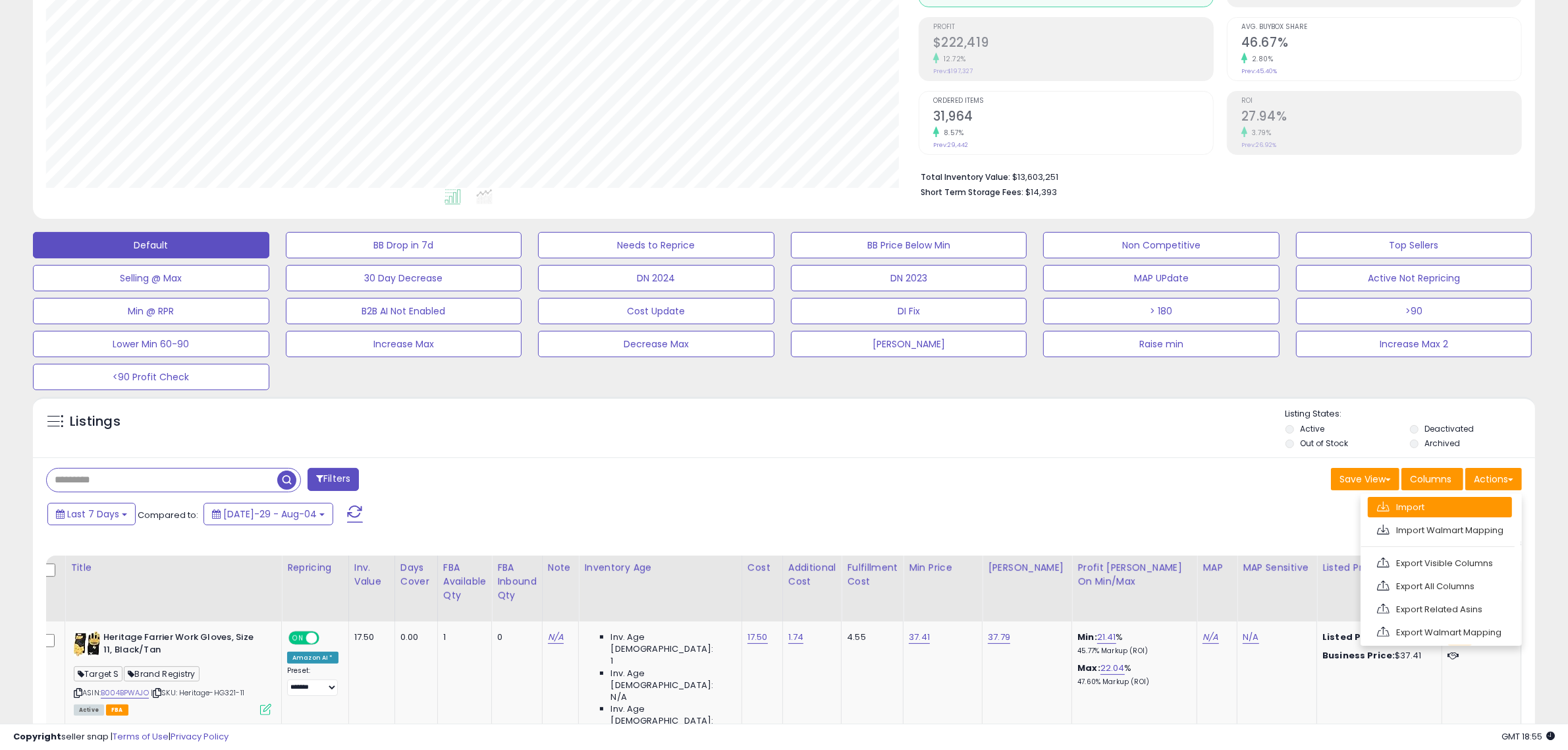
click at [1437, 505] on link "Import" at bounding box center [1440, 507] width 145 height 21
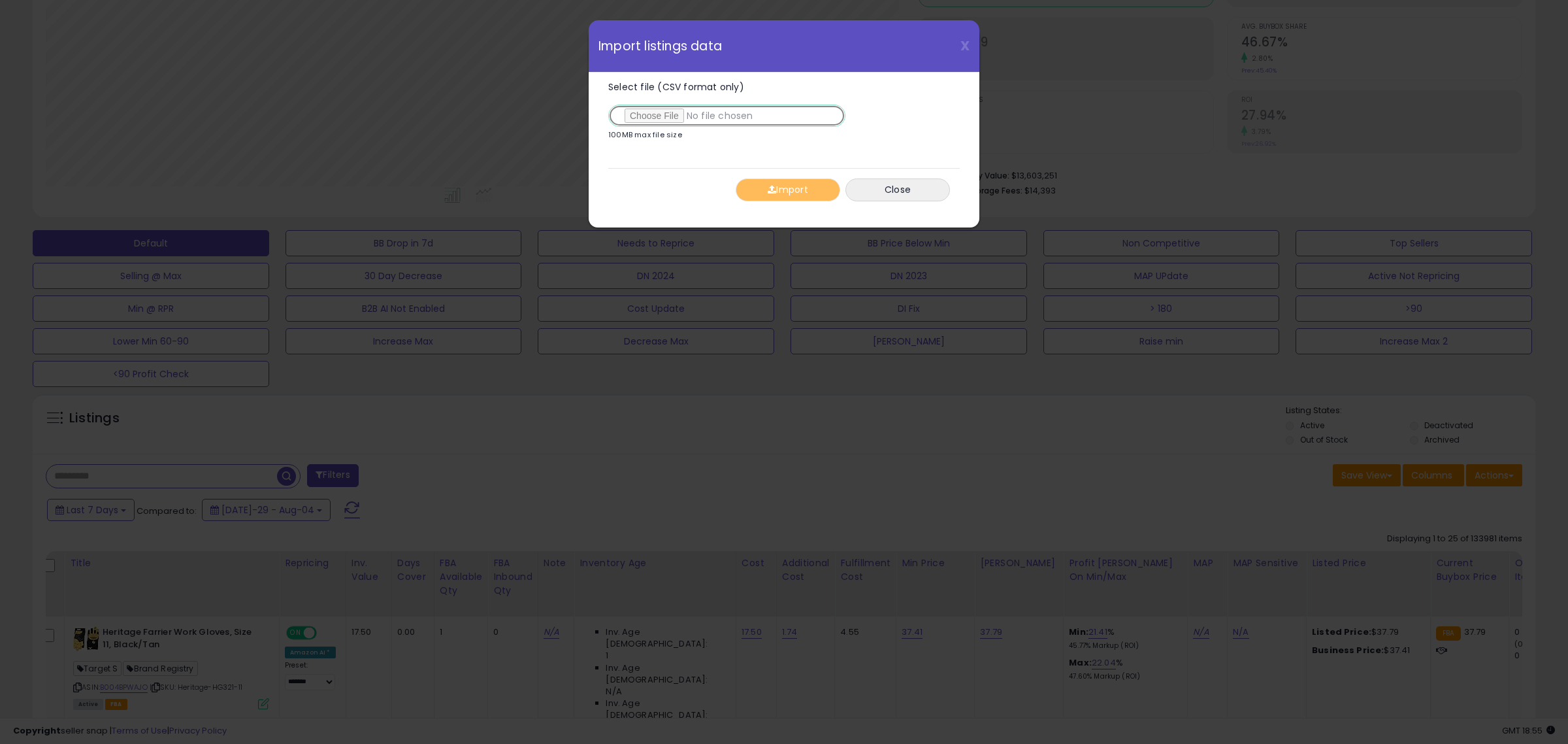
click at [665, 115] on input "Select file (CSV format only)" at bounding box center [726, 116] width 237 height 23
click at [801, 186] on button "Import" at bounding box center [788, 190] width 105 height 23
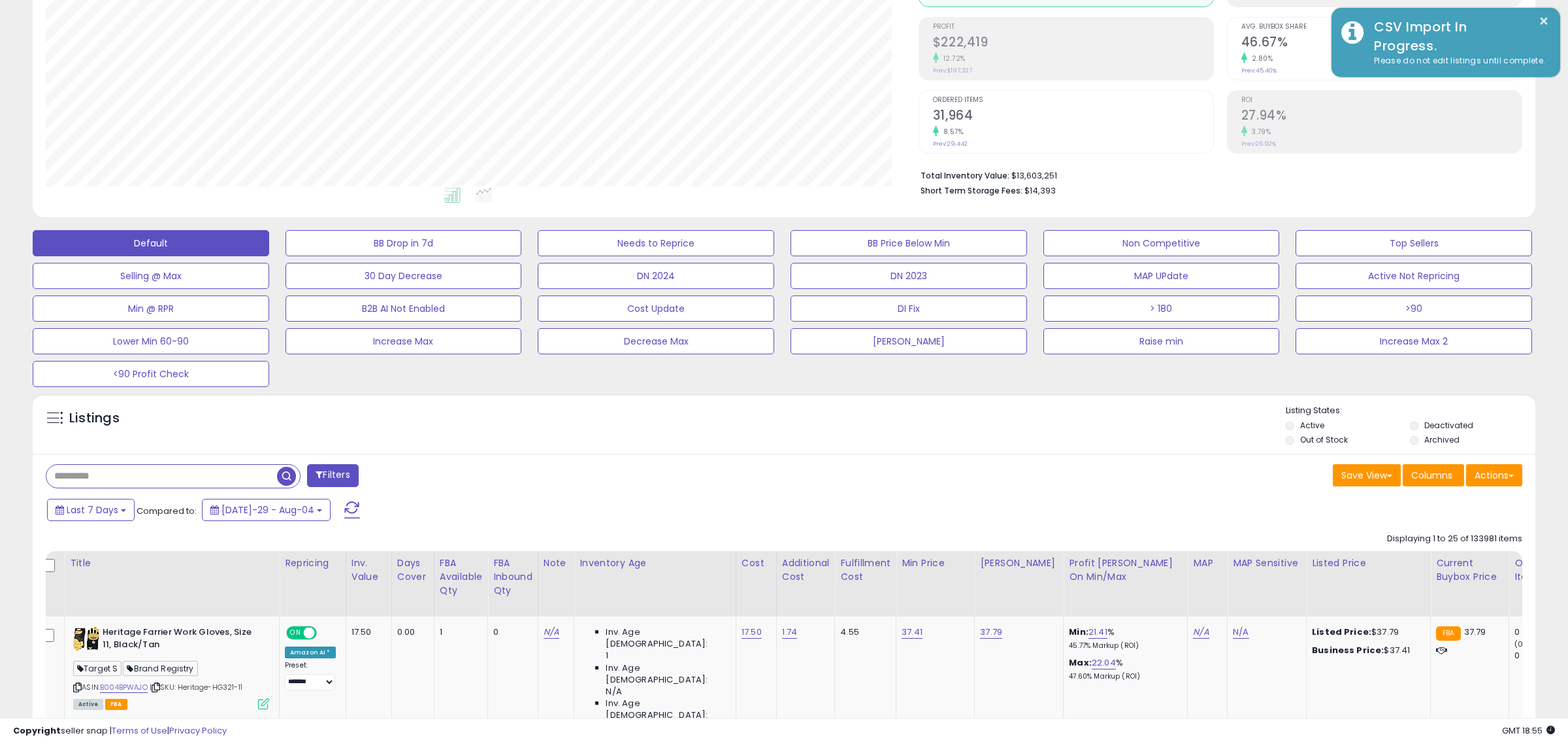
scroll to position [653348, 652388]
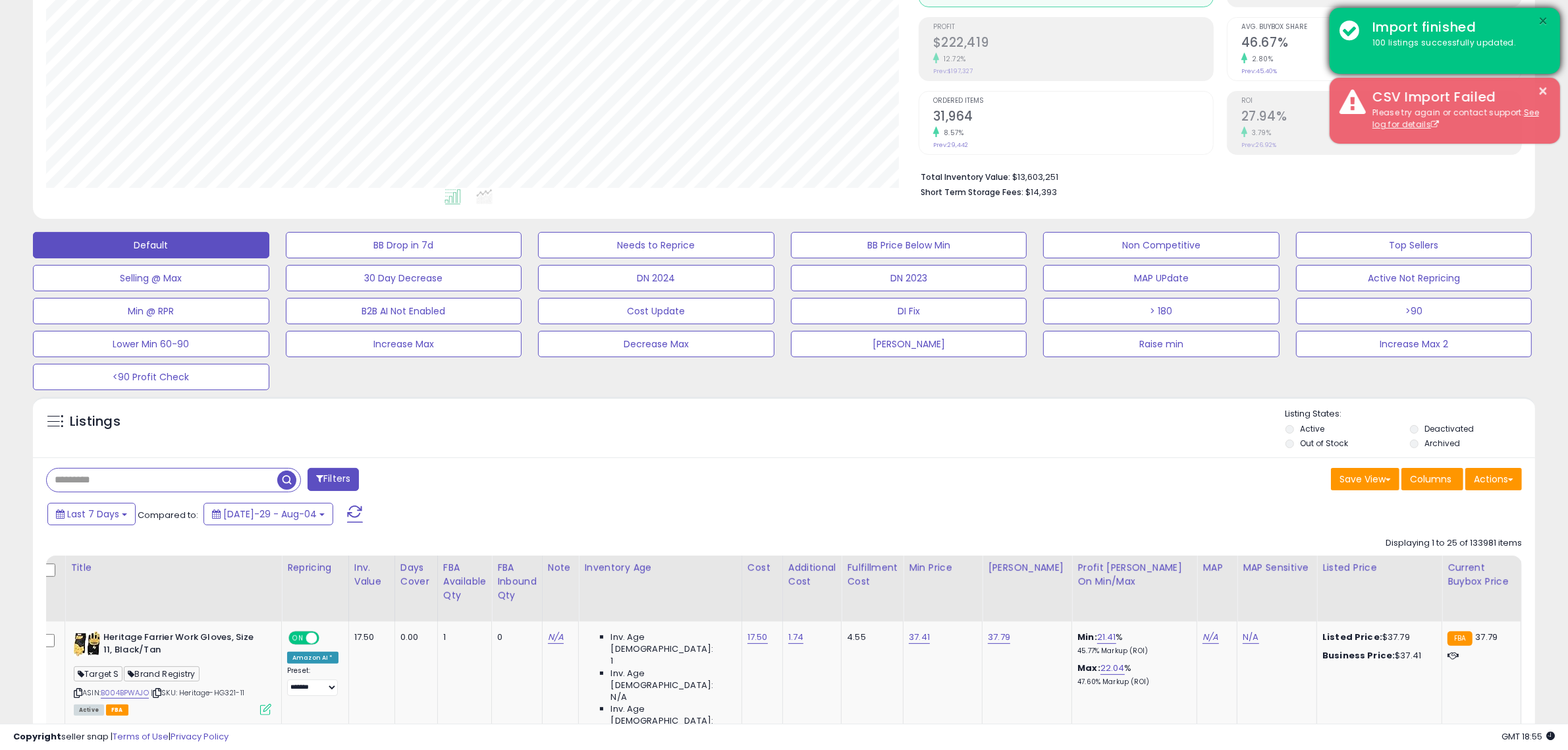
click at [1545, 16] on button "×" at bounding box center [1543, 21] width 11 height 16
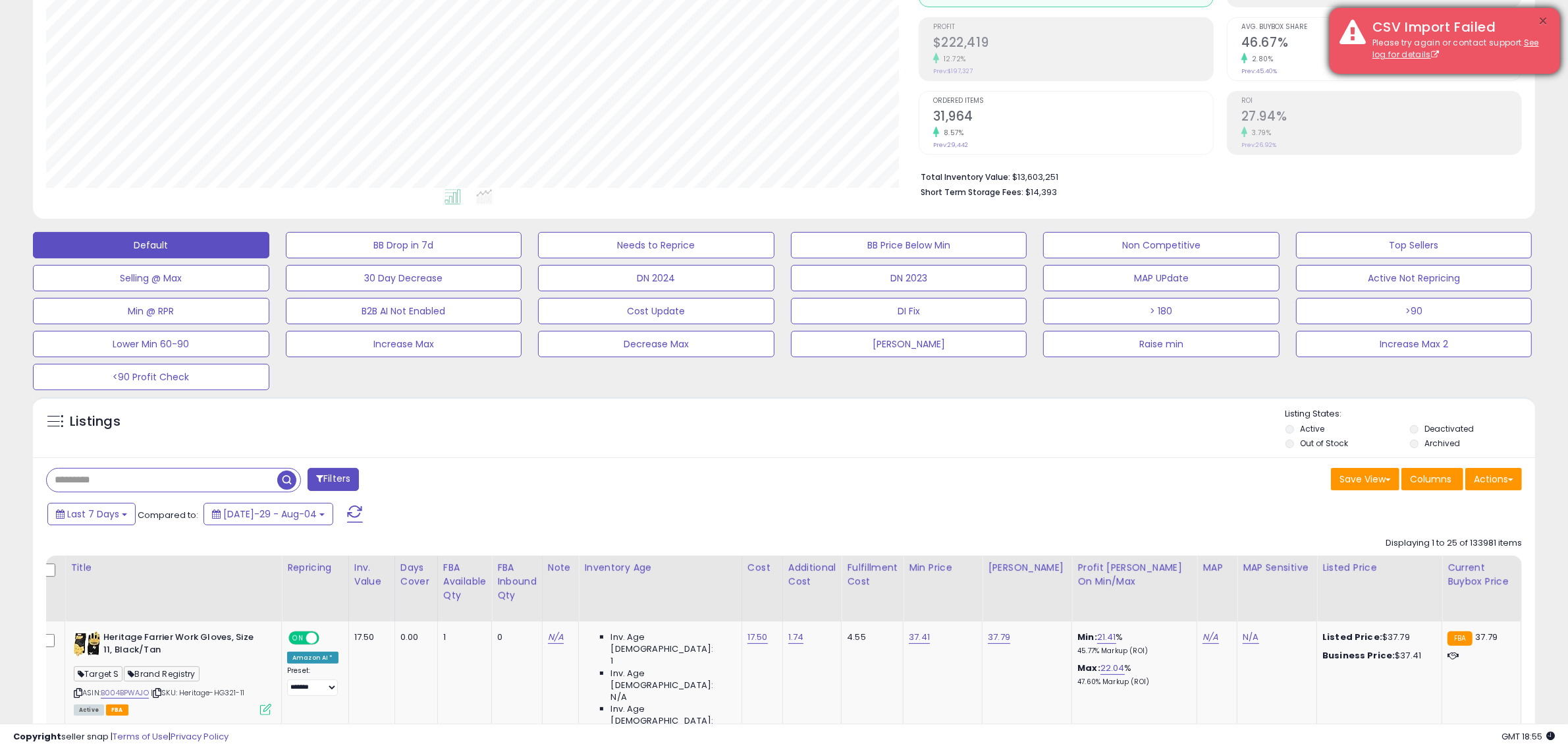
click at [1545, 21] on button "×" at bounding box center [1543, 21] width 11 height 16
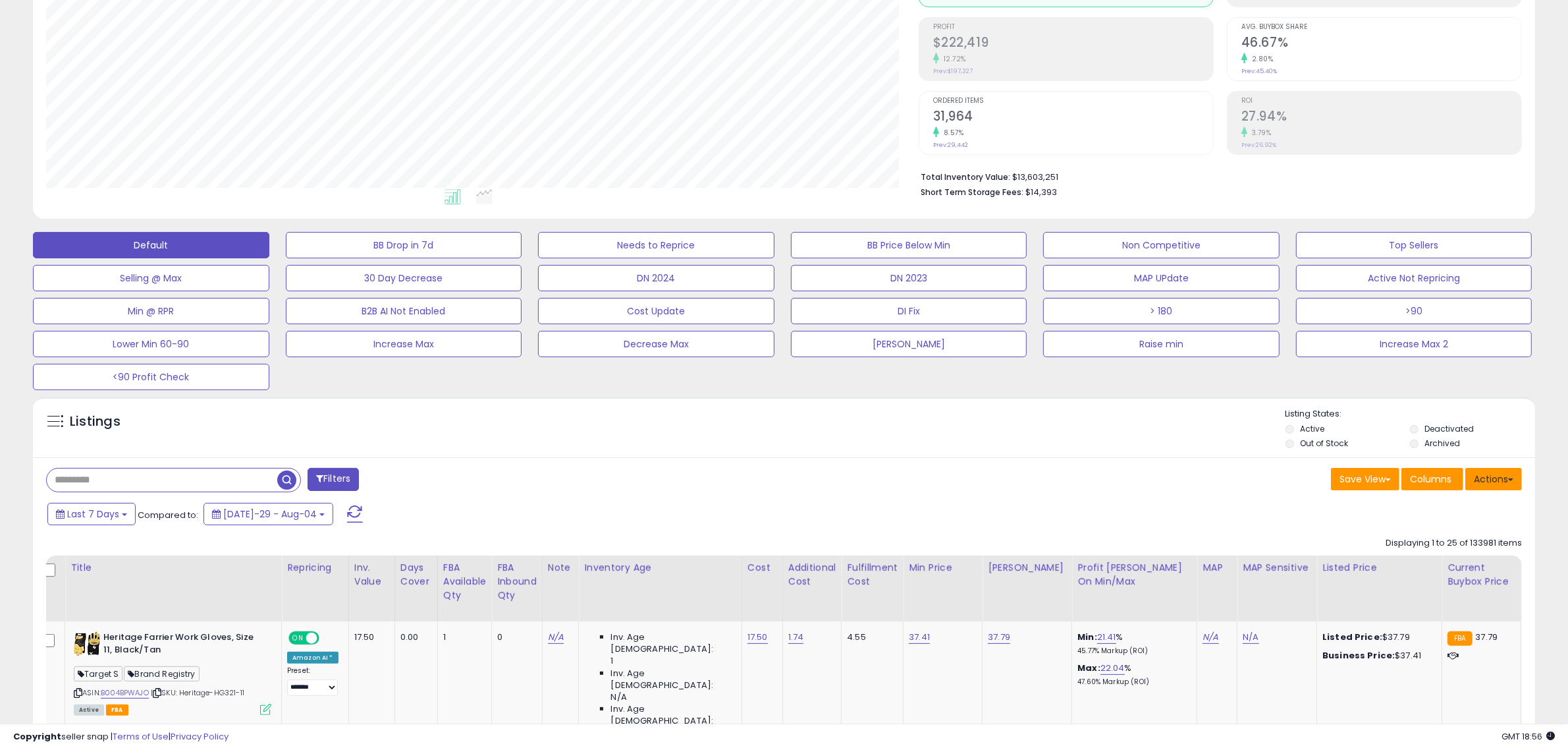
click at [1496, 476] on button "Actions" at bounding box center [1494, 479] width 57 height 23
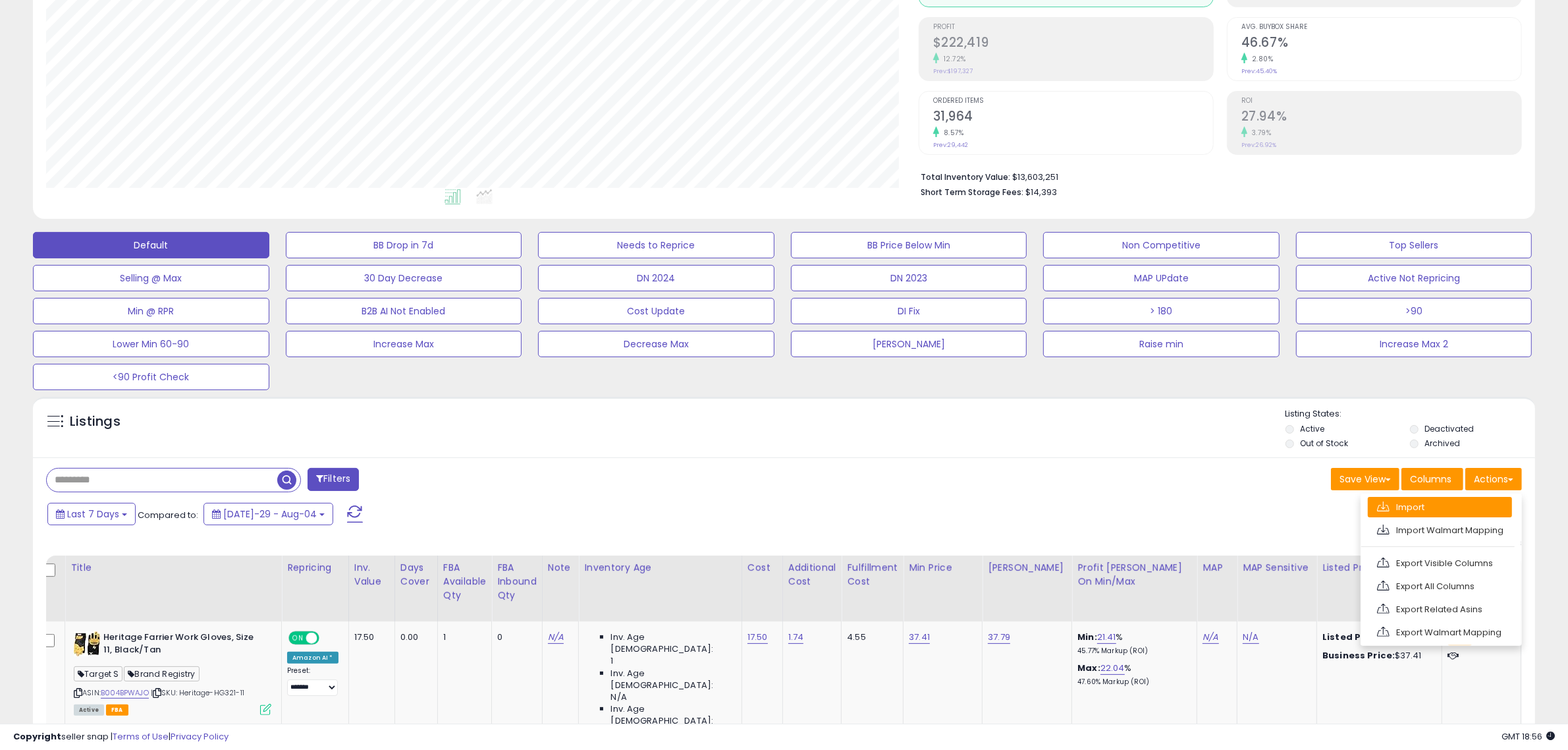
click at [1452, 508] on link "Import" at bounding box center [1440, 507] width 145 height 21
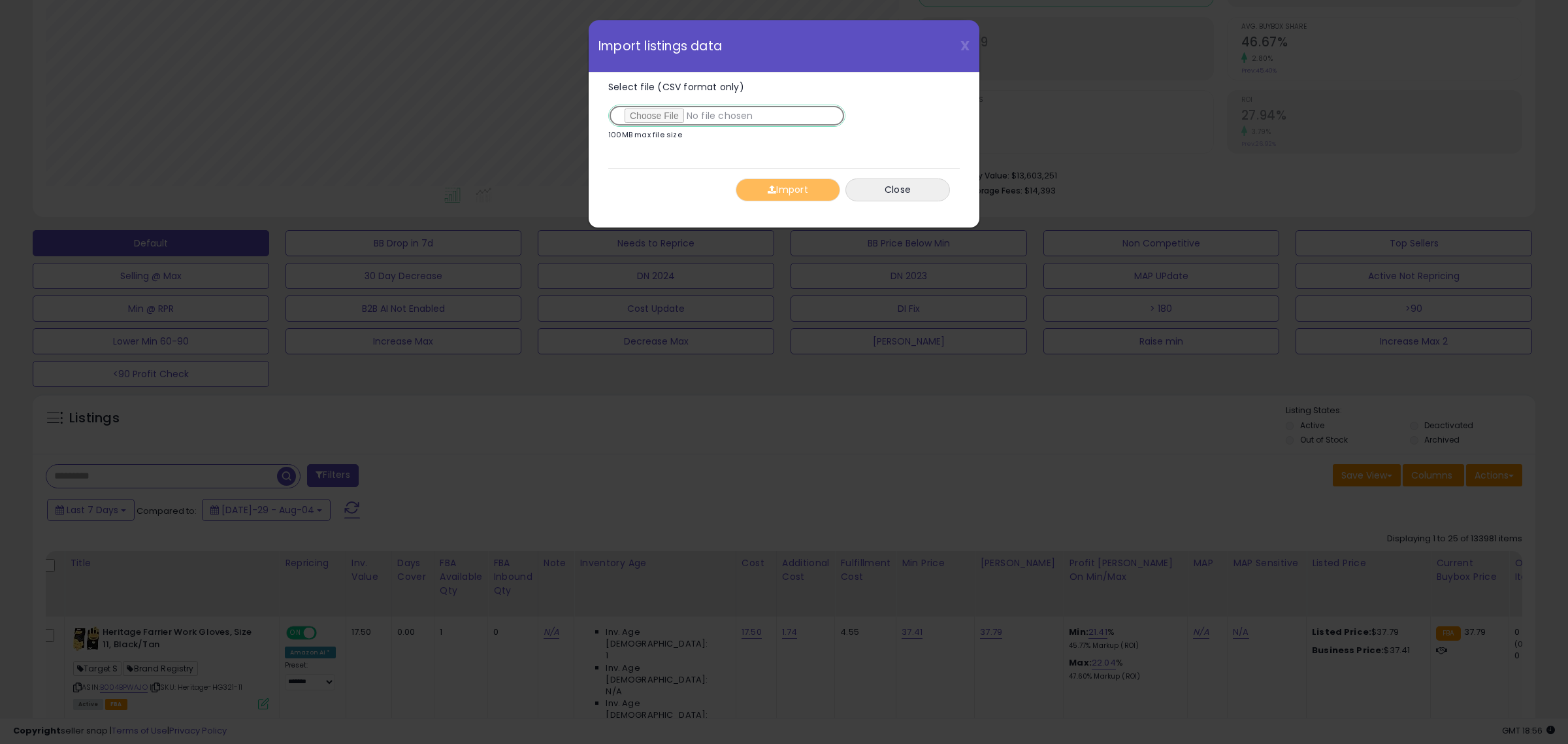
click at [668, 118] on input "Select file (CSV format only)" at bounding box center [726, 116] width 237 height 23
type input "**********"
click at [810, 191] on button "Import" at bounding box center [788, 190] width 105 height 23
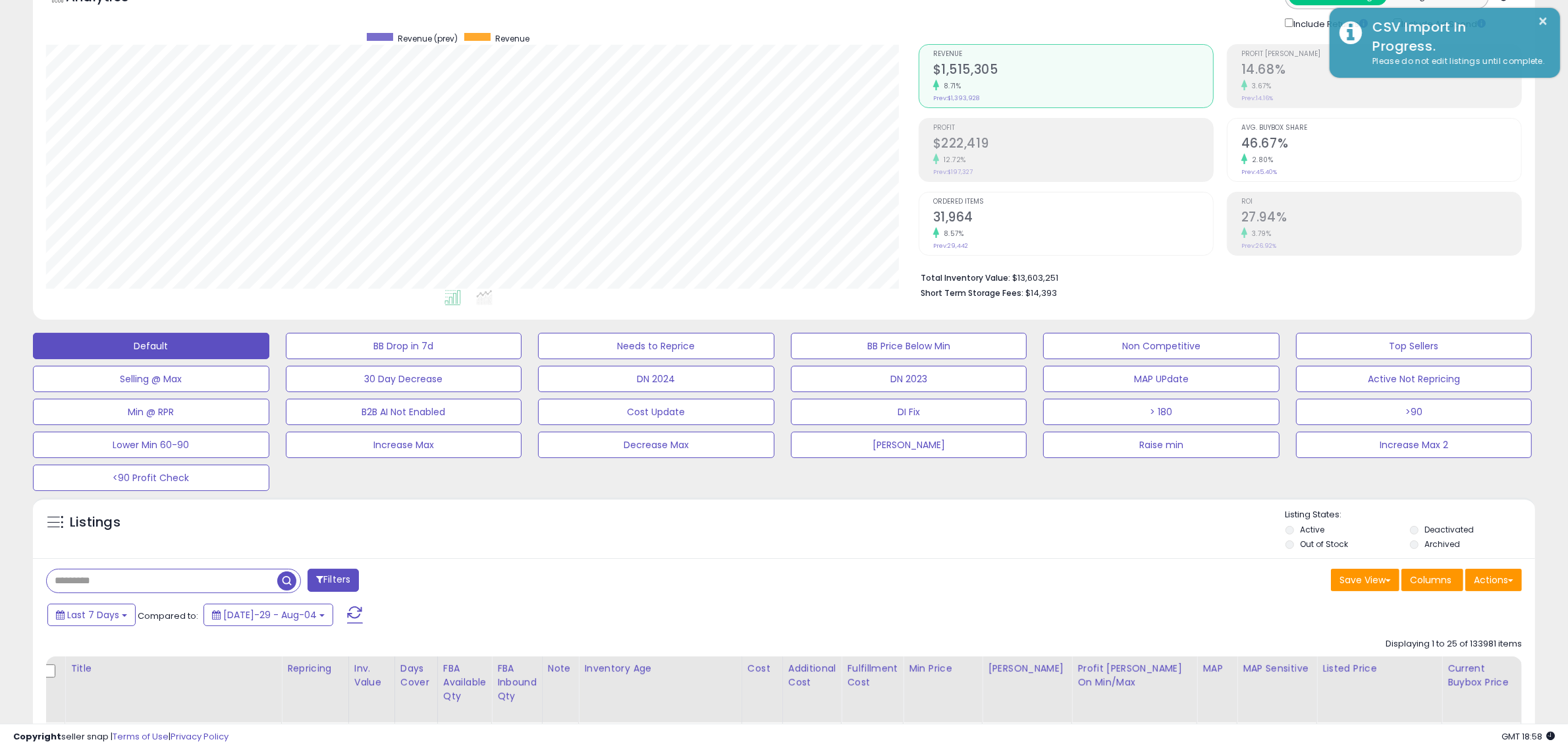
scroll to position [0, 0]
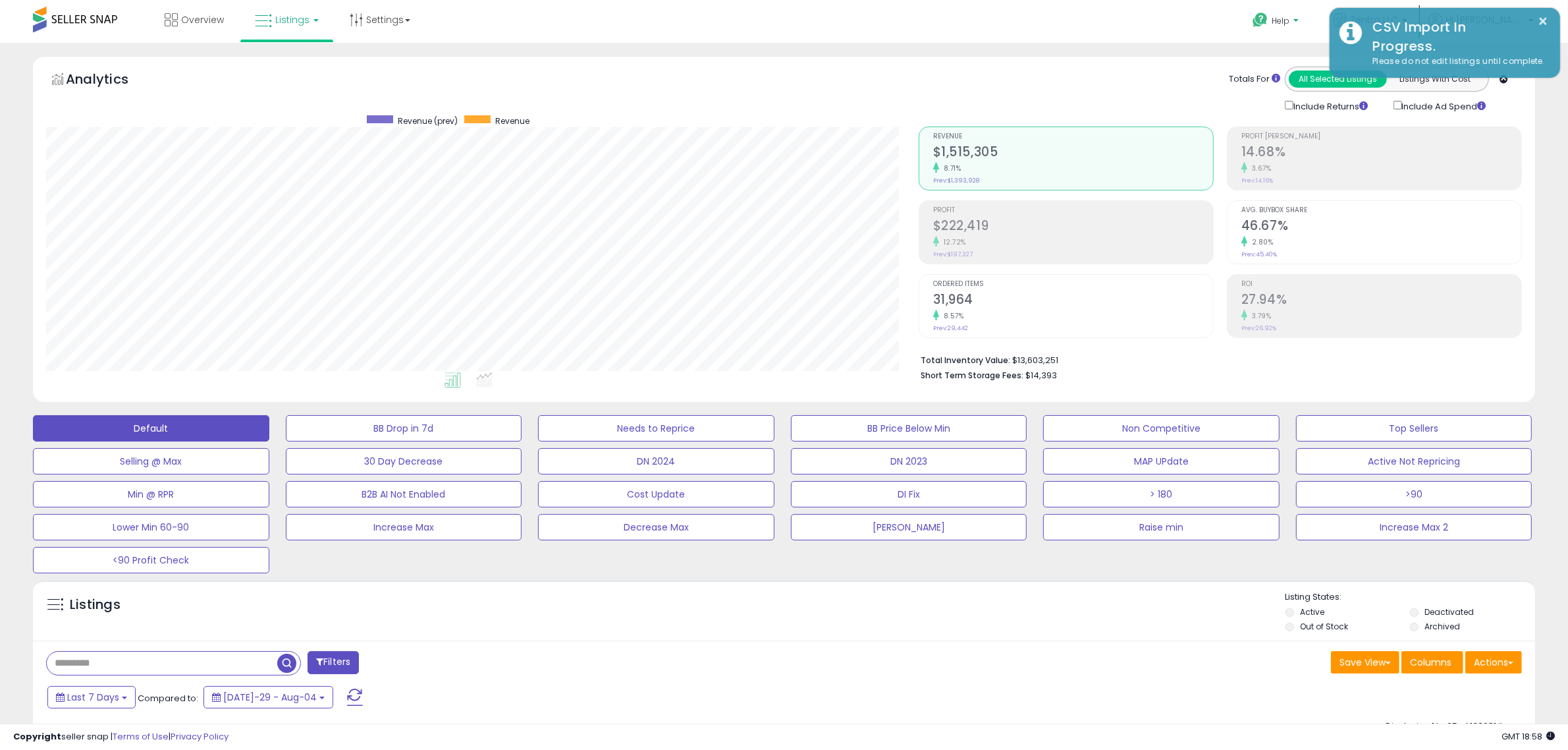
click at [1290, 21] on span "Help" at bounding box center [1280, 21] width 18 height 11
click at [1290, 66] on link "Contact Support" at bounding box center [1290, 70] width 71 height 13
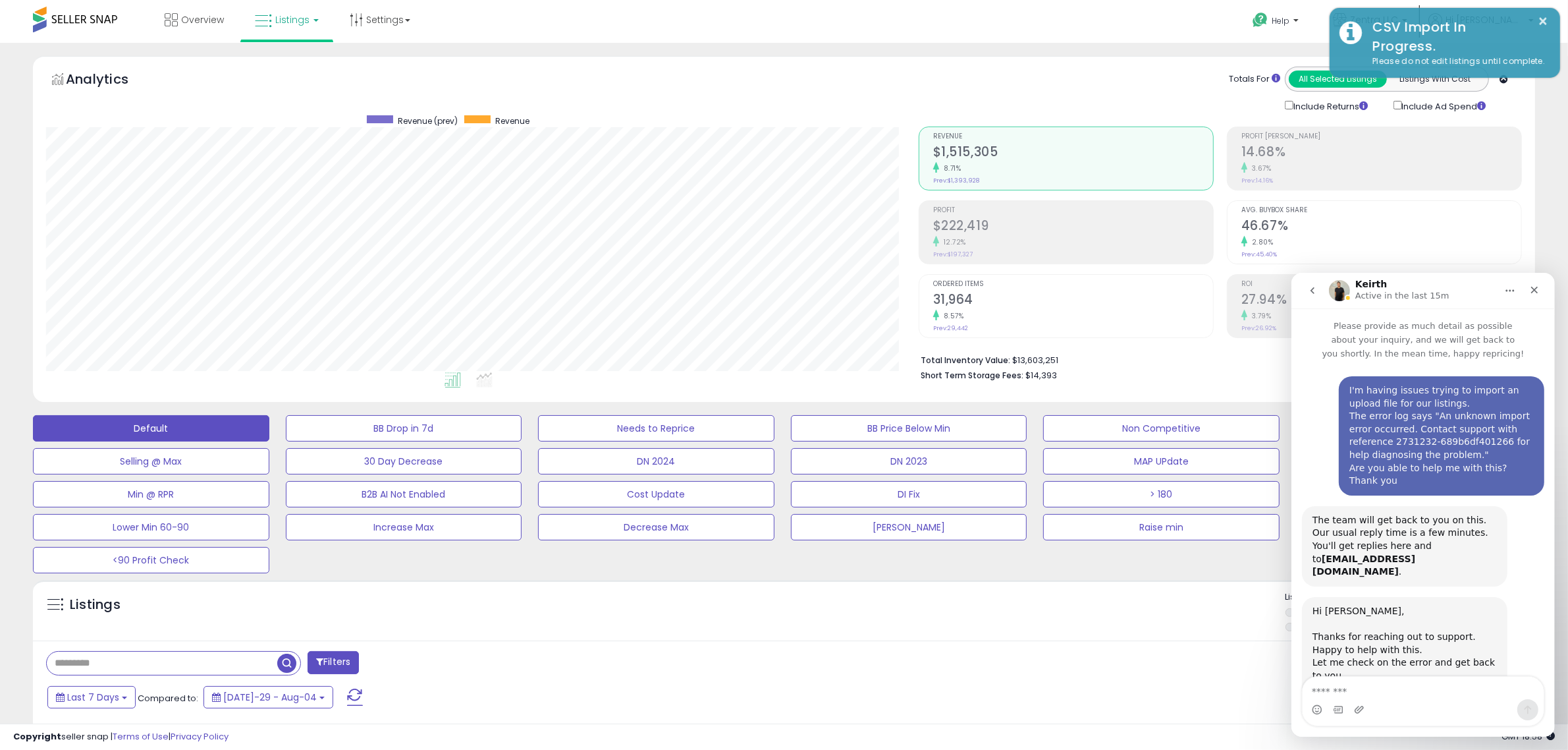
scroll to position [54, 0]
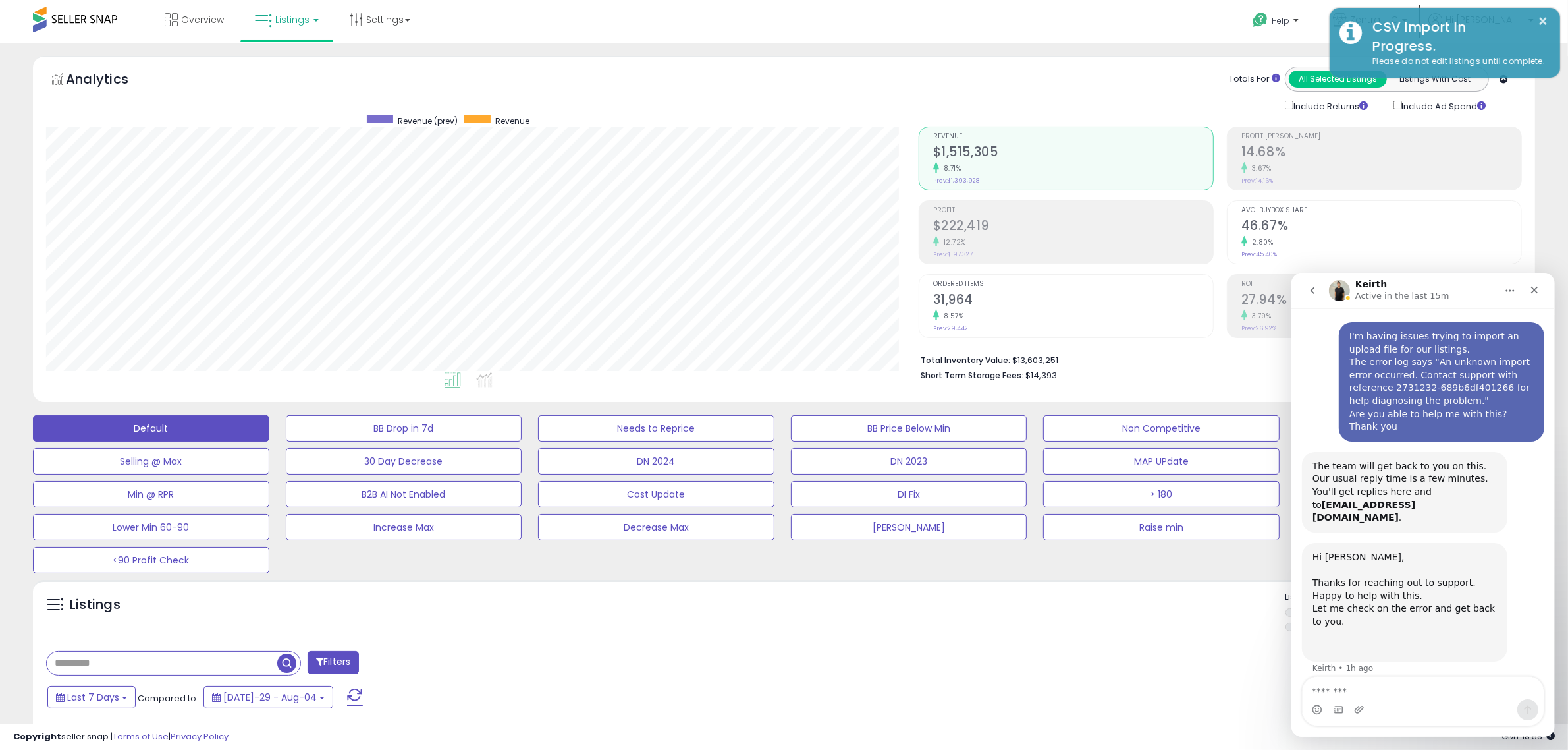
click at [1406, 688] on textarea "Message…" at bounding box center [1423, 688] width 241 height 23
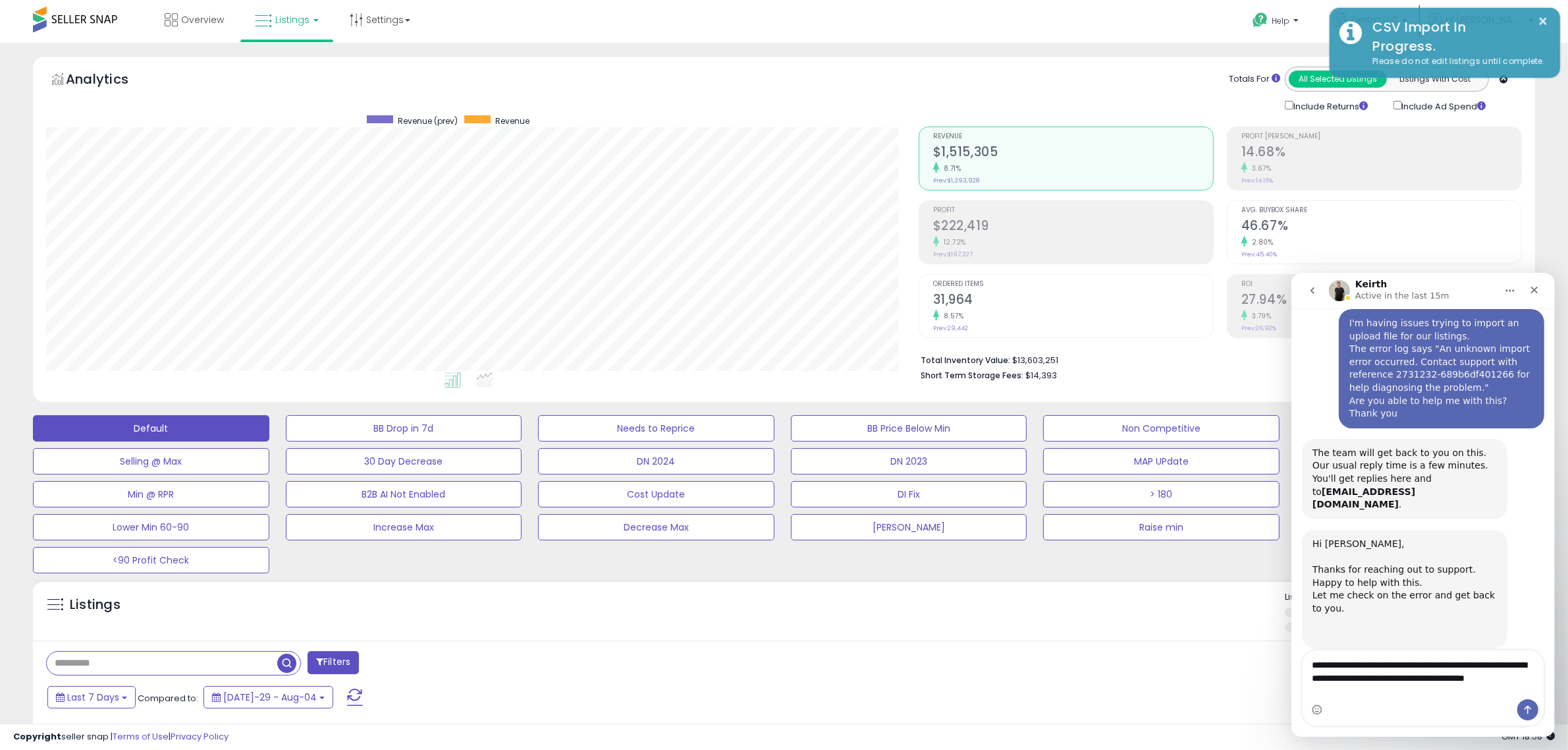
scroll to position [80, 0]
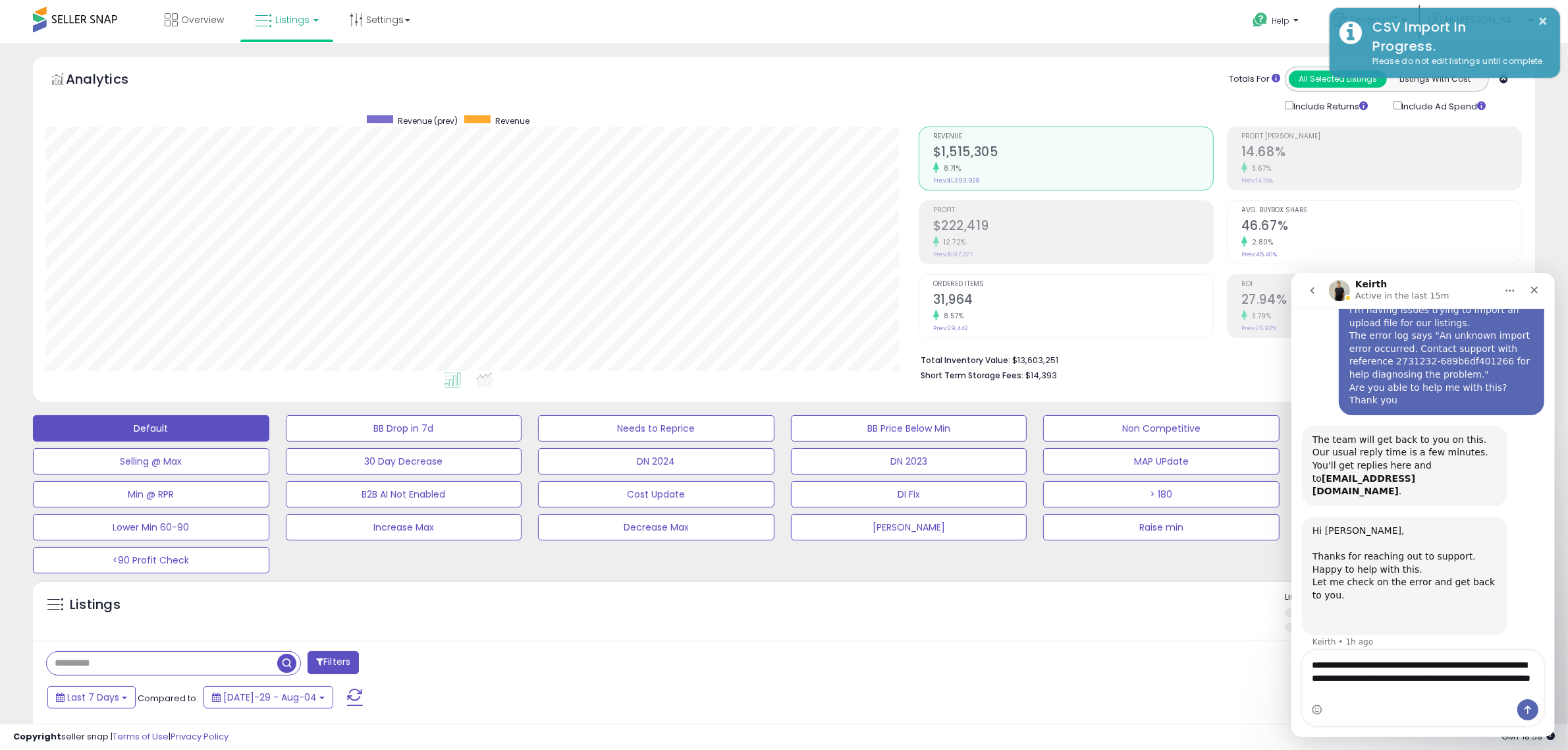
type textarea "**********"
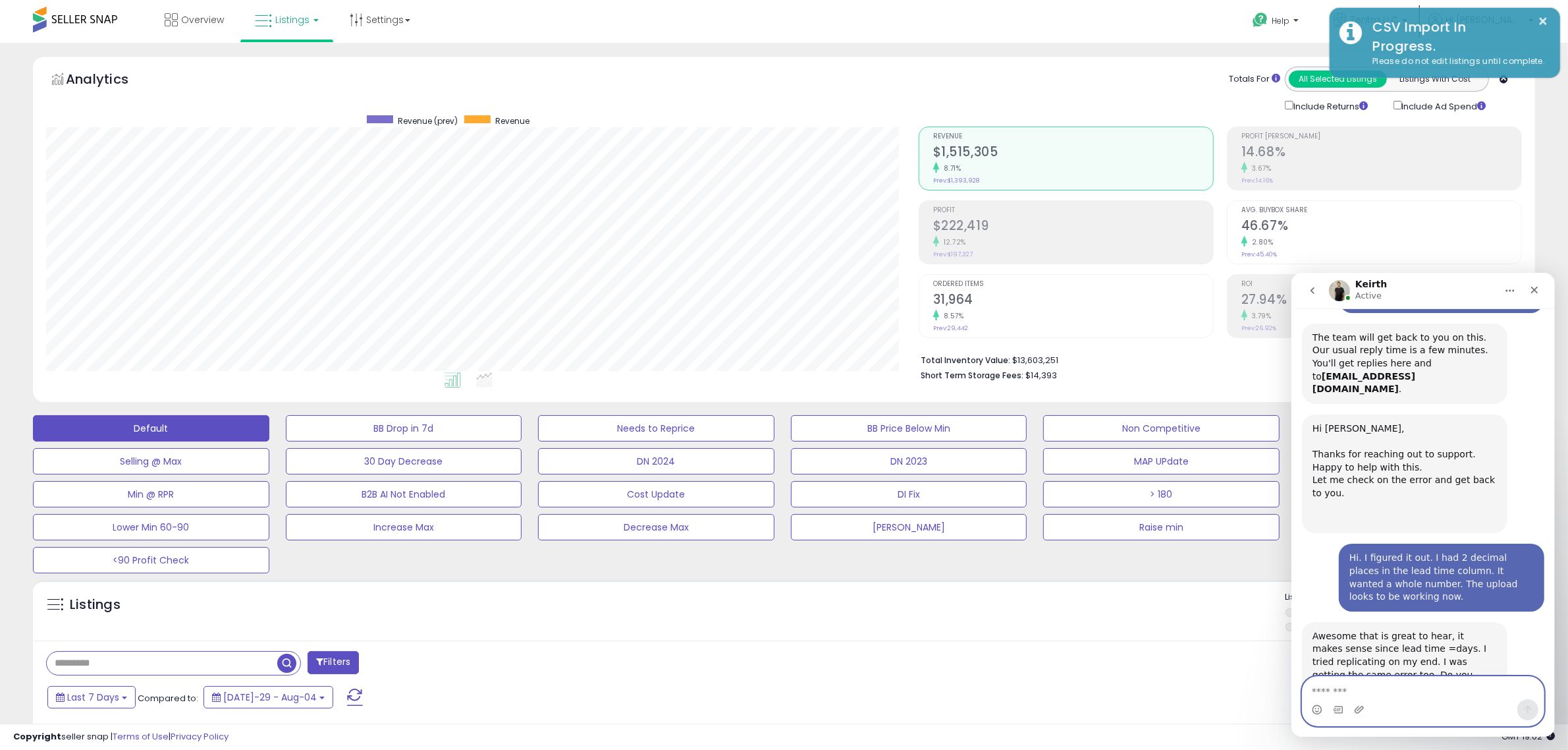
scroll to position [223, 0]
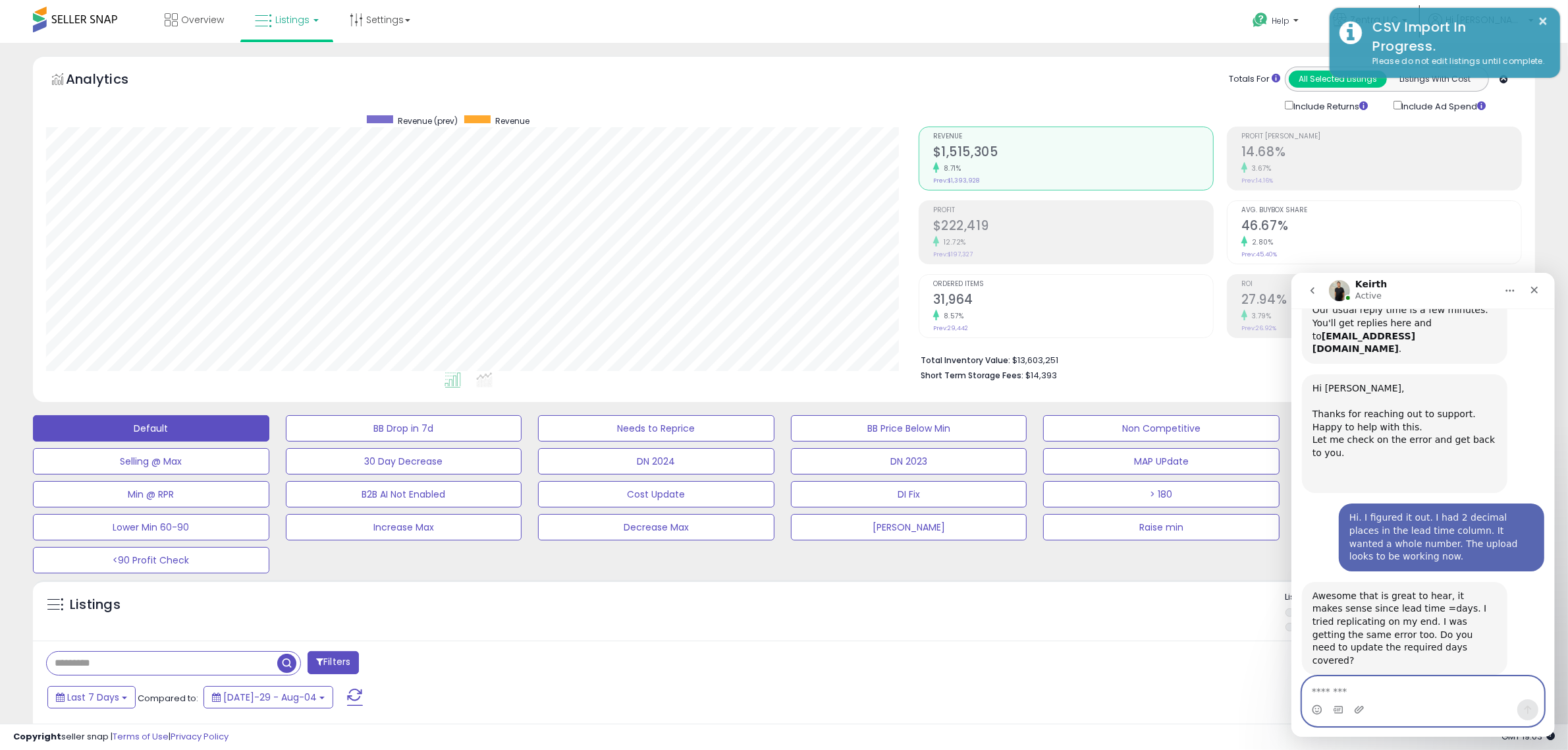
drag, startPoint x: 1355, startPoint y: 688, endPoint x: 1353, endPoint y: 681, distance: 7.3
click at [1355, 688] on textarea "Message…" at bounding box center [1423, 688] width 241 height 23
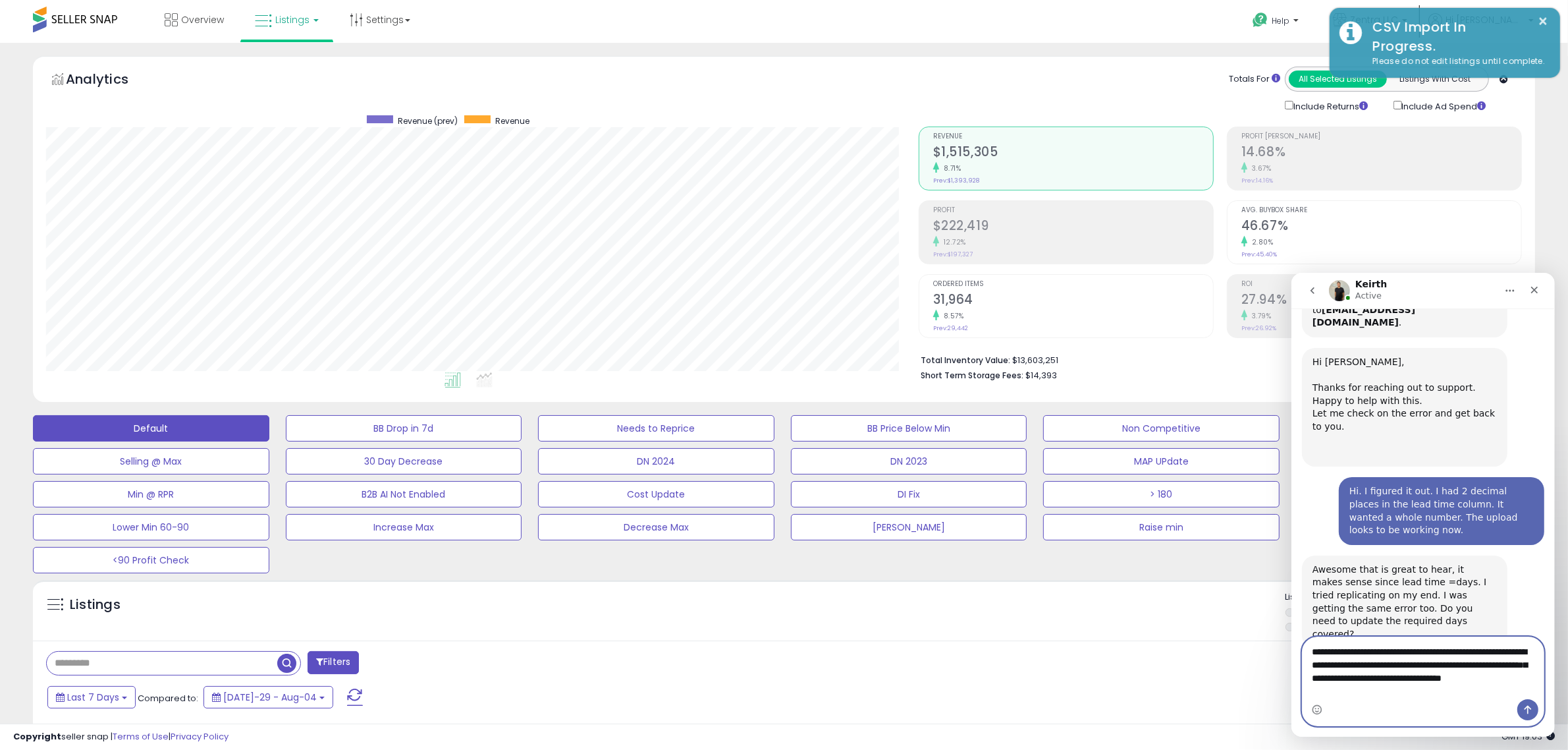
scroll to position [262, 0]
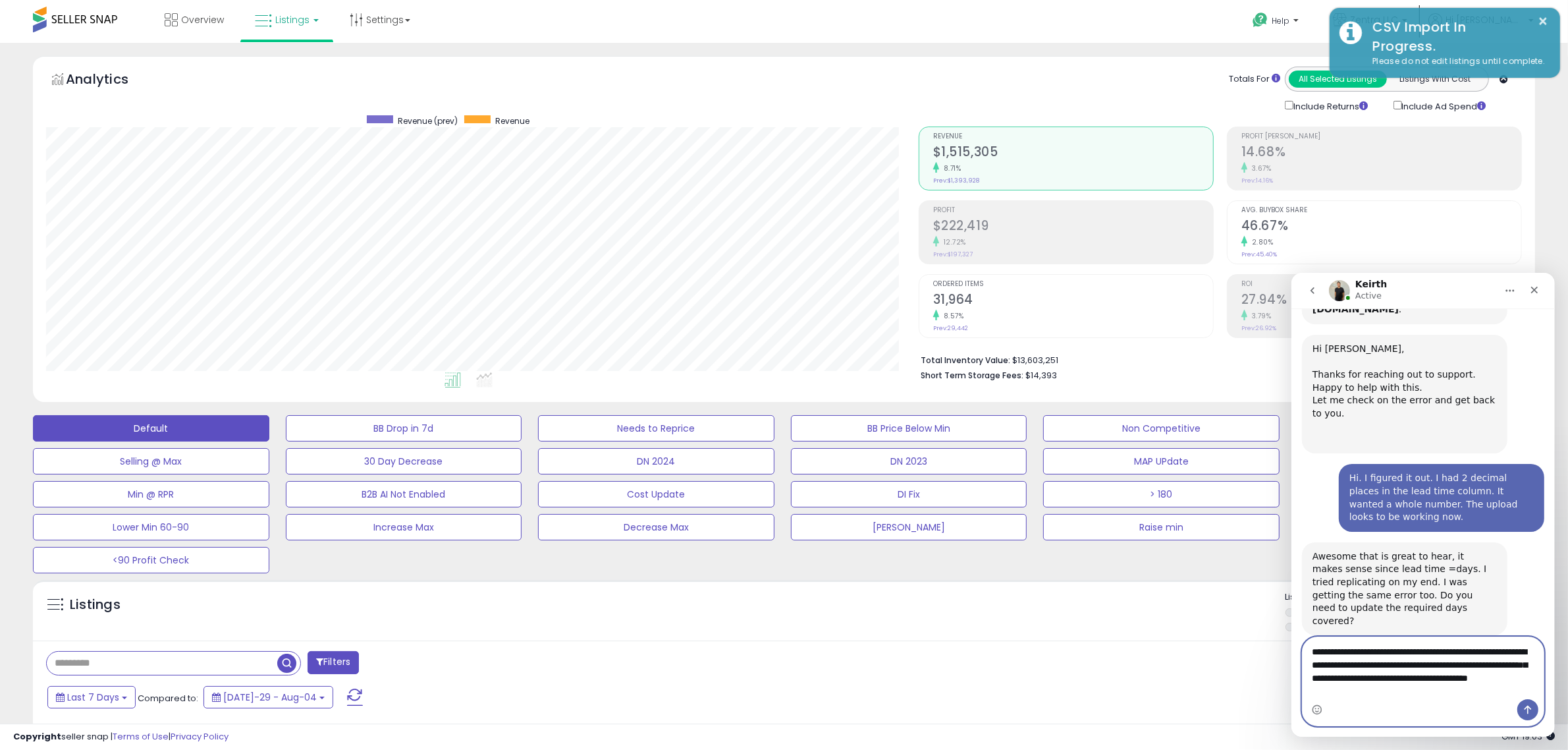
type textarea "**********"
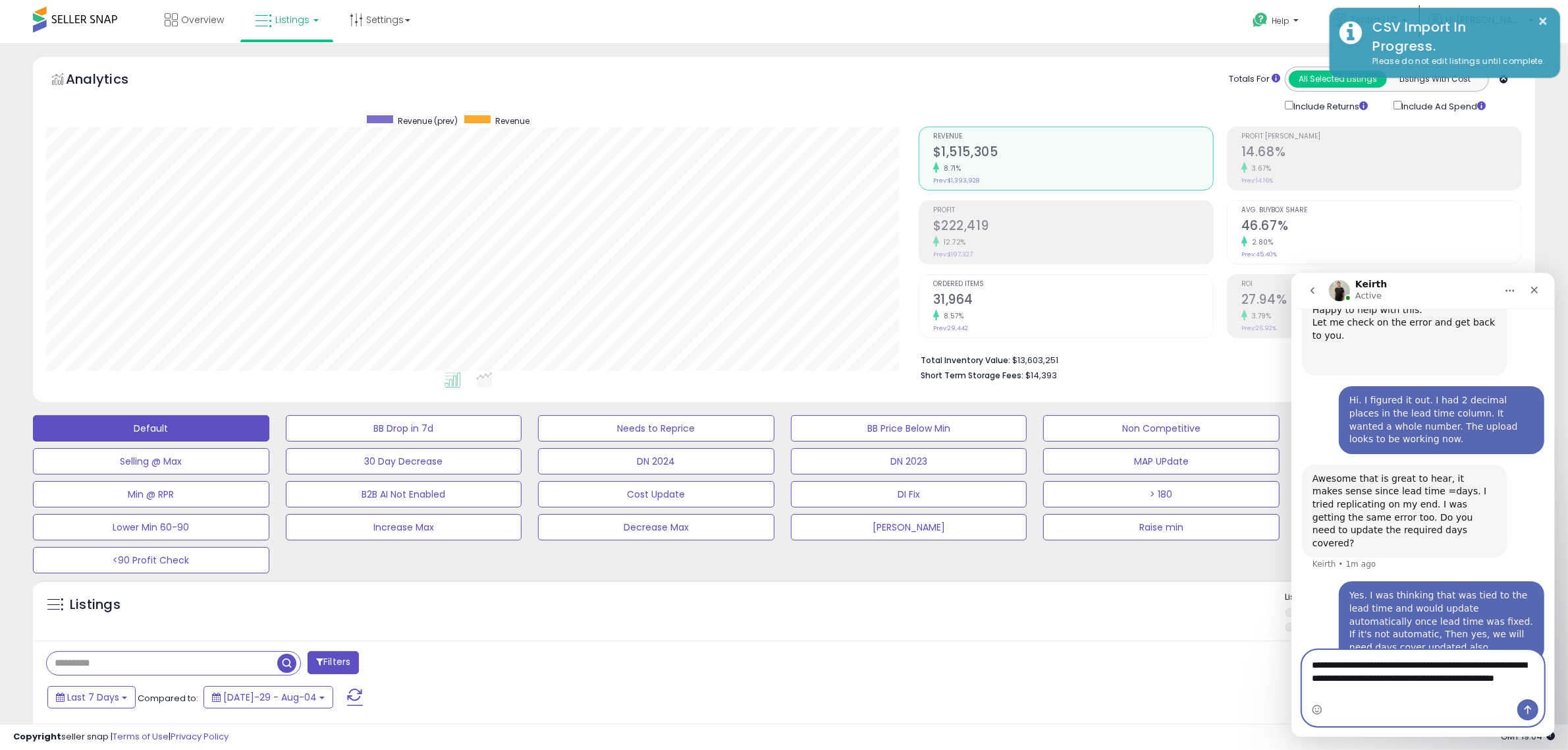
scroll to position [391, 0]
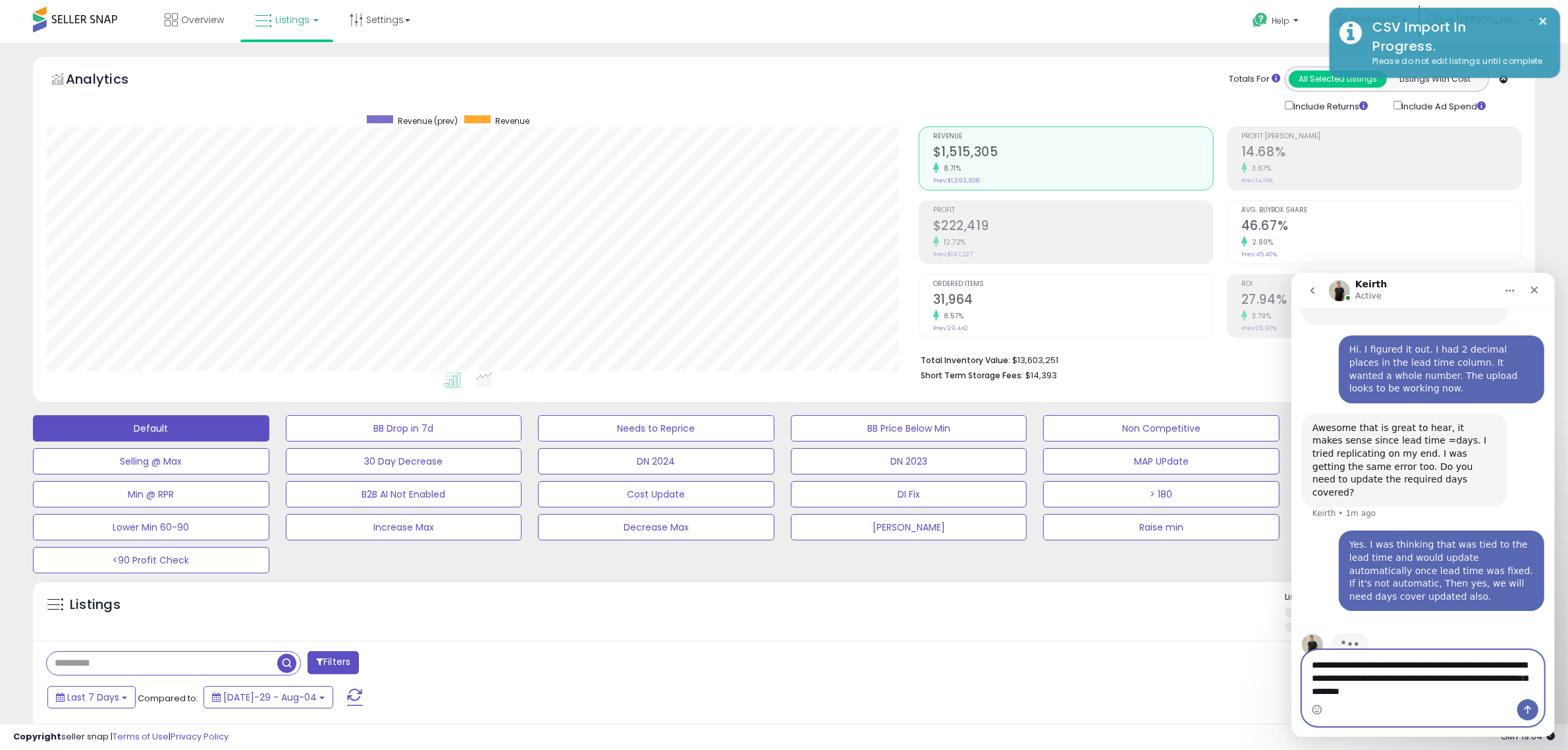
type textarea "**********"
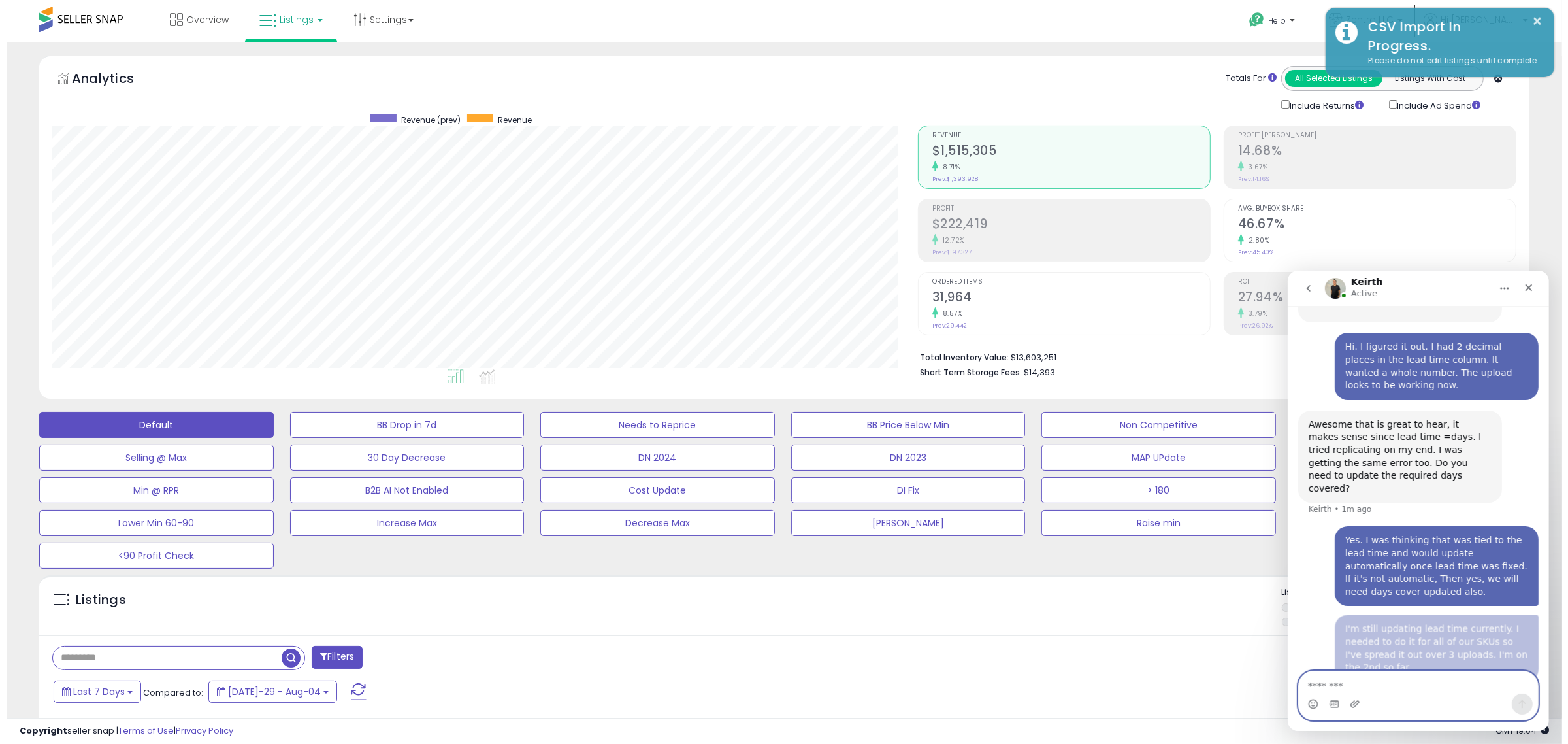
scroll to position [430, 0]
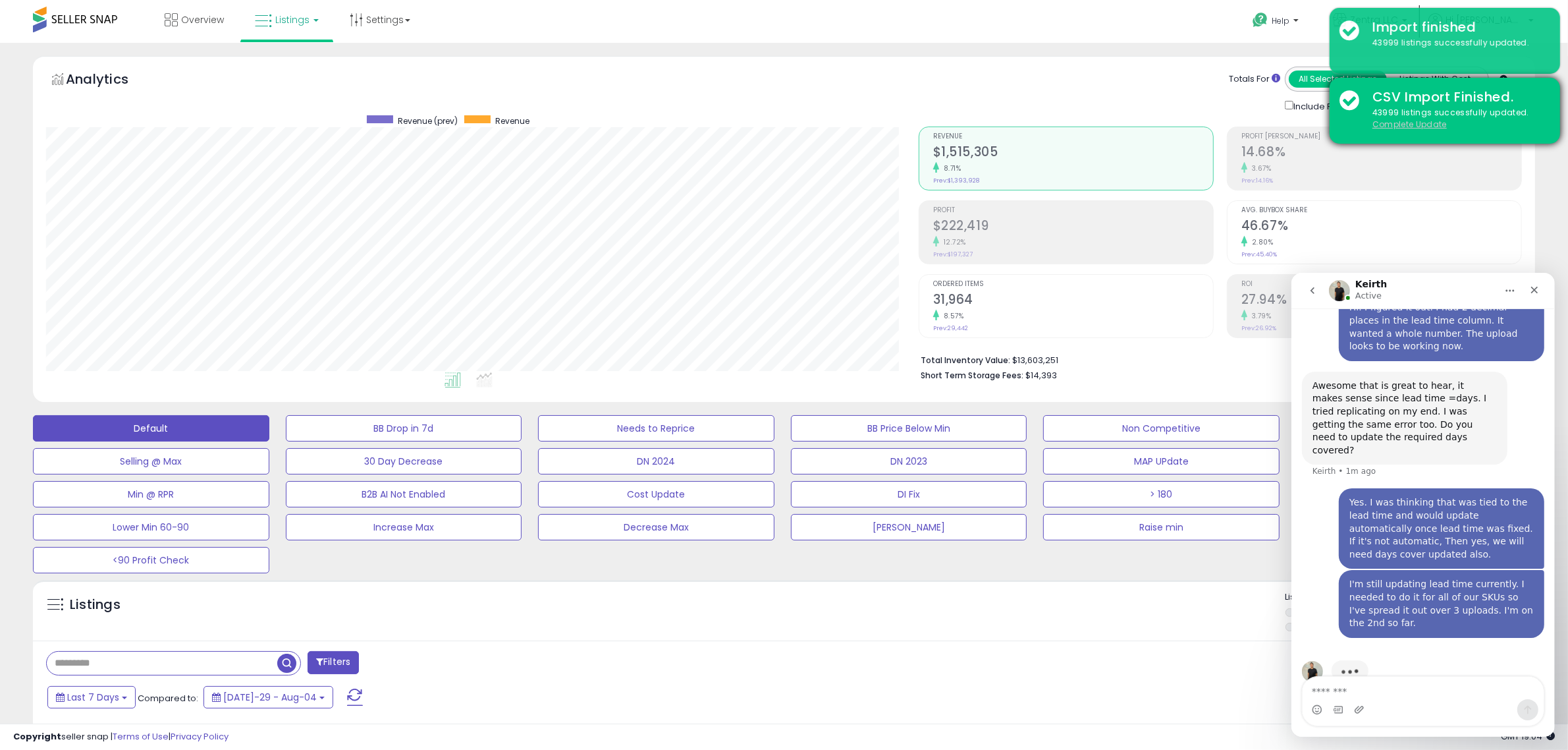
click at [1387, 125] on u "Complete Update" at bounding box center [1409, 124] width 74 height 11
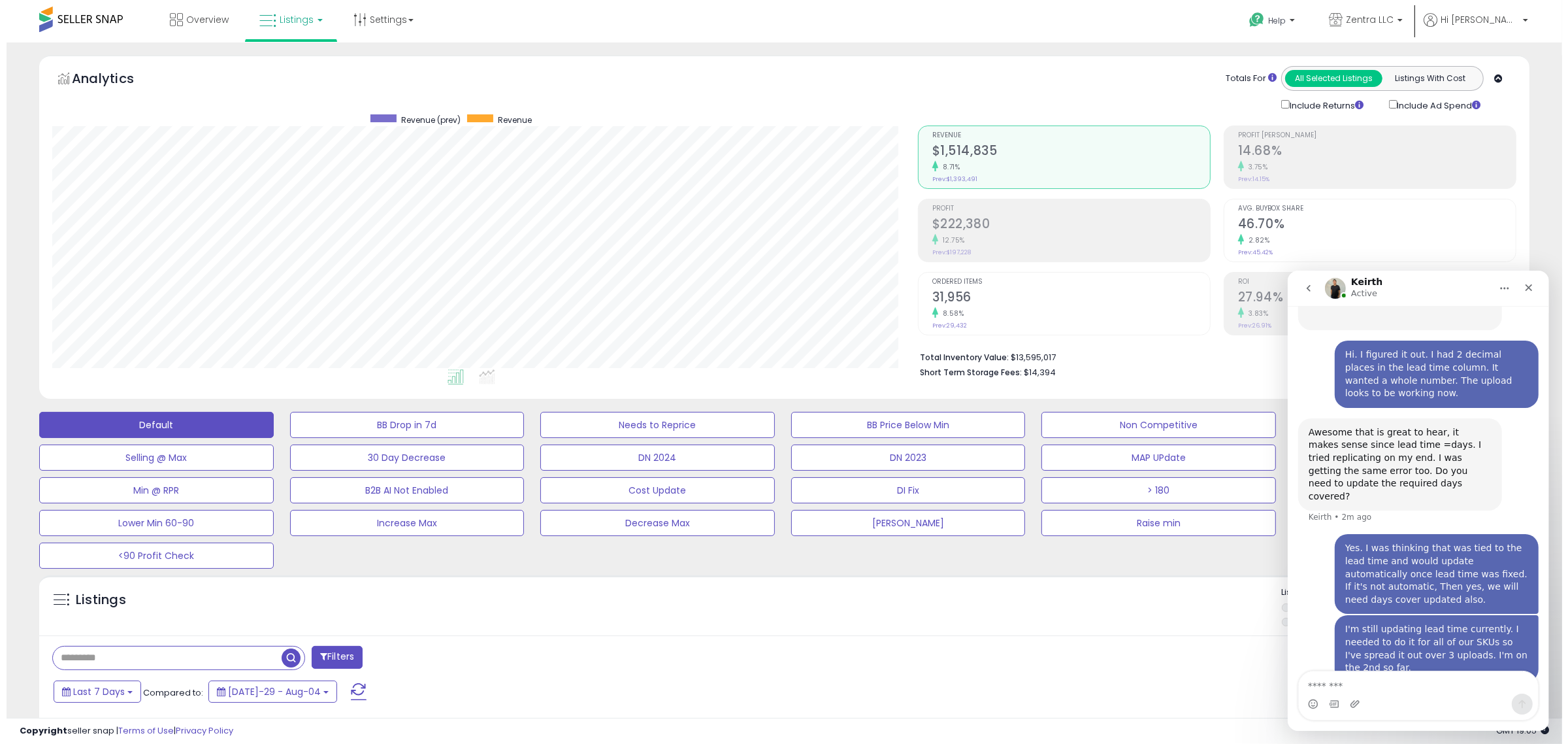
scroll to position [268, 866]
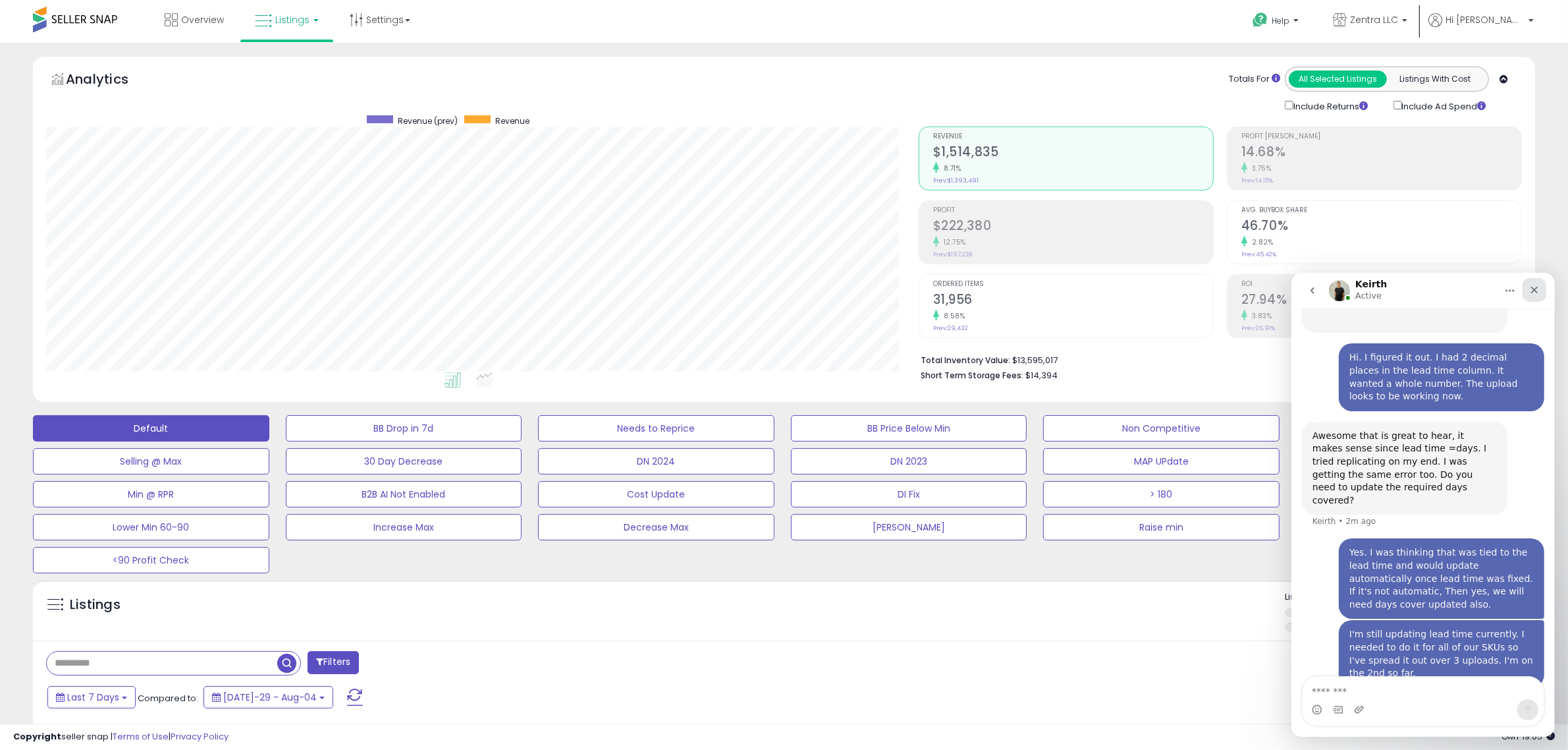
click at [1533, 293] on icon "Close" at bounding box center [1533, 289] width 11 height 11
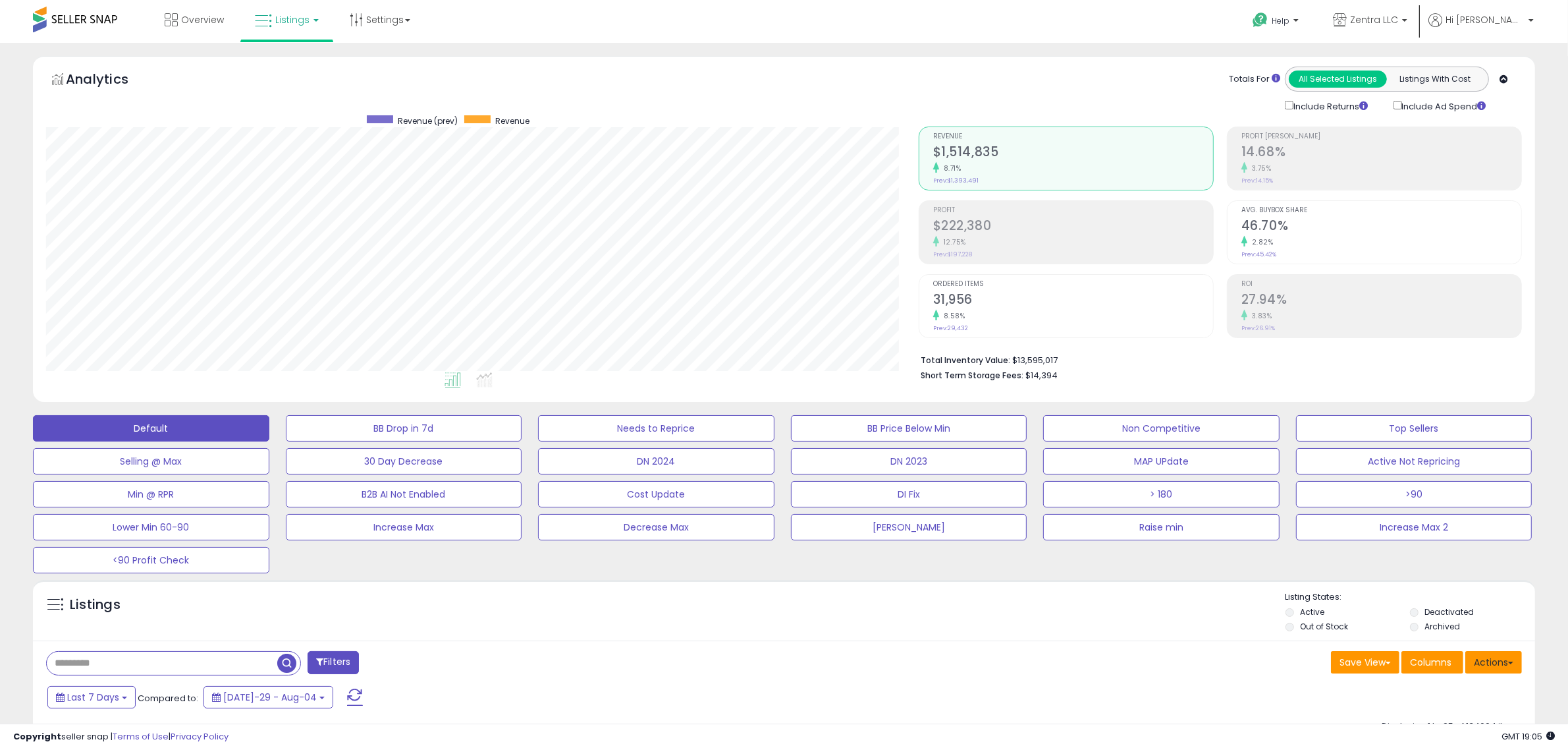
click at [1499, 666] on button "Actions" at bounding box center [1494, 662] width 57 height 23
click at [1467, 685] on link "Import" at bounding box center [1440, 690] width 145 height 21
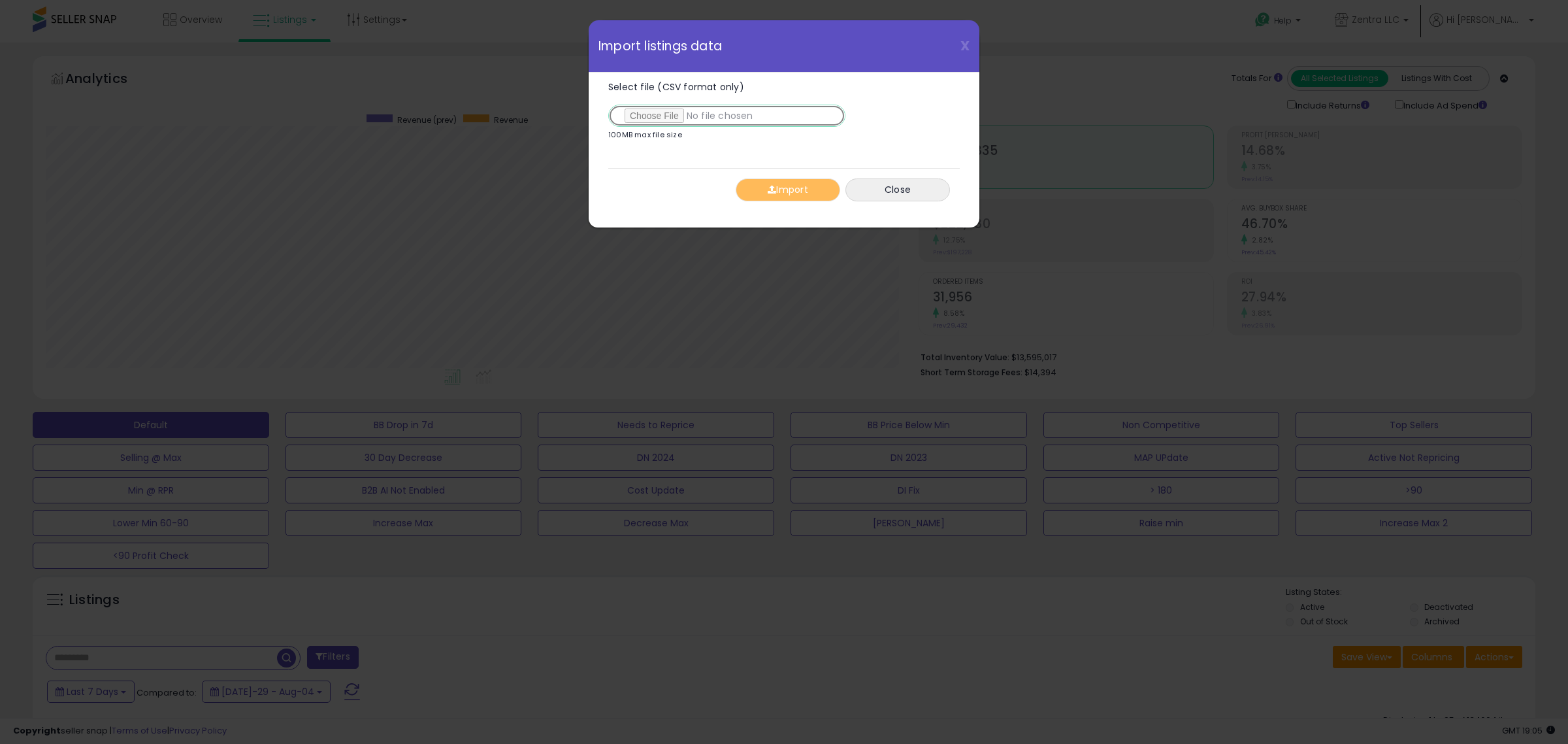
click at [647, 113] on input "Select file (CSV format only)" at bounding box center [726, 116] width 237 height 23
type input "**********"
click at [799, 193] on button "Import" at bounding box center [788, 190] width 105 height 23
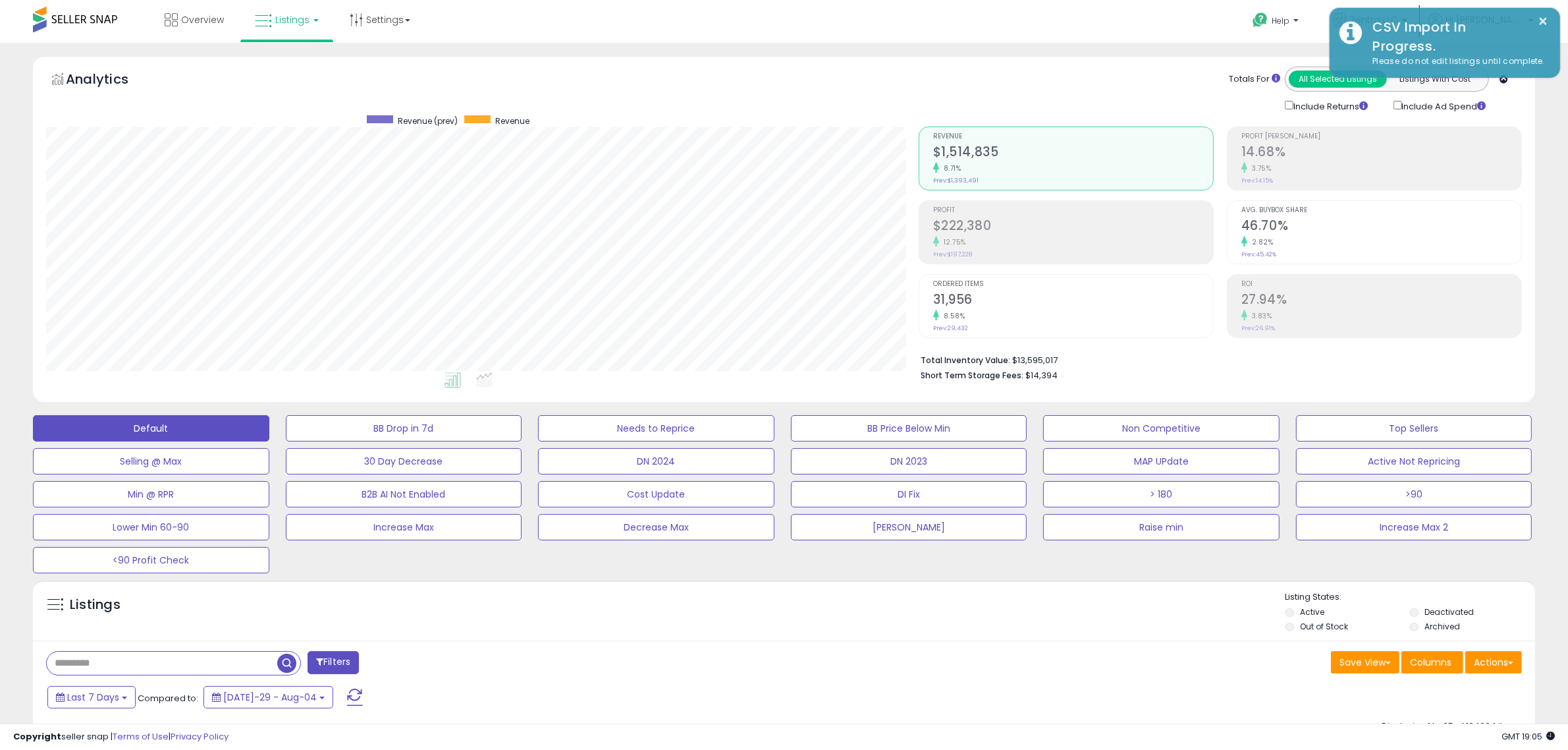
scroll to position [658617, 657694]
click at [1290, 24] on span "Help" at bounding box center [1280, 21] width 18 height 11
click at [1295, 69] on link "Contact Support" at bounding box center [1290, 70] width 71 height 13
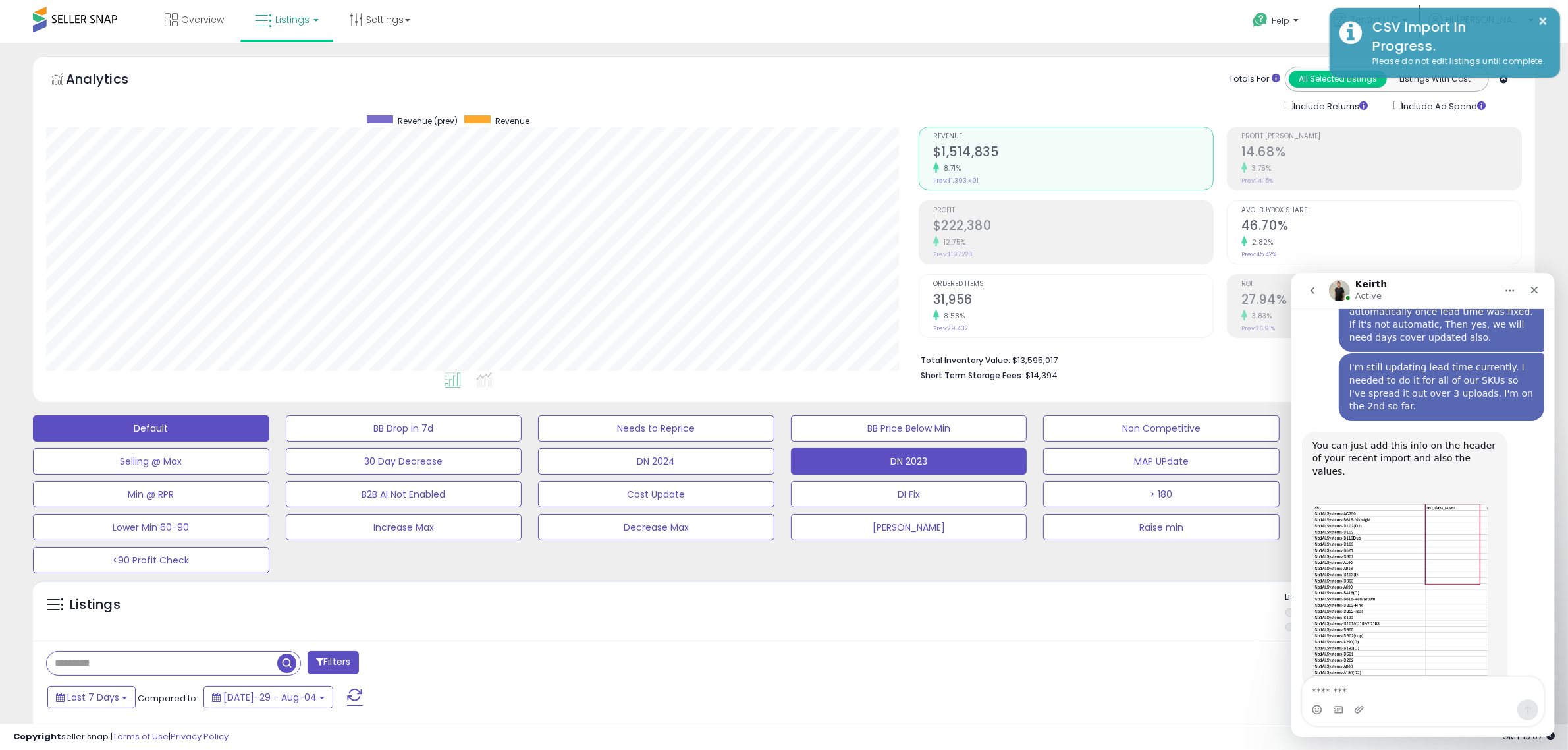
scroll to position [637, 0]
click at [1407, 503] on img "Keirth says…" at bounding box center [1399, 591] width 175 height 177
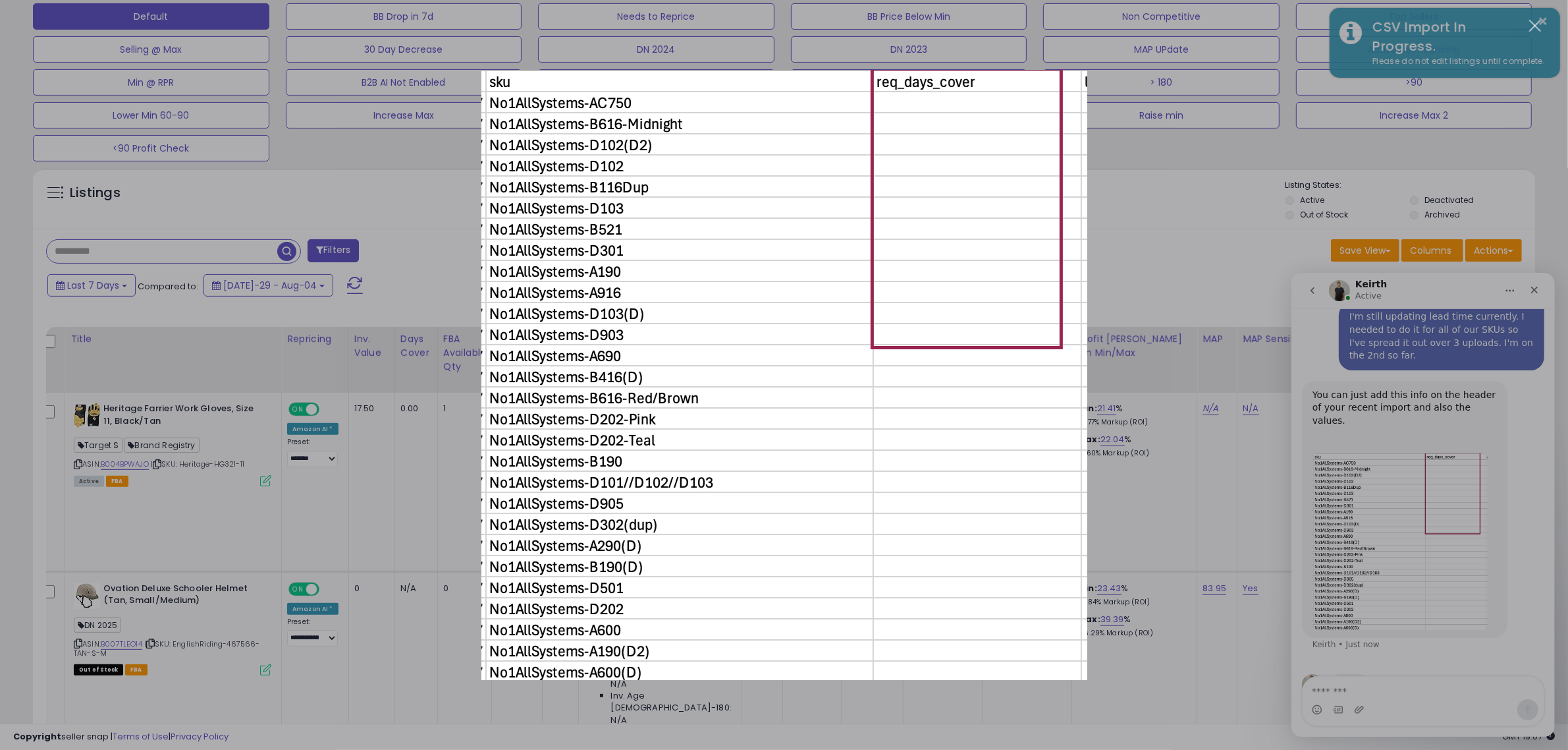
scroll to position [0, 0]
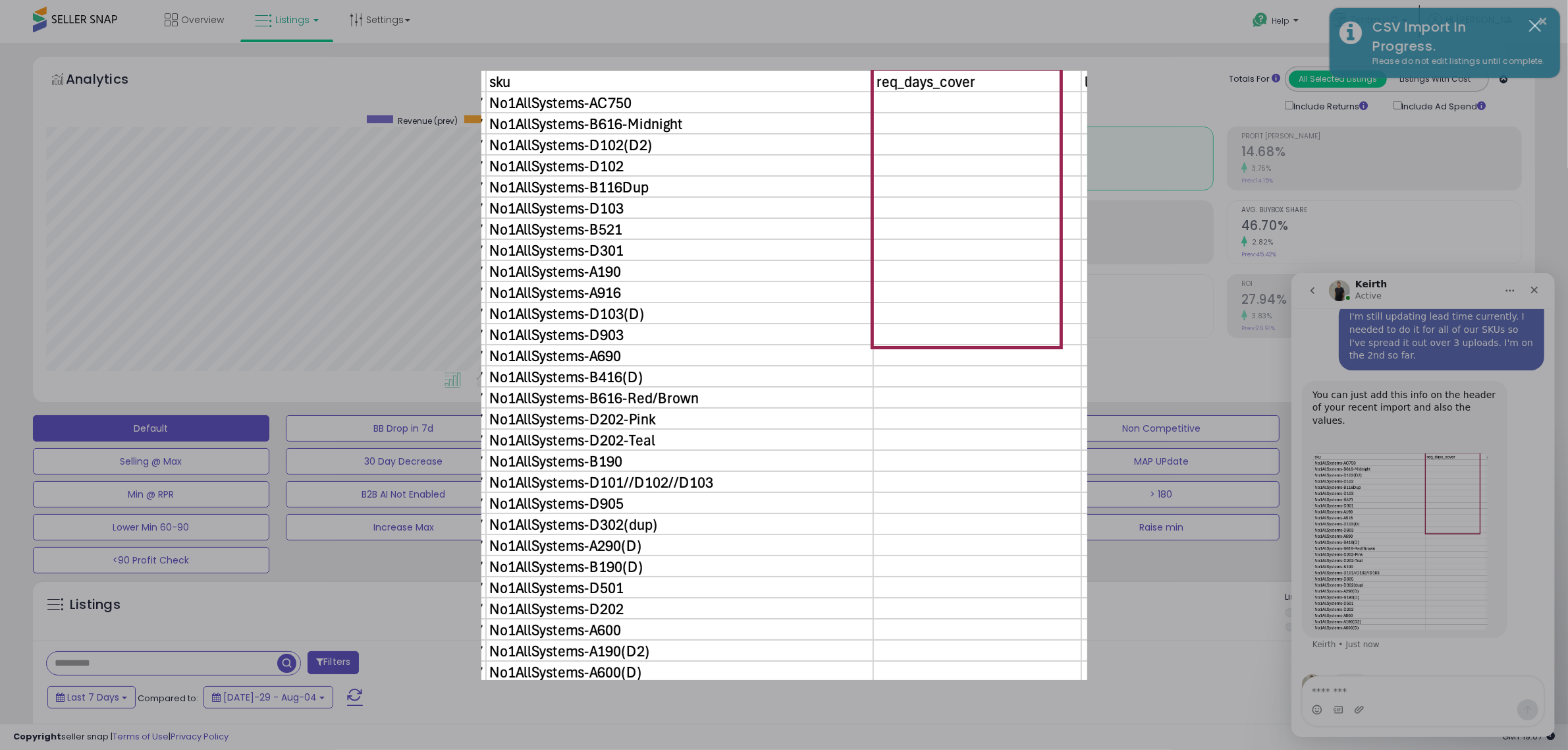
click at [1129, 584] on div "Intercom messenger" at bounding box center [784, 375] width 1568 height 750
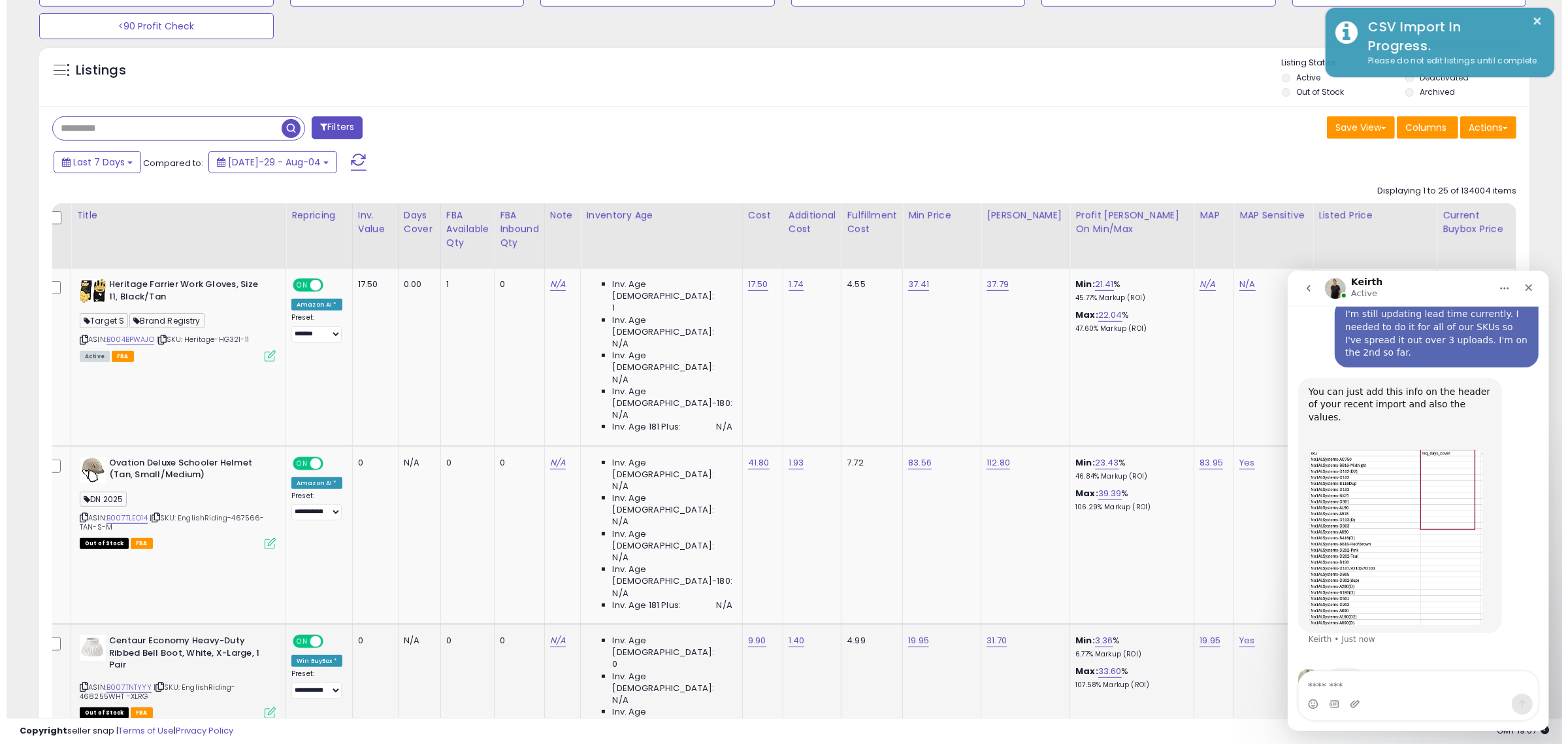
scroll to position [490, 0]
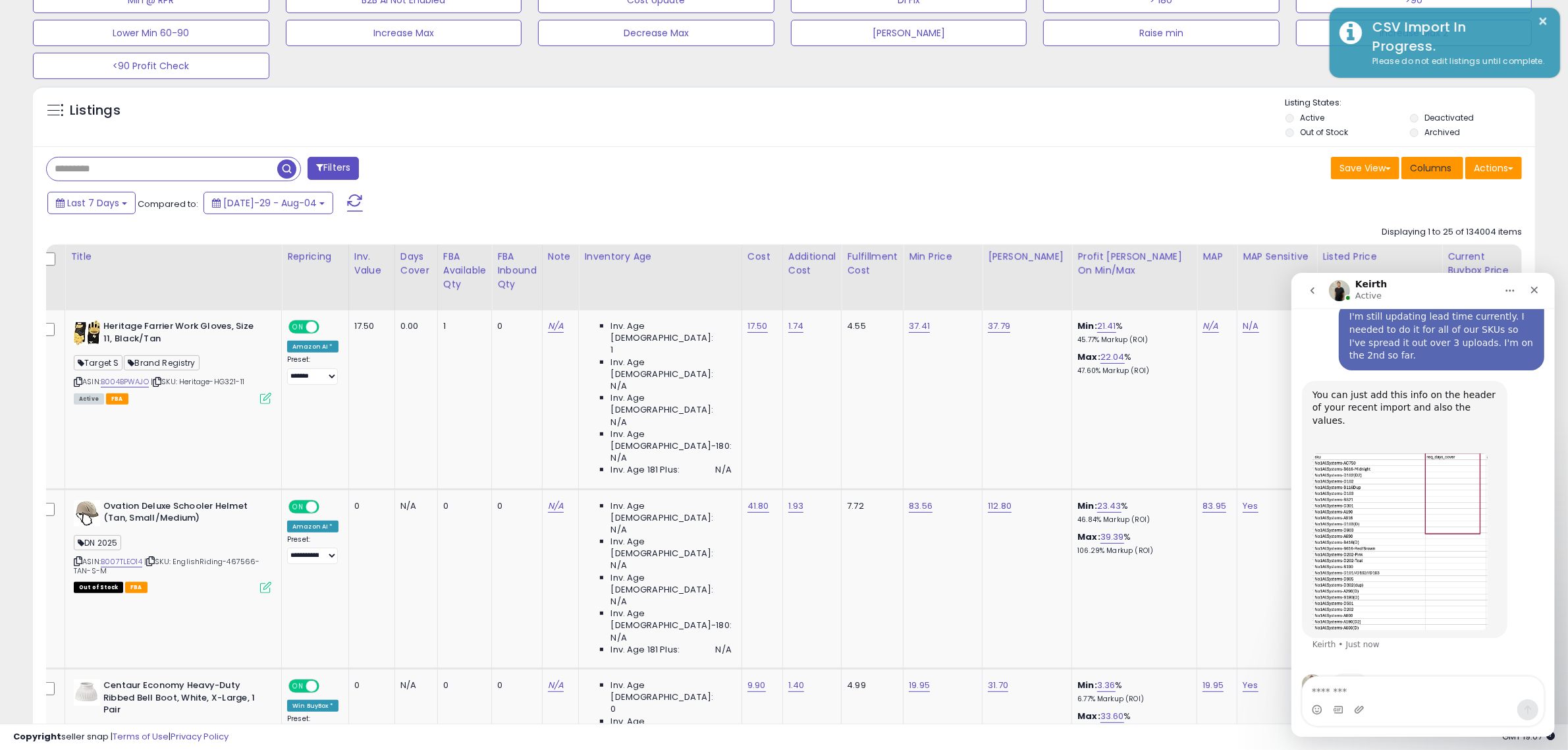
click at [1444, 168] on span "Columns" at bounding box center [1431, 168] width 42 height 13
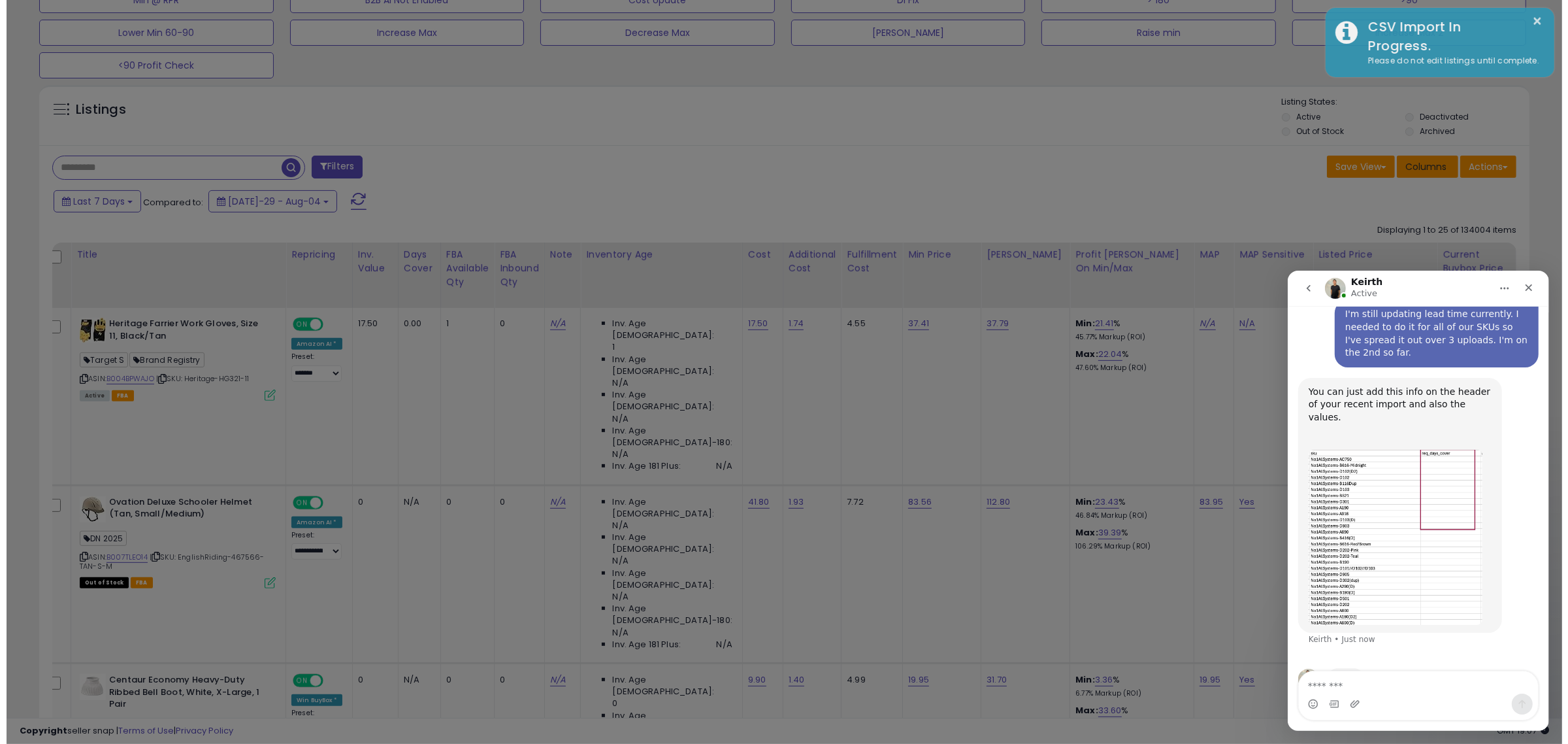
scroll to position [268, 872]
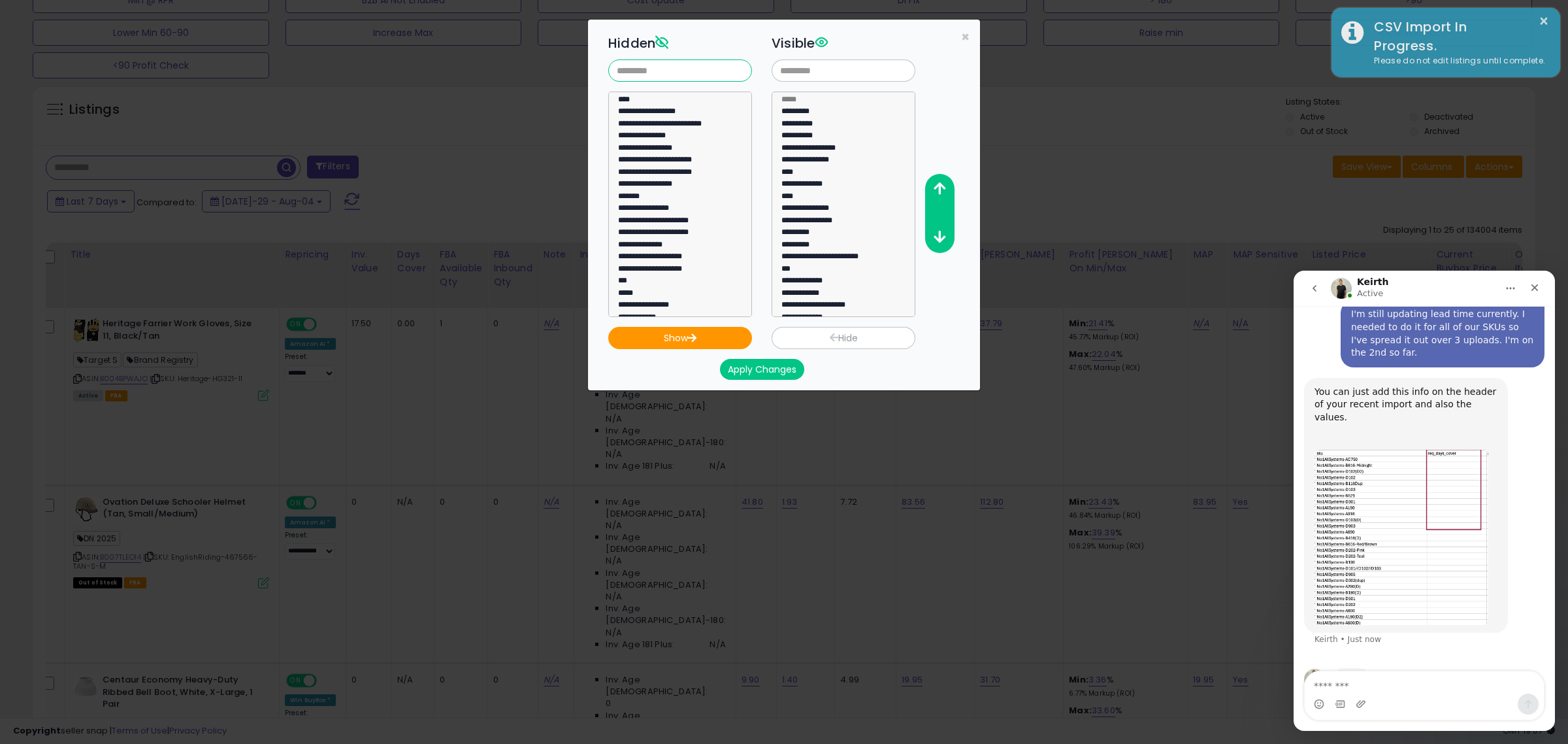
click at [693, 67] on input "text" at bounding box center [680, 71] width 143 height 23
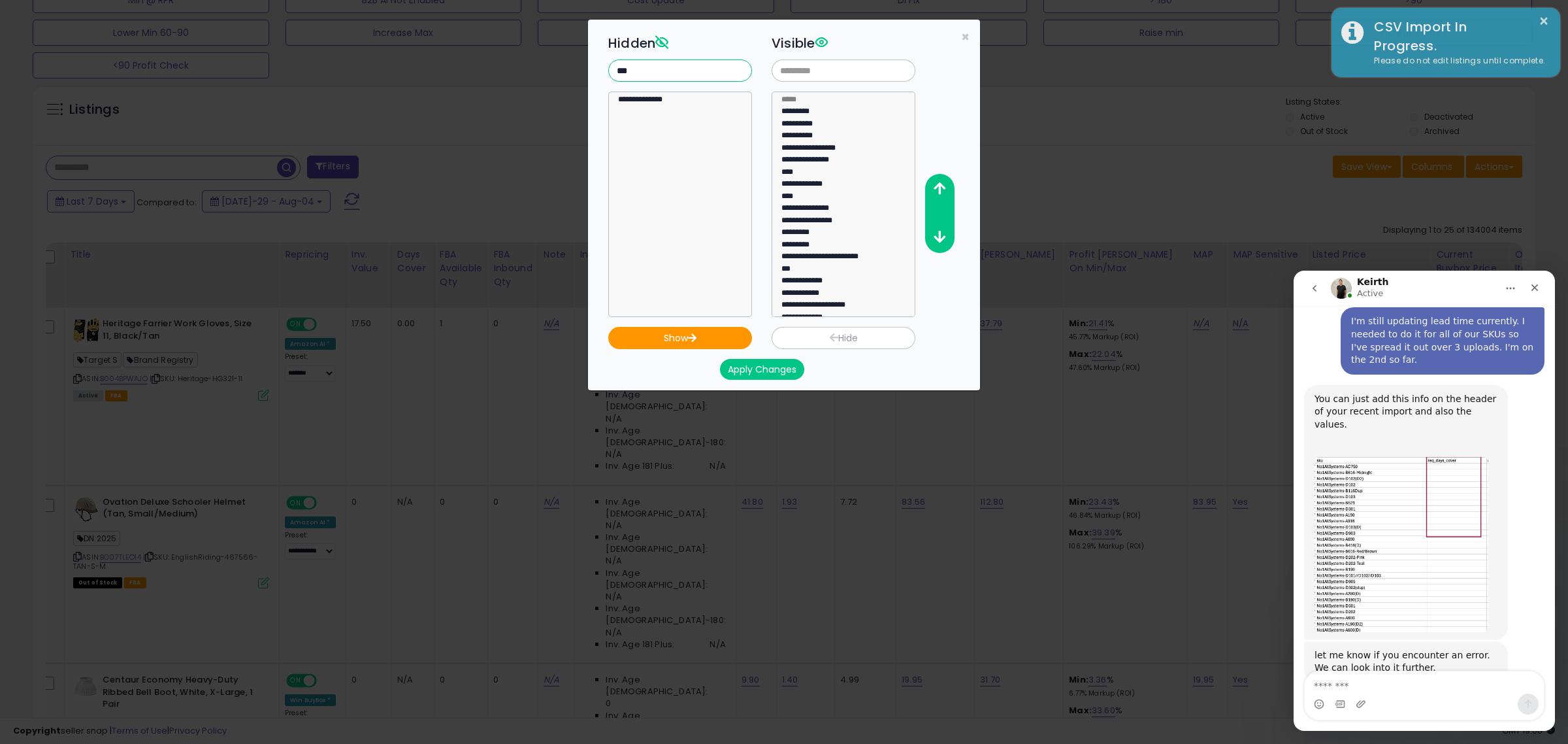
type input "***"
select select "**********"
click at [668, 96] on option "**********" at bounding box center [673, 101] width 115 height 12
click at [665, 344] on button "Show" at bounding box center [680, 338] width 143 height 23
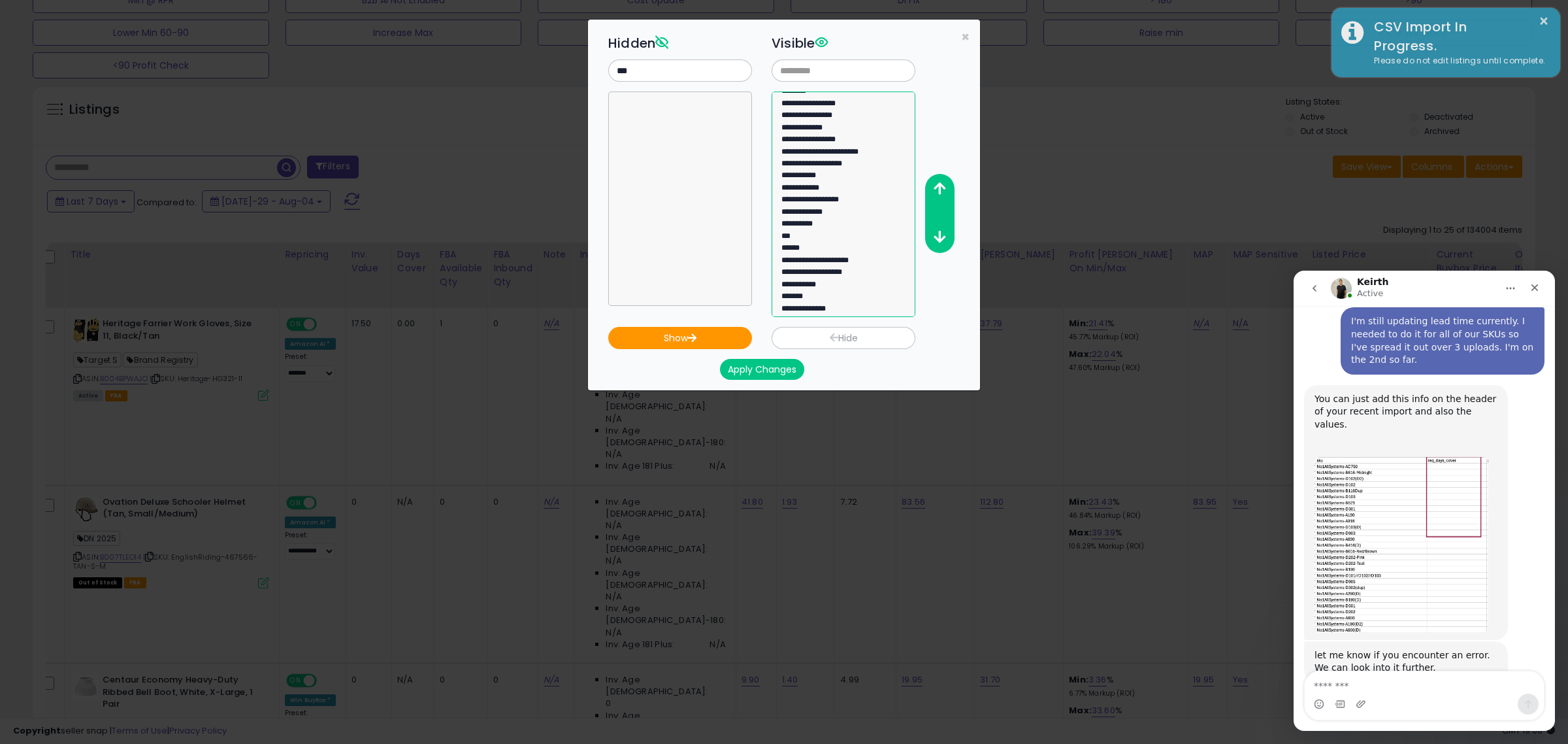
select select "**********"
click at [794, 312] on option "**********" at bounding box center [837, 310] width 115 height 12
click at [934, 185] on icon "button" at bounding box center [939, 188] width 12 height 14
click at [934, 184] on icon "button" at bounding box center [939, 188] width 12 height 14
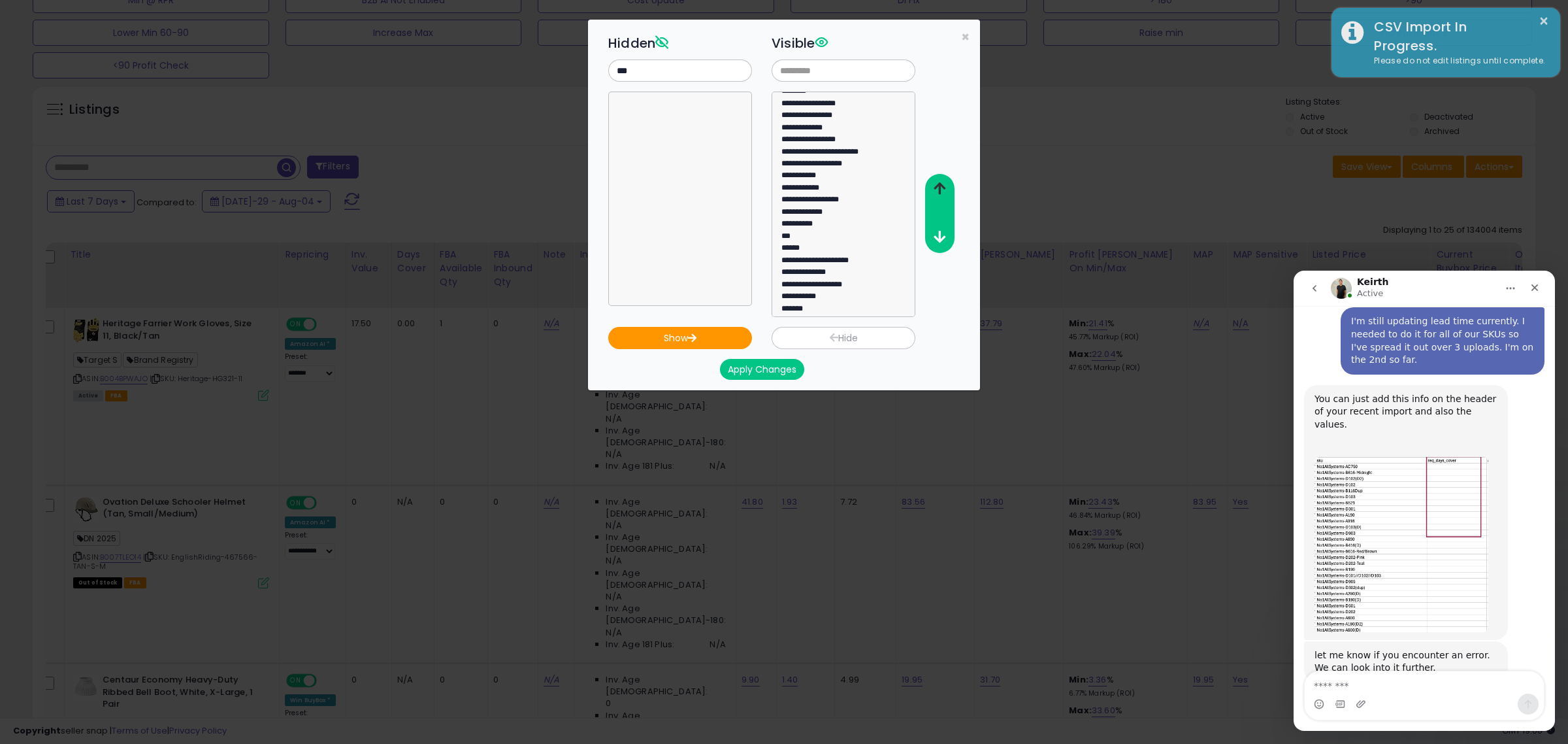
click at [934, 184] on icon "button" at bounding box center [939, 188] width 12 height 14
click at [934, 184] on icon "button" at bounding box center [939, 188] width 12 height 14
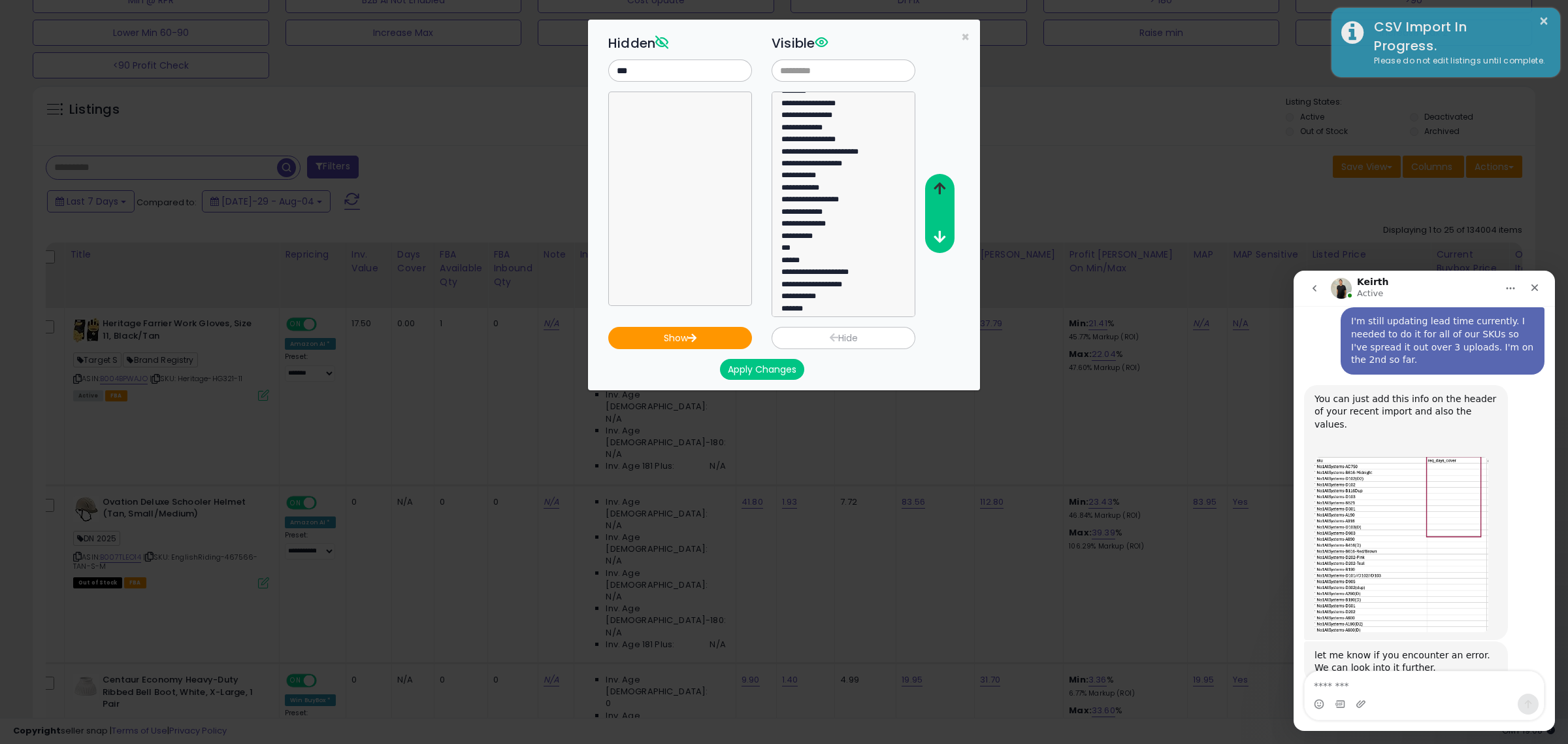
click at [934, 183] on icon "button" at bounding box center [939, 188] width 12 height 14
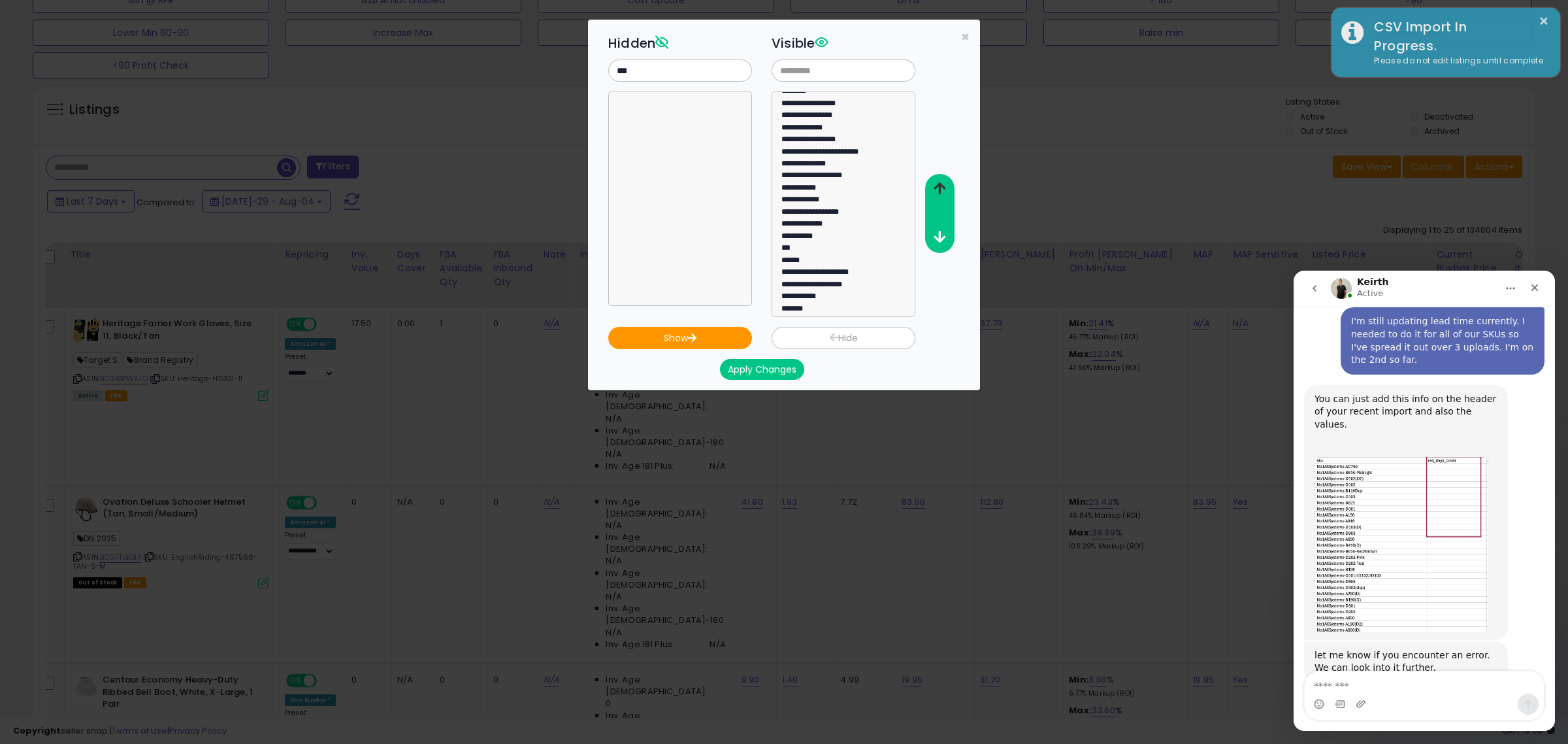
click at [934, 183] on icon "button" at bounding box center [939, 188] width 12 height 14
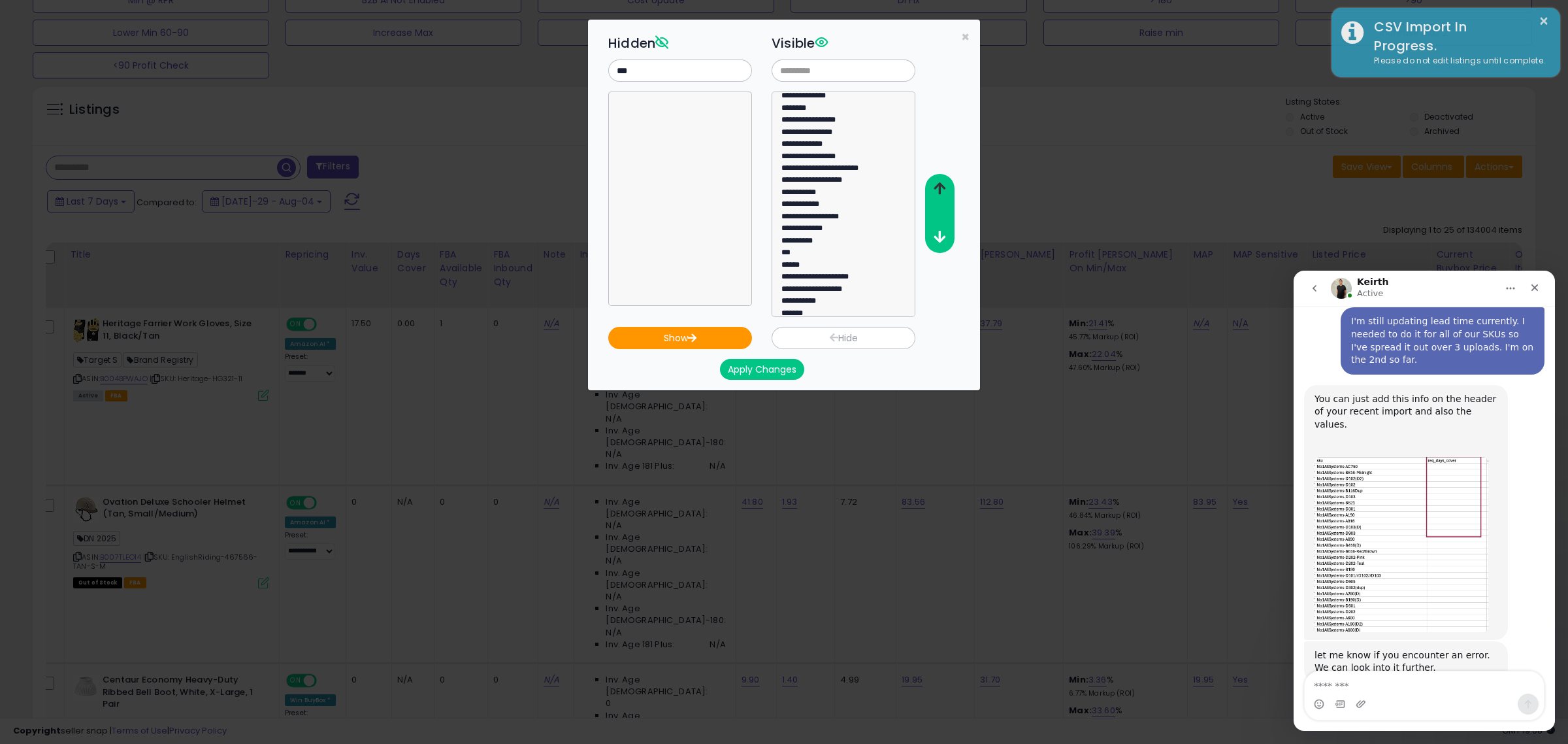
click at [934, 183] on icon "button" at bounding box center [939, 188] width 12 height 14
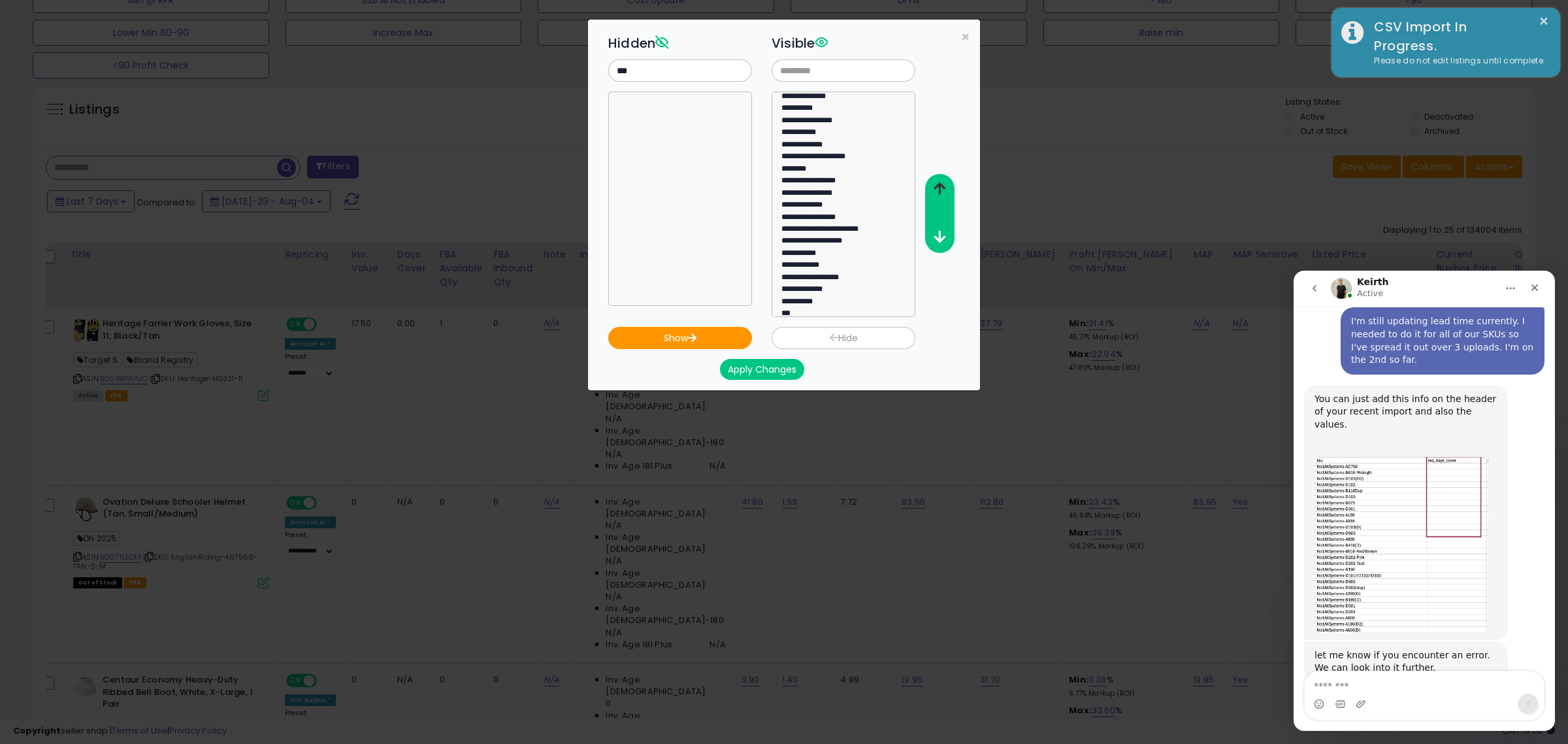
click at [934, 183] on icon "button" at bounding box center [939, 188] width 12 height 14
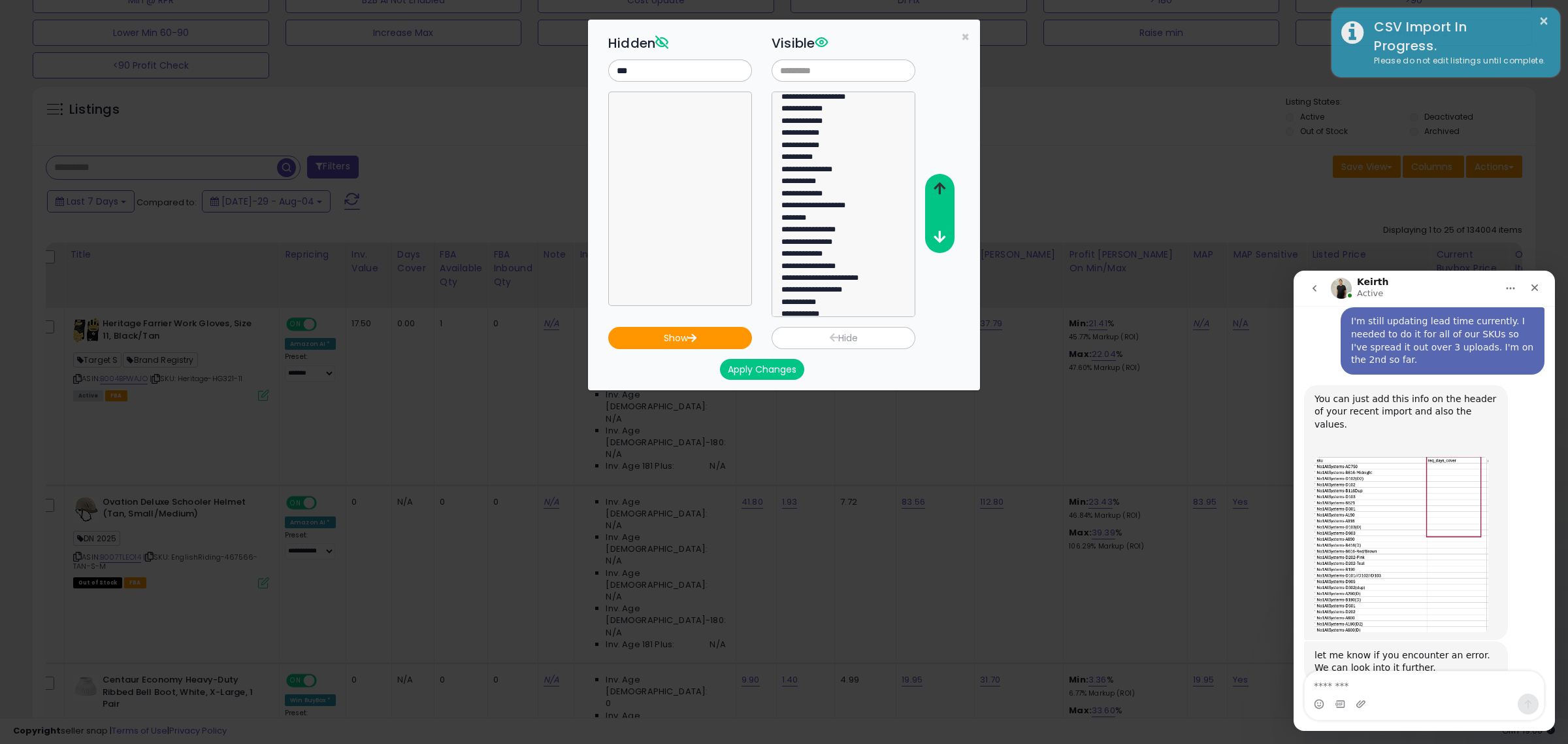
scroll to position [209, 0]
click at [940, 191] on icon "button" at bounding box center [939, 188] width 12 height 14
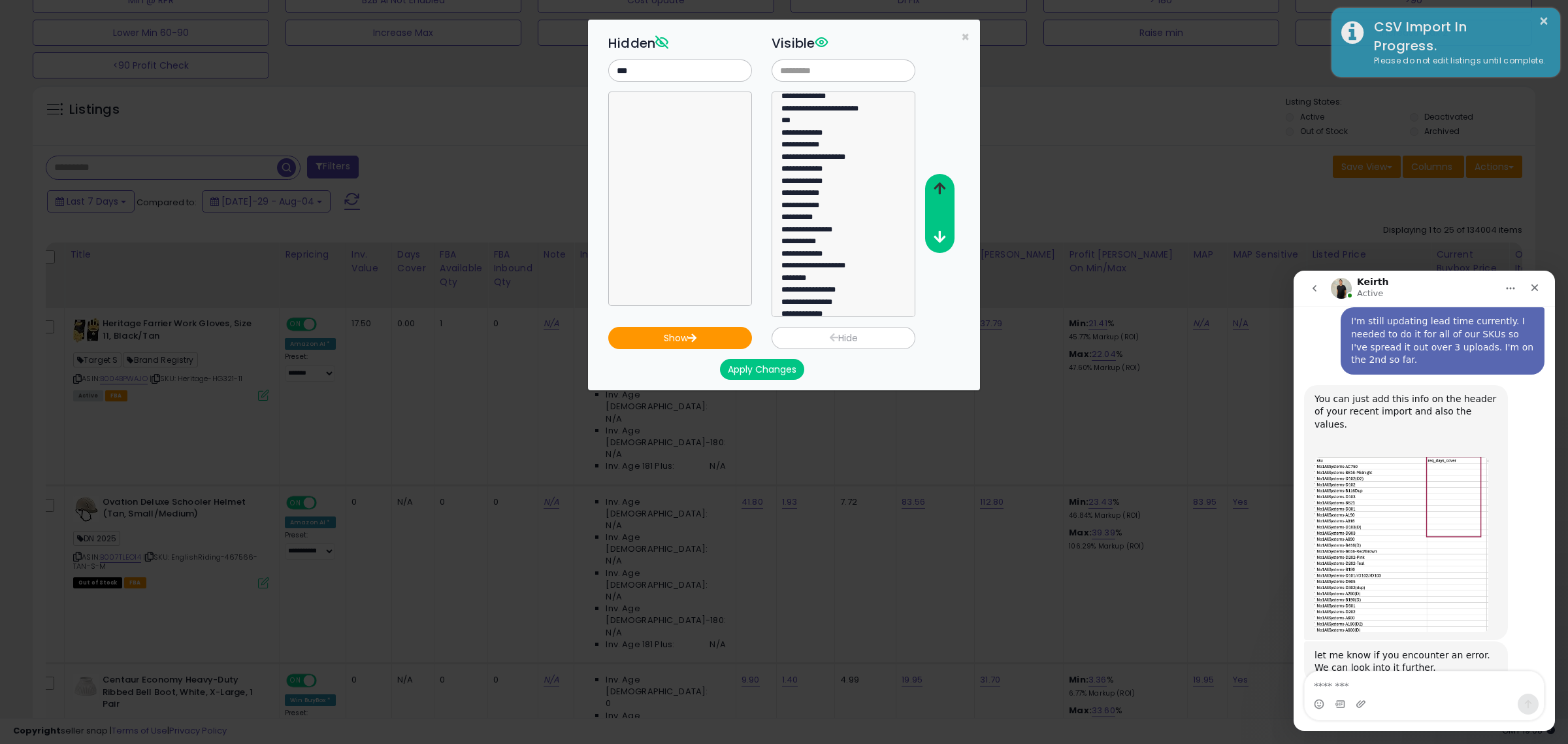
click at [940, 190] on icon "button" at bounding box center [939, 188] width 12 height 14
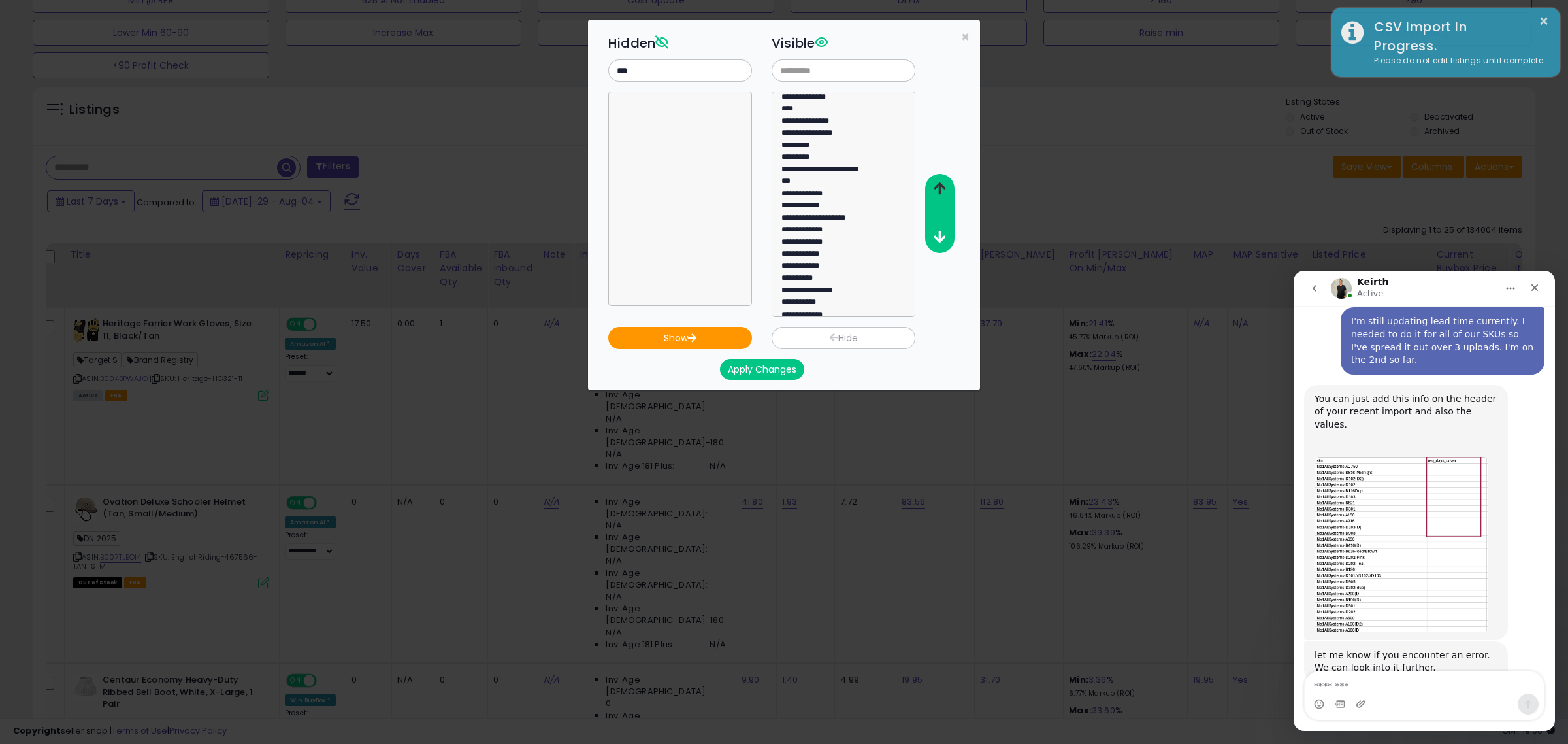
click at [940, 190] on icon "button" at bounding box center [939, 188] width 12 height 14
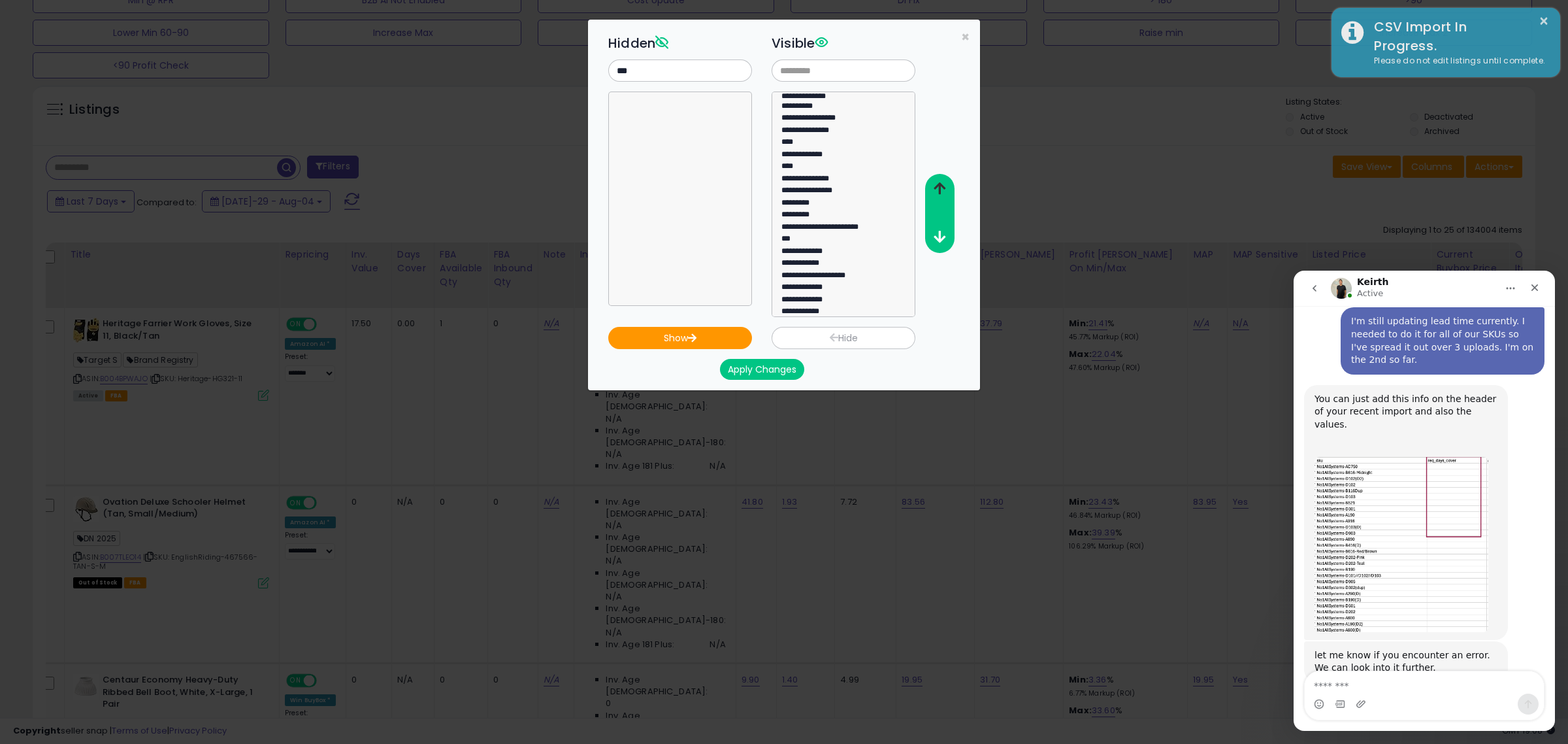
click at [940, 190] on icon "button" at bounding box center [939, 188] width 12 height 14
click at [942, 236] on icon "button" at bounding box center [939, 237] width 12 height 14
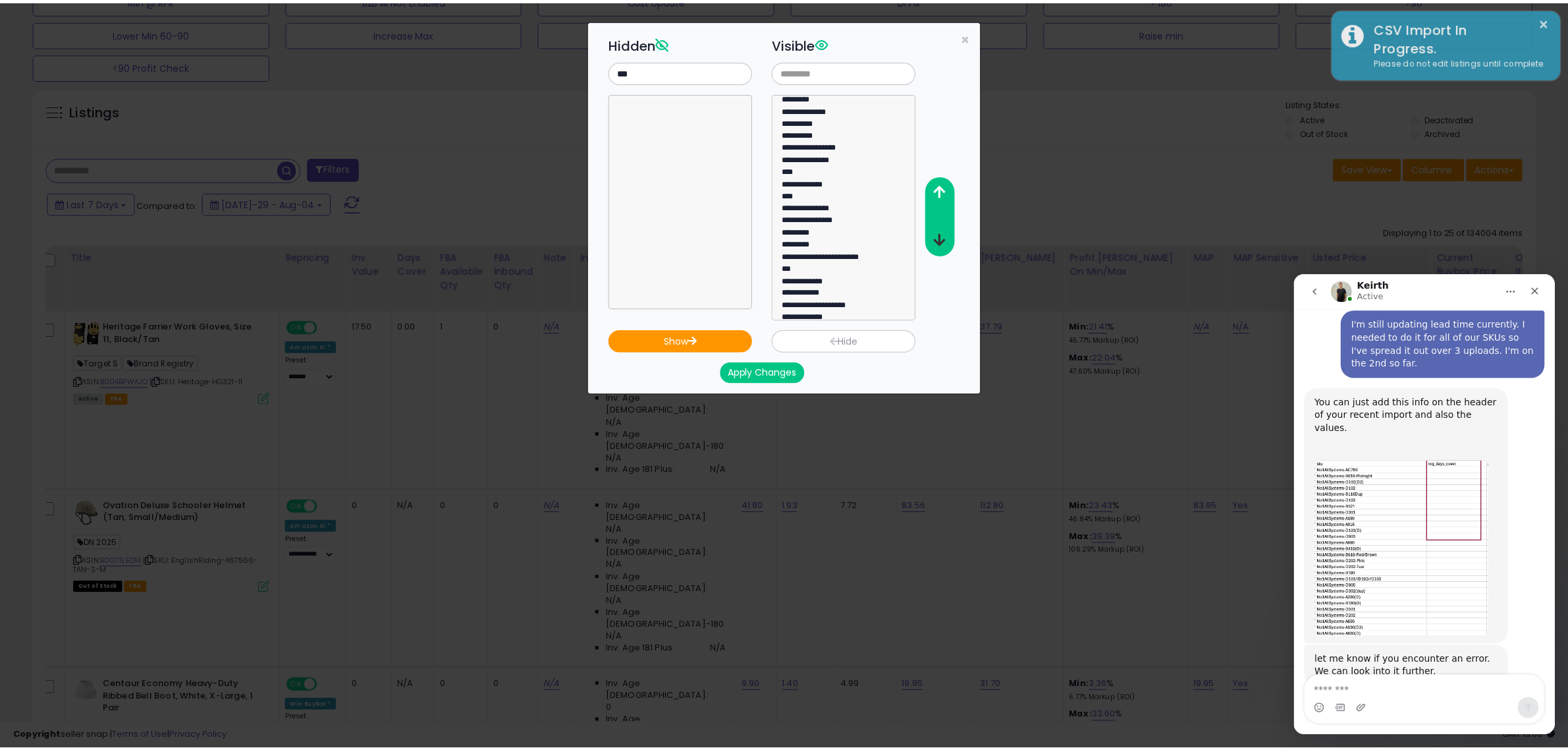
scroll to position [4, 0]
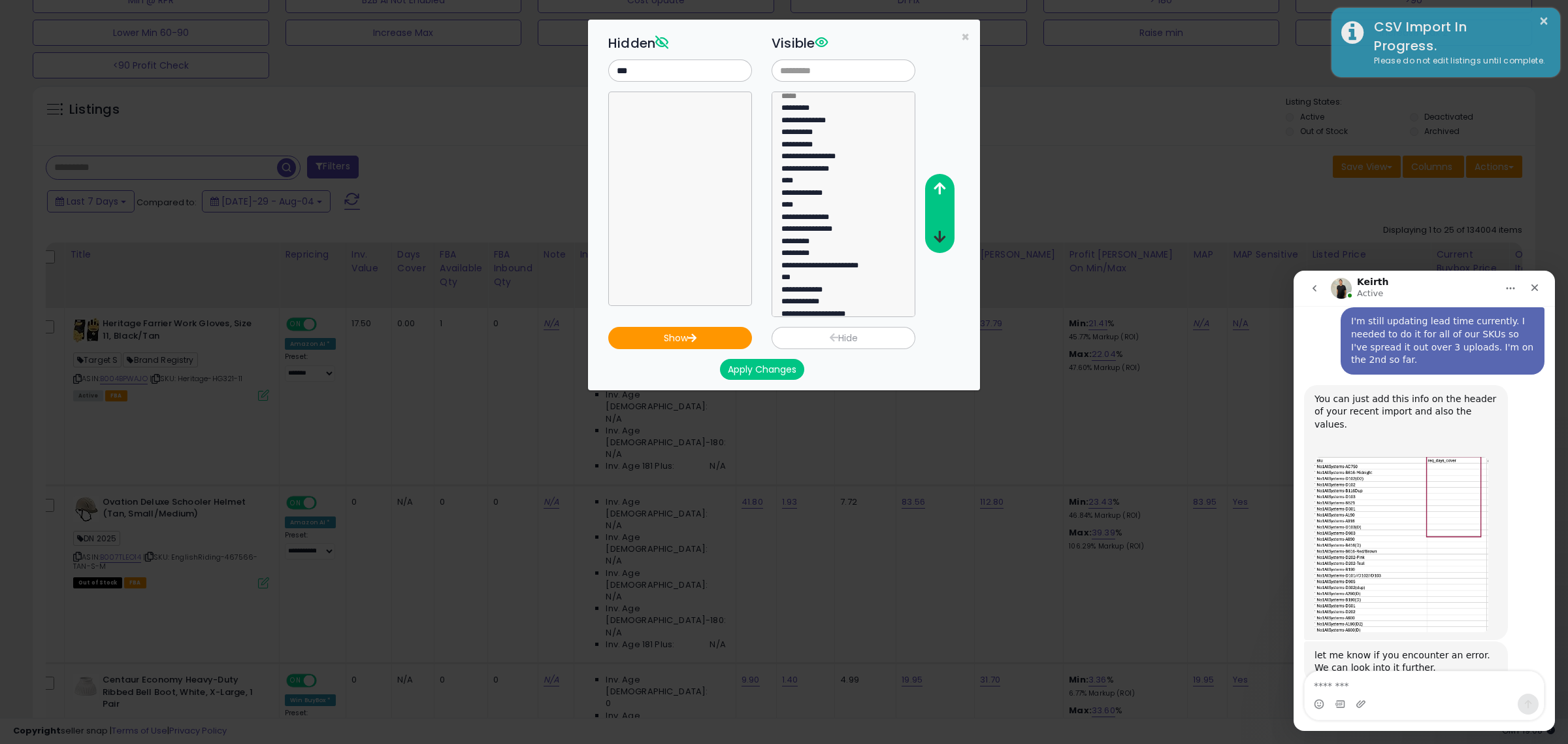
click at [942, 236] on icon "button" at bounding box center [939, 237] width 12 height 14
click at [939, 236] on icon "button" at bounding box center [939, 237] width 12 height 14
click at [774, 370] on button "Apply Changes" at bounding box center [762, 369] width 84 height 21
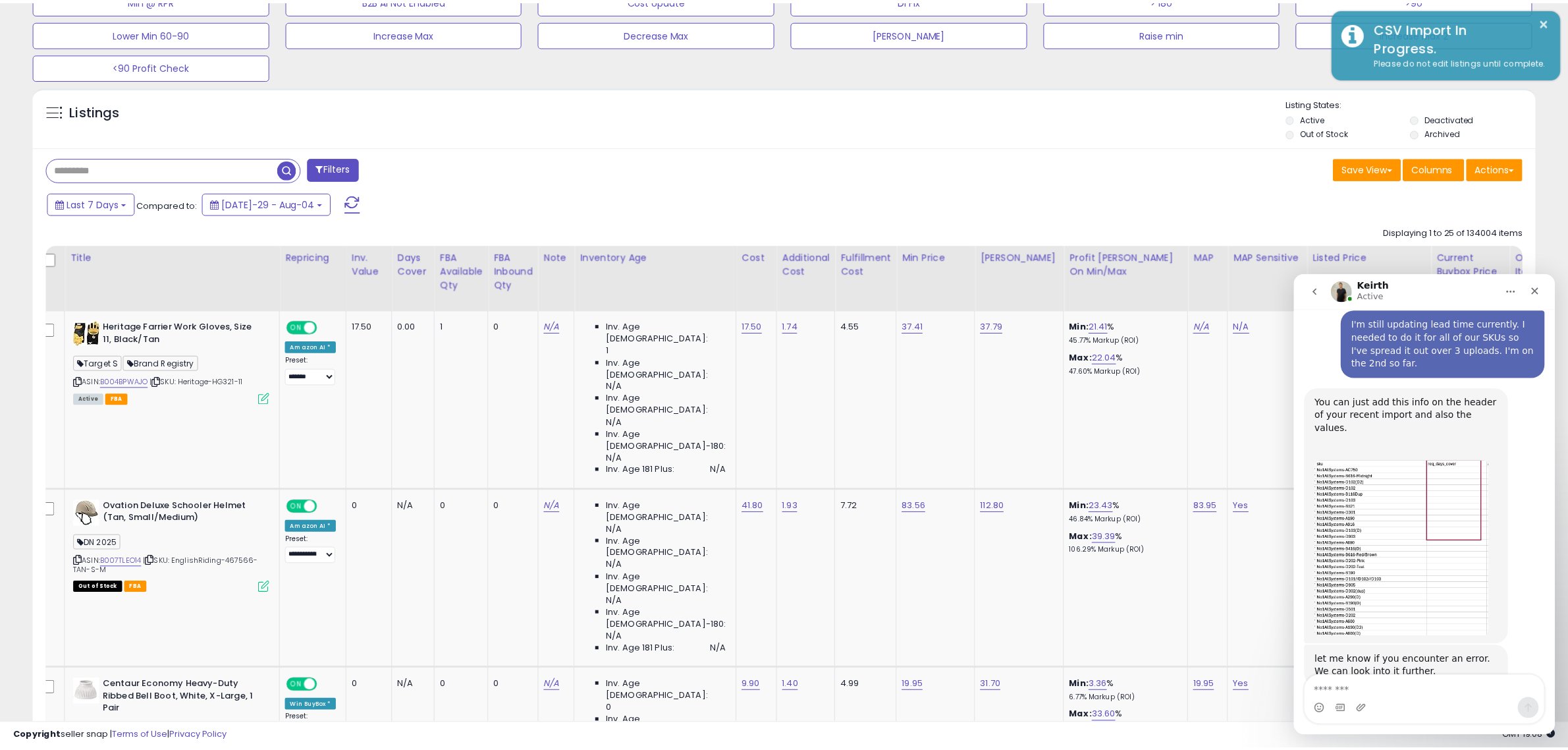
scroll to position [658617, 657694]
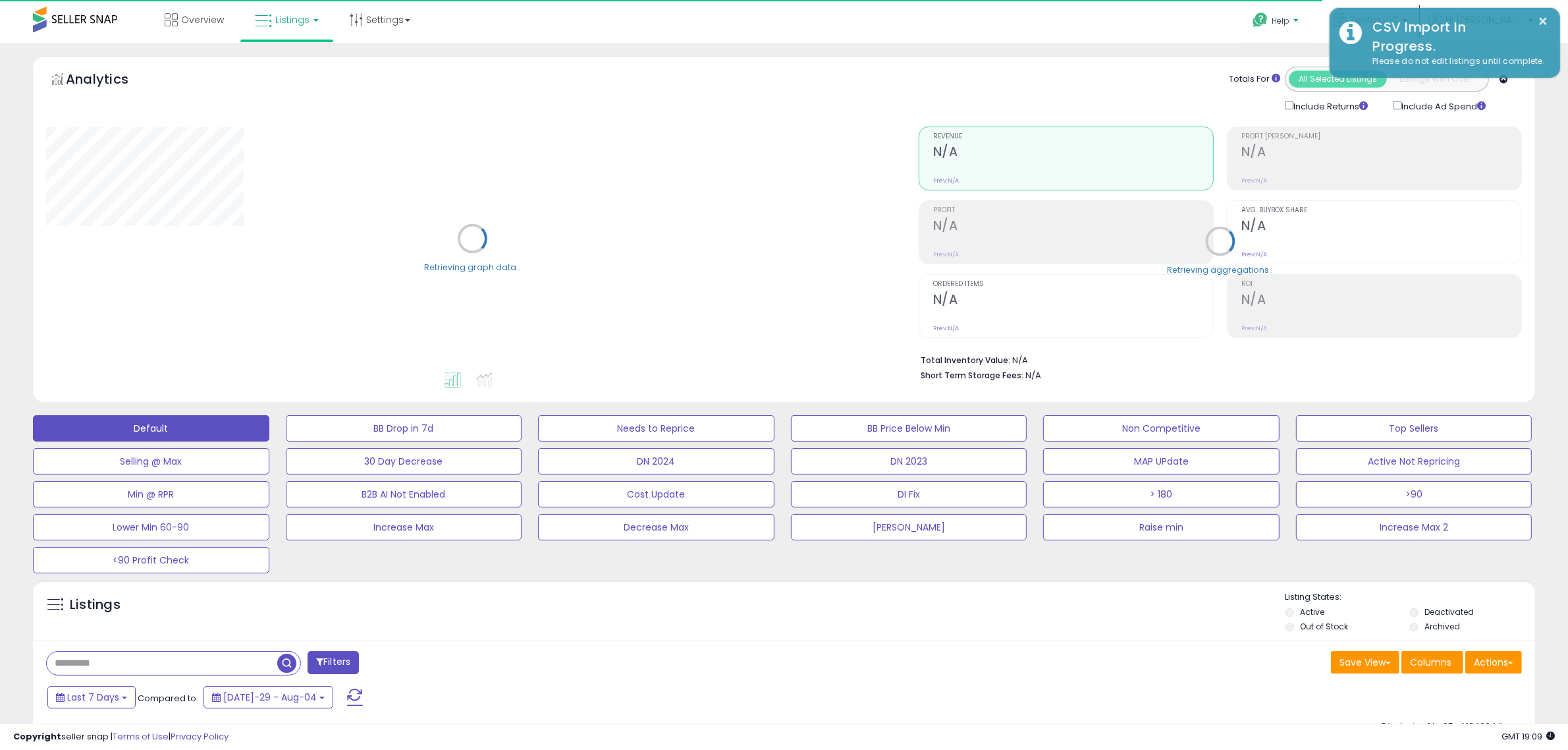
click at [1268, 26] on icon at bounding box center [1260, 20] width 16 height 16
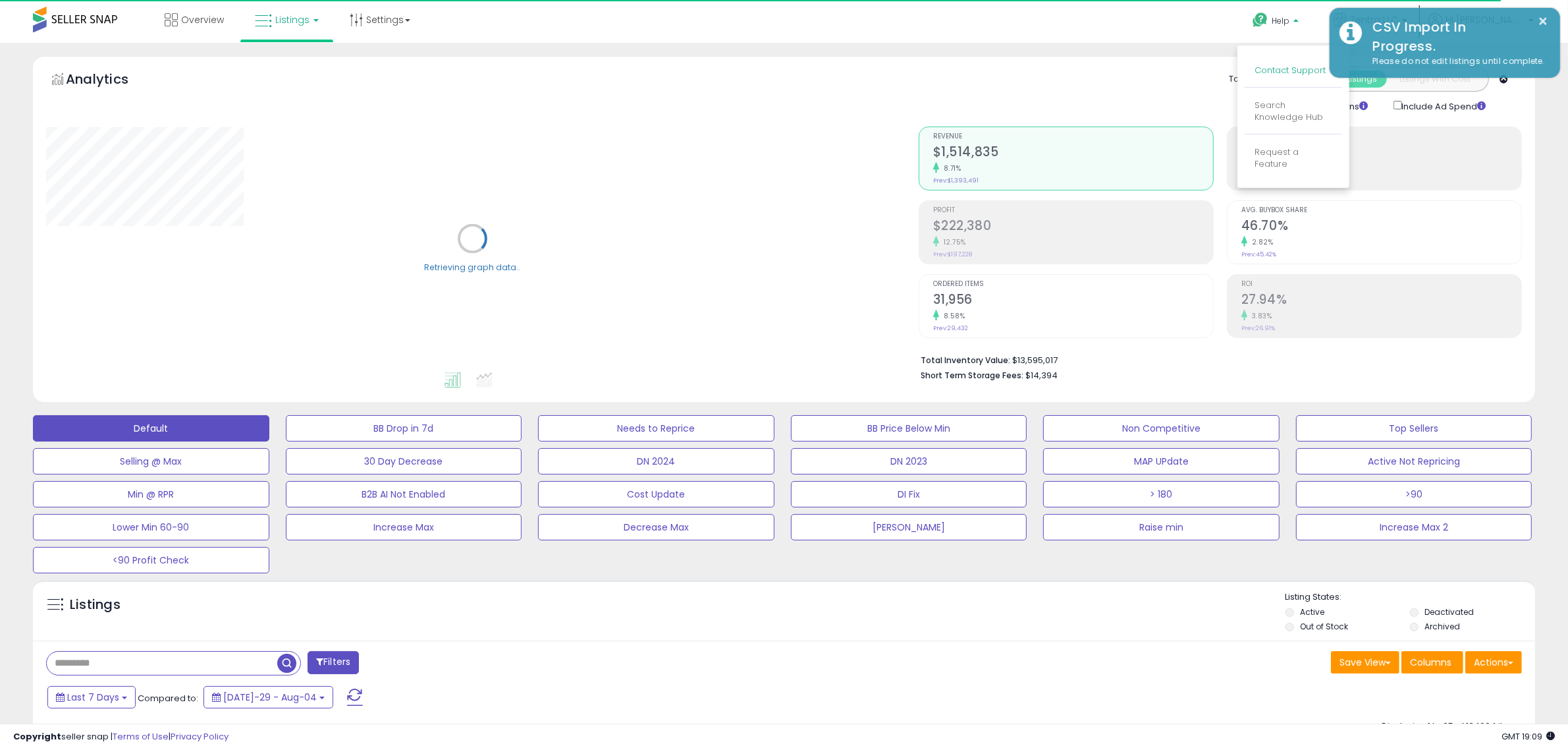
click at [1294, 70] on link "Contact Support" at bounding box center [1290, 70] width 71 height 13
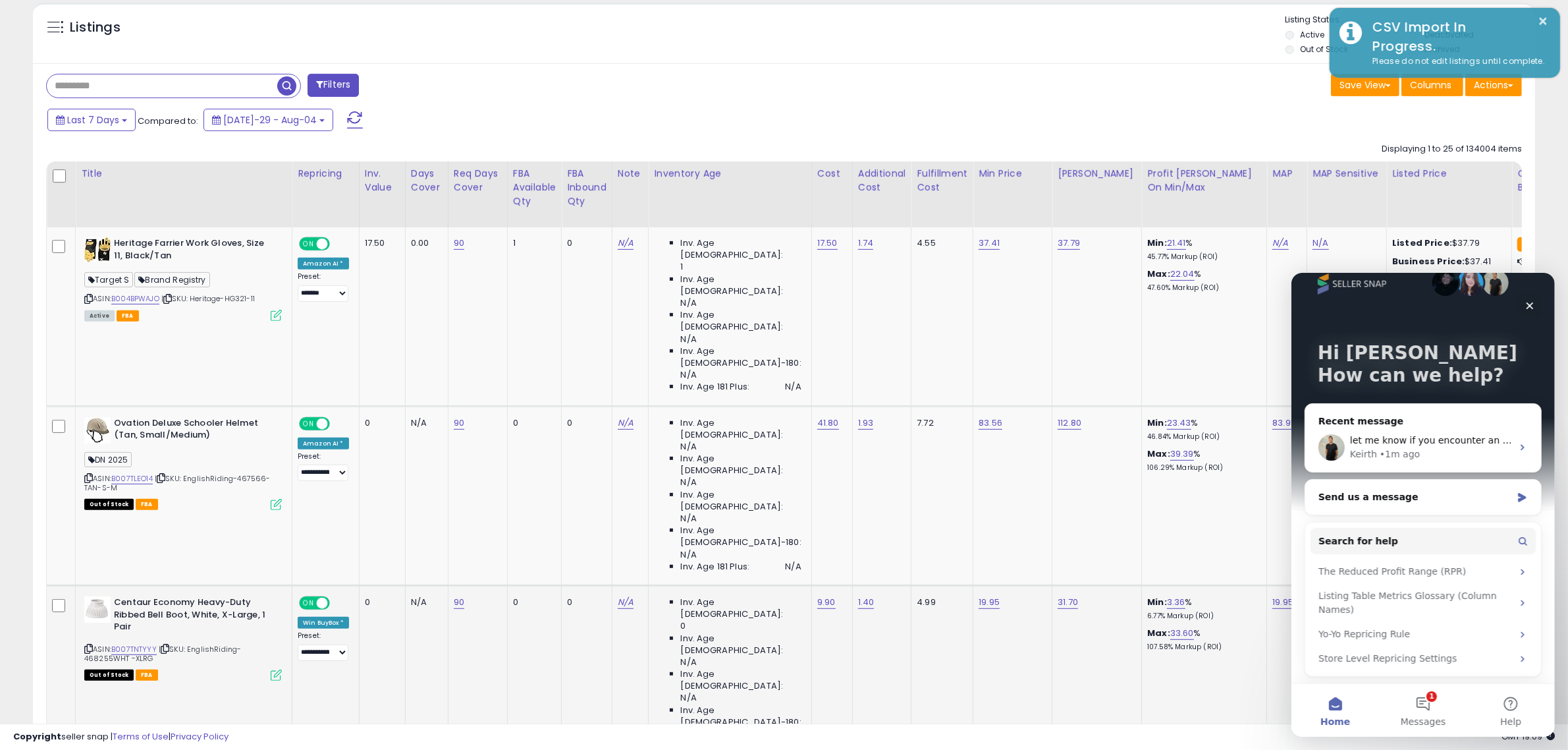
scroll to position [576, 0]
click at [1419, 447] on div "Keirth • 1m ago" at bounding box center [1430, 454] width 162 height 14
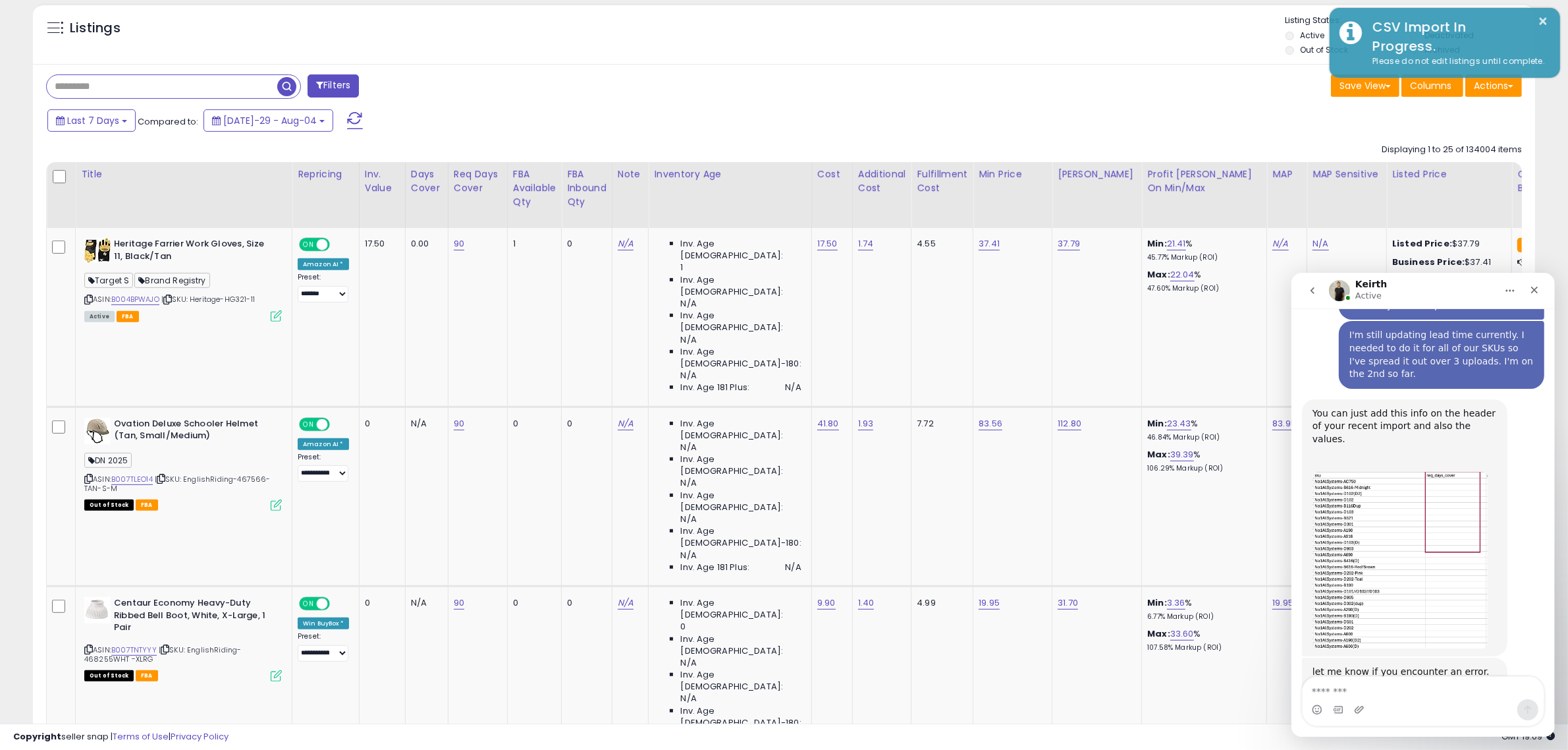
scroll to position [680, 0]
click at [471, 183] on div "Req Days Cover" at bounding box center [478, 181] width 48 height 28
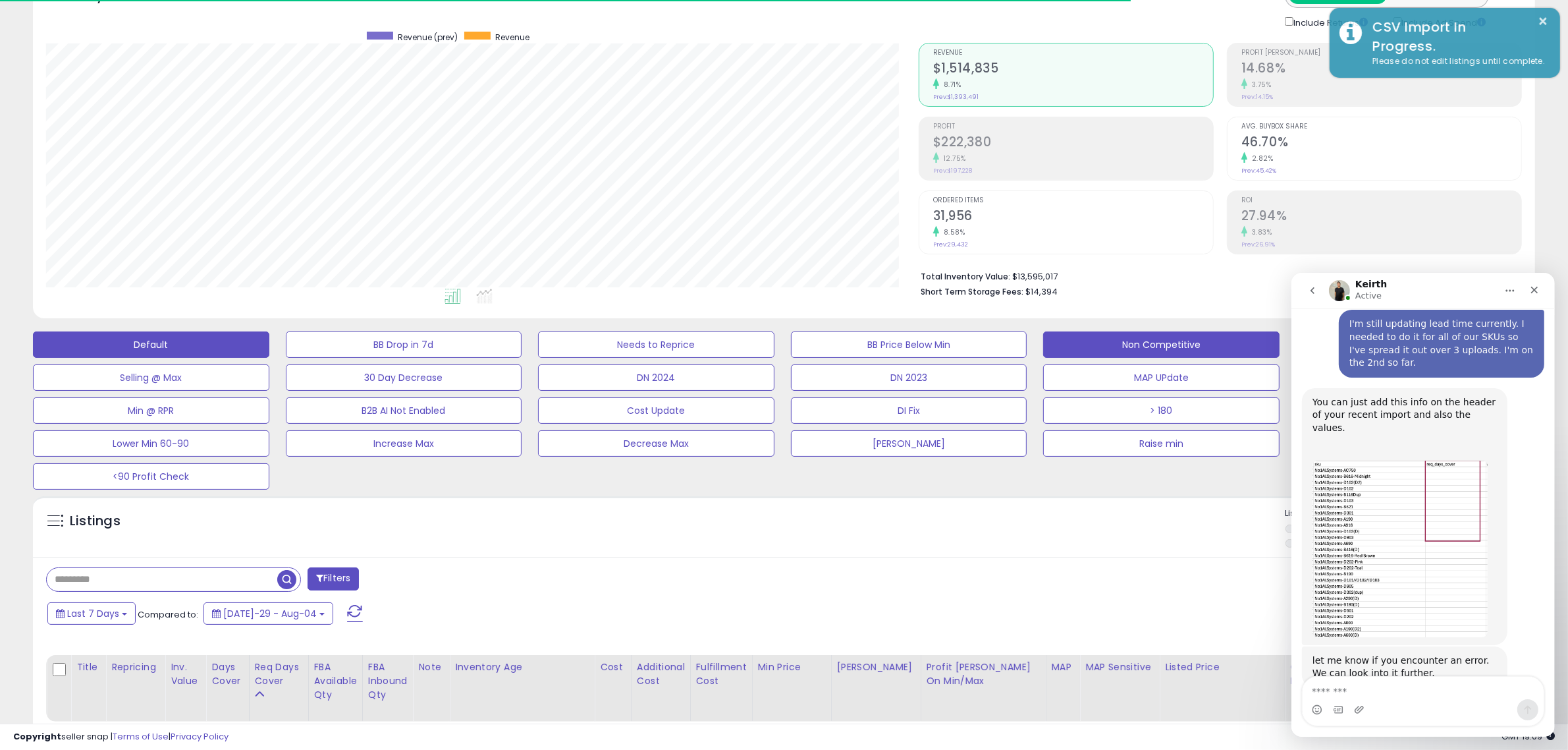
scroll to position [0, 0]
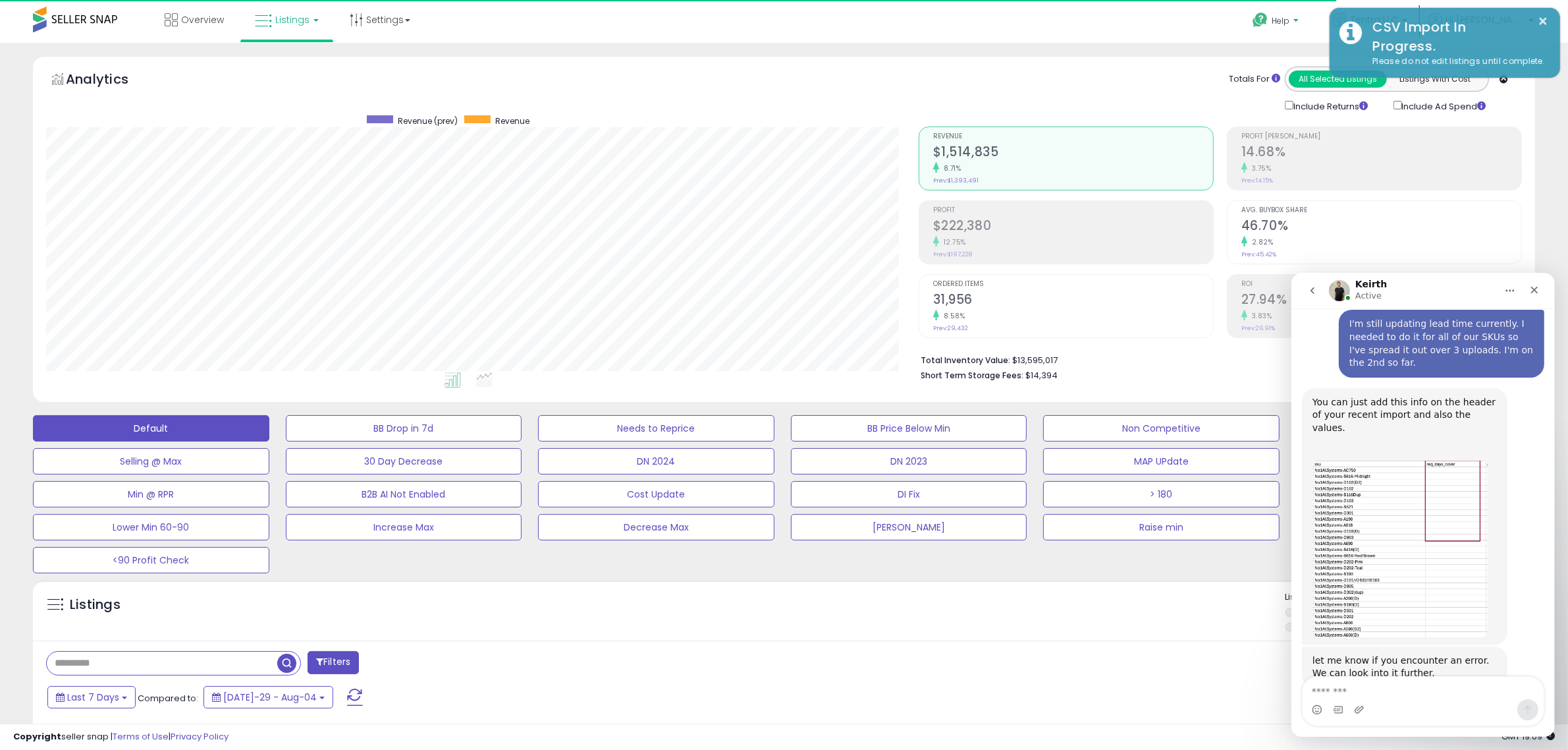
click at [1290, 20] on span "Help" at bounding box center [1280, 21] width 18 height 11
click at [1294, 106] on link "Search Knowledge Hub" at bounding box center [1289, 111] width 69 height 25
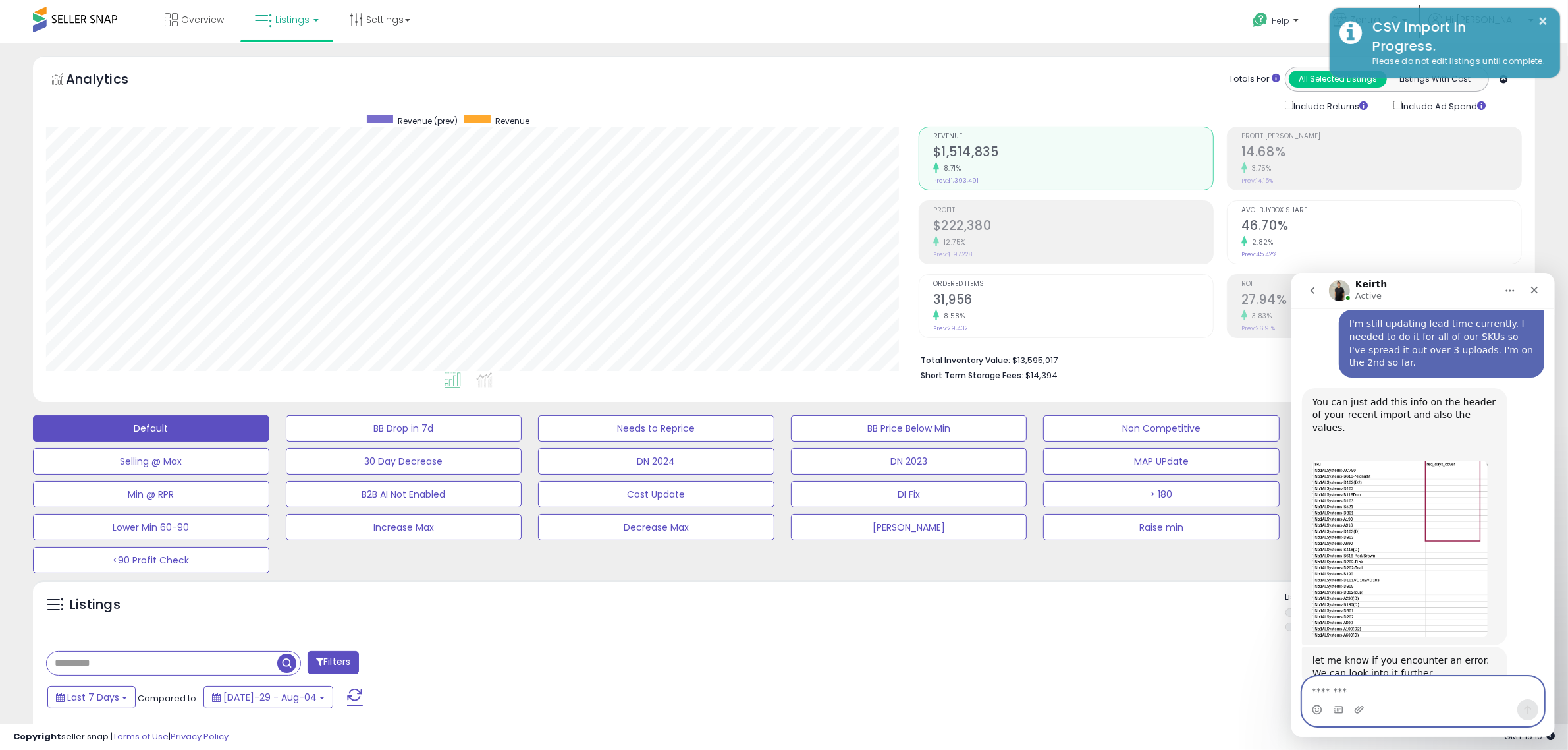
click at [1378, 685] on textarea "Message…" at bounding box center [1423, 688] width 241 height 23
type textarea "**********"
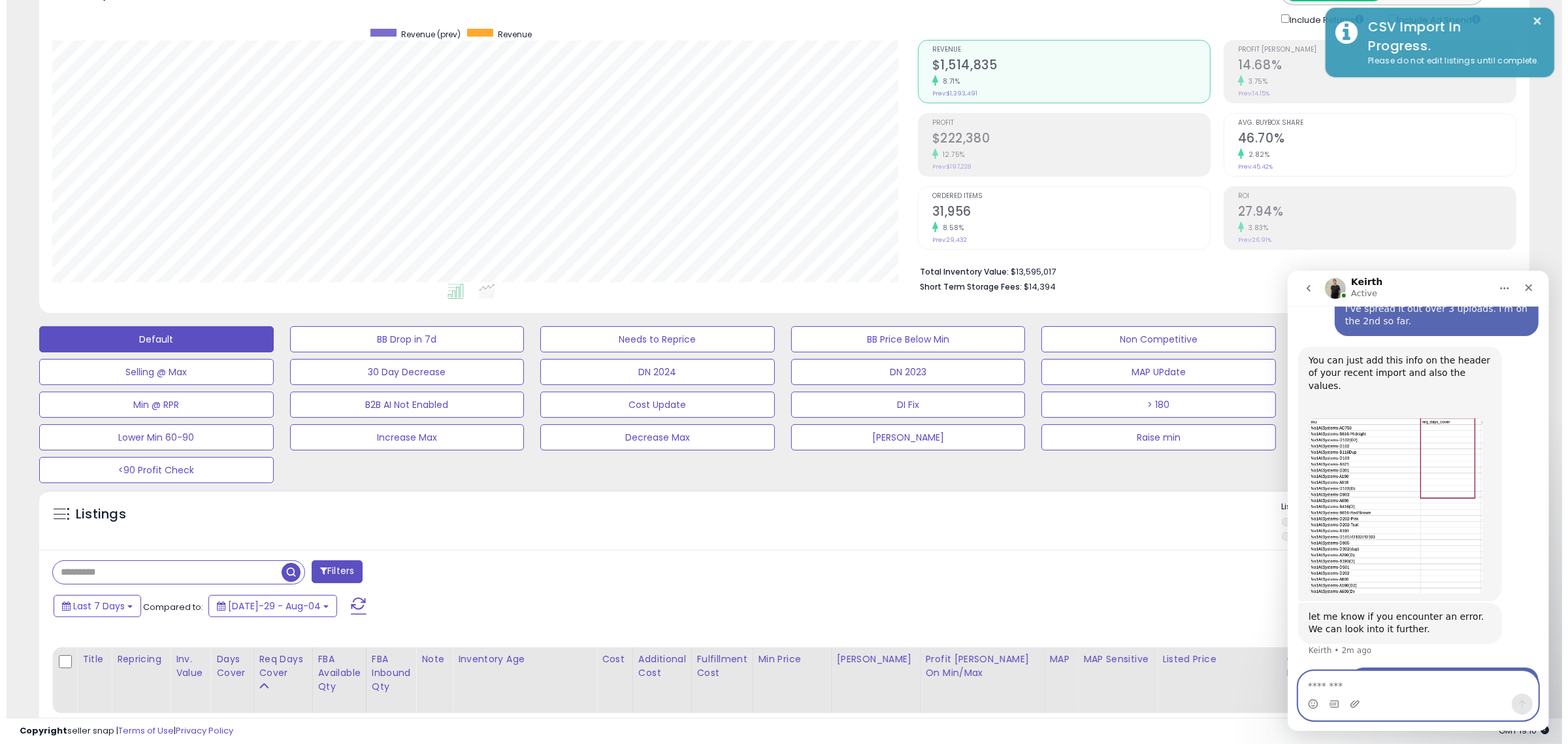
scroll to position [181, 0]
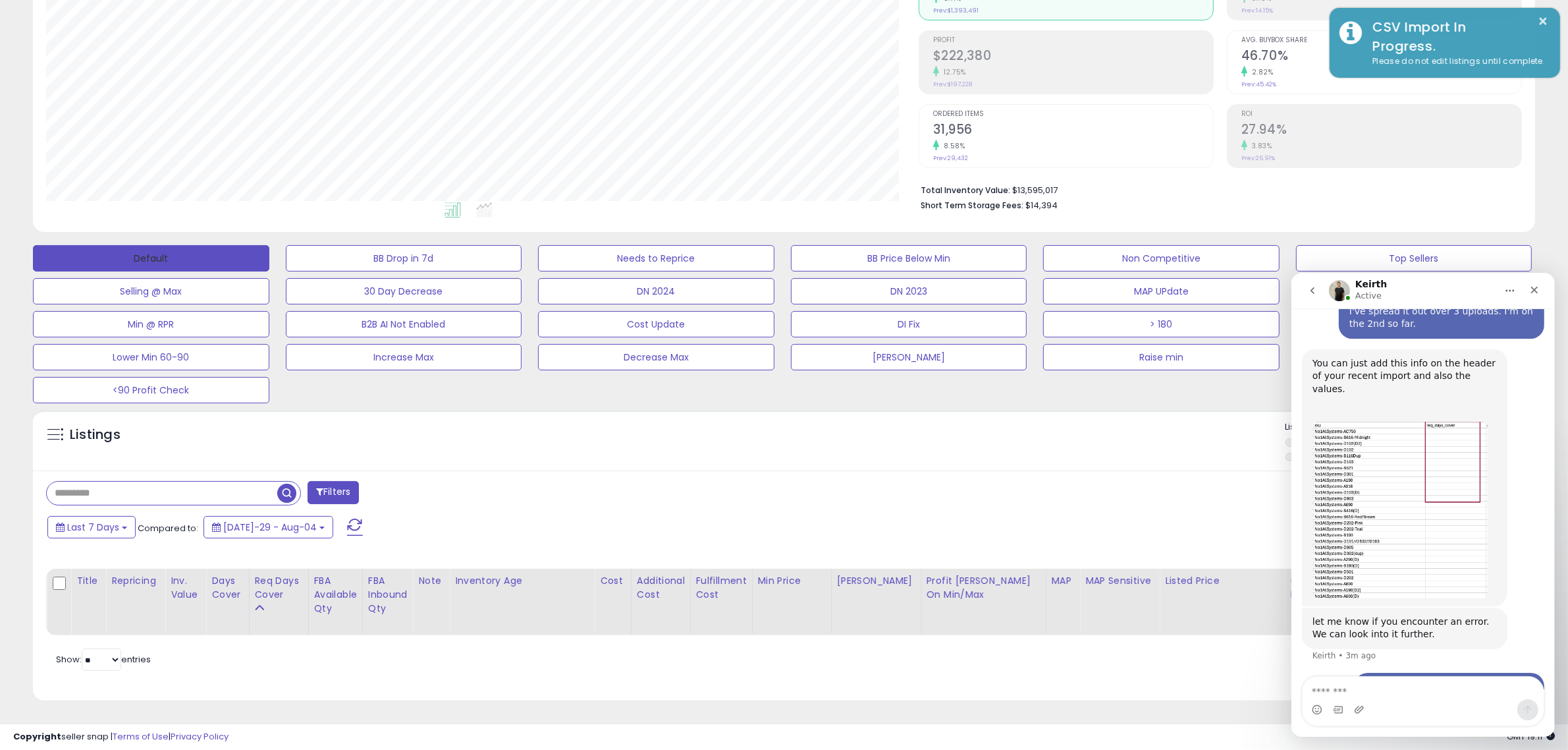
click at [214, 245] on button "Default" at bounding box center [151, 258] width 237 height 26
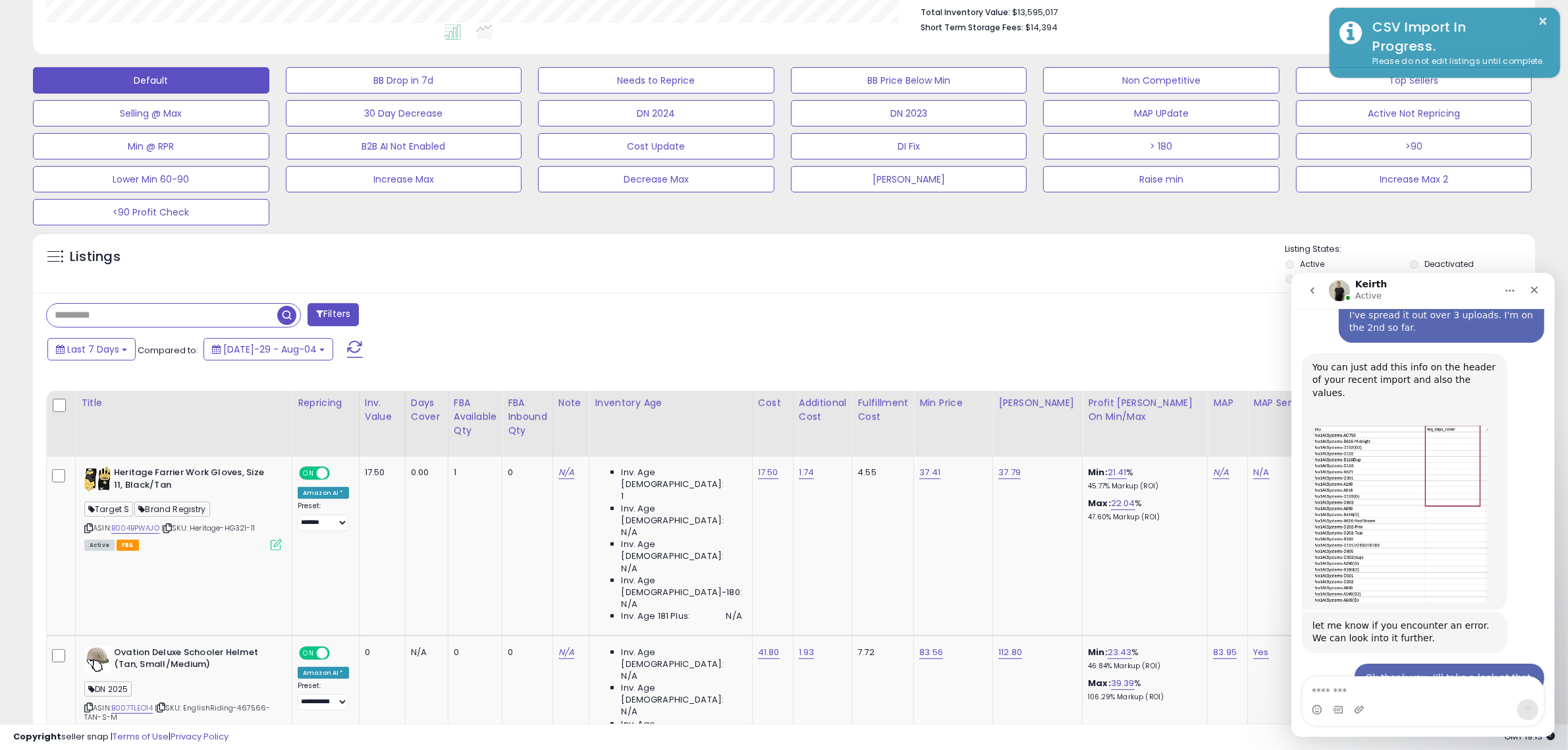
scroll to position [689, 0]
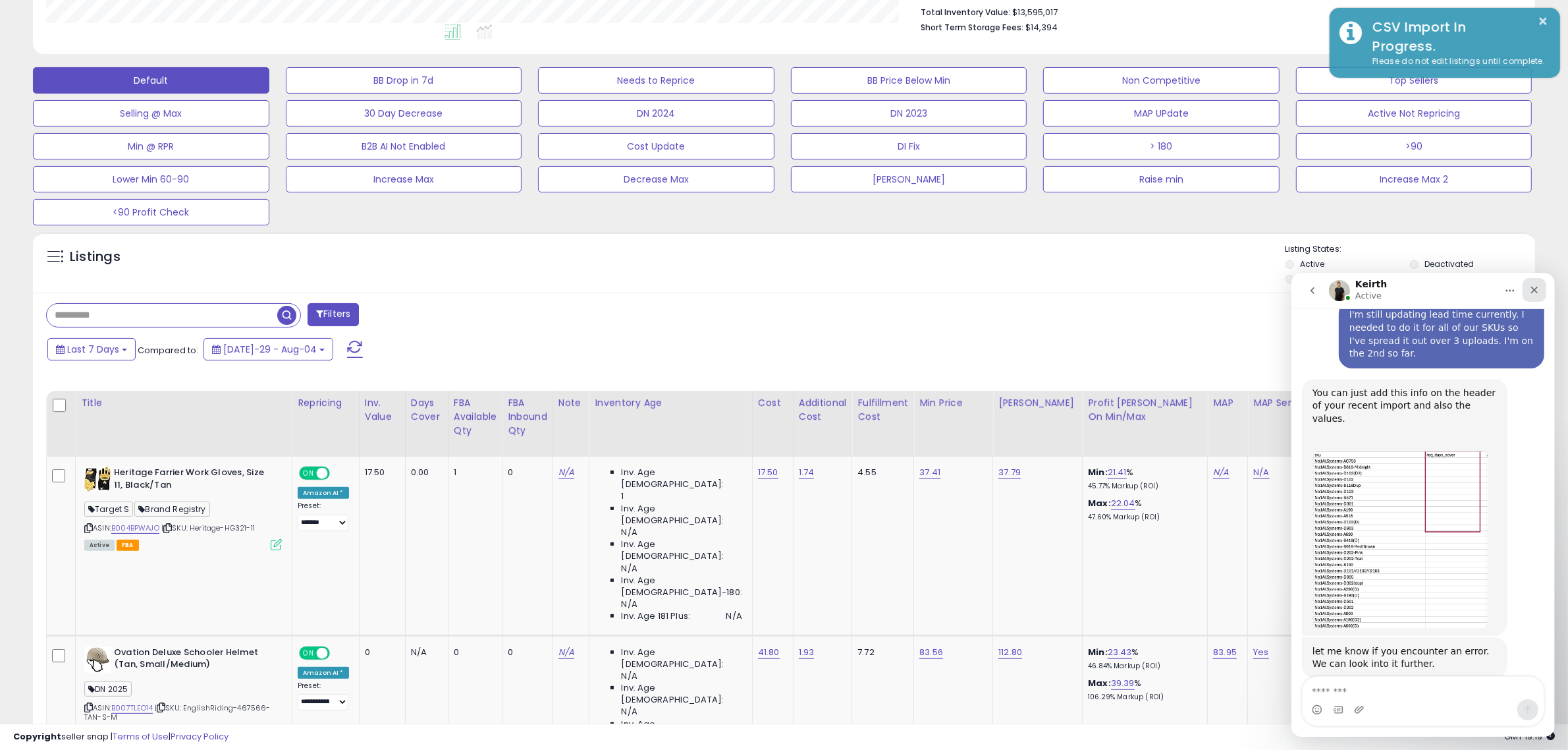
click at [1536, 296] on div "Close" at bounding box center [1533, 289] width 23 height 23
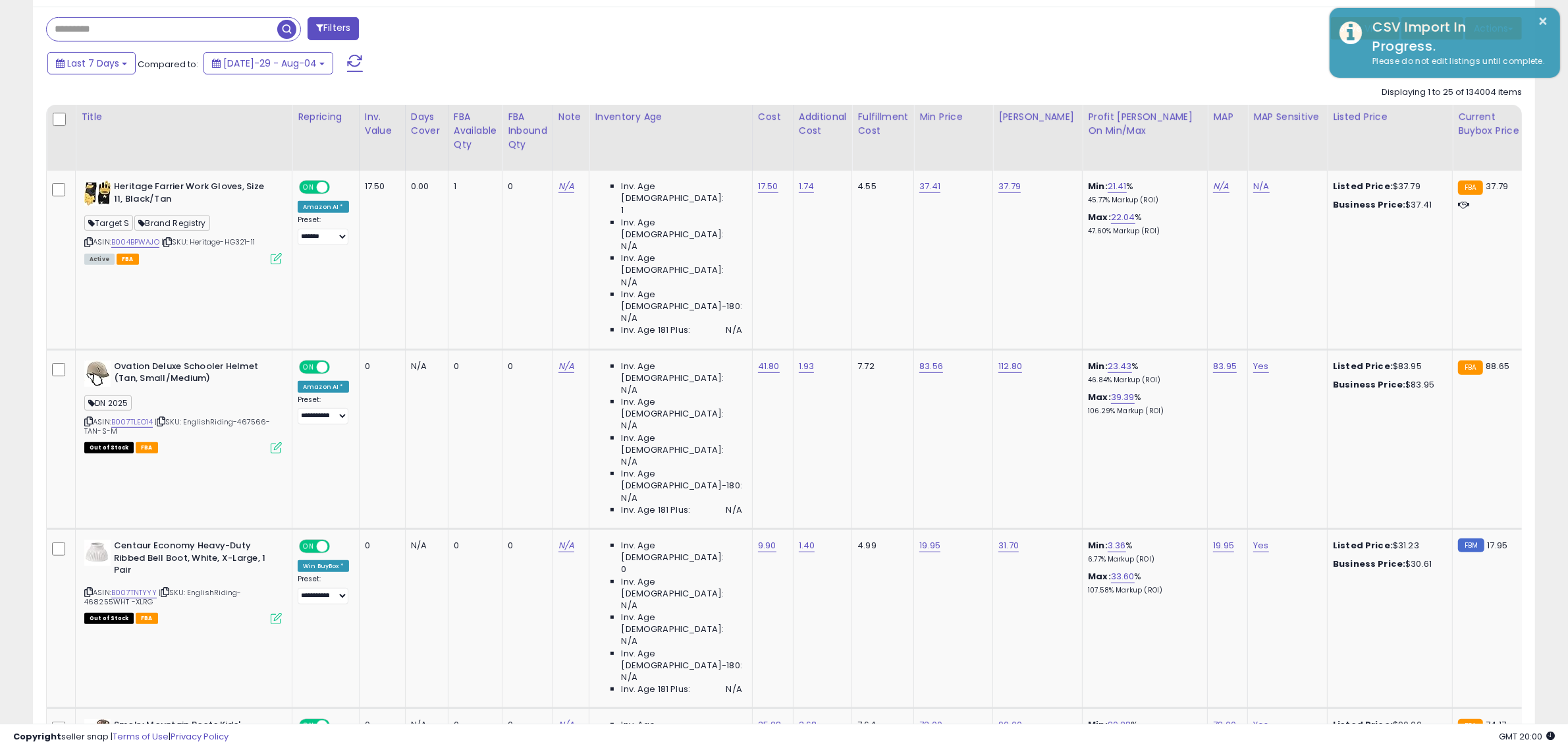
scroll to position [348, 0]
